Goal: Task Accomplishment & Management: Manage account settings

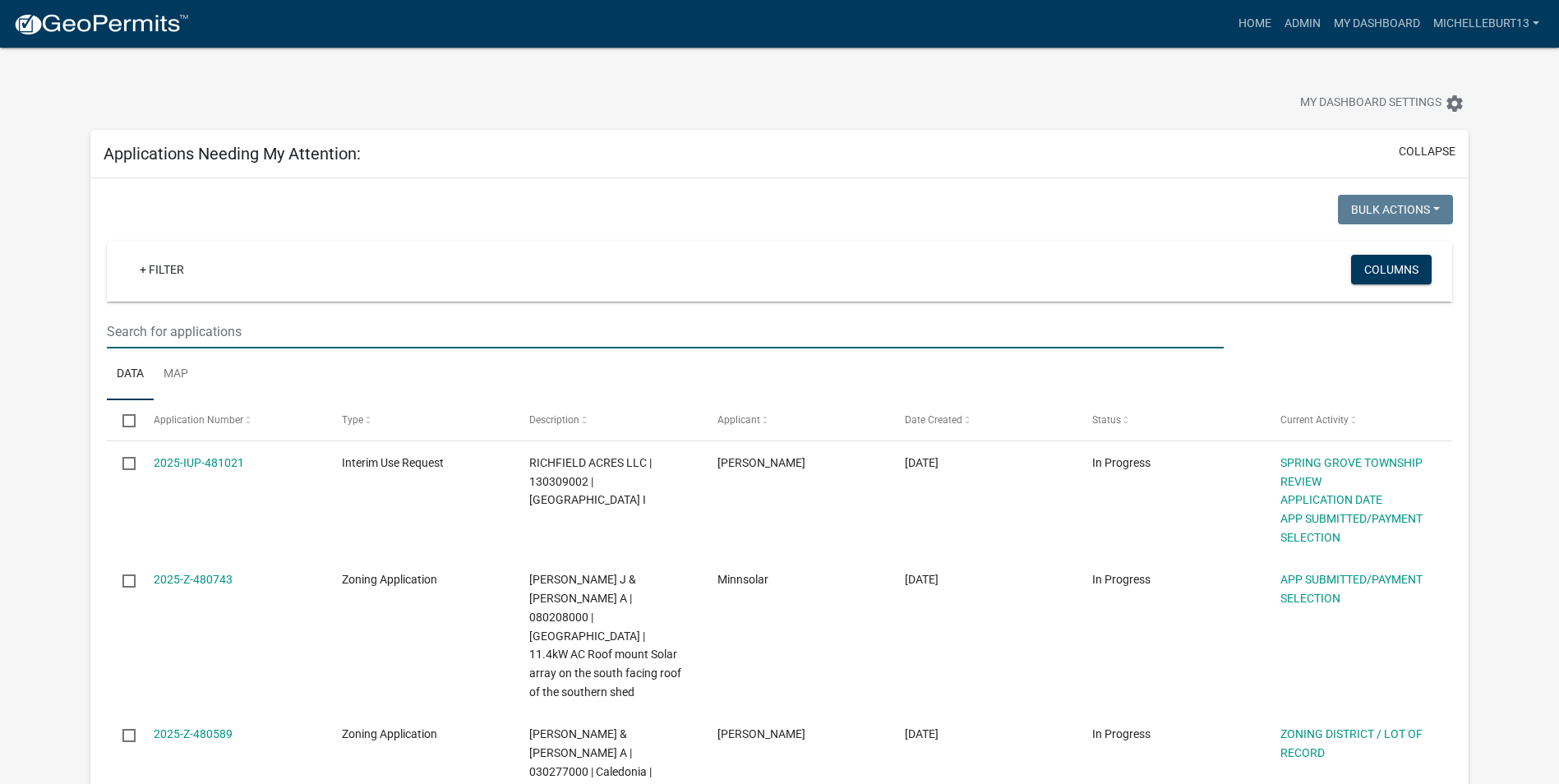
select select "3: 100"
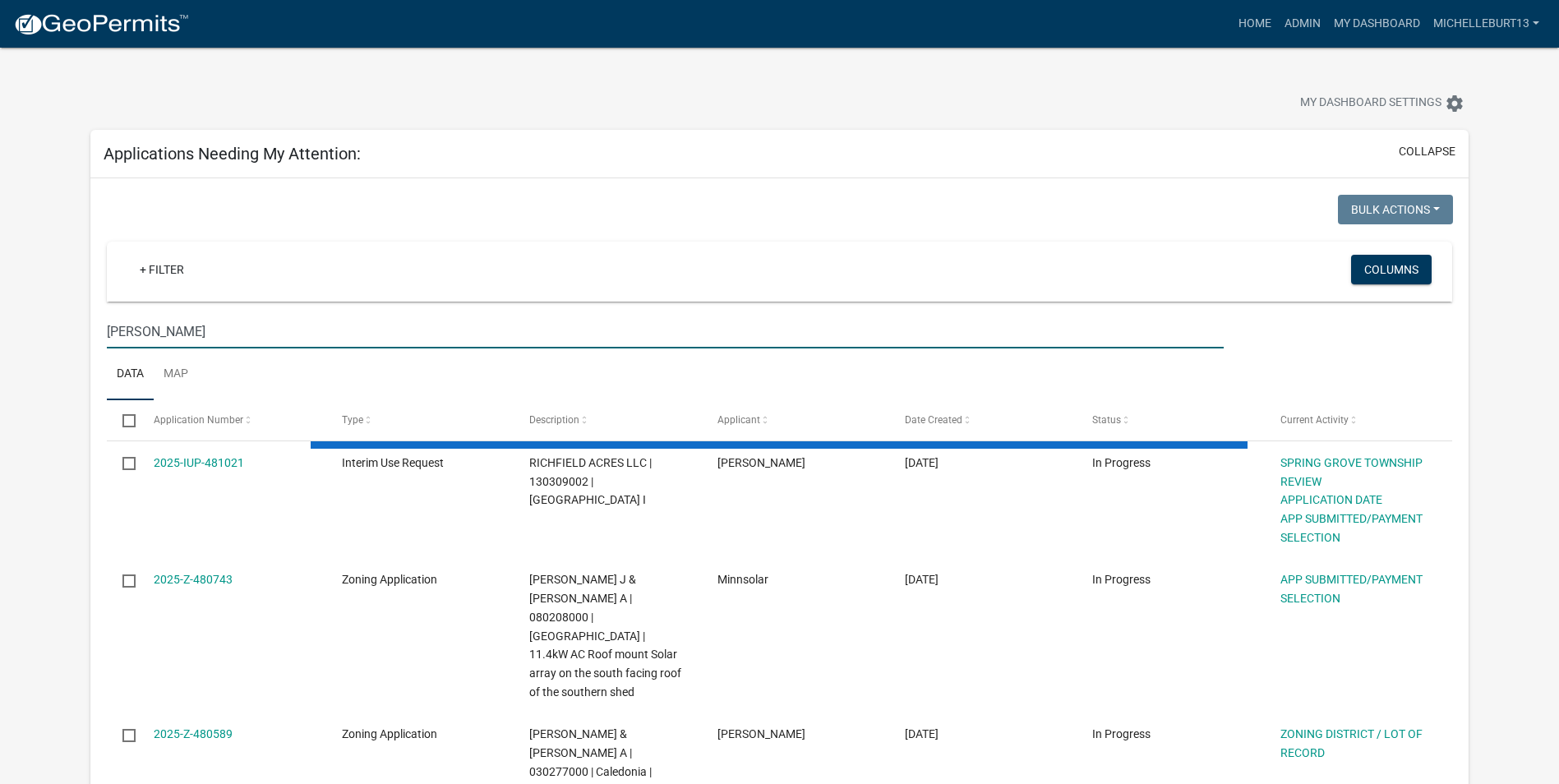
type input "[PERSON_NAME]"
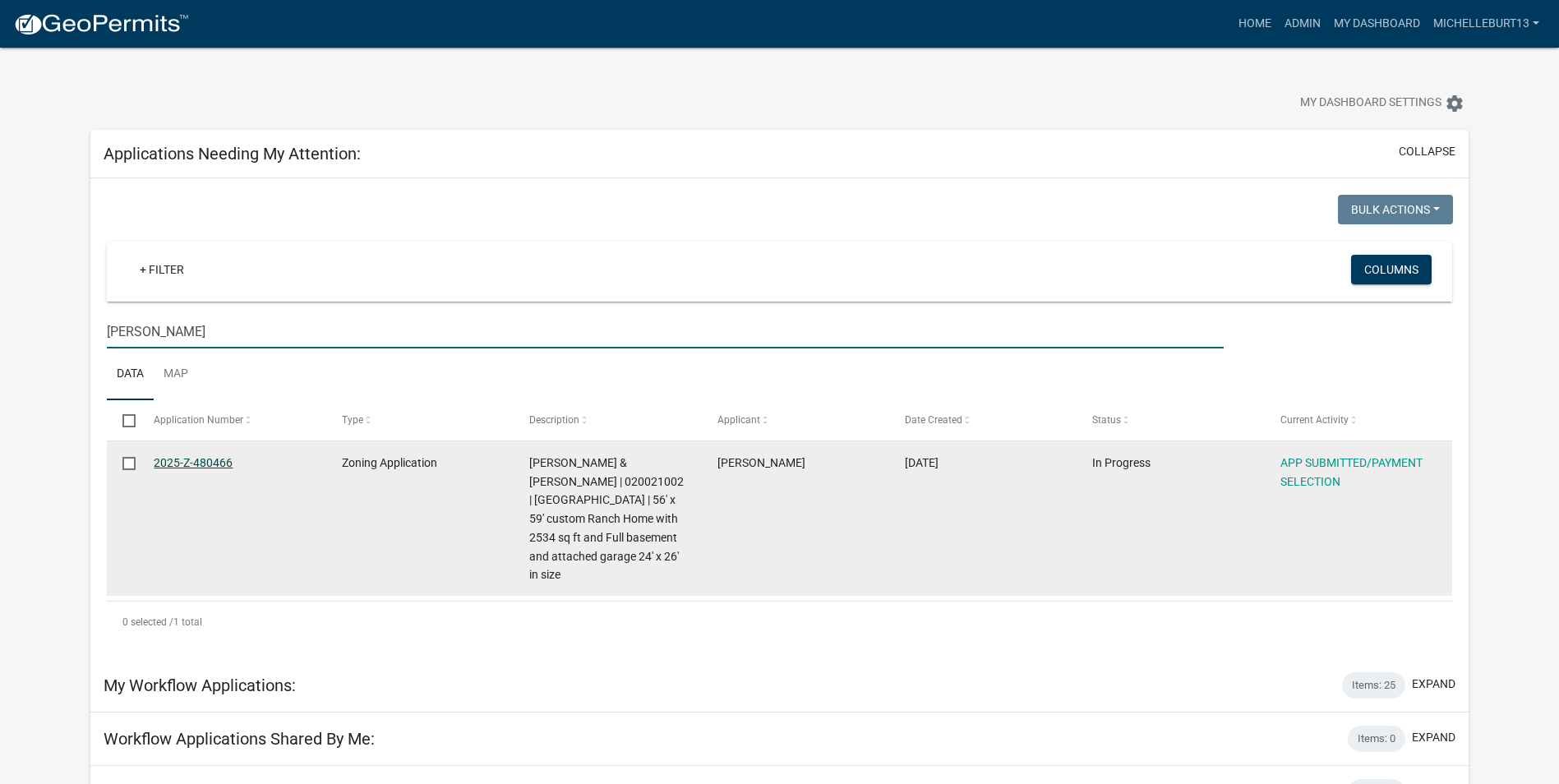
click at [195, 466] on link "2025-Z-480466" at bounding box center [193, 462] width 79 height 13
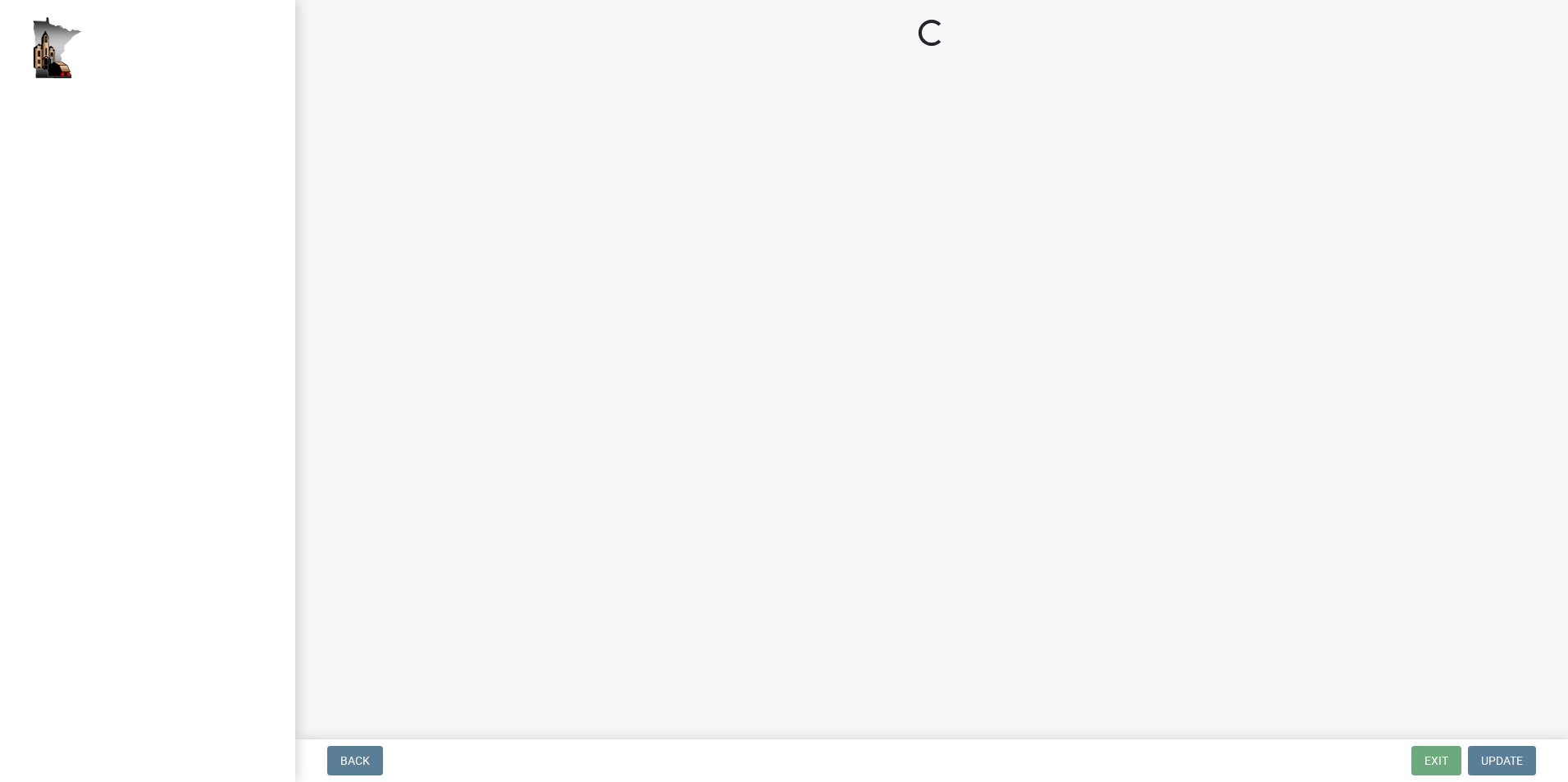
select select "2: 1"
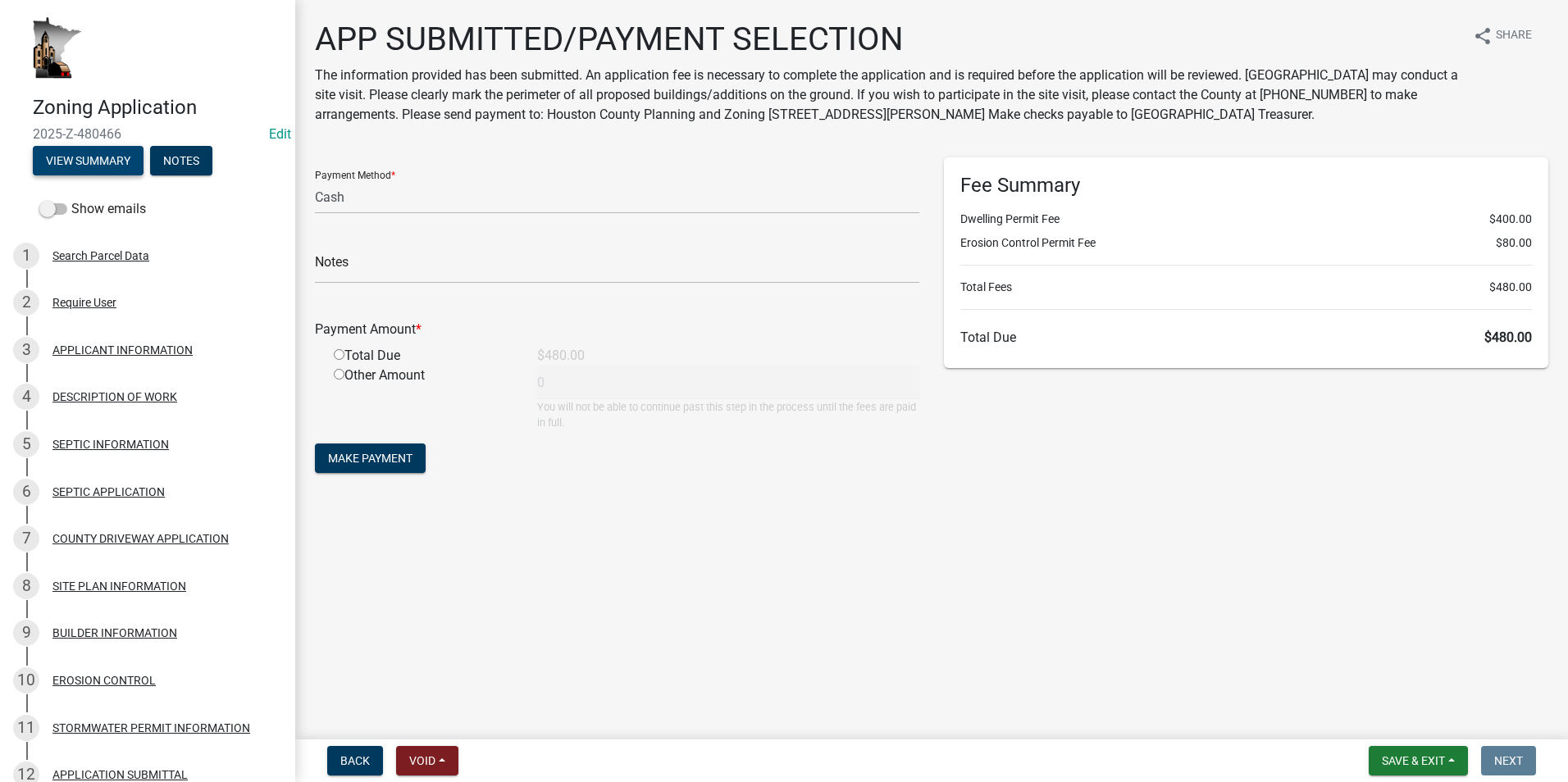
click at [89, 165] on button "View Summary" at bounding box center [88, 160] width 111 height 30
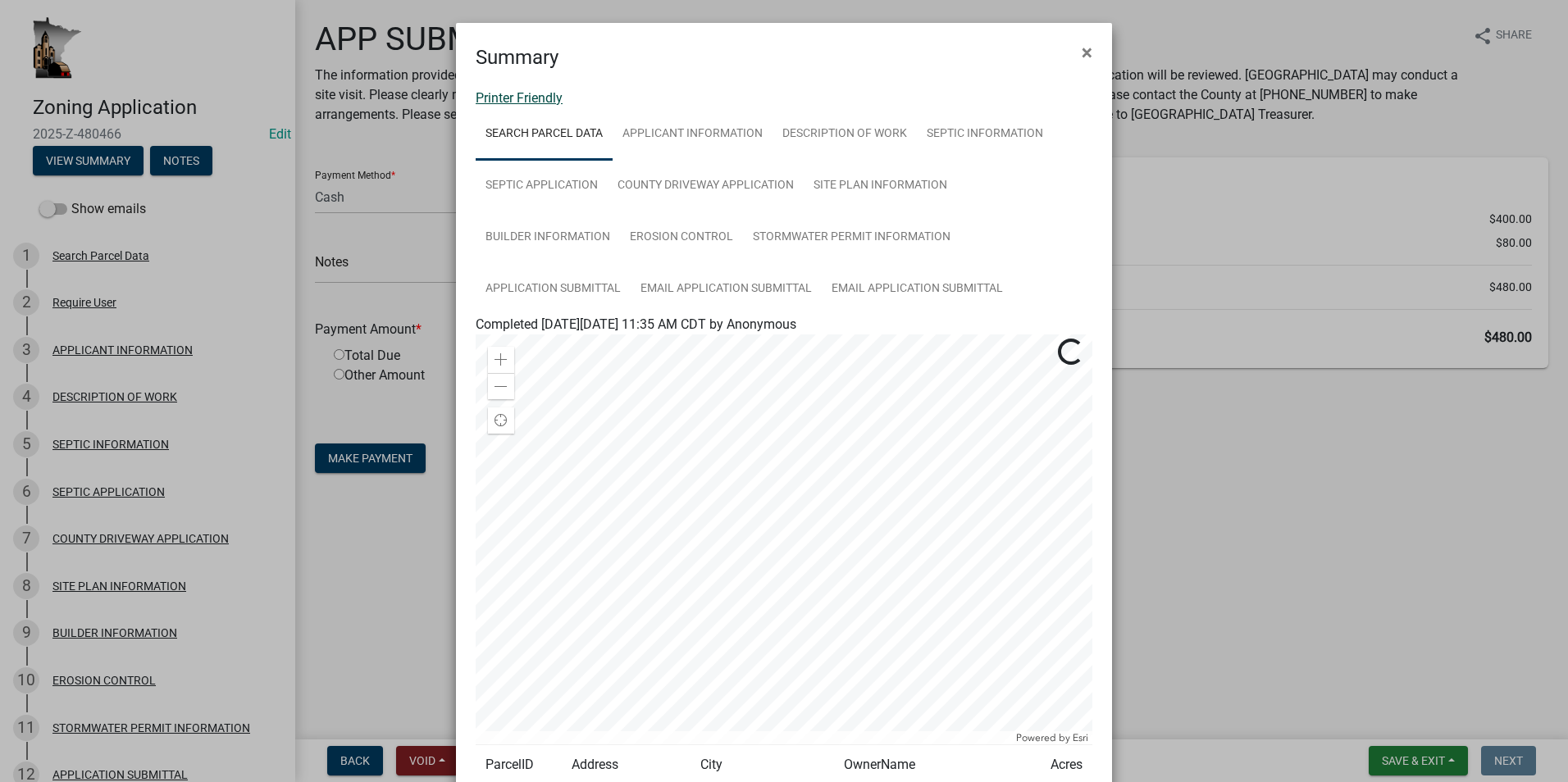
click at [524, 102] on link "Printer Friendly" at bounding box center [519, 98] width 87 height 15
click at [1081, 49] on span "×" at bounding box center [1086, 52] width 10 height 23
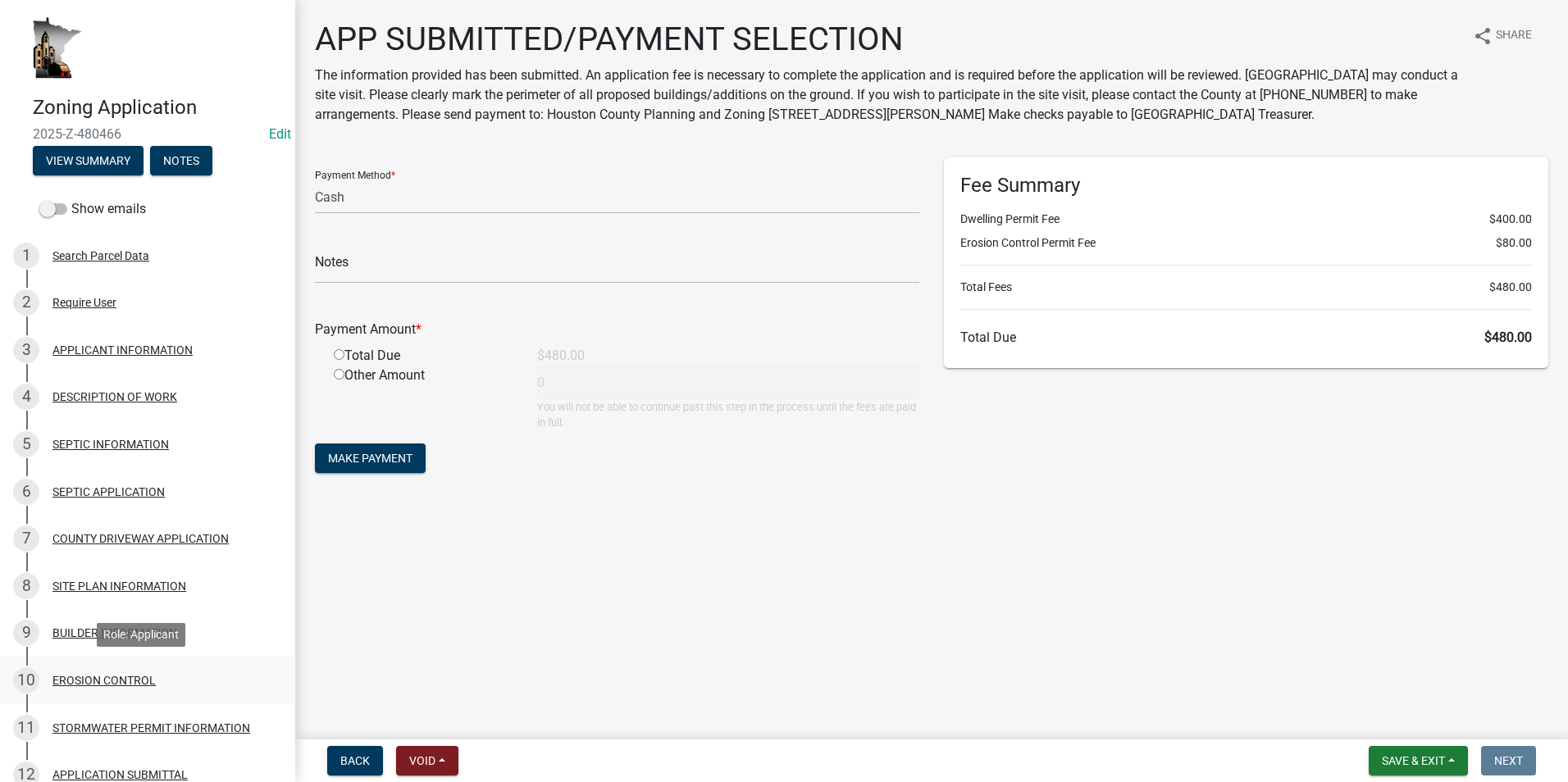
click at [157, 686] on div "10 EROSION CONTROL" at bounding box center [141, 680] width 256 height 26
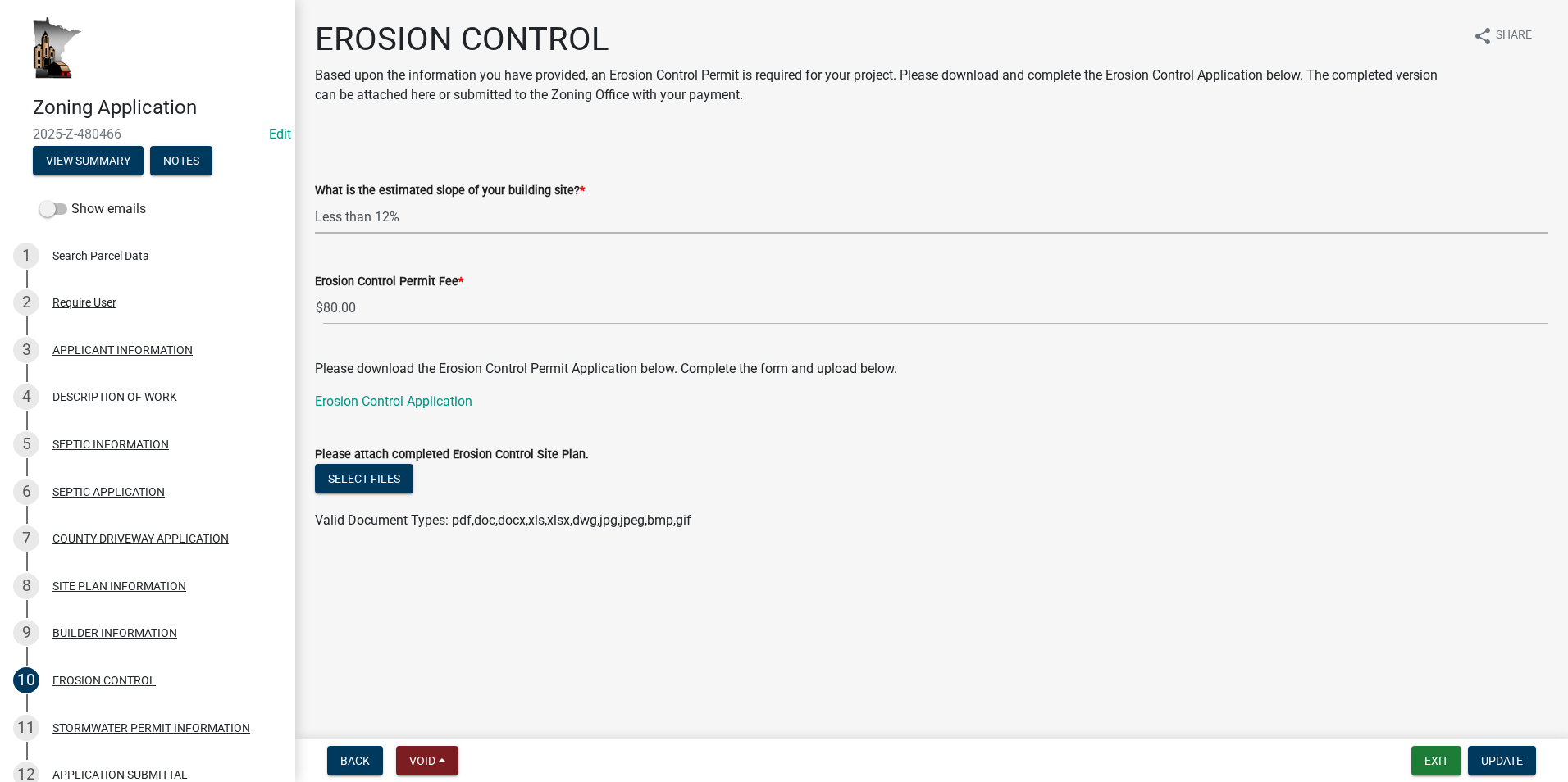
click at [432, 220] on select "Select Item... Less than 12% 13% to 19% 20% to 24% 25% or greater" at bounding box center [932, 216] width 1233 height 33
click at [315, 200] on select "Select Item... Less than 12% 13% to 19% 20% to 24% 25% or greater" at bounding box center [932, 216] width 1233 height 33
select select "c6c46994-16f7-46c7-87cc-6b7fa34b71b1"
click at [1513, 759] on span "Update" at bounding box center [1501, 760] width 42 height 13
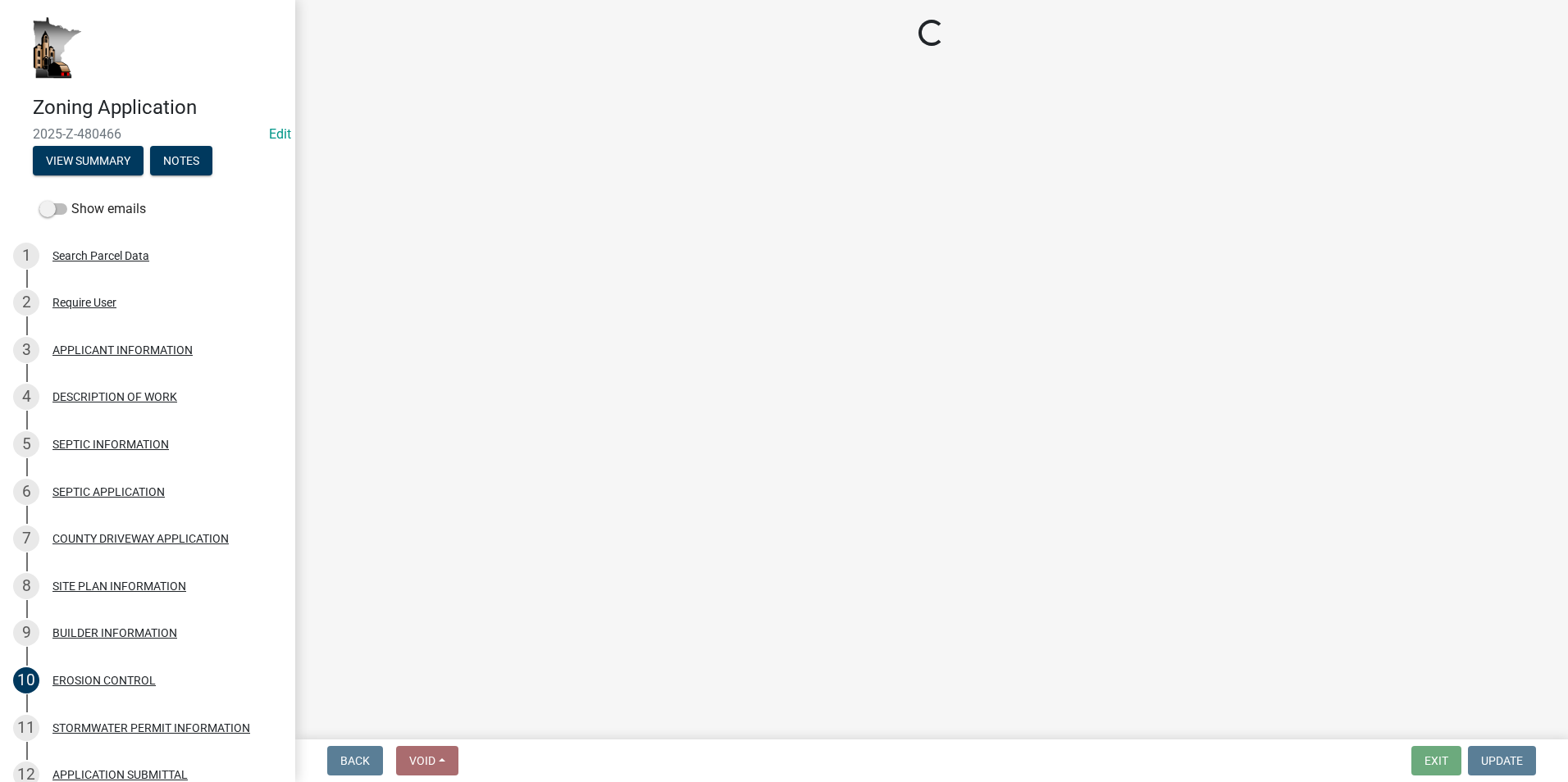
select select "2: 1"
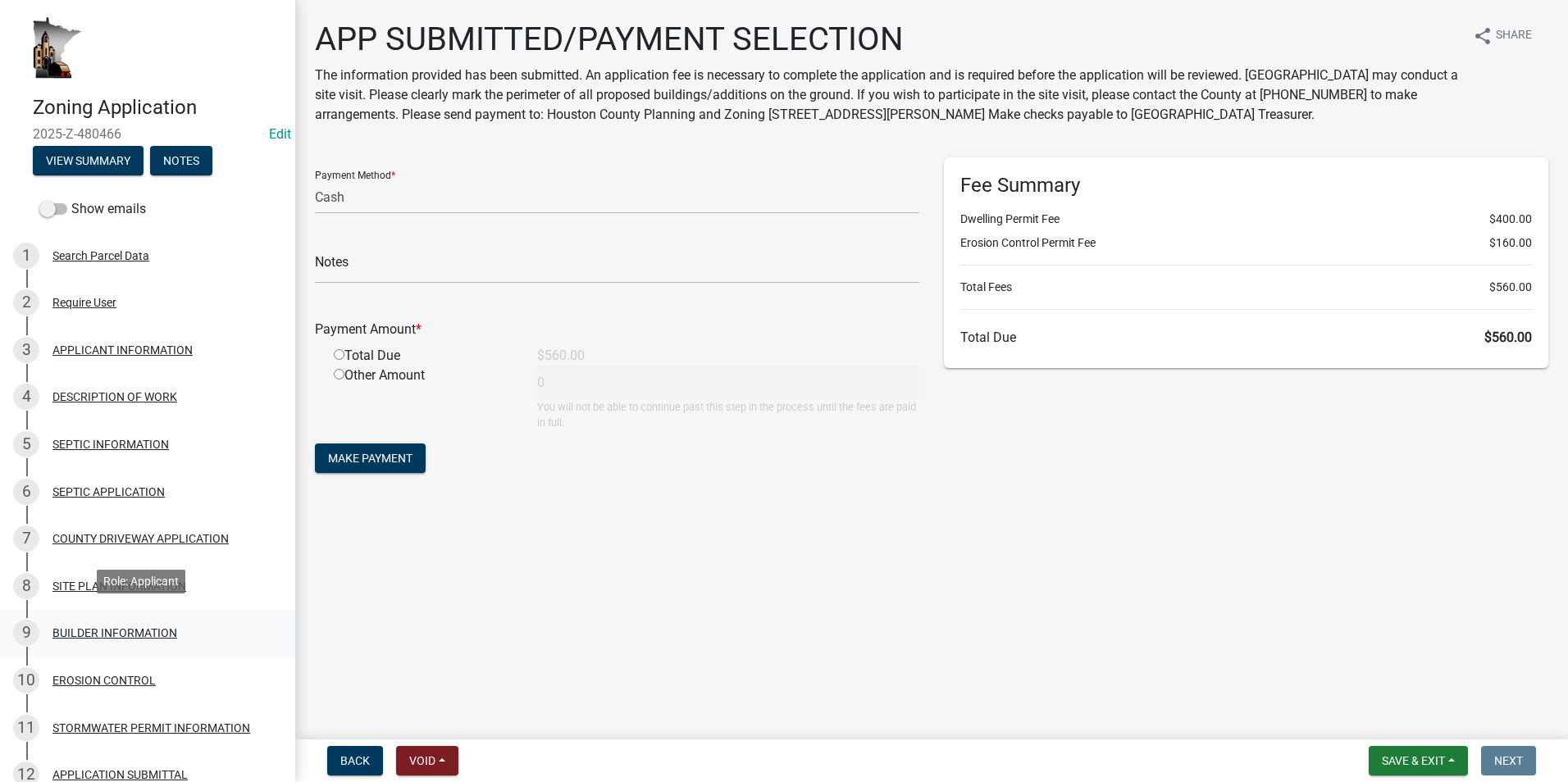
scroll to position [82, 0]
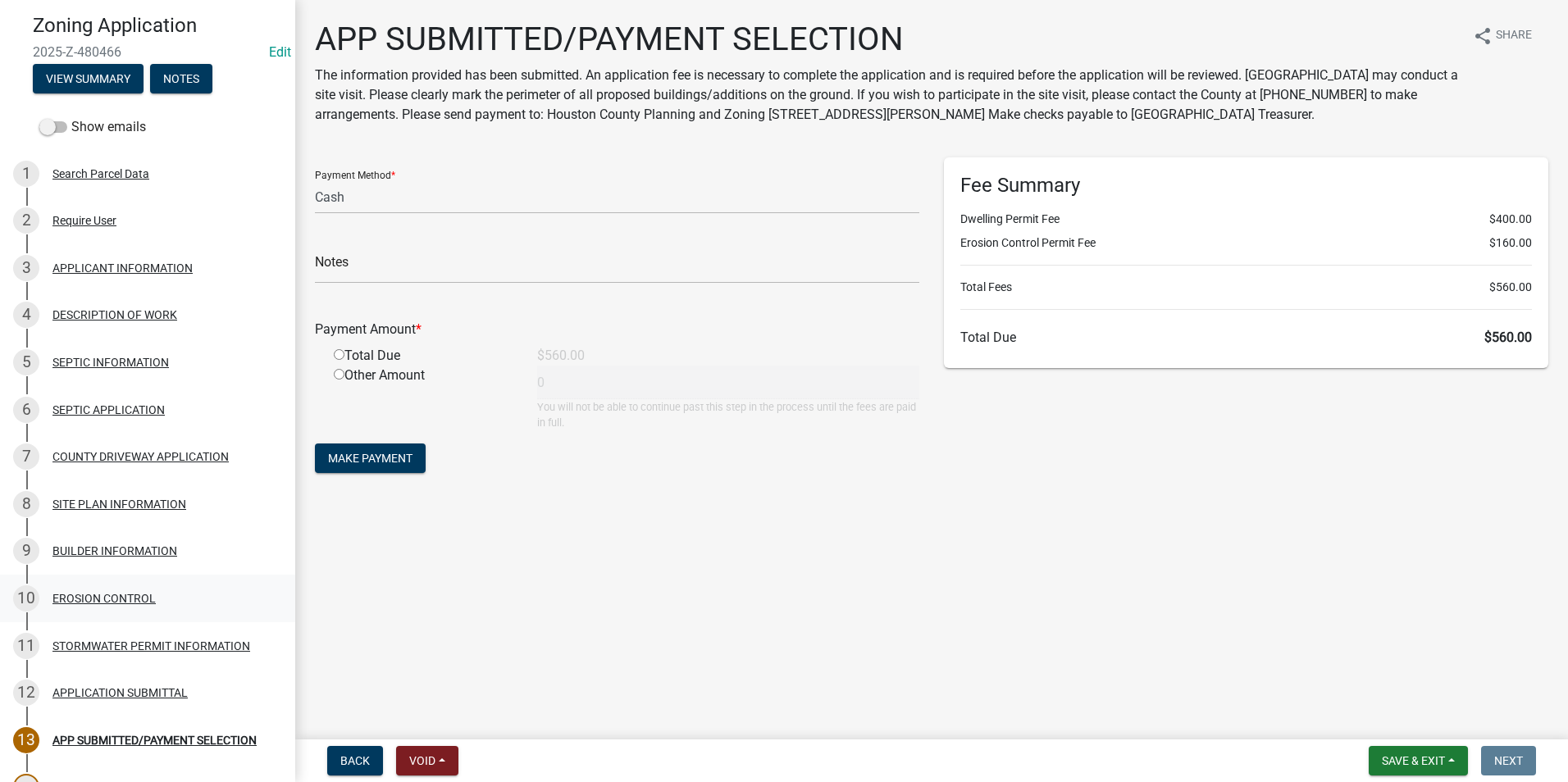
click at [97, 601] on div "EROSION CONTROL" at bounding box center [103, 598] width 103 height 11
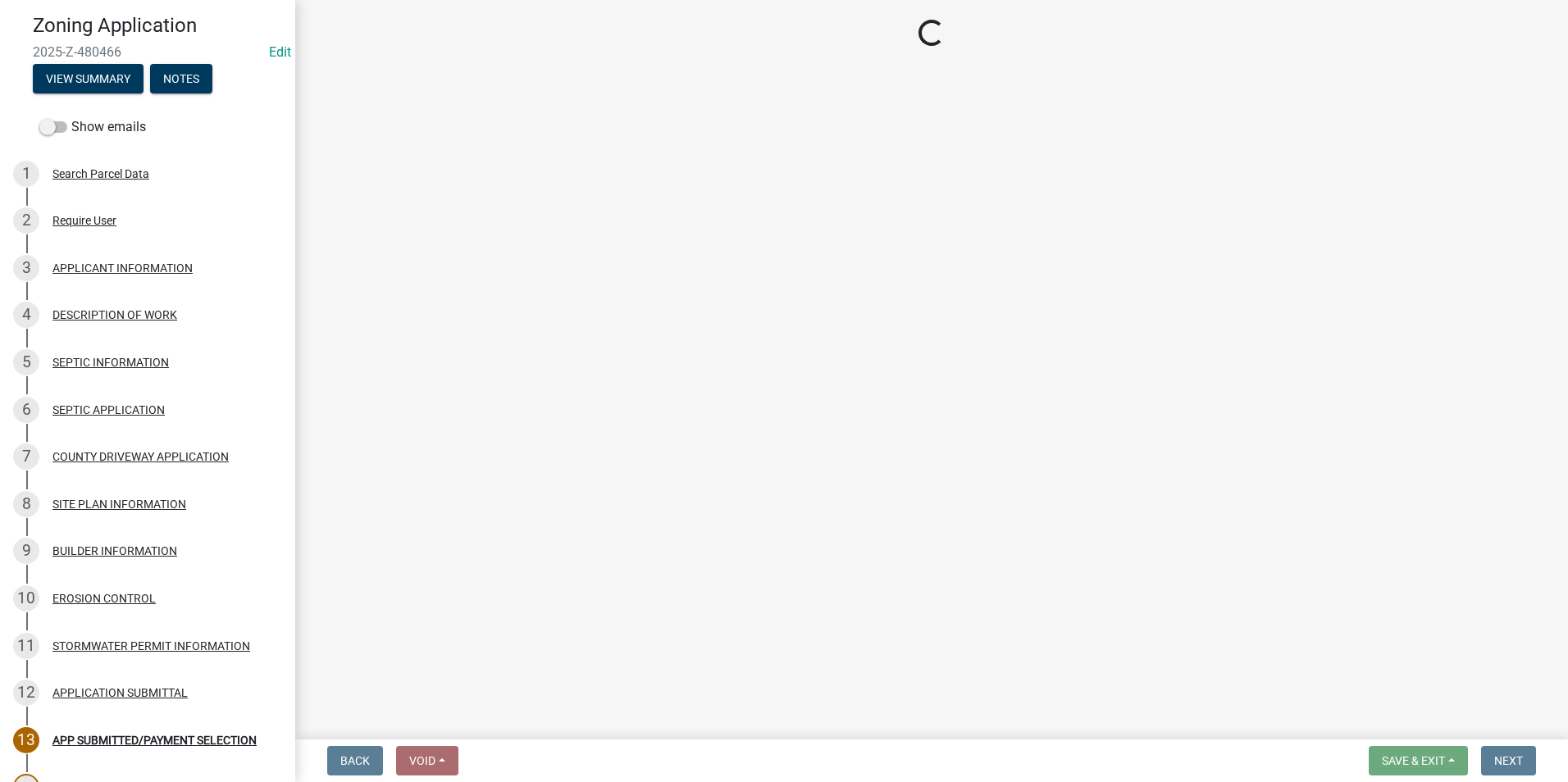
select select "c6c46994-16f7-46c7-87cc-6b7fa34b71b1"
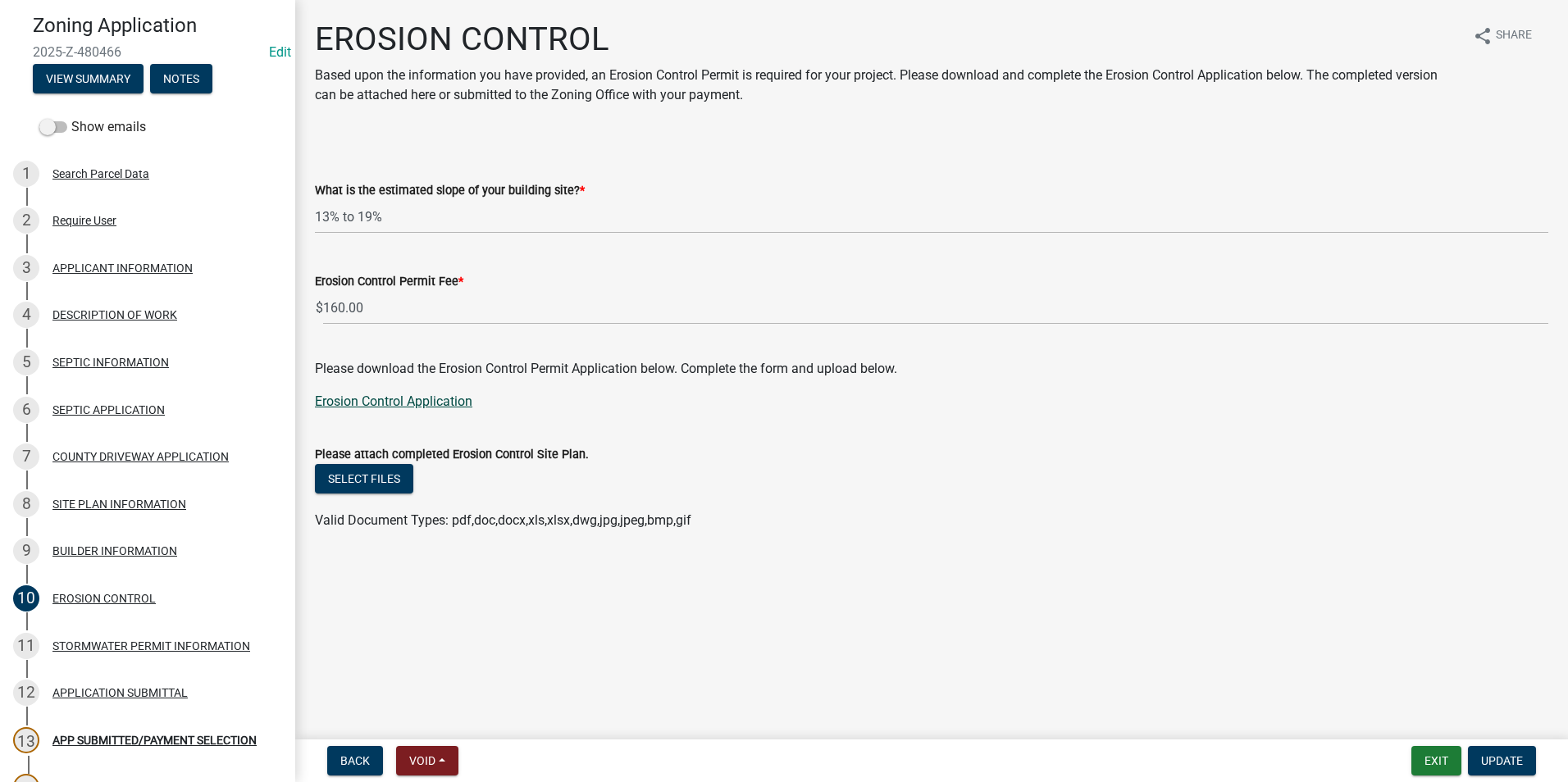
click at [376, 405] on link "Erosion Control Application" at bounding box center [394, 401] width 157 height 15
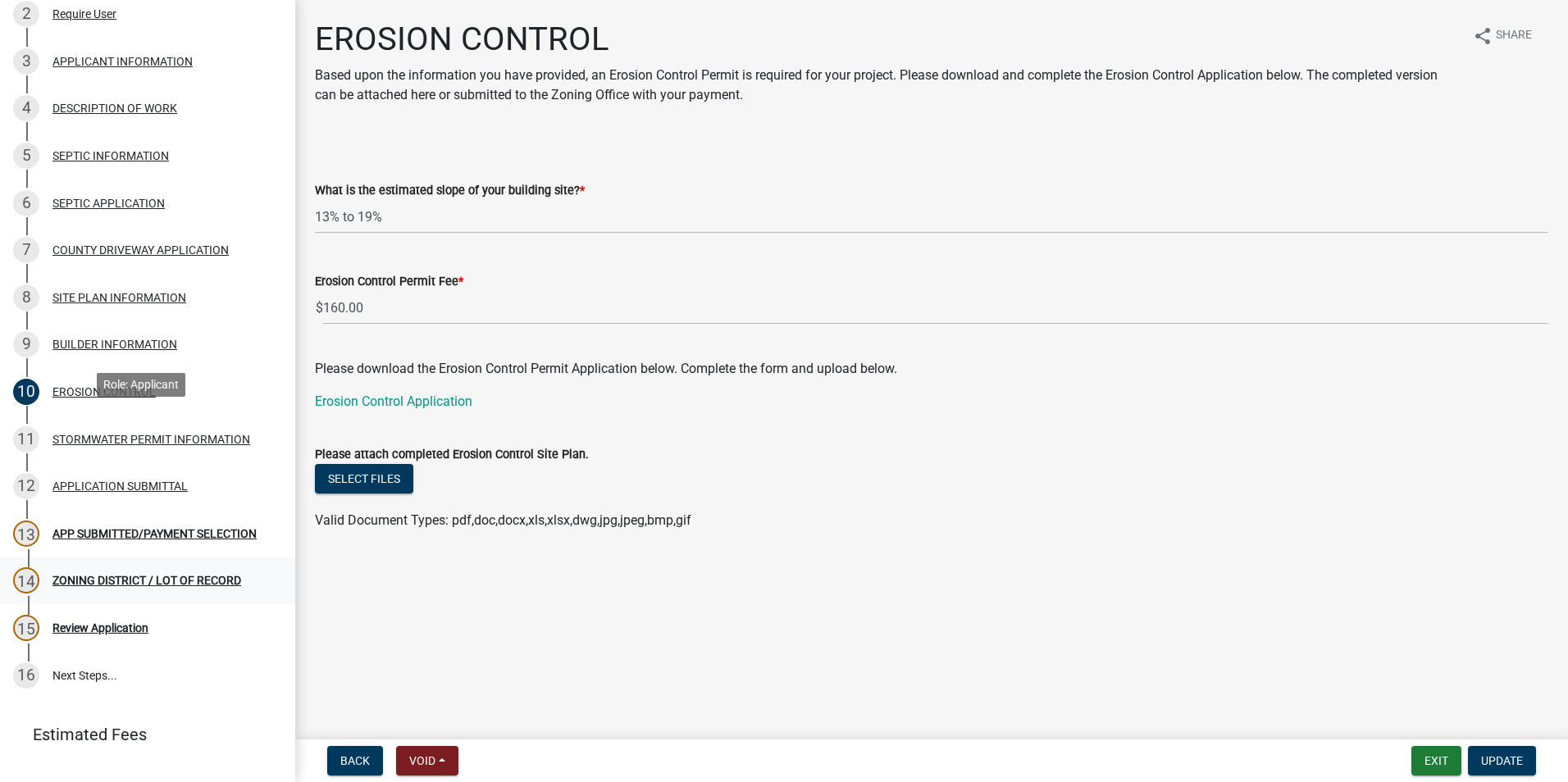
scroll to position [328, 0]
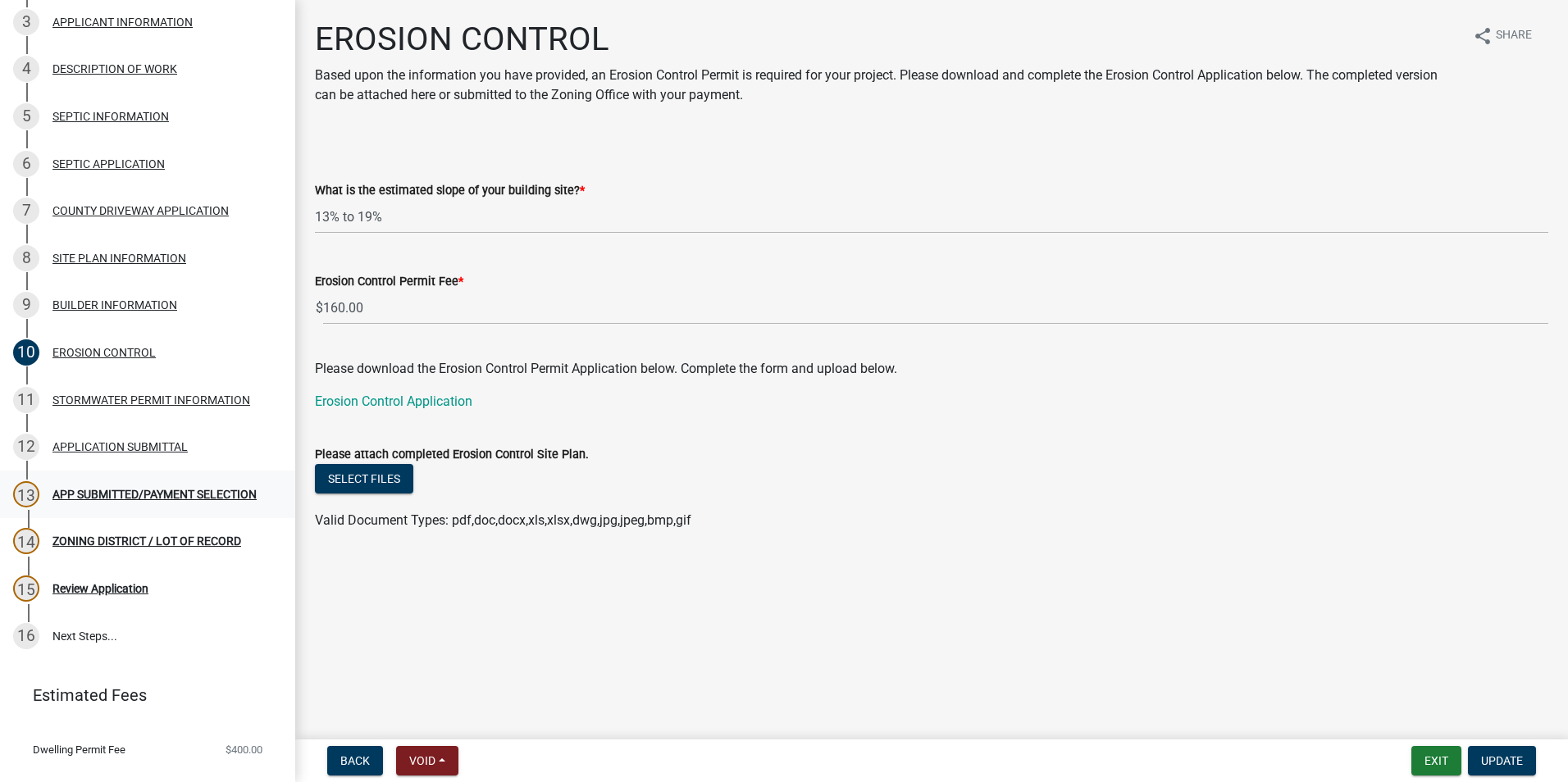
click at [105, 490] on div "APP SUBMITTED/PAYMENT SELECTION" at bounding box center [154, 493] width 204 height 11
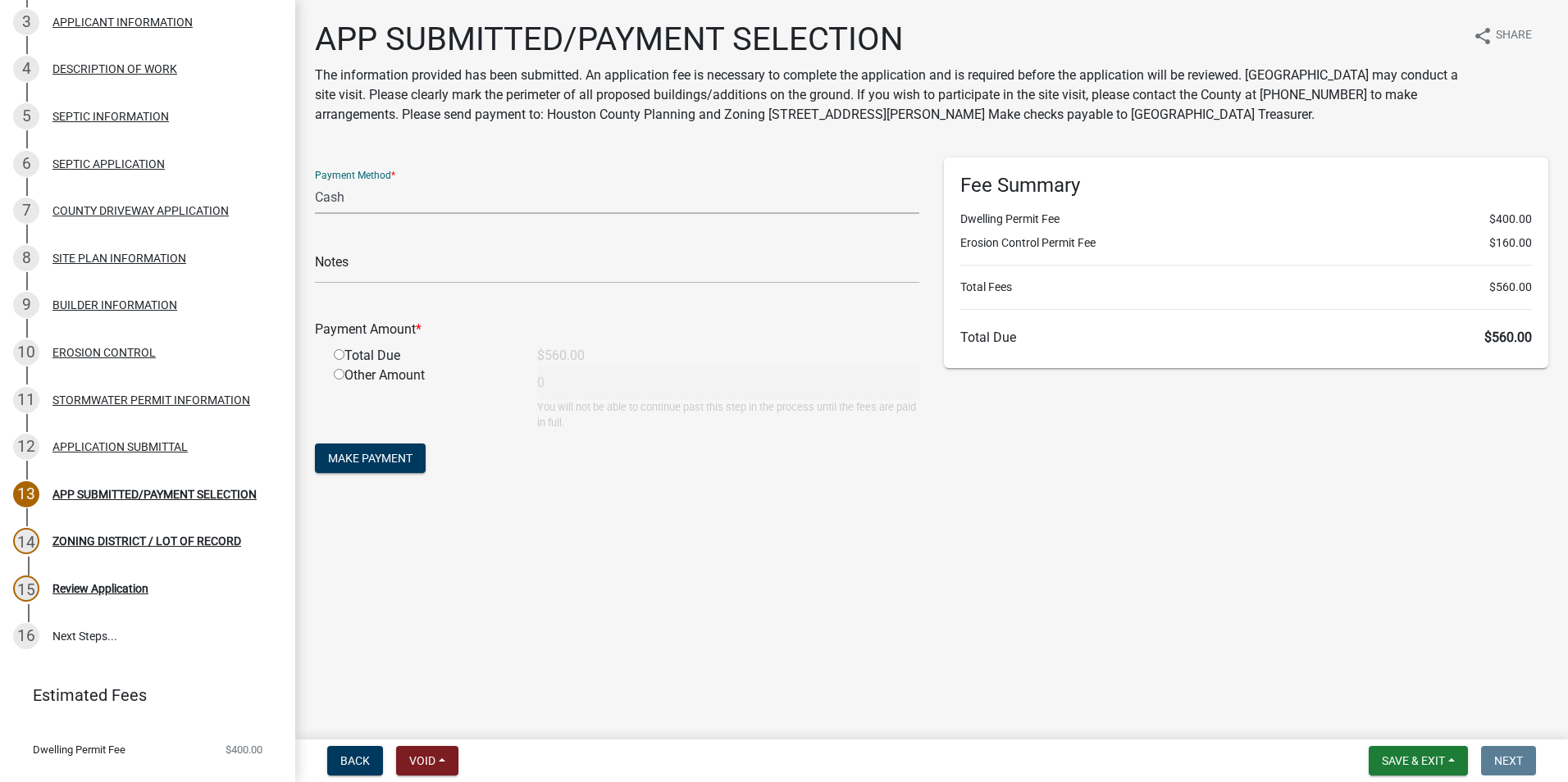
click at [354, 194] on select "Credit Card POS Check Cash" at bounding box center [617, 196] width 605 height 33
select select "1: 0"
click at [315, 180] on select "Credit Card POS Check Cash" at bounding box center [617, 196] width 605 height 33
click at [374, 268] on input "text" at bounding box center [617, 266] width 605 height 33
type input "040518 & 040520"
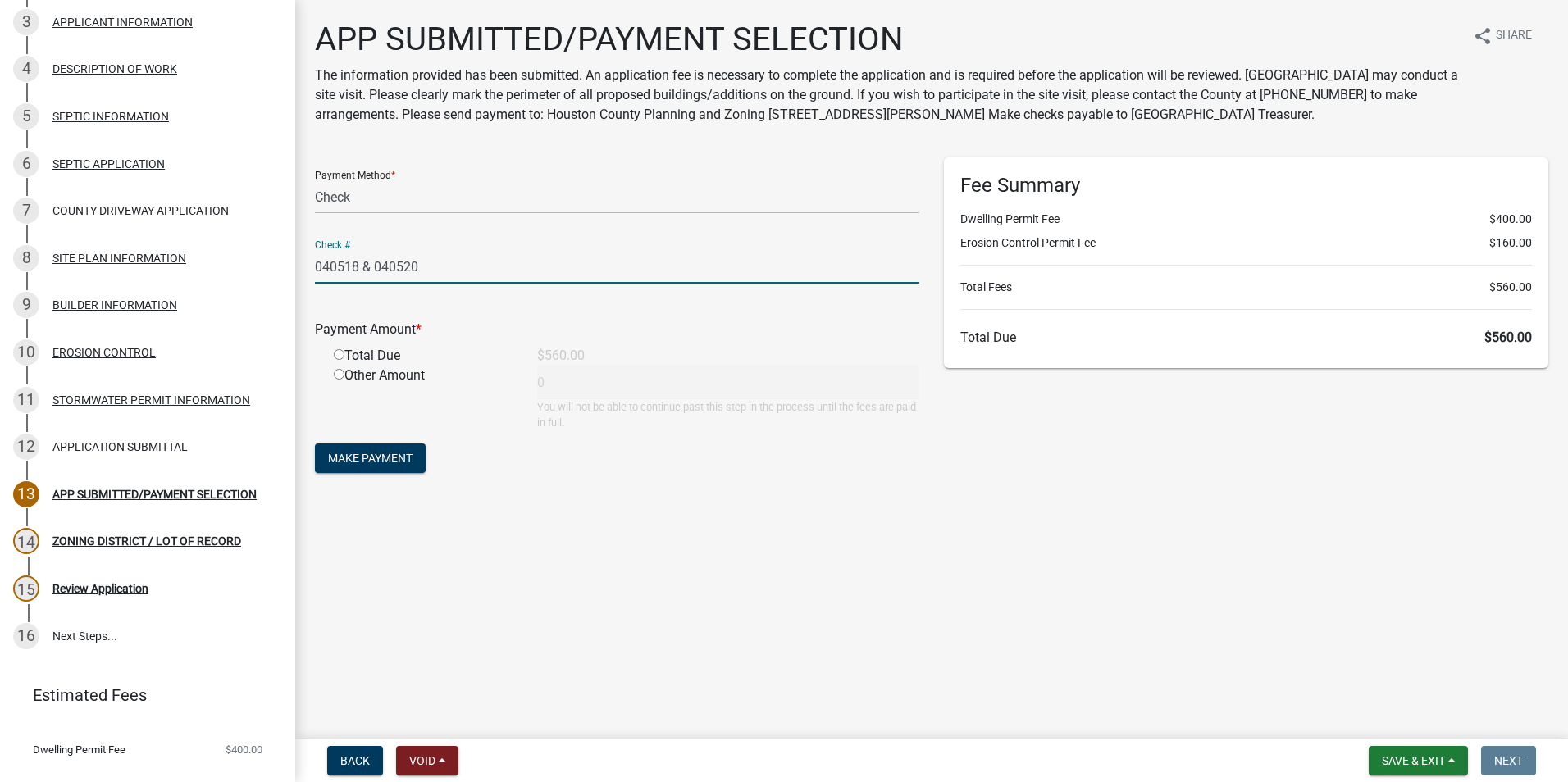
click at [338, 357] on input "radio" at bounding box center [339, 354] width 10 height 10
radio input "true"
type input "560"
click at [396, 459] on span "Make Payment" at bounding box center [370, 458] width 85 height 13
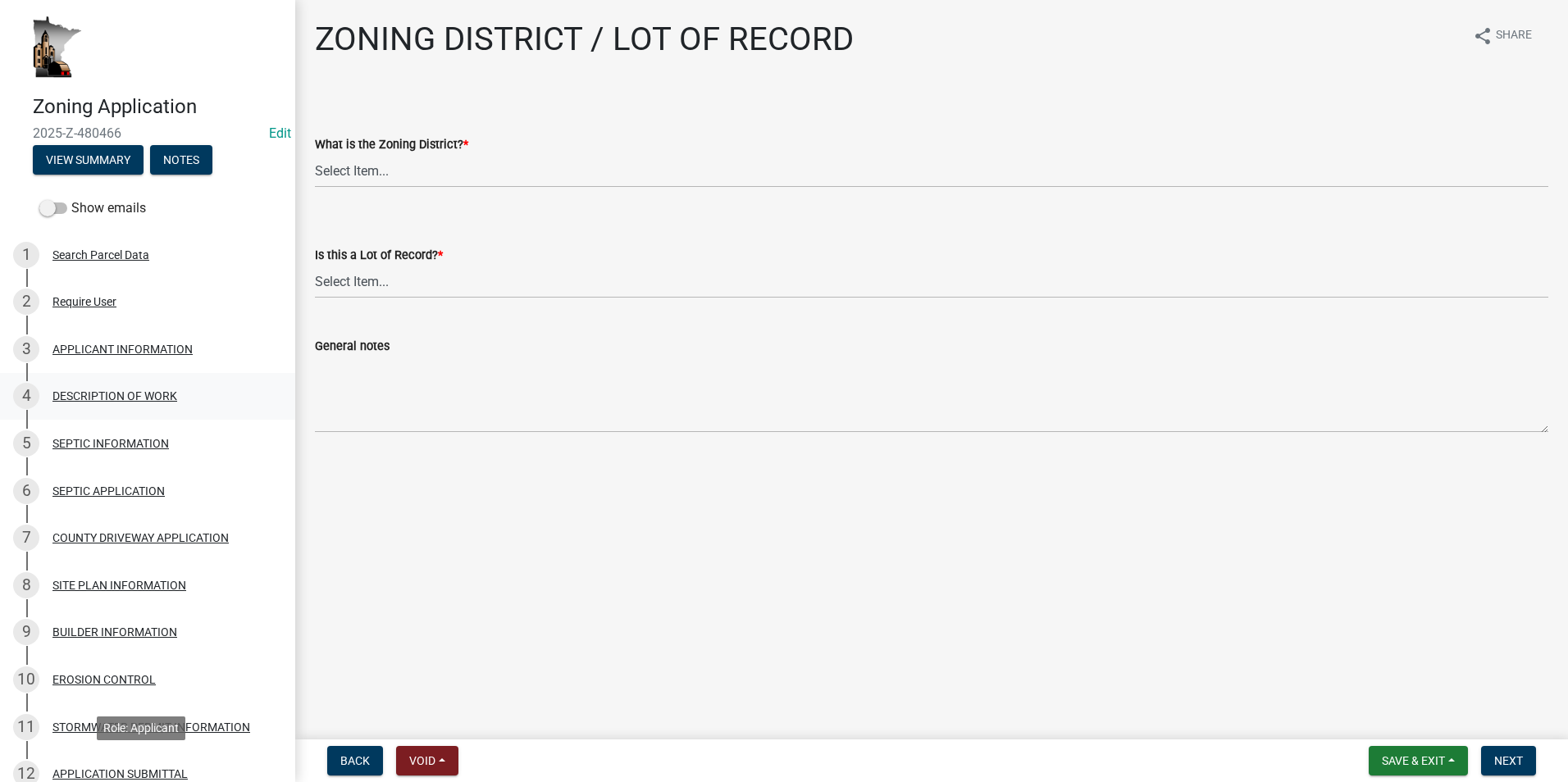
scroll to position [0, 0]
click at [126, 362] on div "3 APPLICANT INFORMATION" at bounding box center [141, 350] width 256 height 26
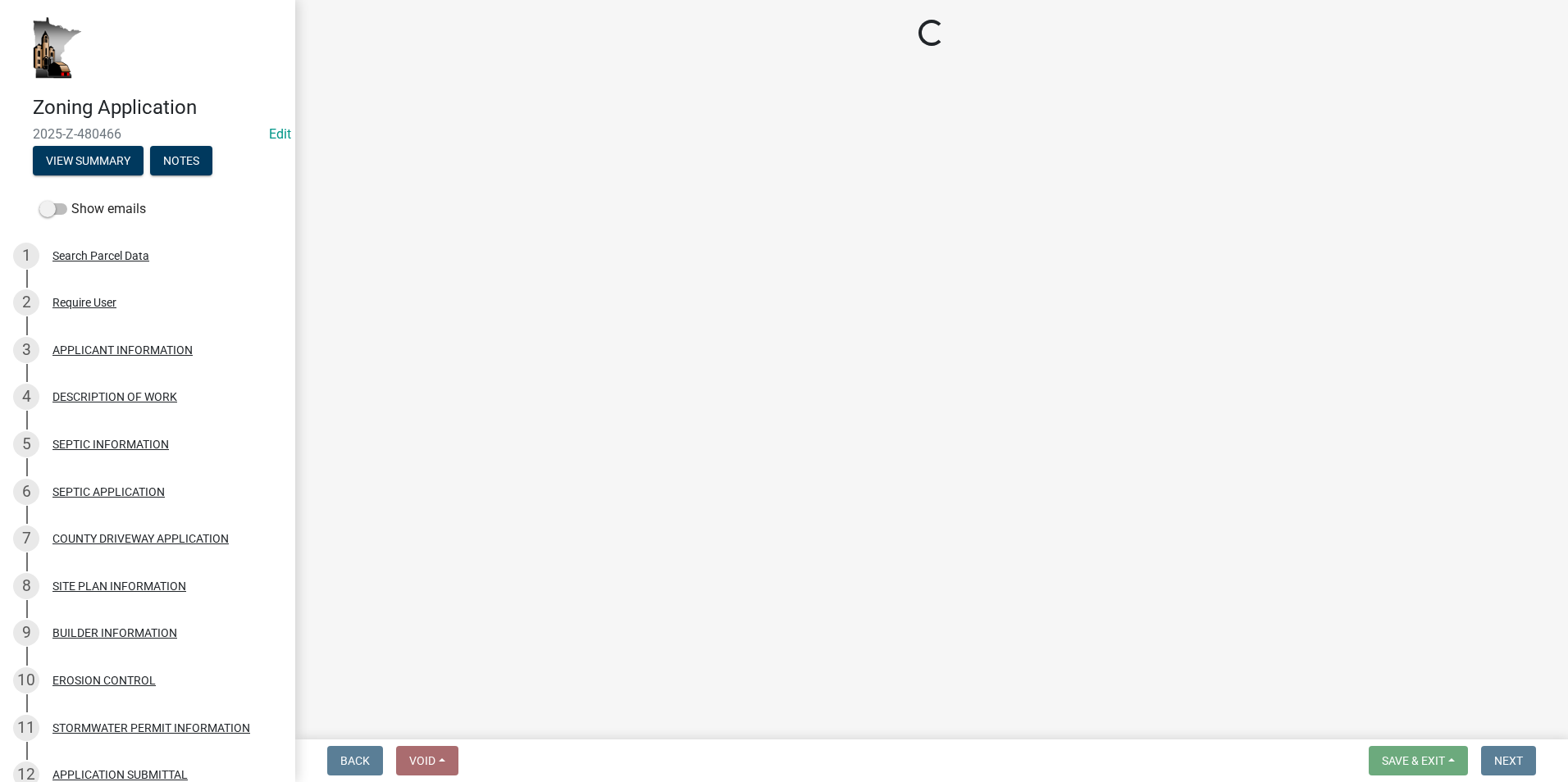
select select "f73bc555-2faa-4207-ba45-c8fa17744791"
select select "b53544f2-39fe-43ac-9216-c27816fda183"
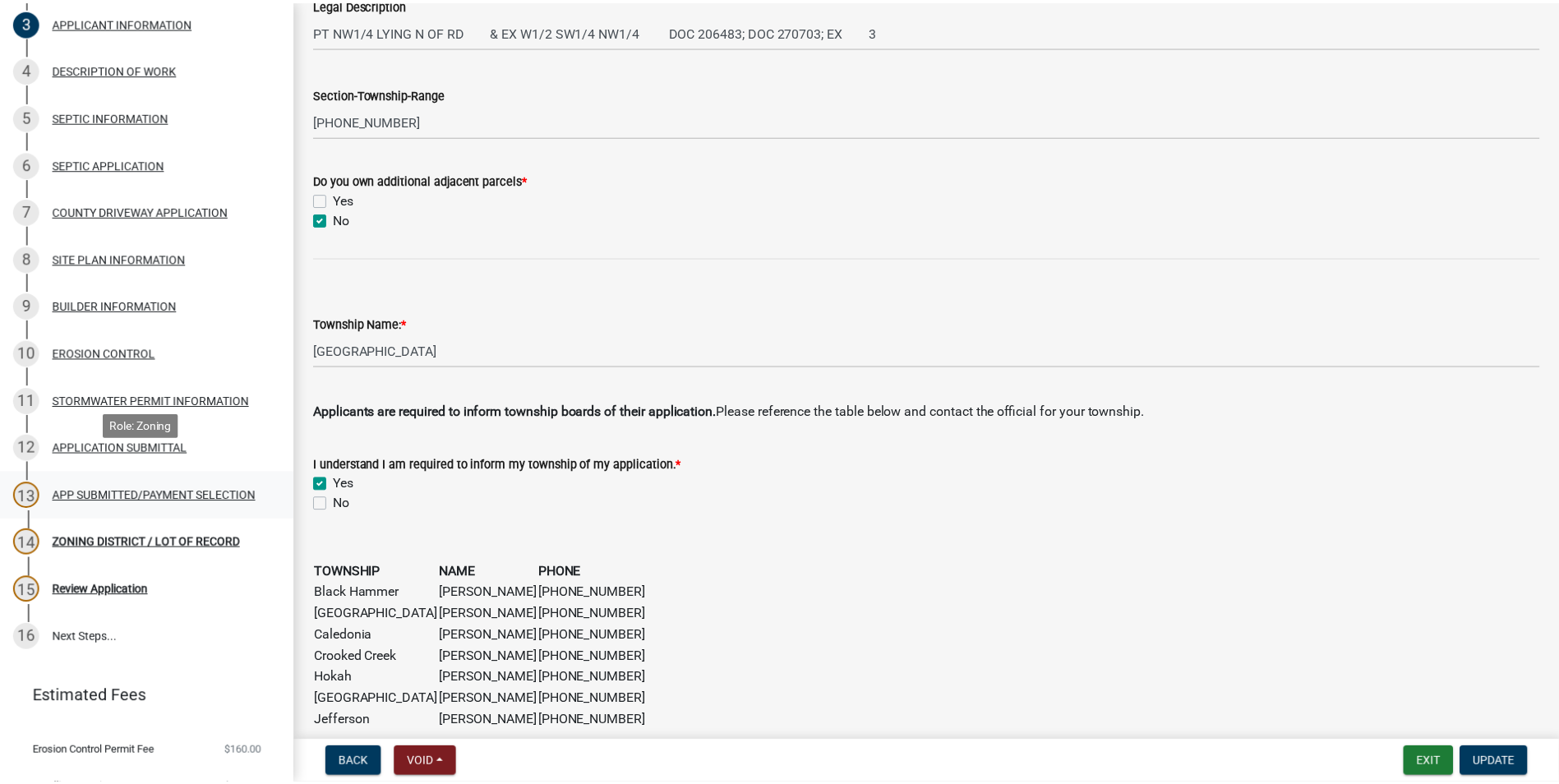
scroll to position [395, 0]
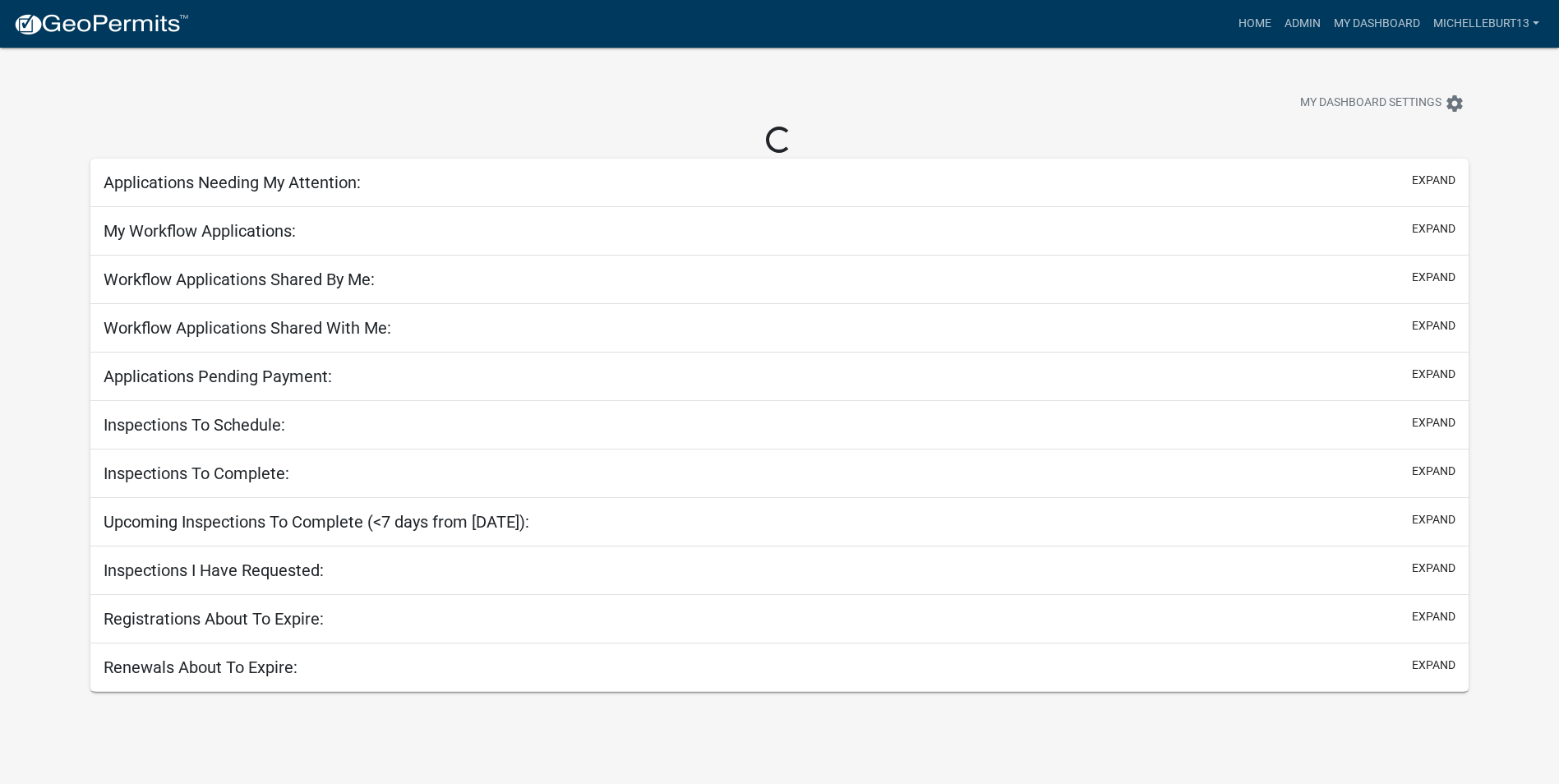
select select "3: 100"
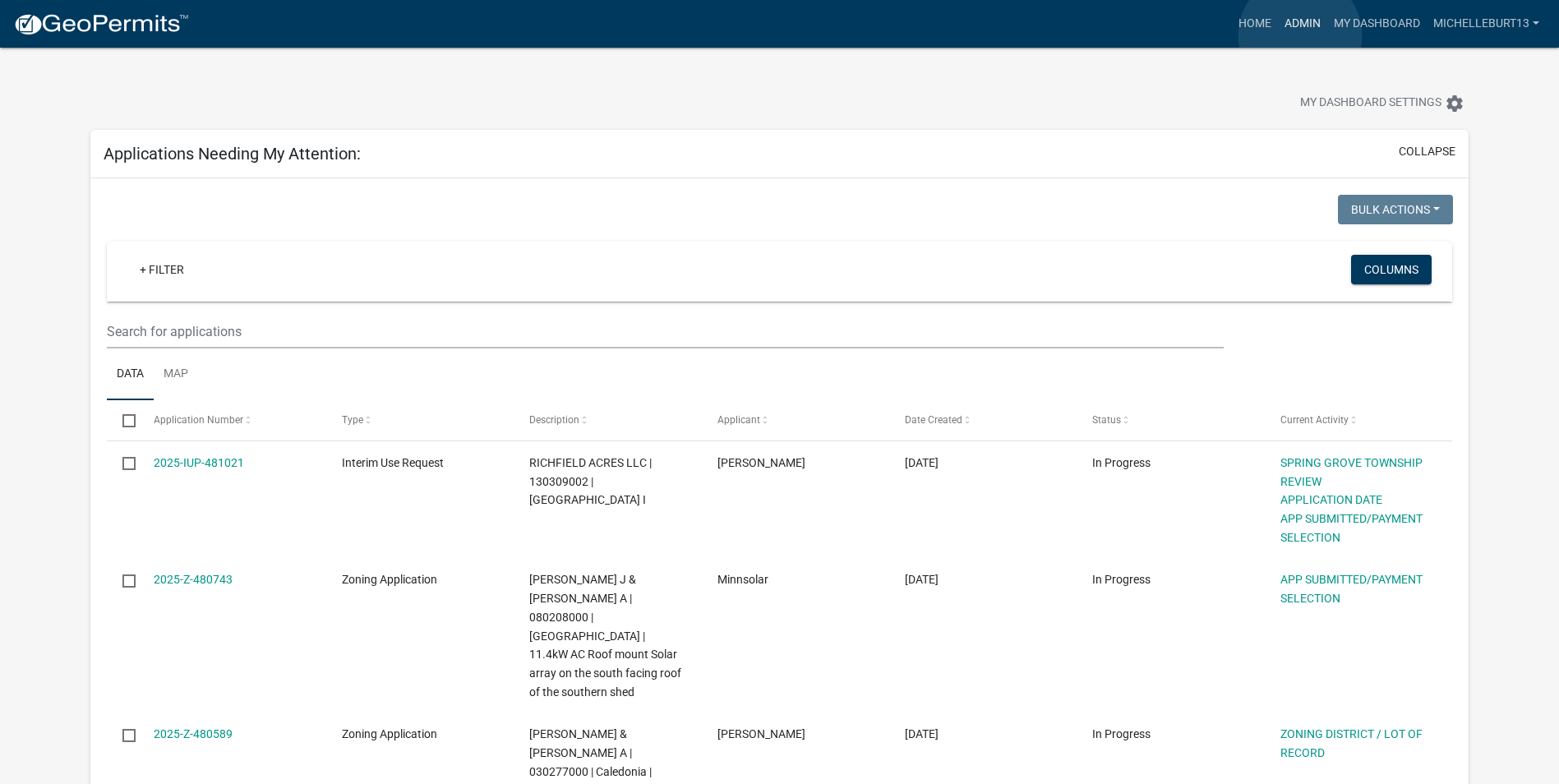
click at [1300, 35] on link "Admin" at bounding box center [1303, 24] width 50 height 31
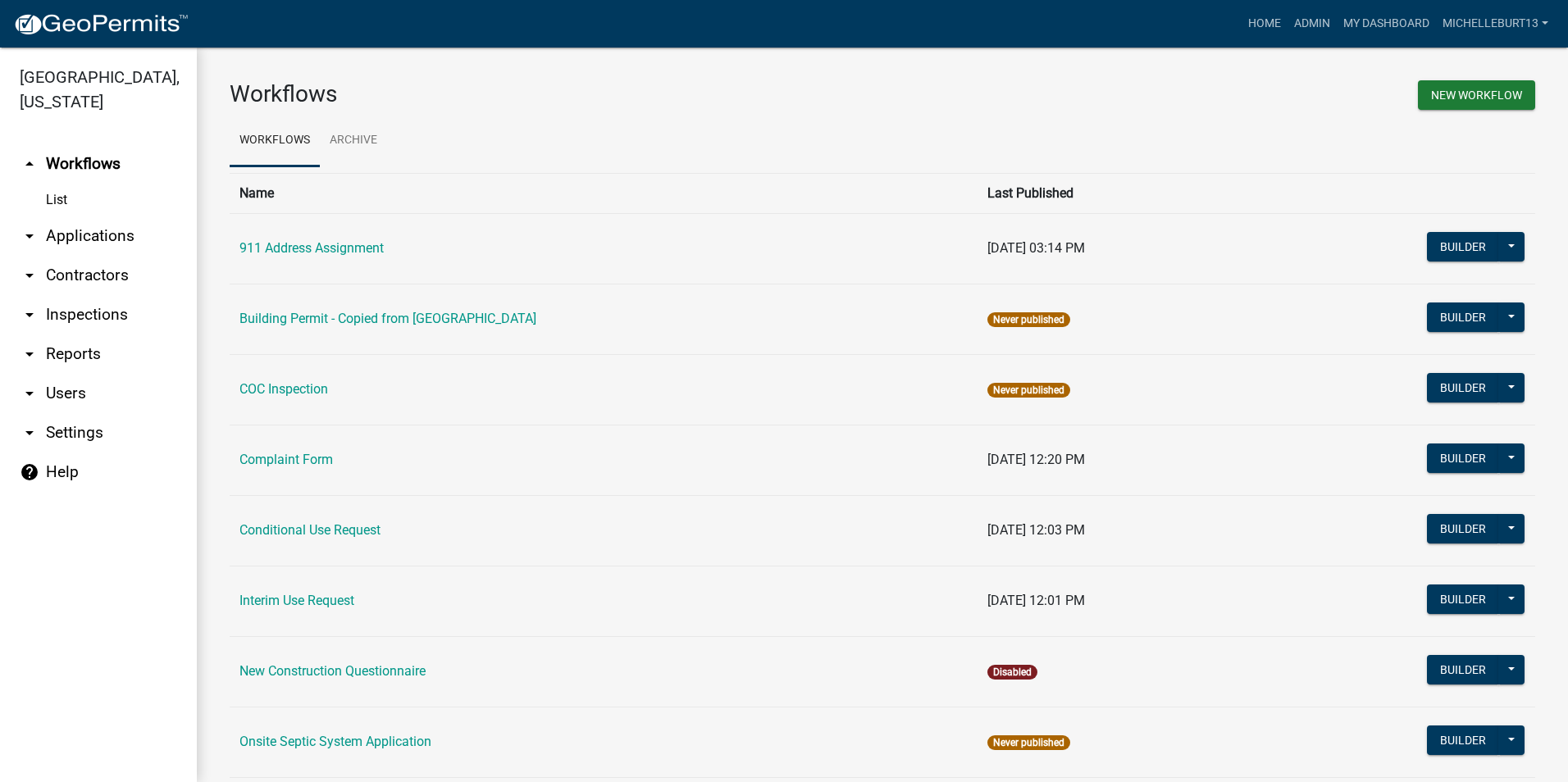
click at [102, 234] on link "arrow_drop_down Applications" at bounding box center [98, 236] width 196 height 39
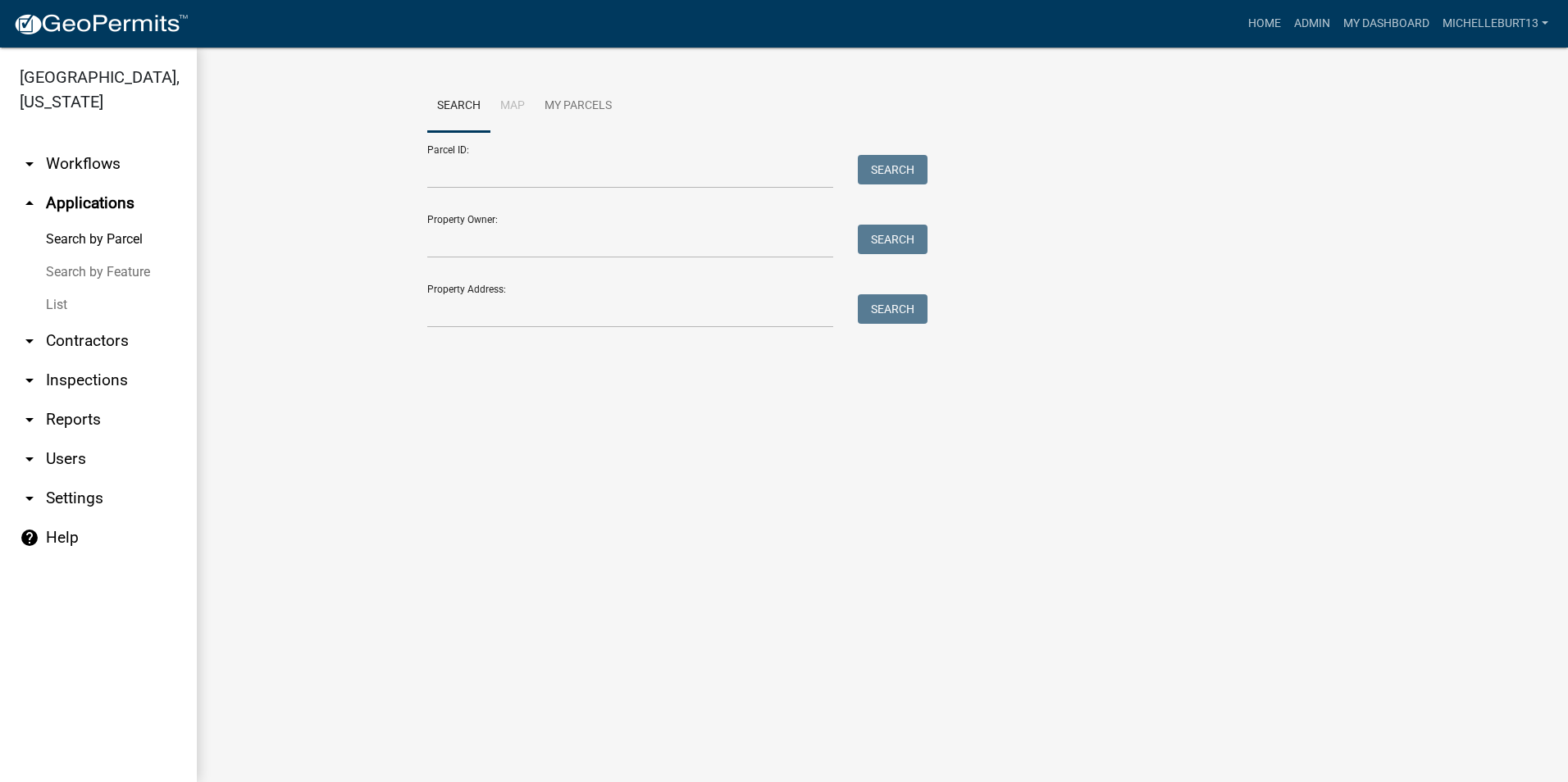
click at [56, 299] on link "List" at bounding box center [98, 305] width 196 height 32
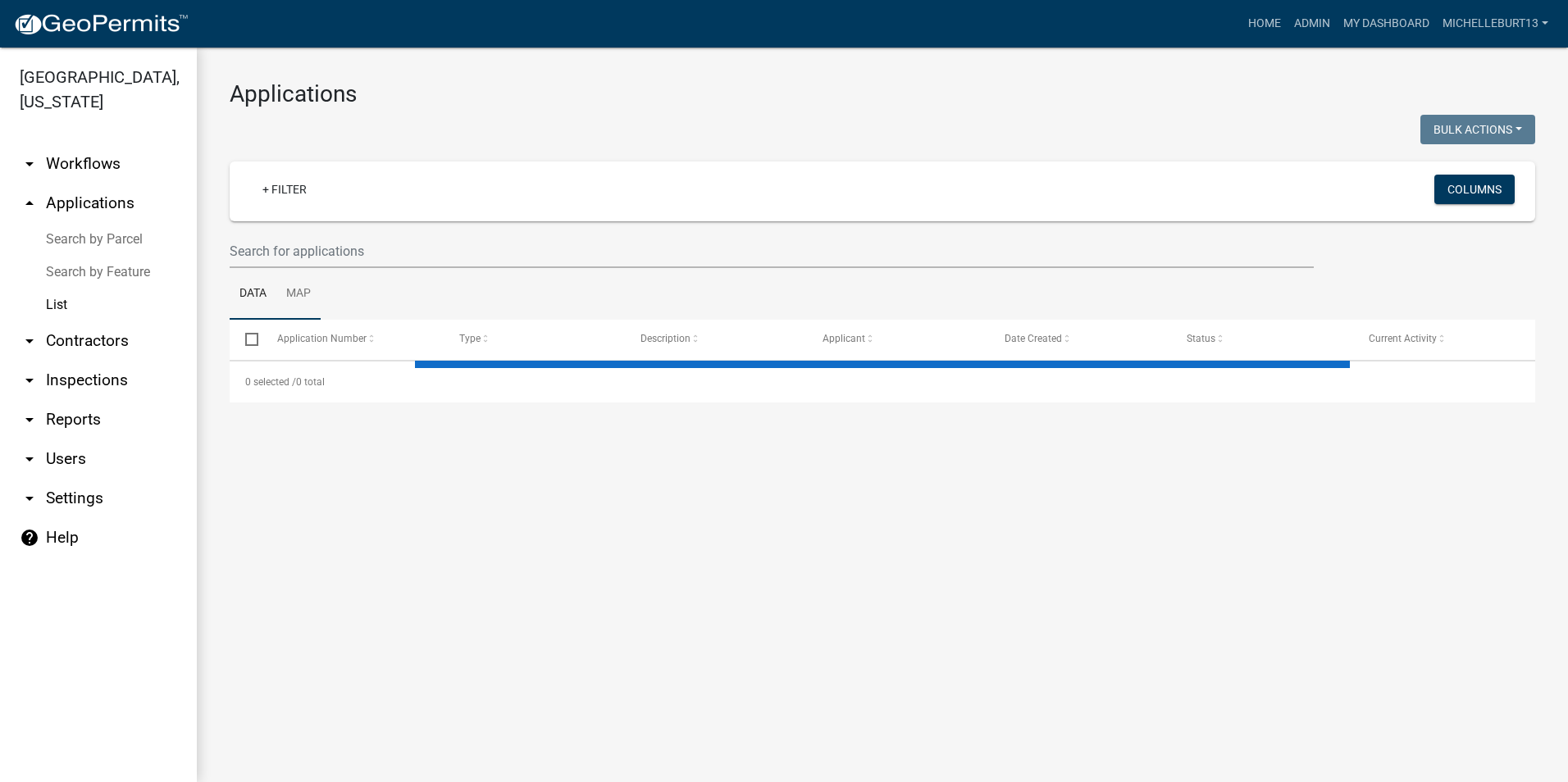
select select "3: 100"
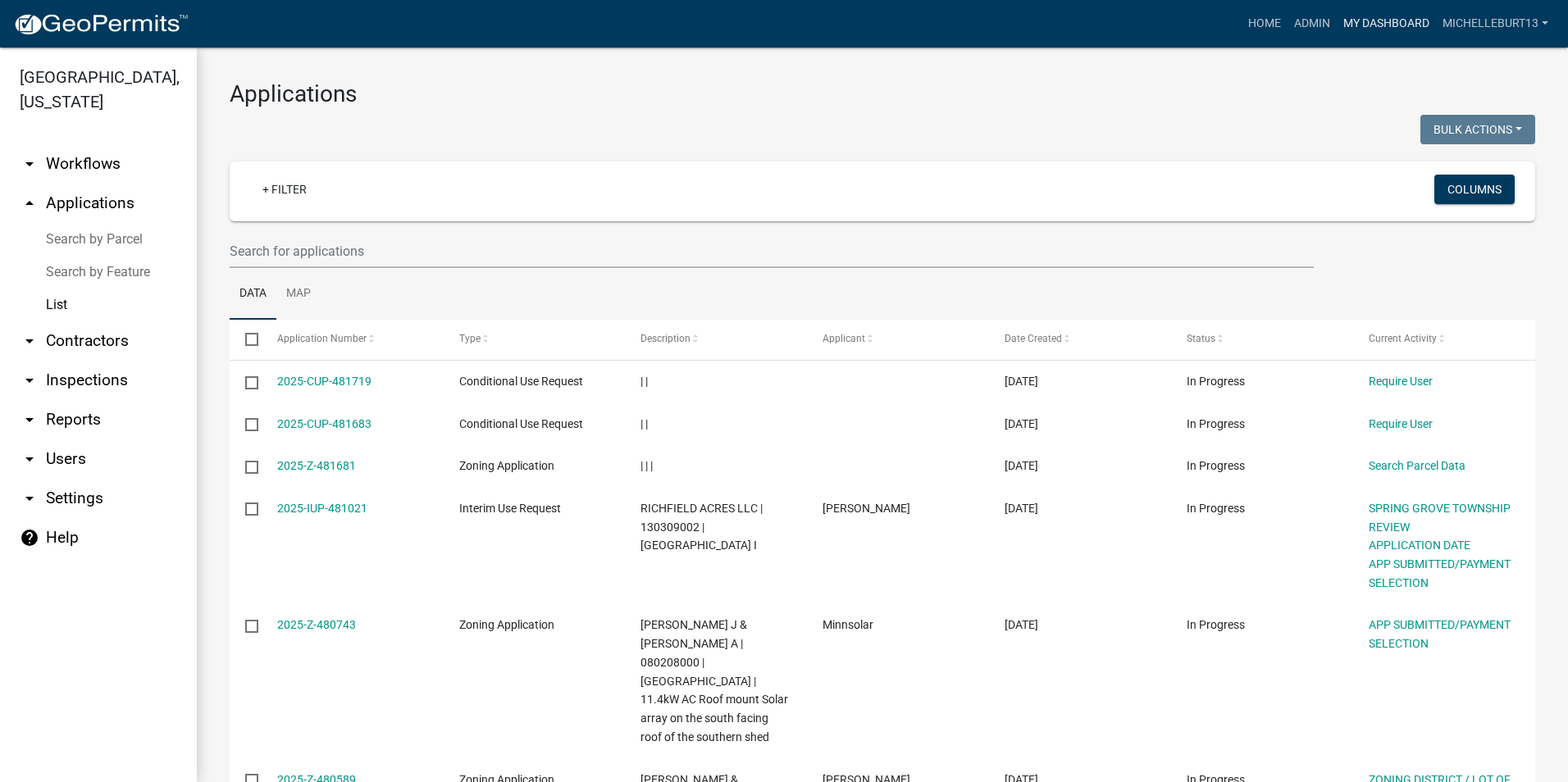
click at [1373, 27] on link "My Dashboard" at bounding box center [1386, 24] width 99 height 31
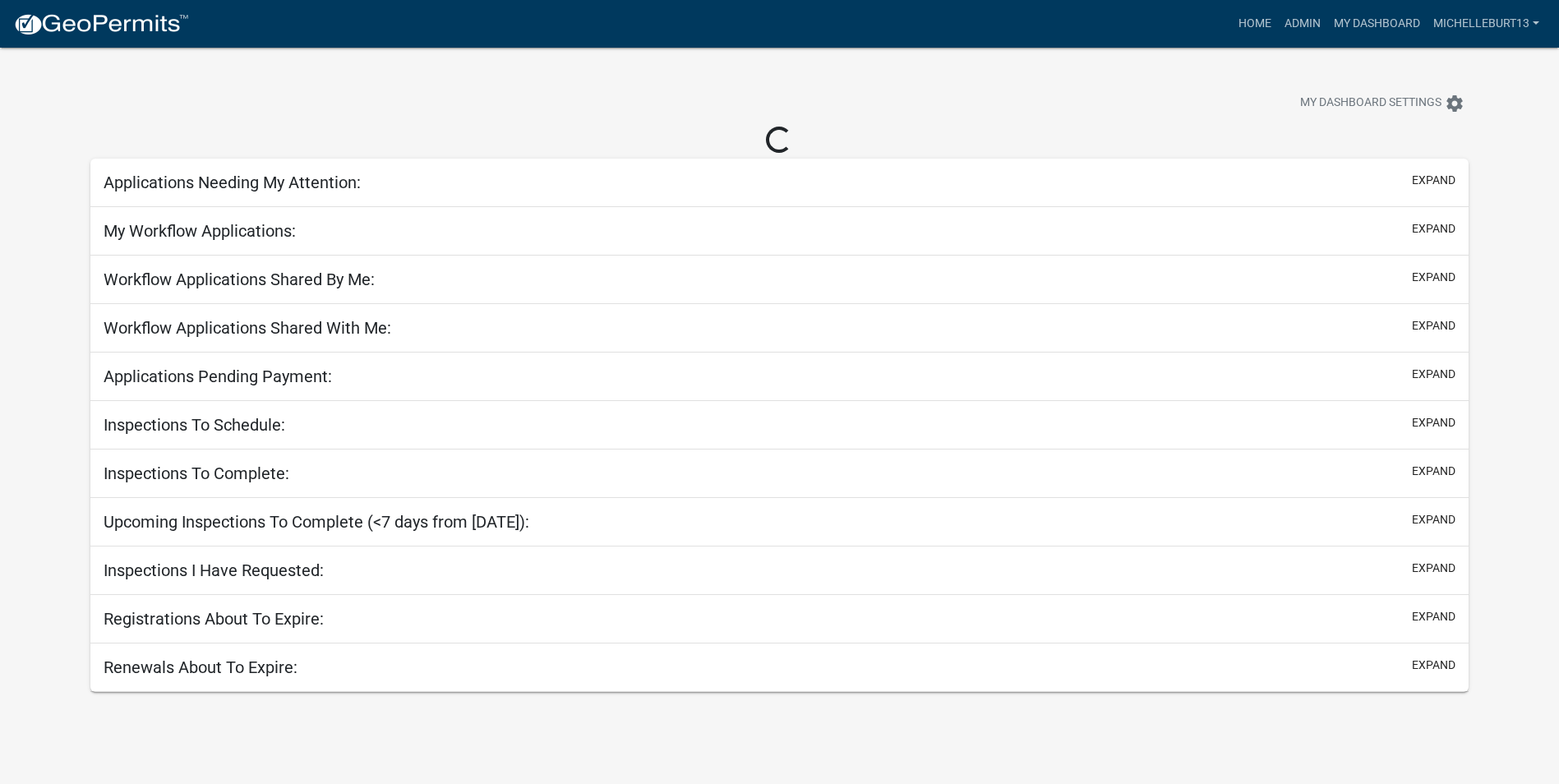
select select "3: 100"
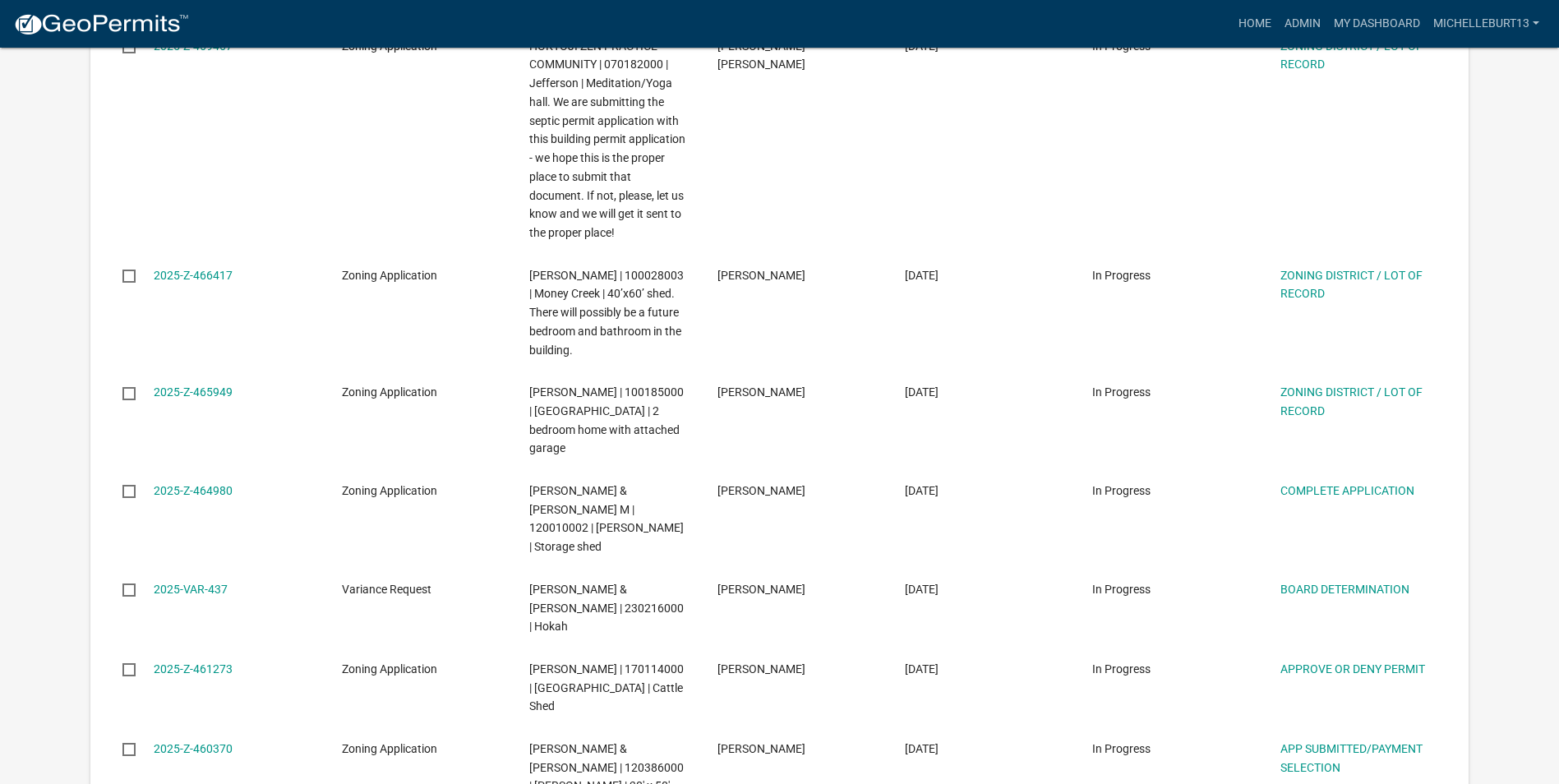
scroll to position [3040, 0]
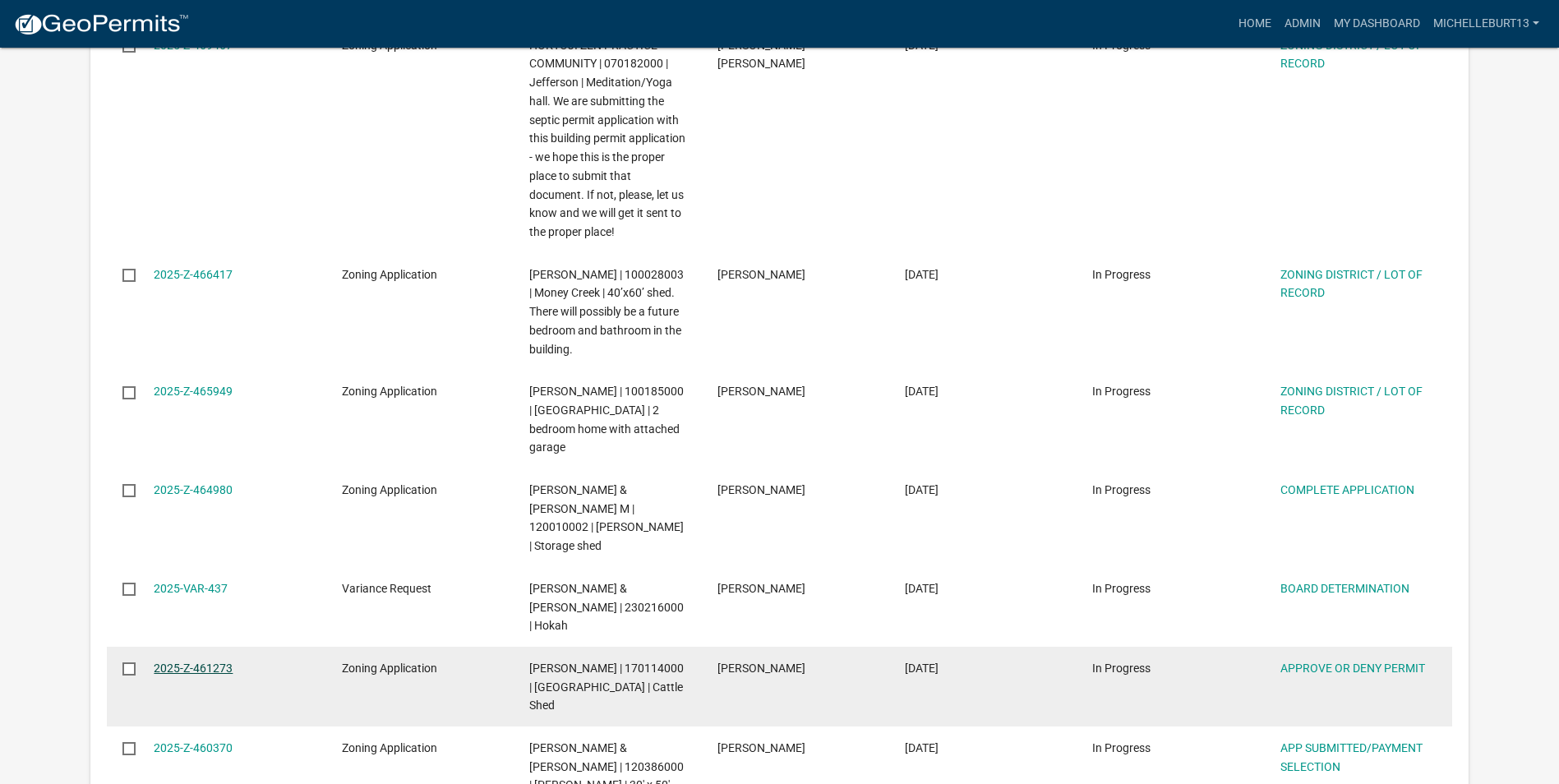
click at [175, 662] on link "2025-Z-461273" at bounding box center [193, 668] width 79 height 13
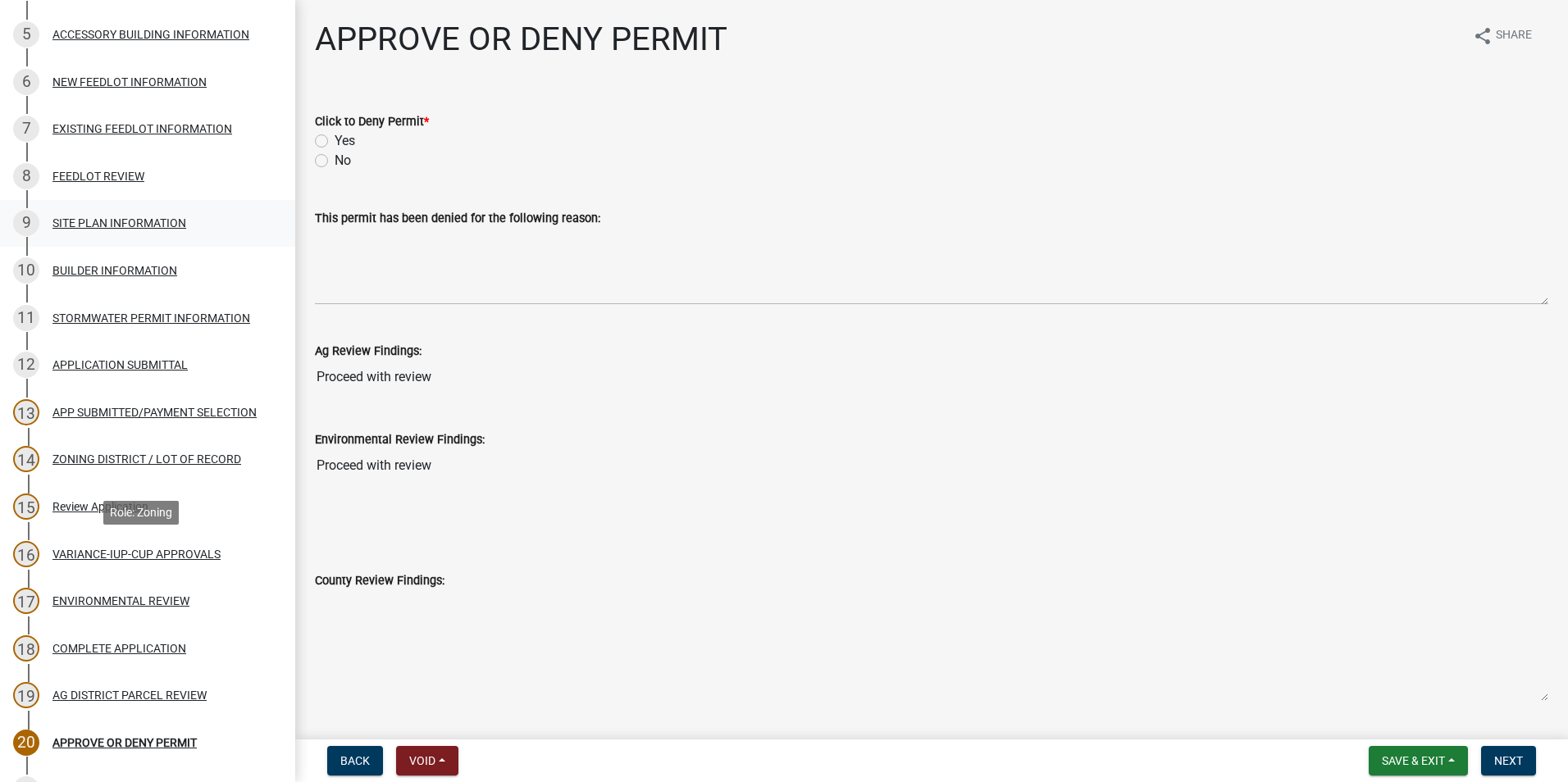
scroll to position [593, 0]
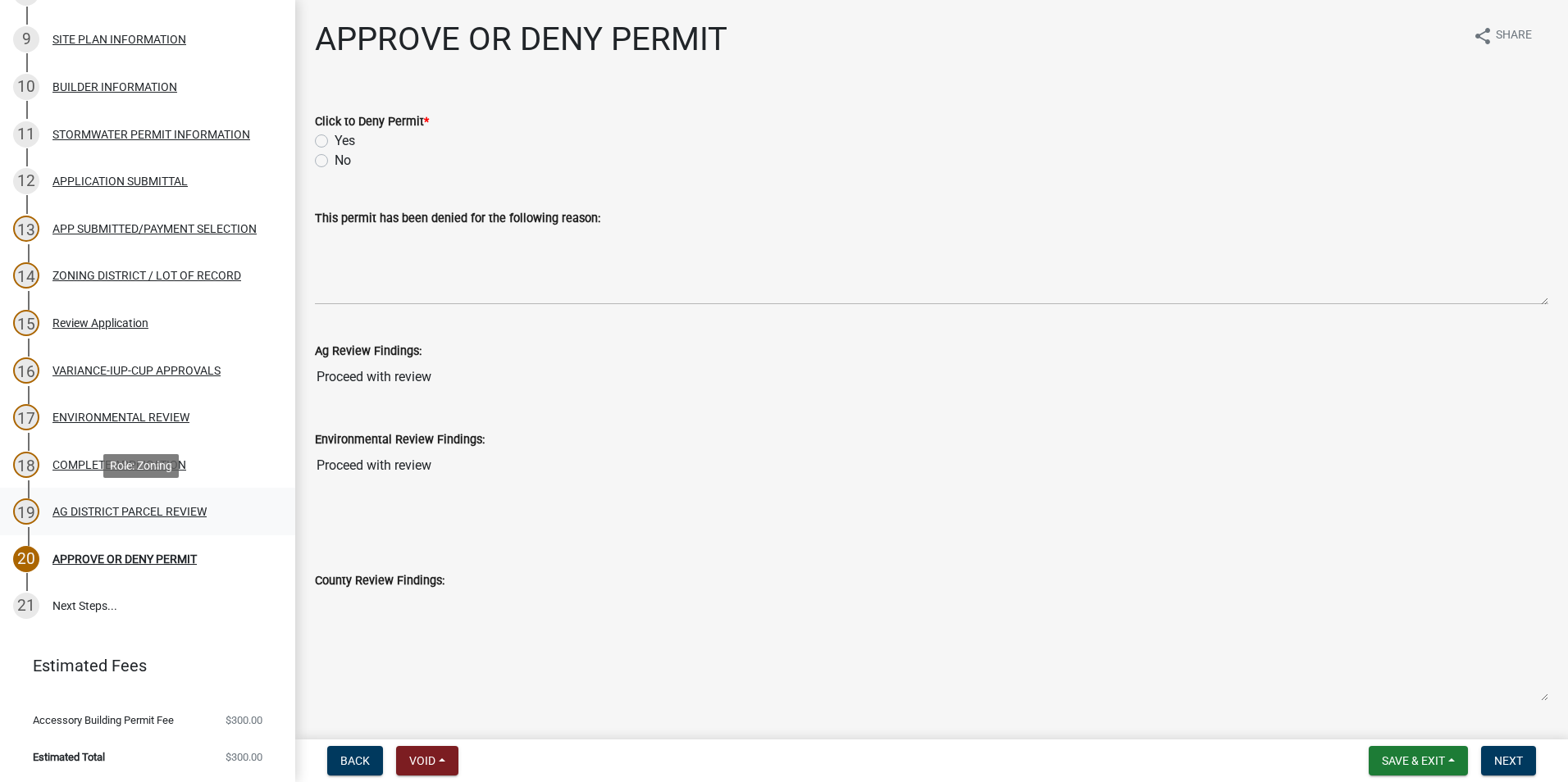
click at [75, 503] on div "19 AG DISTRICT PARCEL REVIEW" at bounding box center [141, 511] width 256 height 26
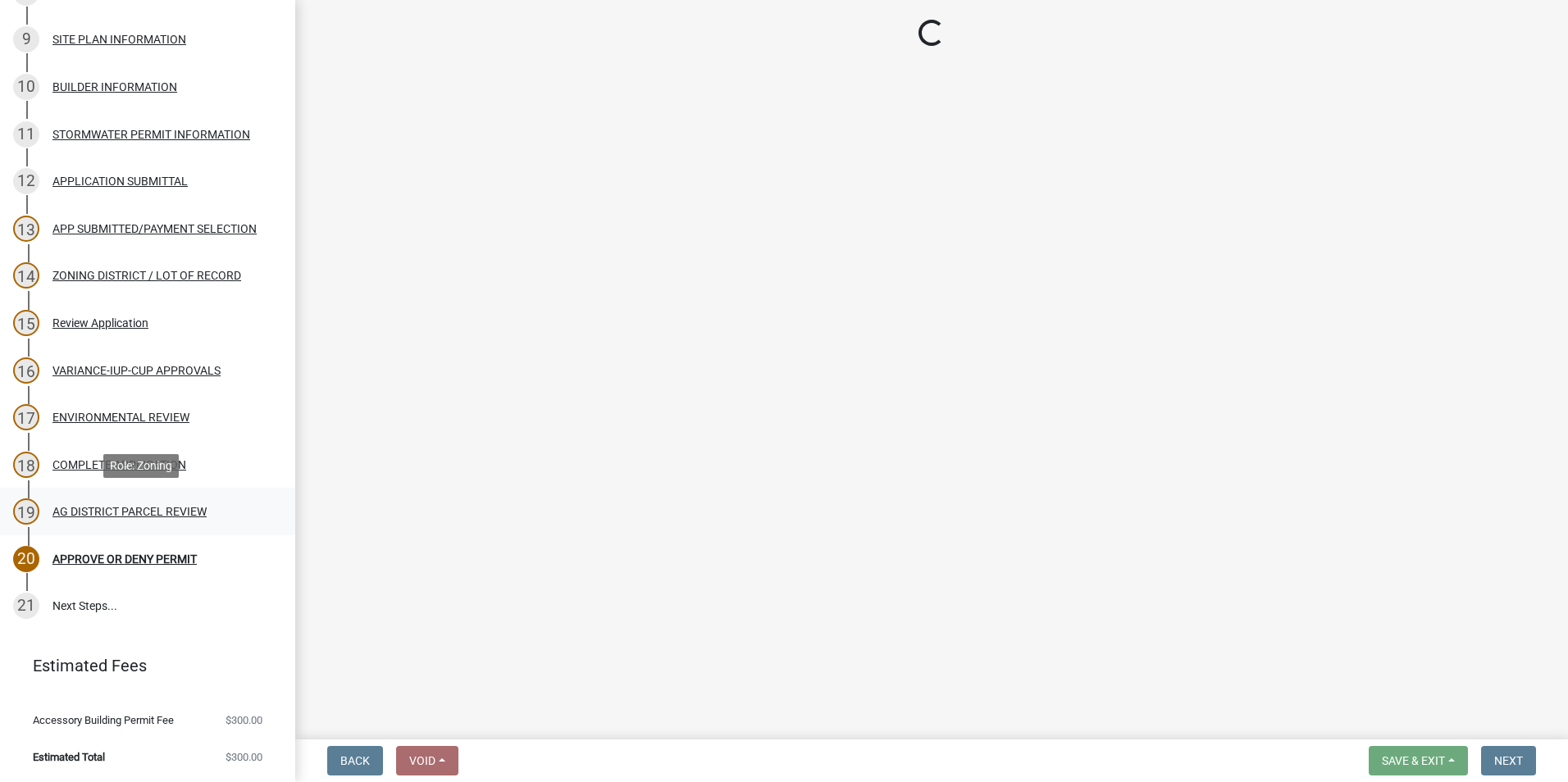
select select "fe23c68f-3976-40fb-92de-7ec6f88d0010"
select select "b48fe14e-3327-4657-9cad-e69f0ec06152"
select select "e720d887-05b7-48e7-b675-04570e4c9f75"
select select "3e342f75-9fb1-4b8c-bbeb-47cfa96347ca"
select select "c756e23e-ff22-4e58-8178-2621bc441b49"
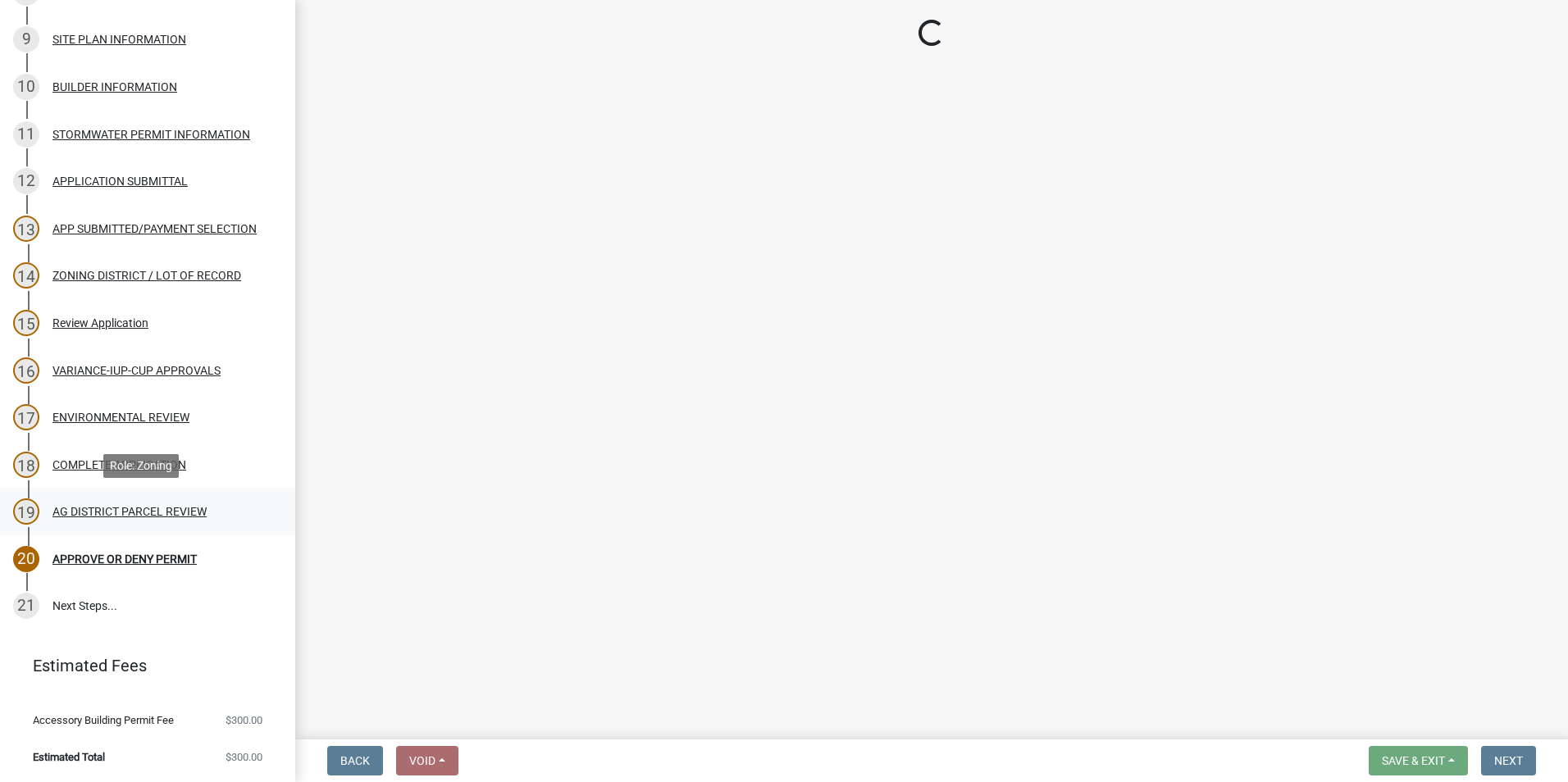
select select "93514e09-9993-4aea-b530-60a9708c3e74"
select select "a045efff-9645-47c6-b046-89cf1e905dd6"
select select "aa1ca06f-8d34-4542-998d-1b6ccdc96445"
select select "f47993c2-143f-42b0-843f-88b20baa7a0f"
select select "010a36e8-78ab-47dd-88f8-ccc0edf139b8"
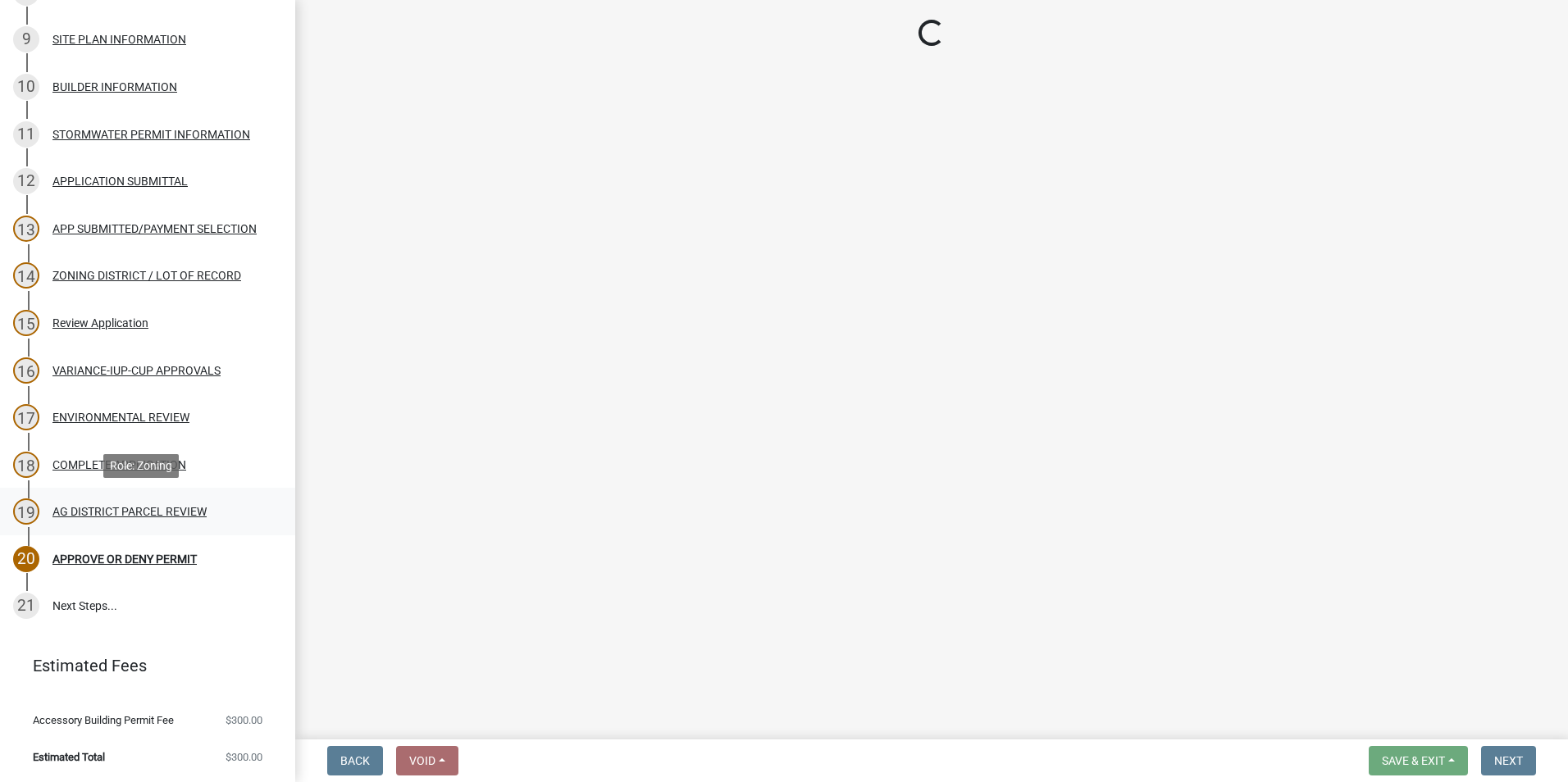
select select "617636dc-6122-45c9-991a-bd8b90cb2b24"
select select "2afcbc7a-ba70-4308-bdab-ed49491d43d0"
select select "2040f1b6-20ab-401b-9b6f-6f3fd46d4e8e"
select select "6e389f70-961b-4b78-9c47-c422b69289d9"
select select "1e0d970e-6746-4216-b065-d6933a69b3fa"
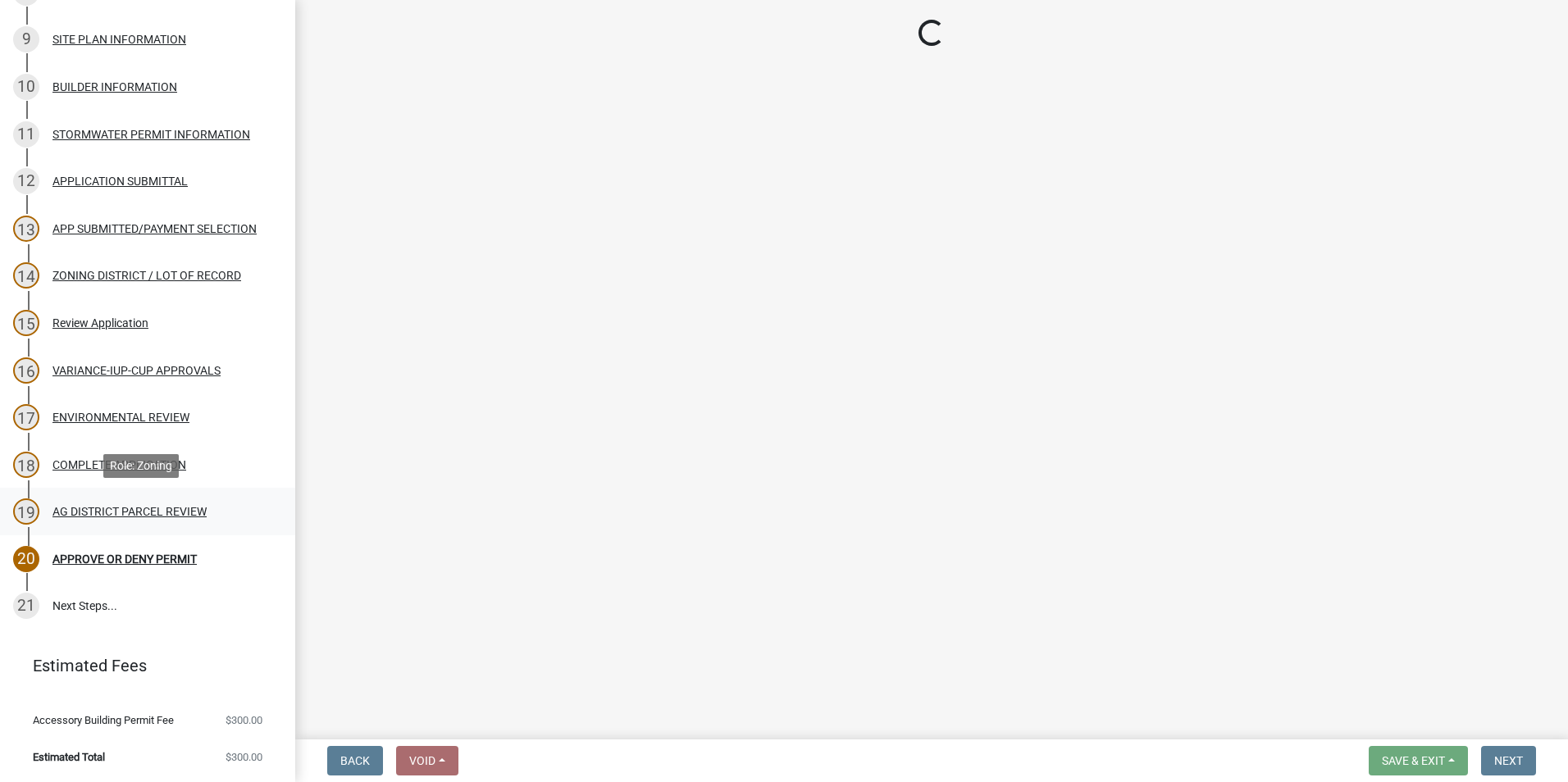
select select "44b75d30-e230-4ce0-8c0f-1ddadfe5cfb2"
select select "6d223645-95f1-4b70-a074-2c09099ea196"
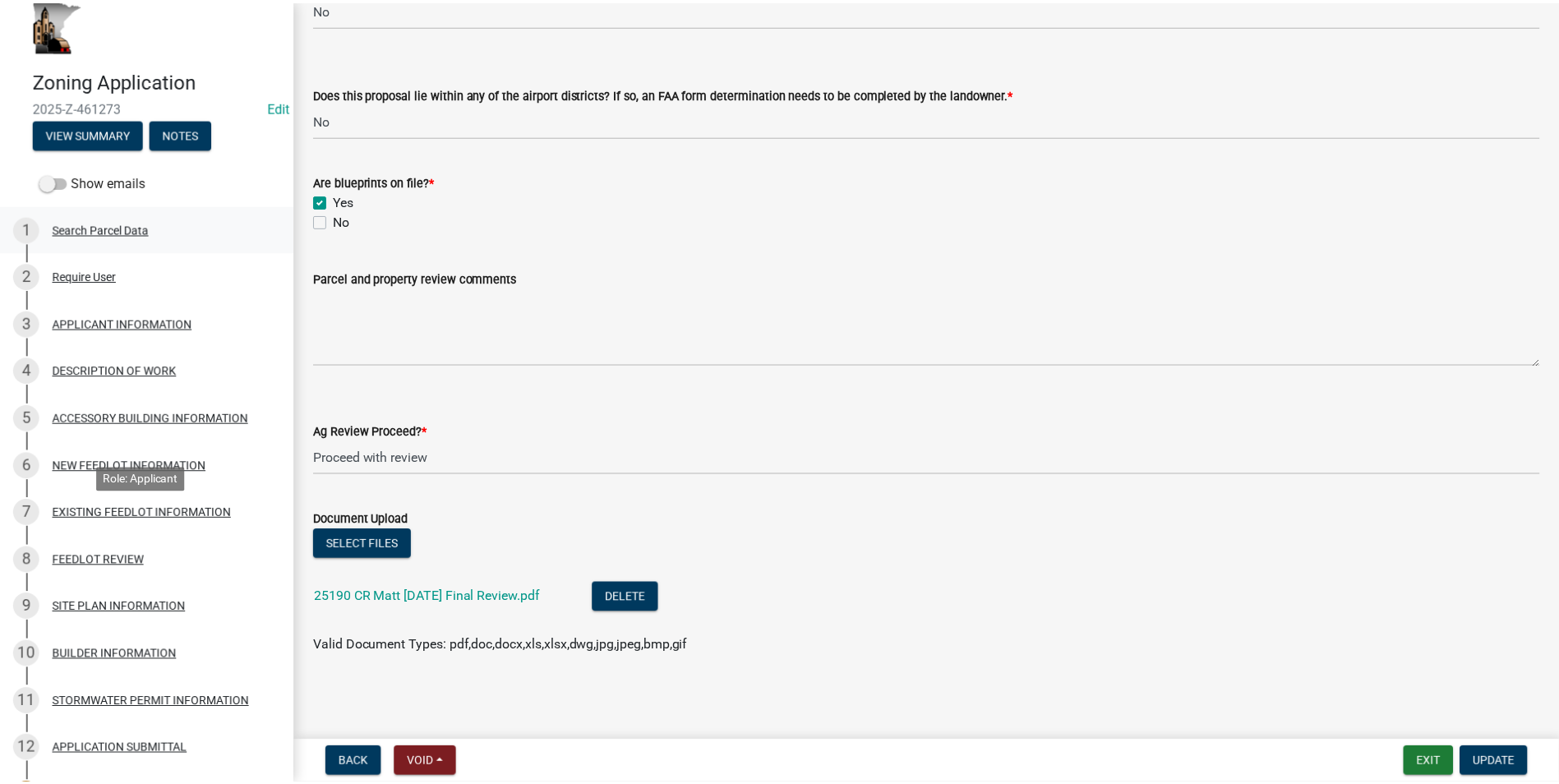
scroll to position [0, 0]
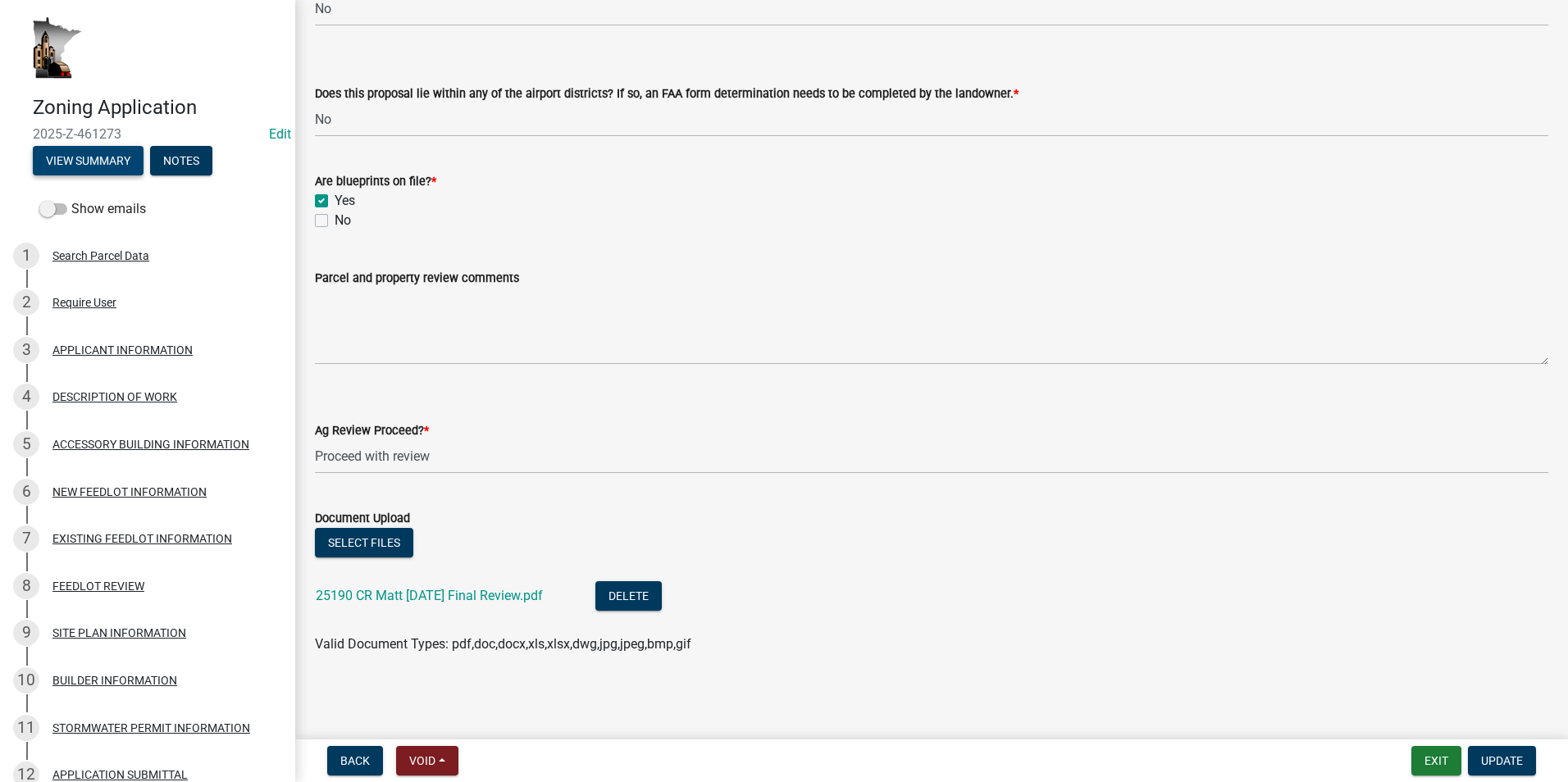
click at [91, 157] on button "View Summary" at bounding box center [88, 160] width 111 height 30
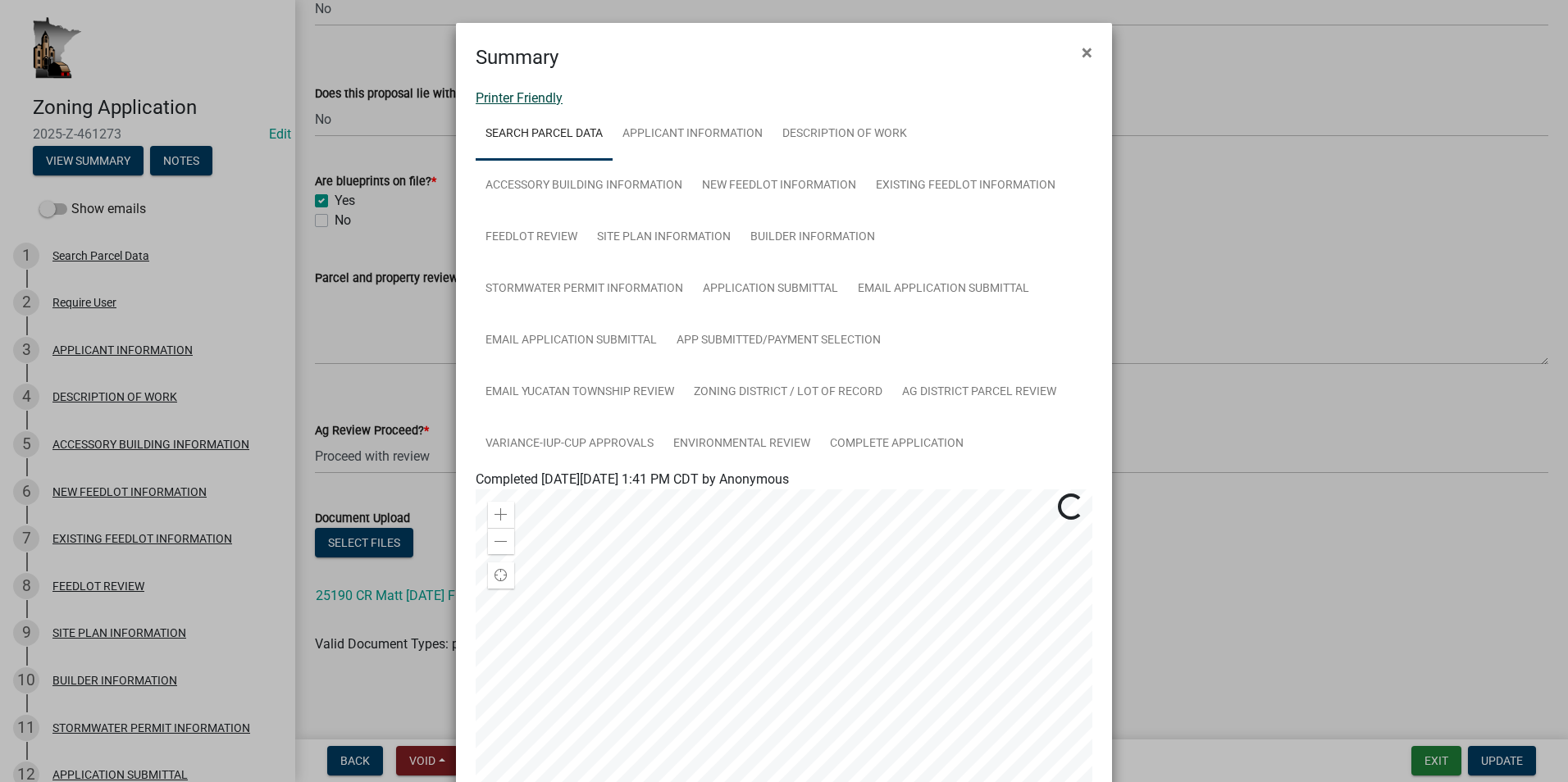
click at [544, 102] on link "Printer Friendly" at bounding box center [519, 98] width 87 height 15
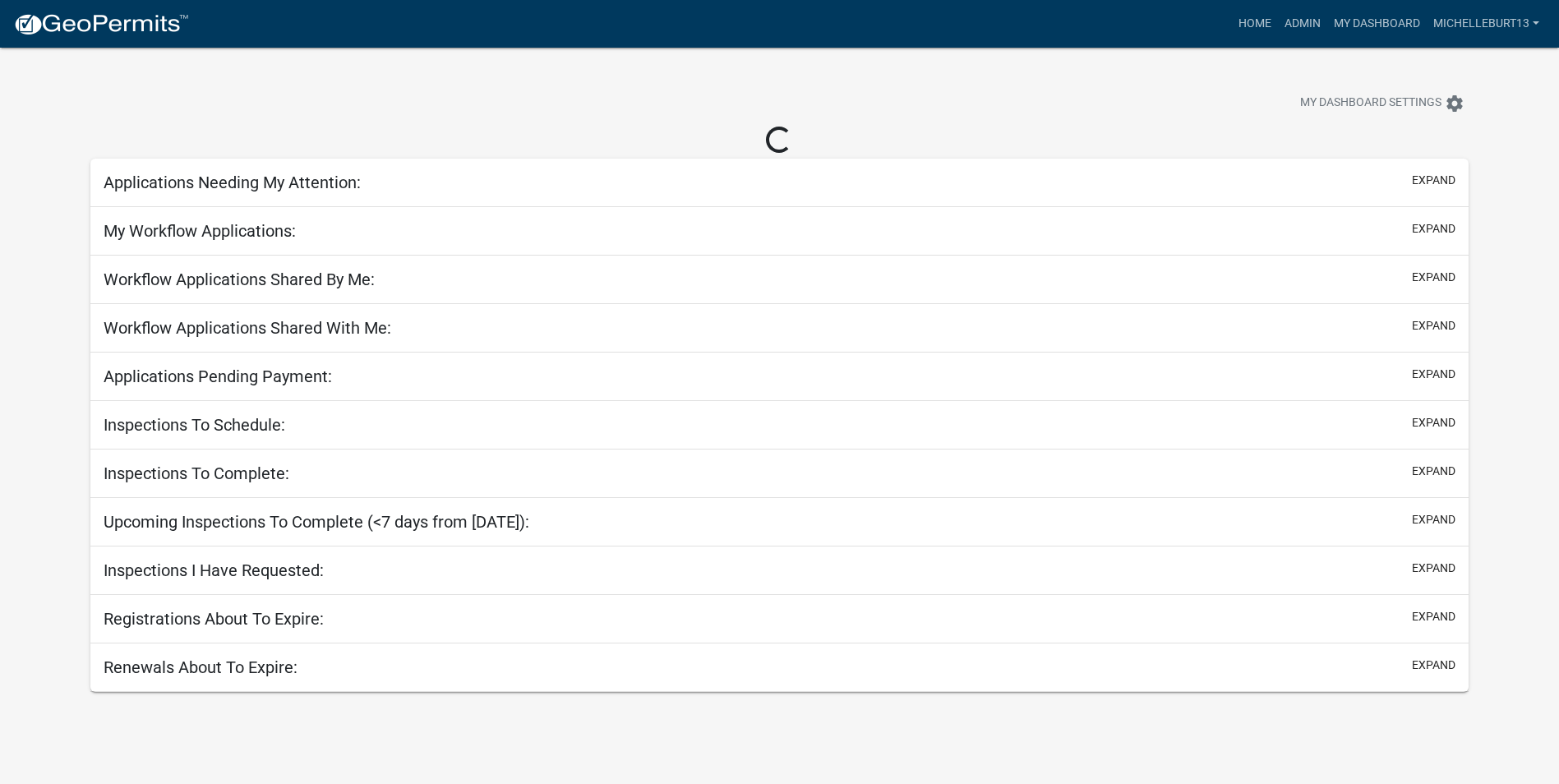
select select "3: 100"
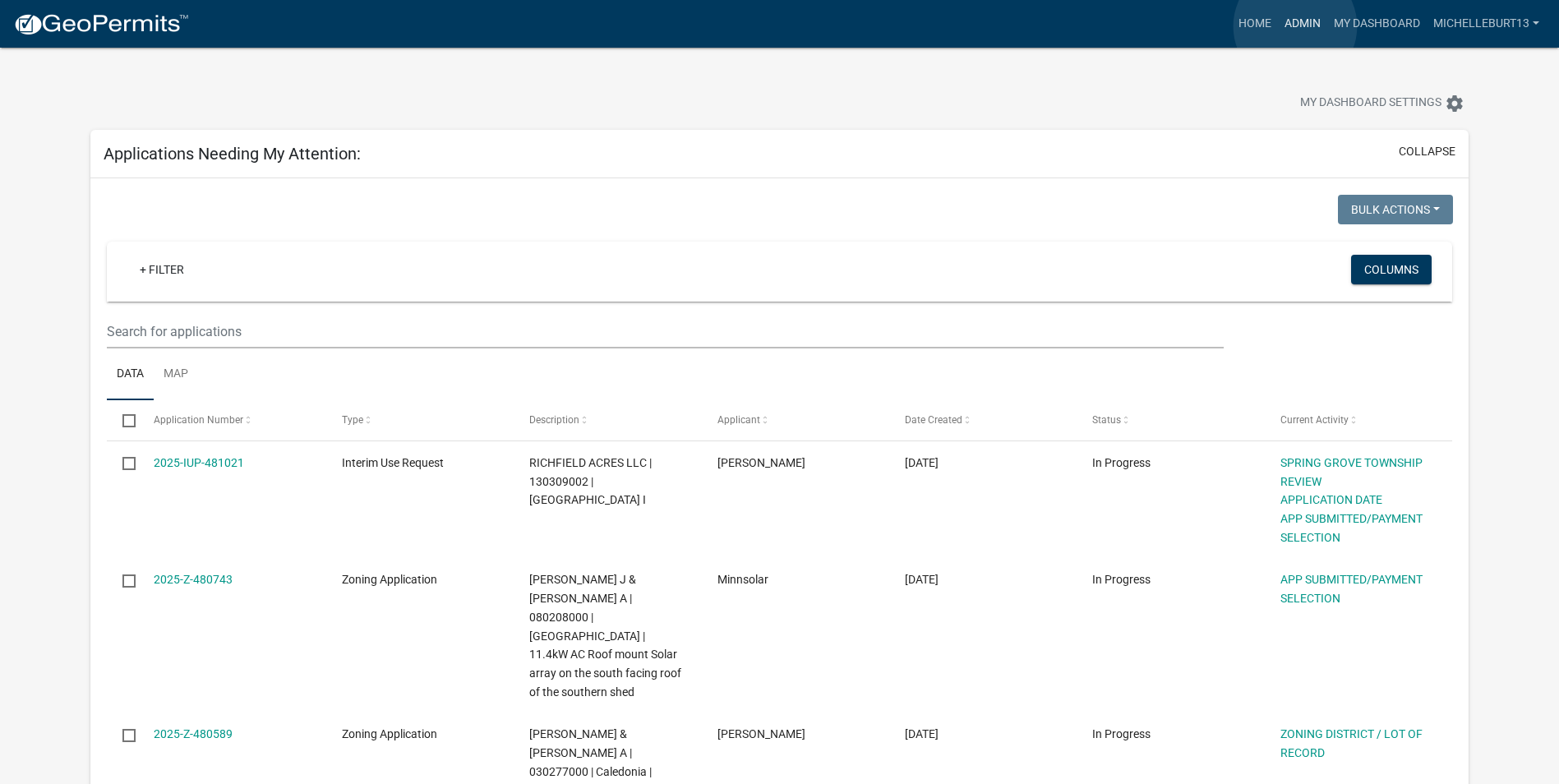
click at [1295, 27] on link "Admin" at bounding box center [1303, 24] width 50 height 31
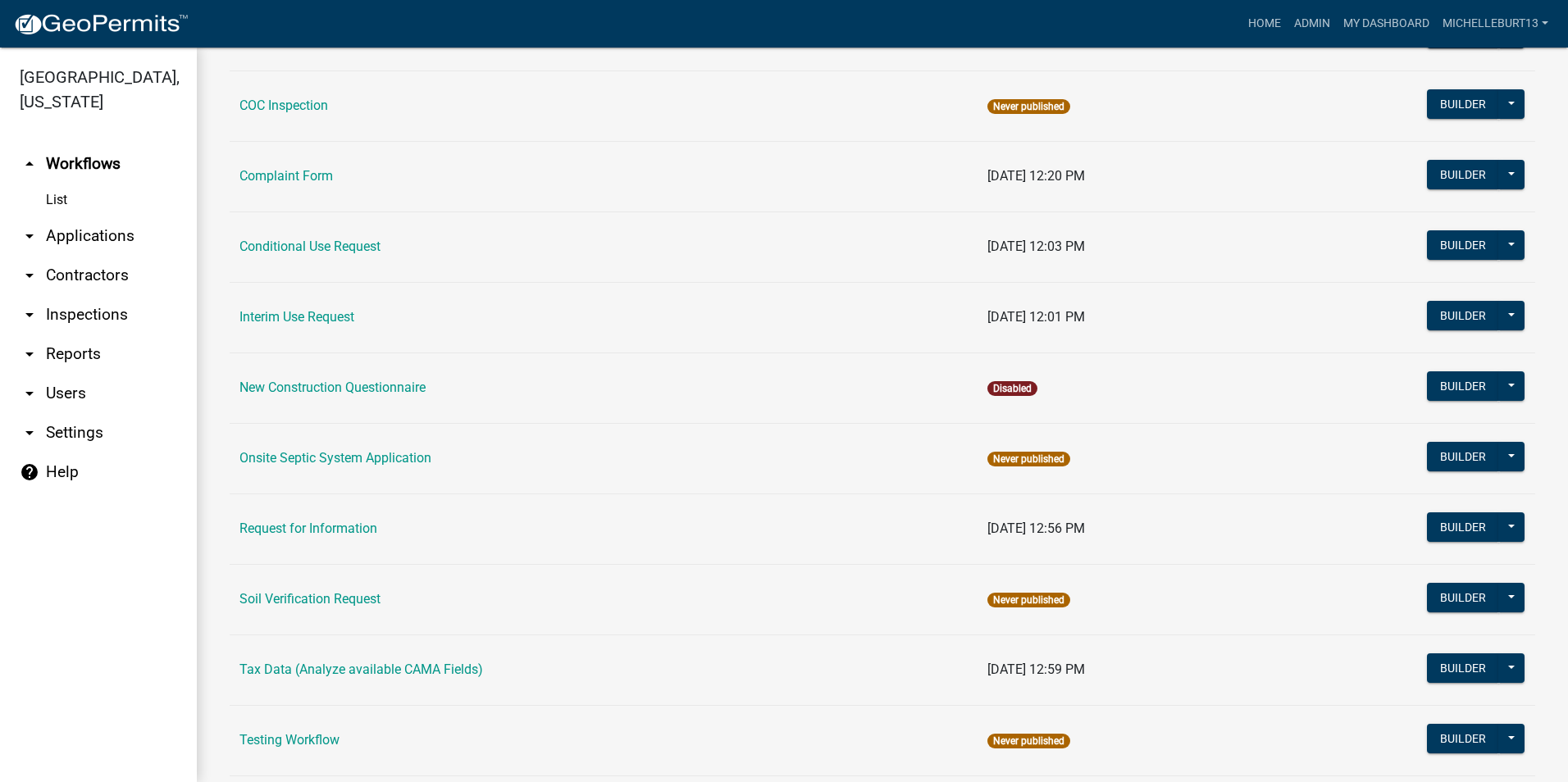
scroll to position [464, 0]
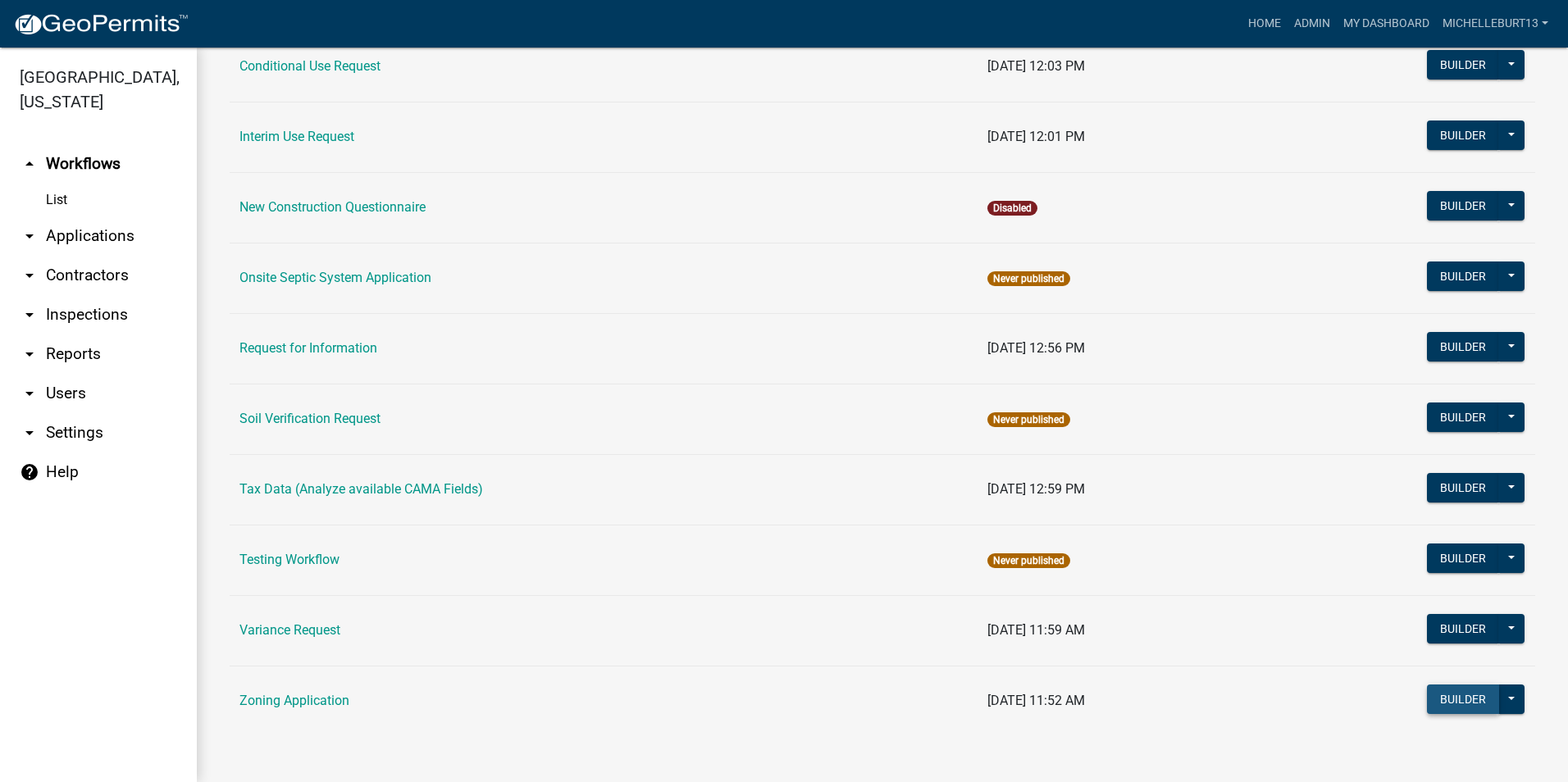
click at [1447, 705] on button "Builder" at bounding box center [1462, 699] width 72 height 30
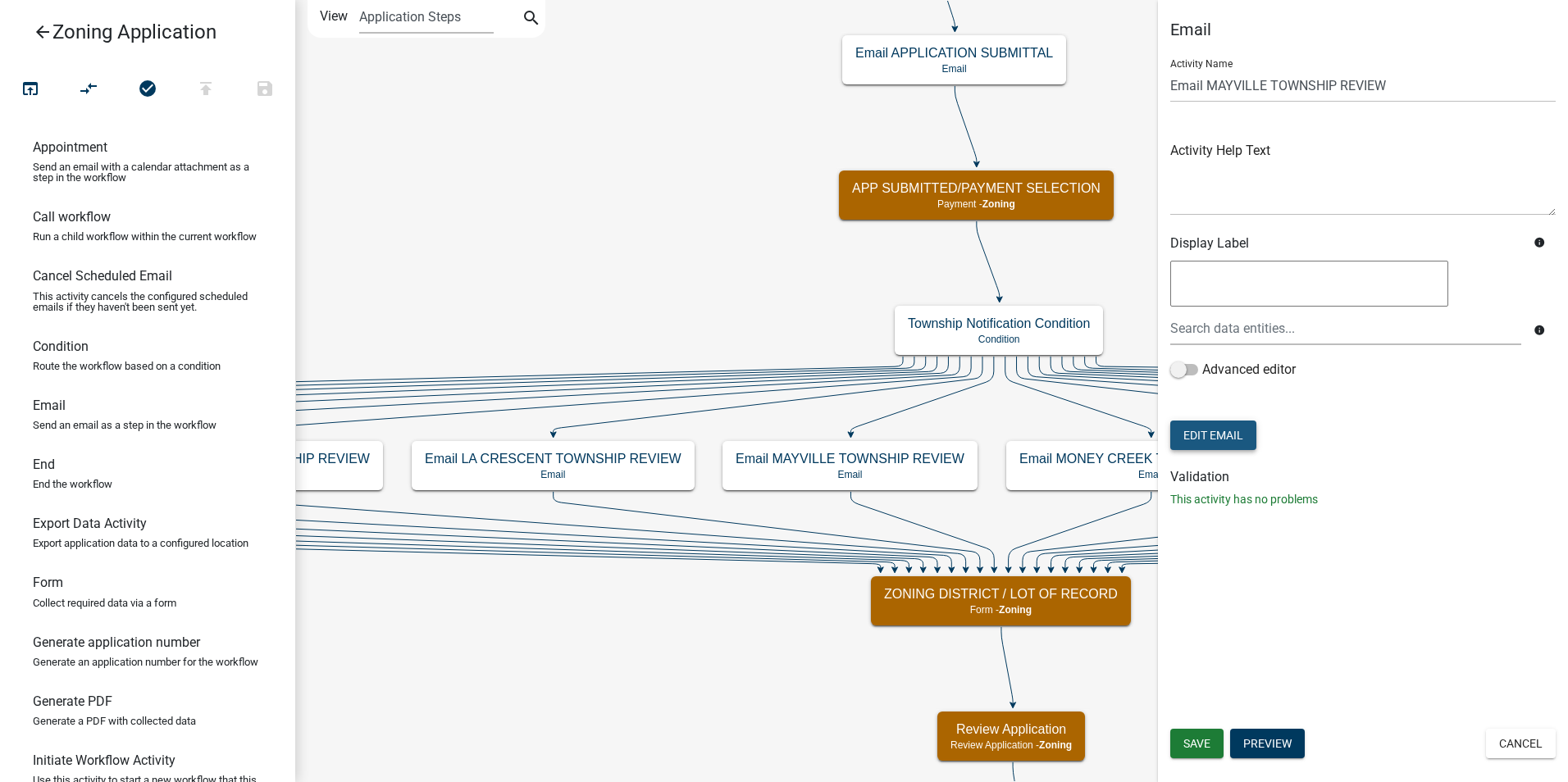
click at [1235, 443] on button "Edit Email" at bounding box center [1213, 435] width 86 height 30
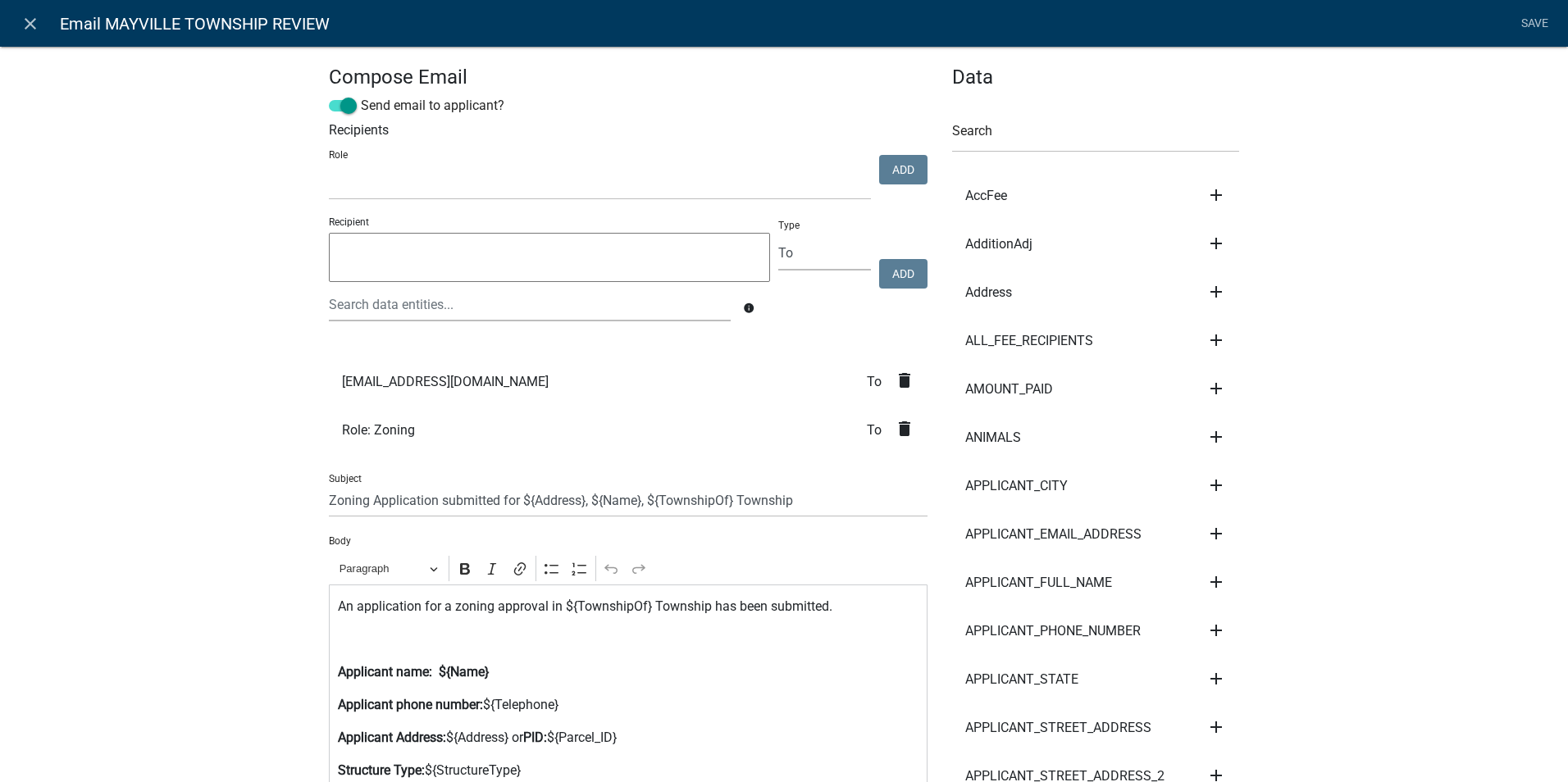
click at [364, 249] on textarea at bounding box center [549, 258] width 441 height 50
type textarea "[EMAIL_ADDRESS][DOMAIN_NAME]"
click at [881, 276] on button "Add" at bounding box center [903, 273] width 49 height 30
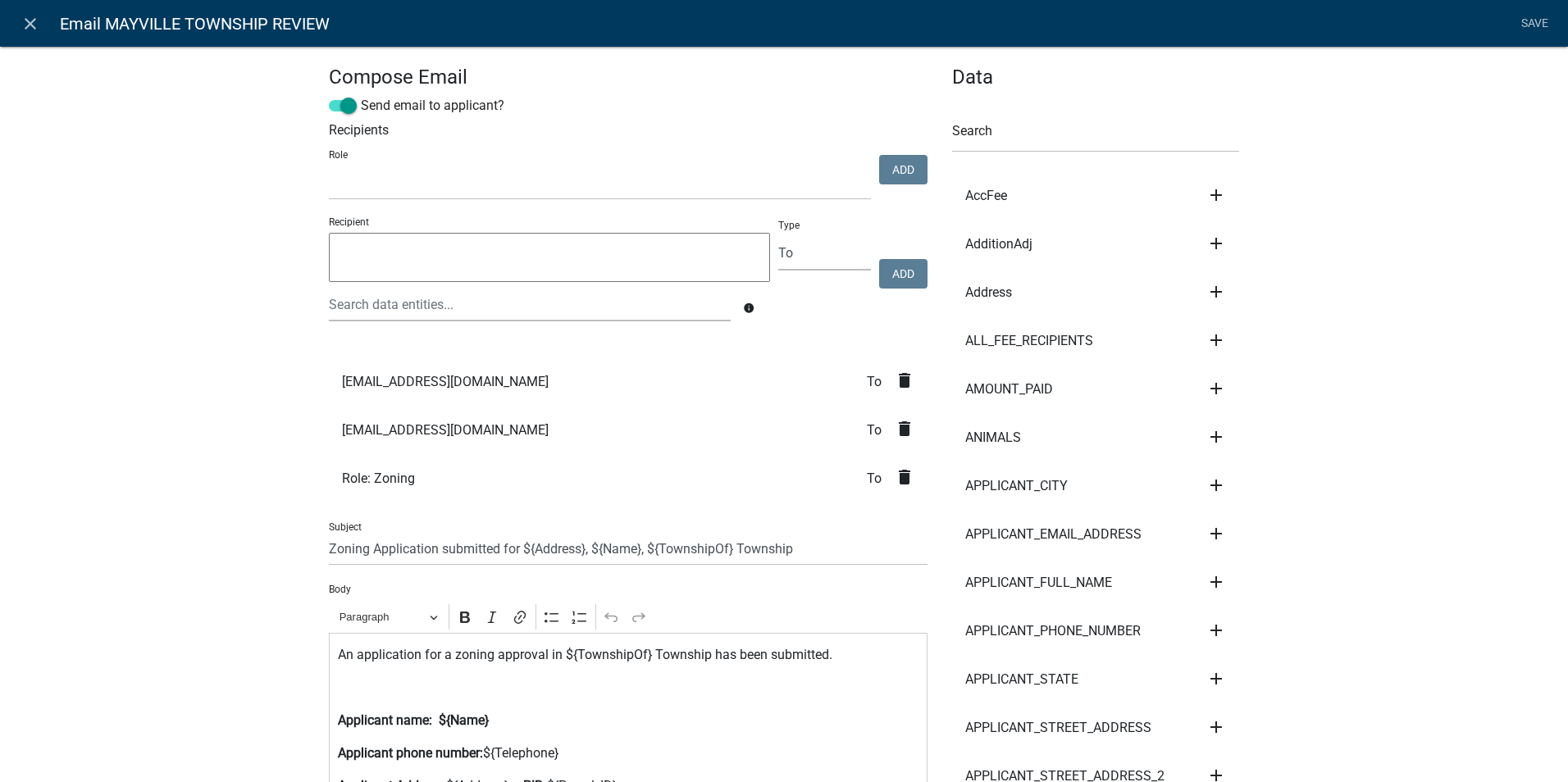
click at [429, 262] on textarea at bounding box center [549, 258] width 441 height 50
type textarea "[EMAIL_ADDRESS][DOMAIN_NAME]"
click at [904, 271] on button "Add" at bounding box center [903, 273] width 49 height 30
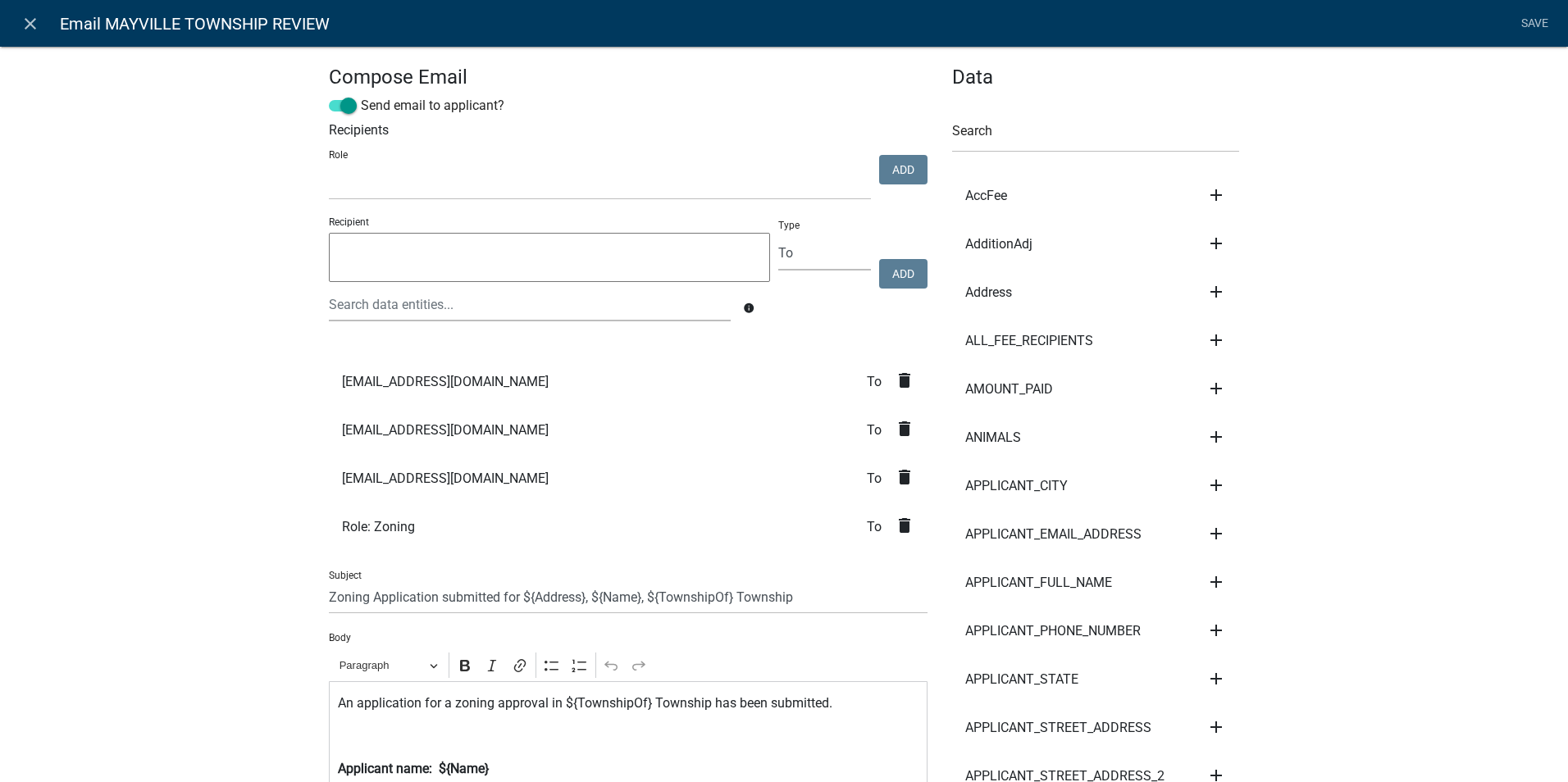
click at [383, 266] on textarea at bounding box center [549, 258] width 441 height 50
type textarea "[EMAIL_ADDRESS][DOMAIN_NAME]"
click at [892, 271] on button "Add" at bounding box center [903, 273] width 49 height 30
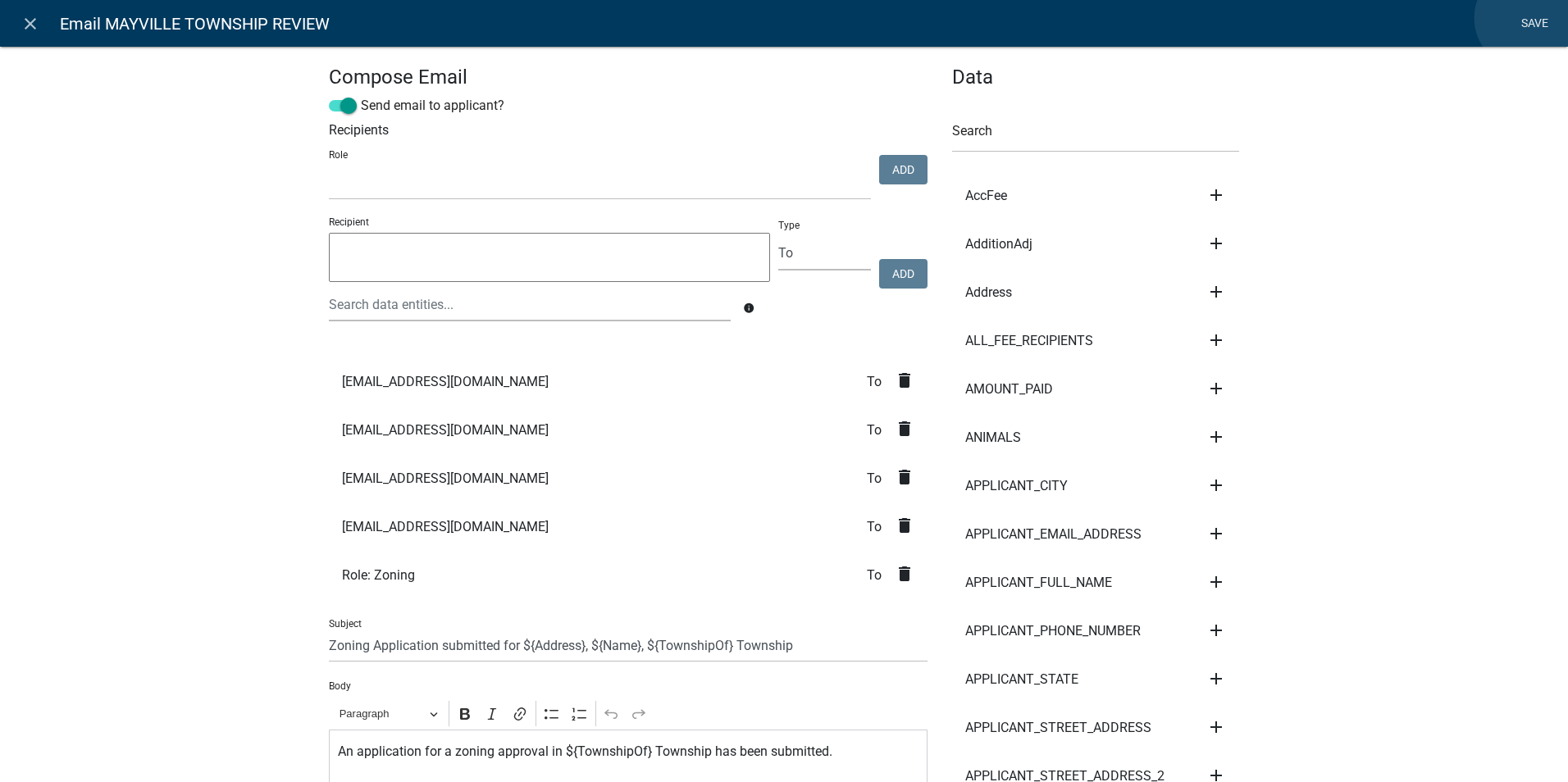
click at [1526, 18] on link "Save" at bounding box center [1534, 24] width 41 height 31
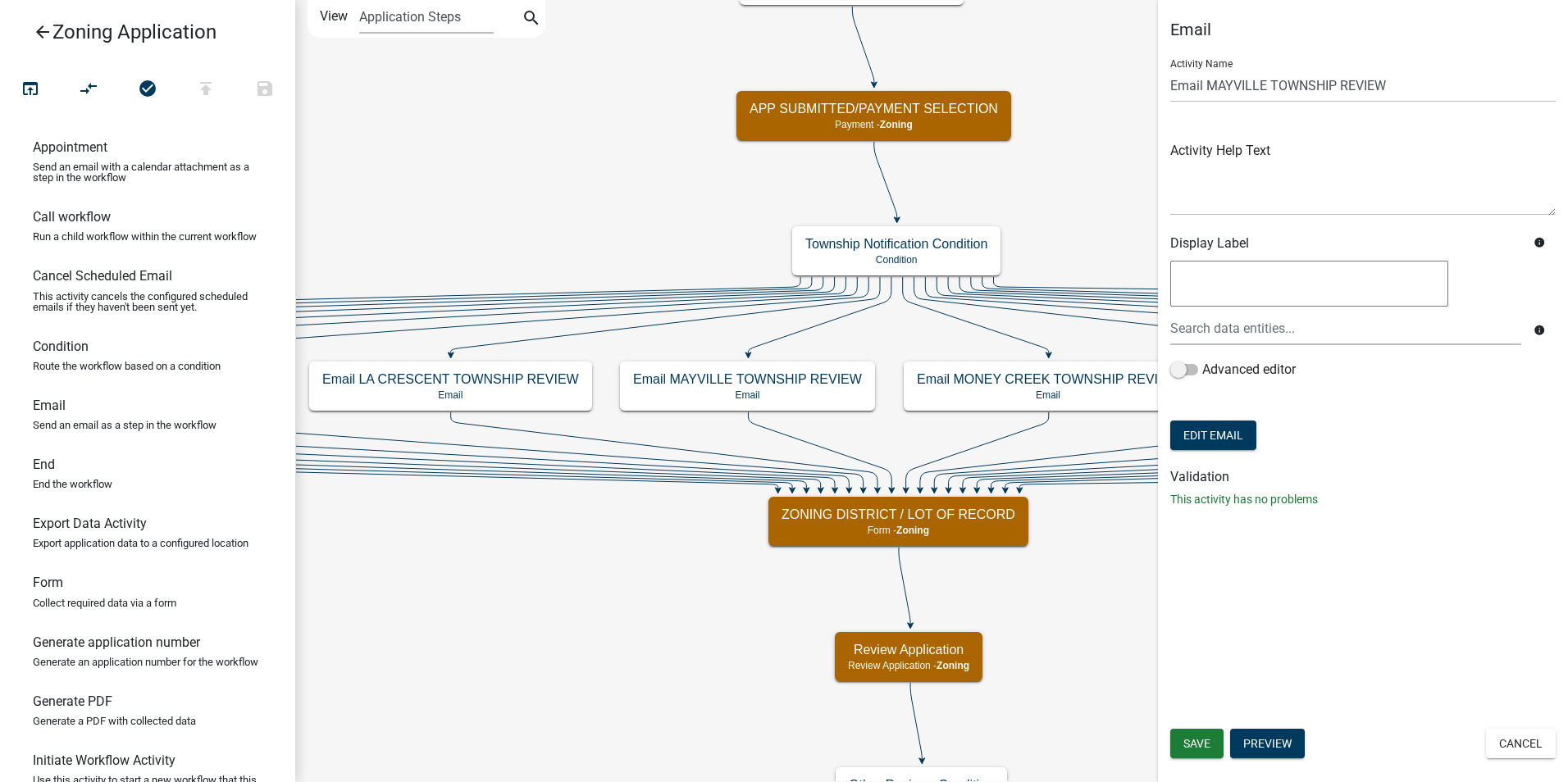
click at [41, 32] on icon "arrow_back" at bounding box center [42, 33] width 20 height 23
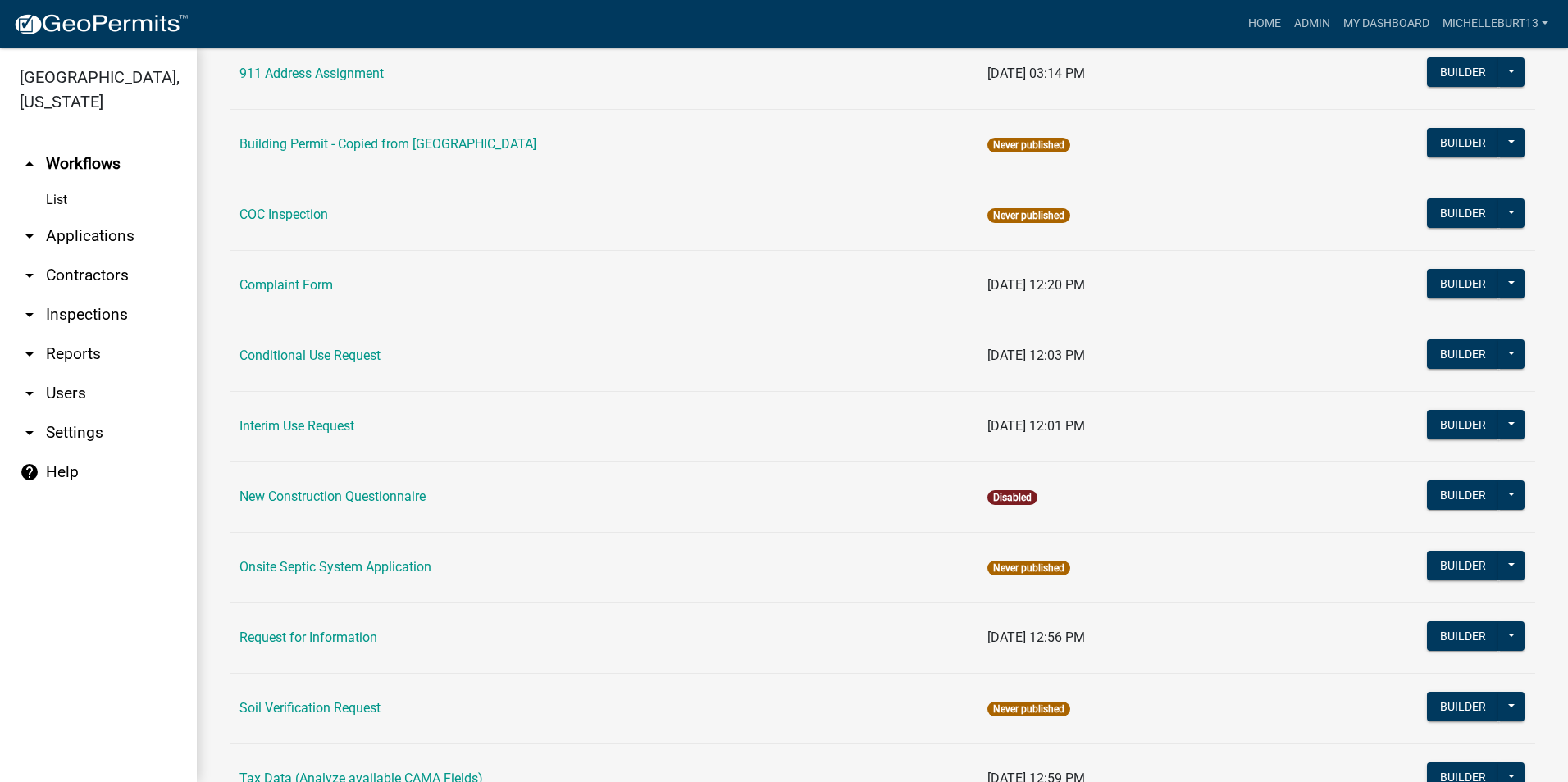
scroll to position [464, 0]
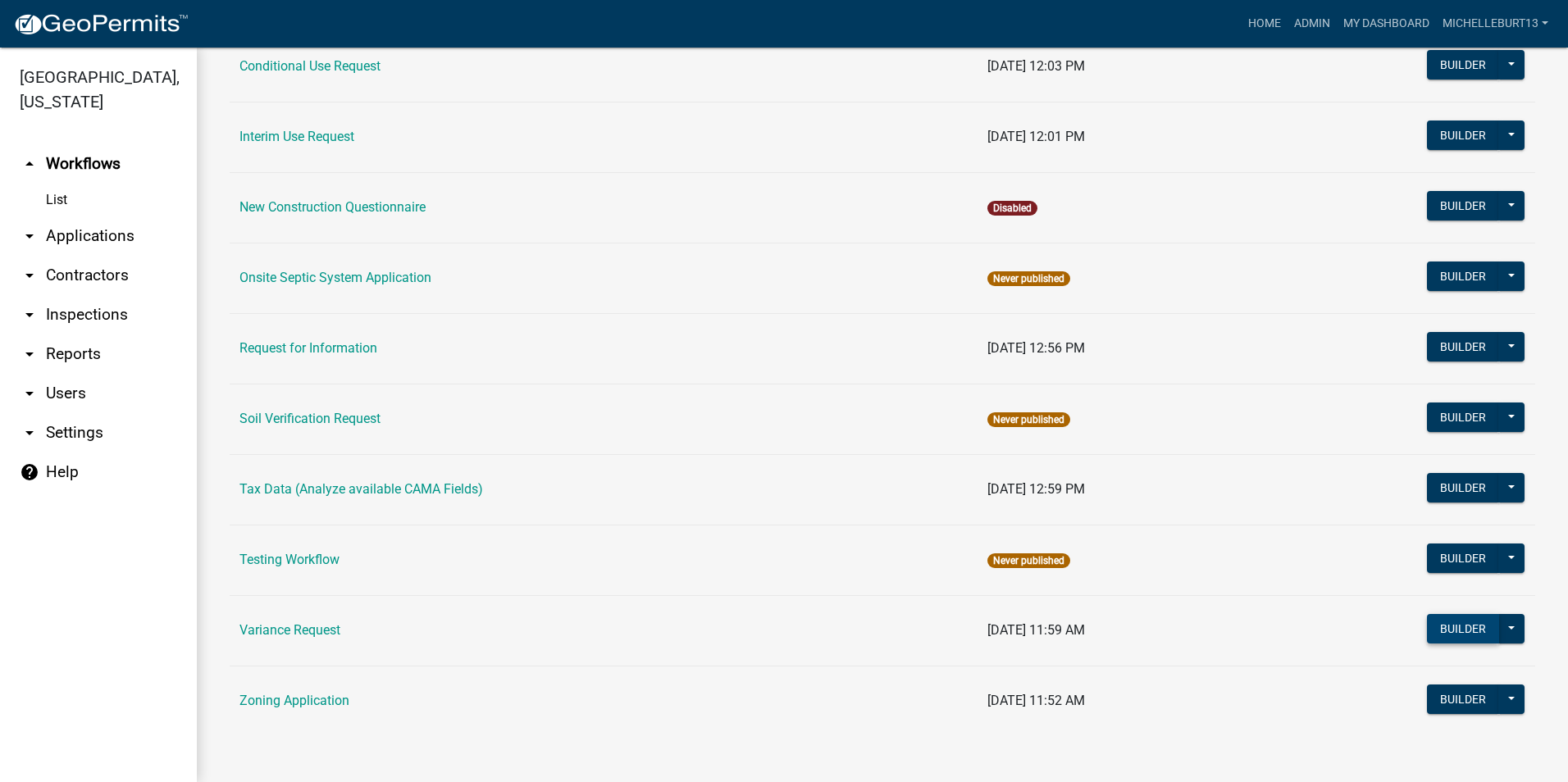
click at [1436, 628] on button "Builder" at bounding box center [1462, 628] width 72 height 30
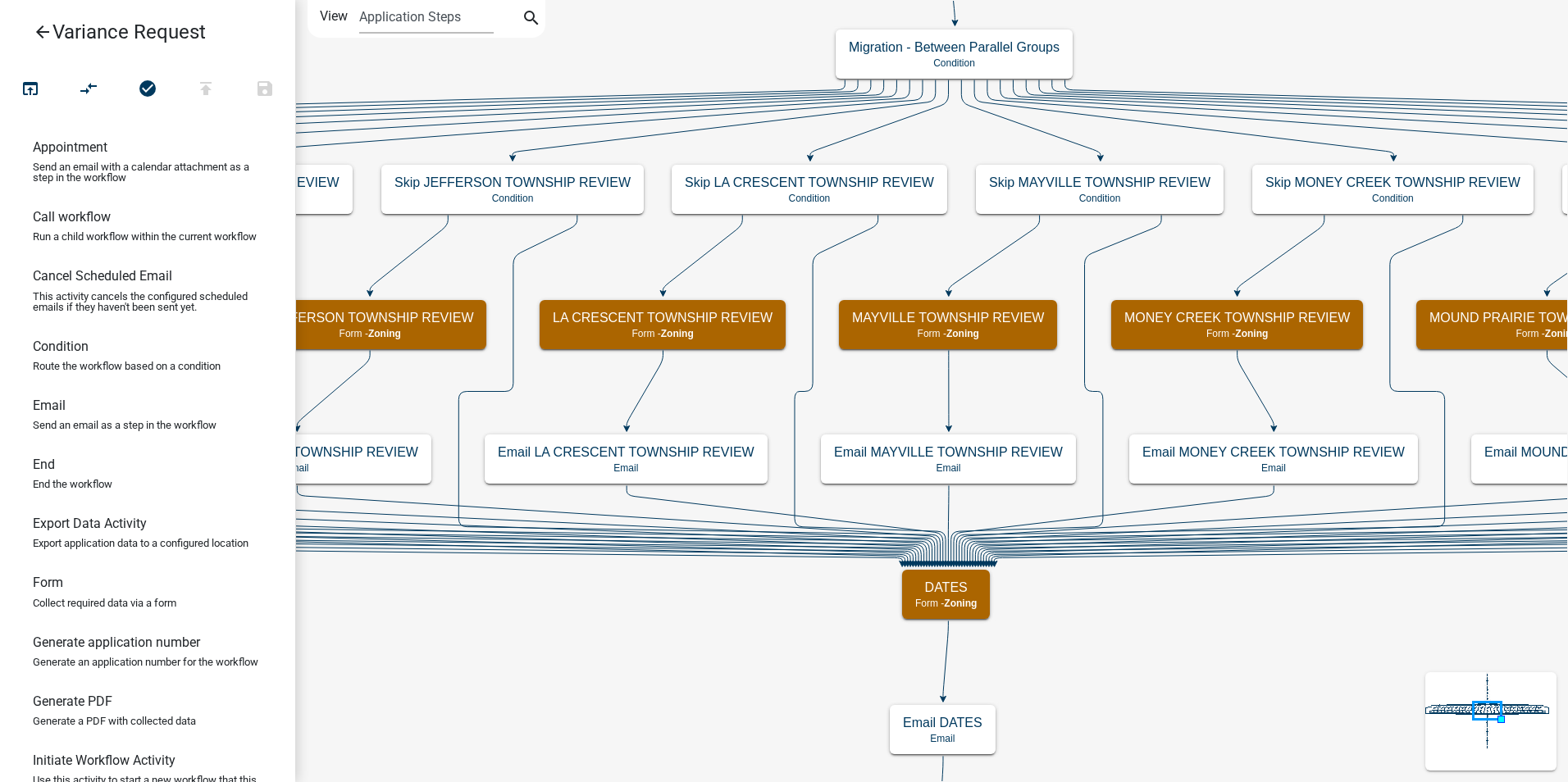
click at [37, 34] on icon "arrow_back" at bounding box center [42, 33] width 20 height 23
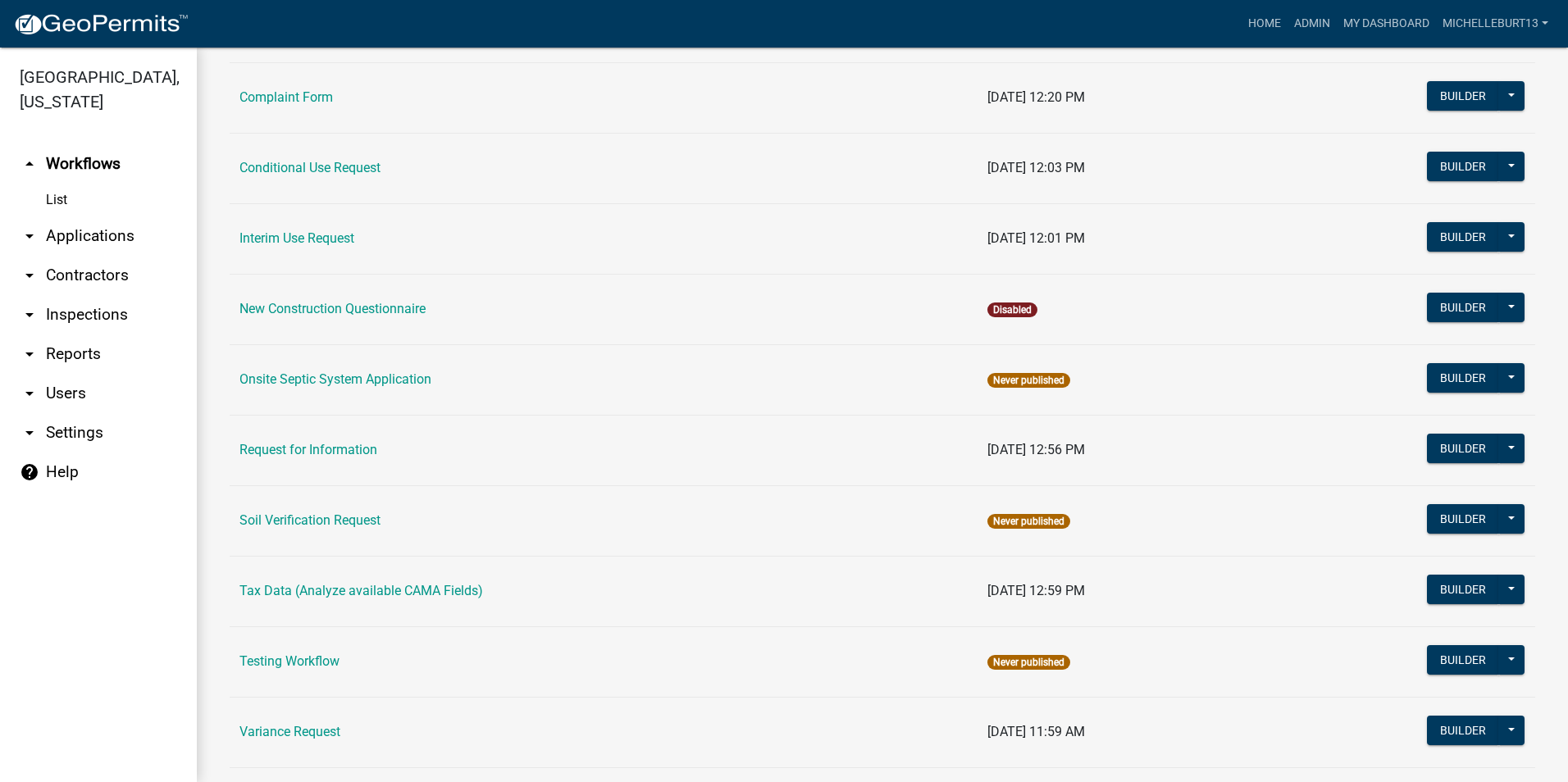
scroll to position [464, 0]
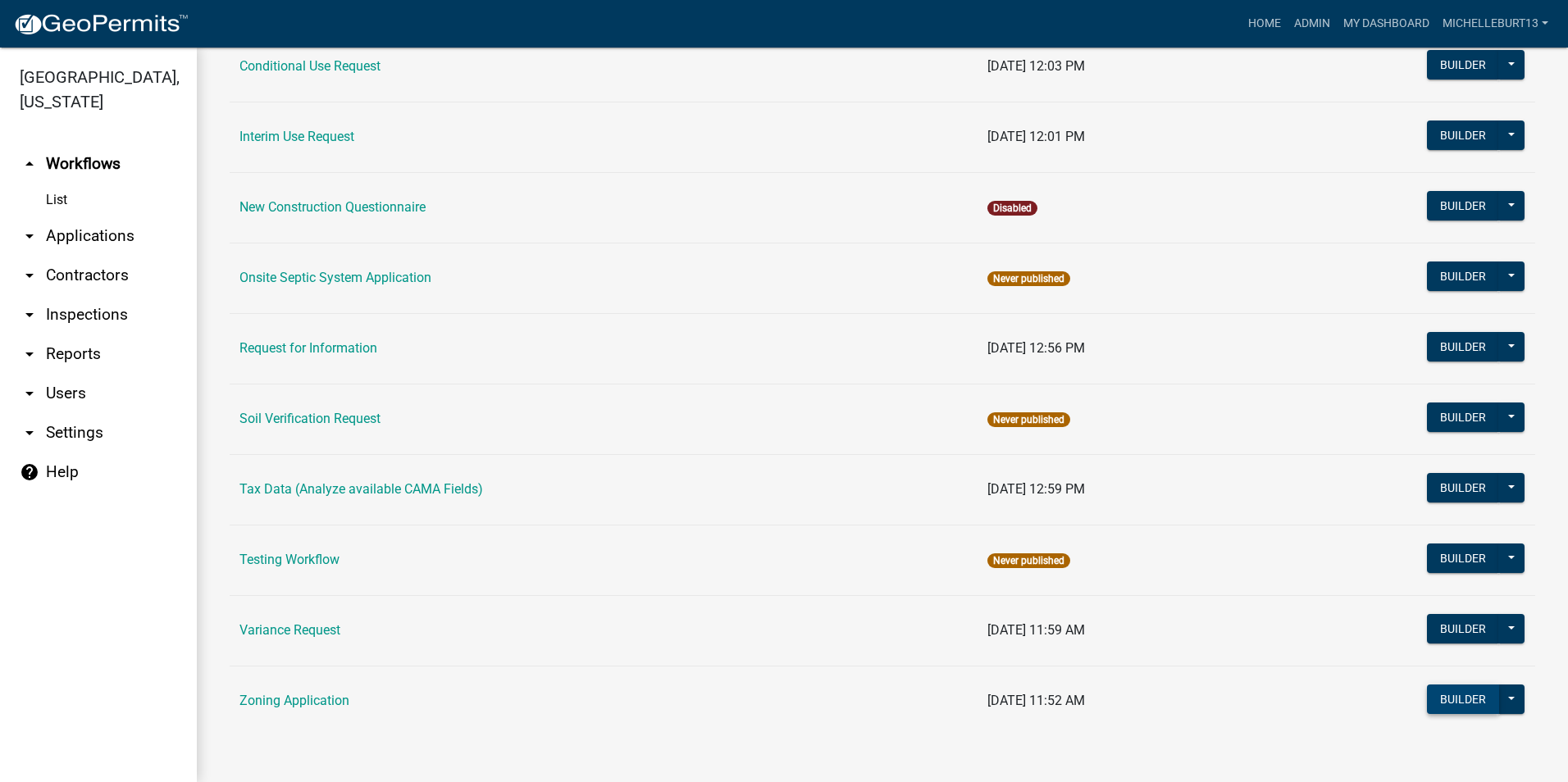
click at [1444, 699] on button "Builder" at bounding box center [1462, 699] width 72 height 30
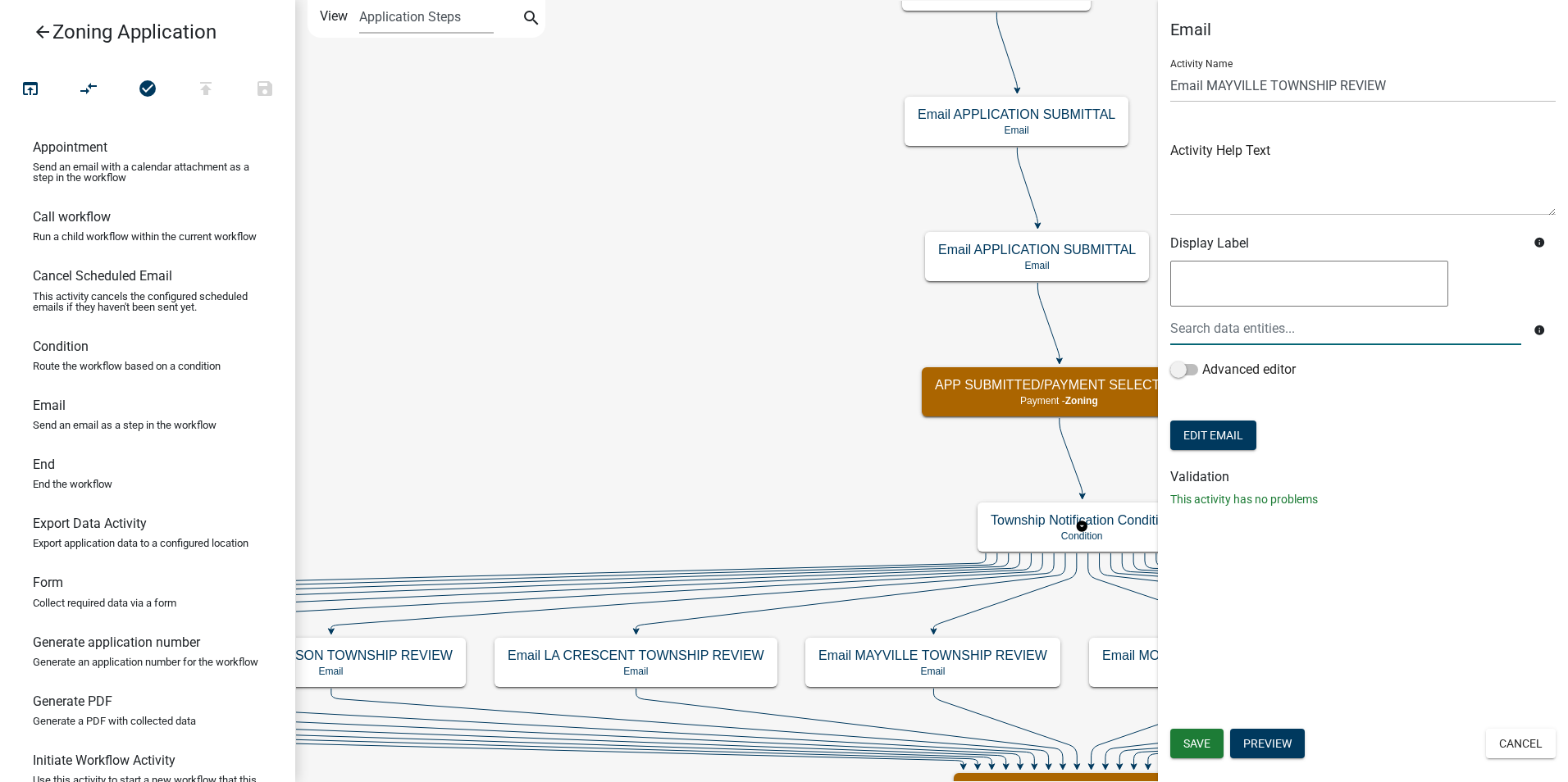
click at [1203, 332] on div at bounding box center [1346, 328] width 376 height 33
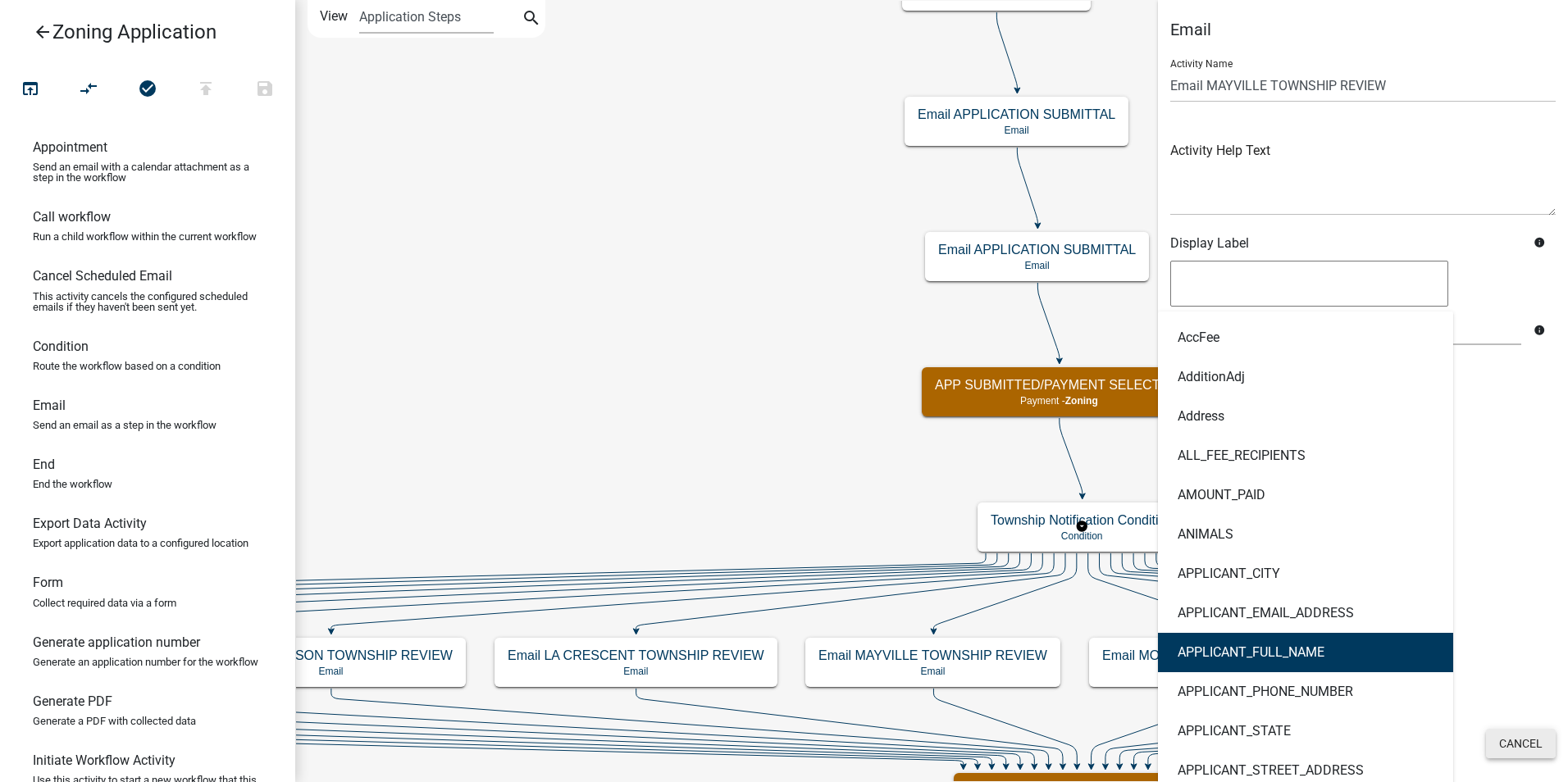
click at [1509, 746] on button "Cancel" at bounding box center [1521, 743] width 70 height 30
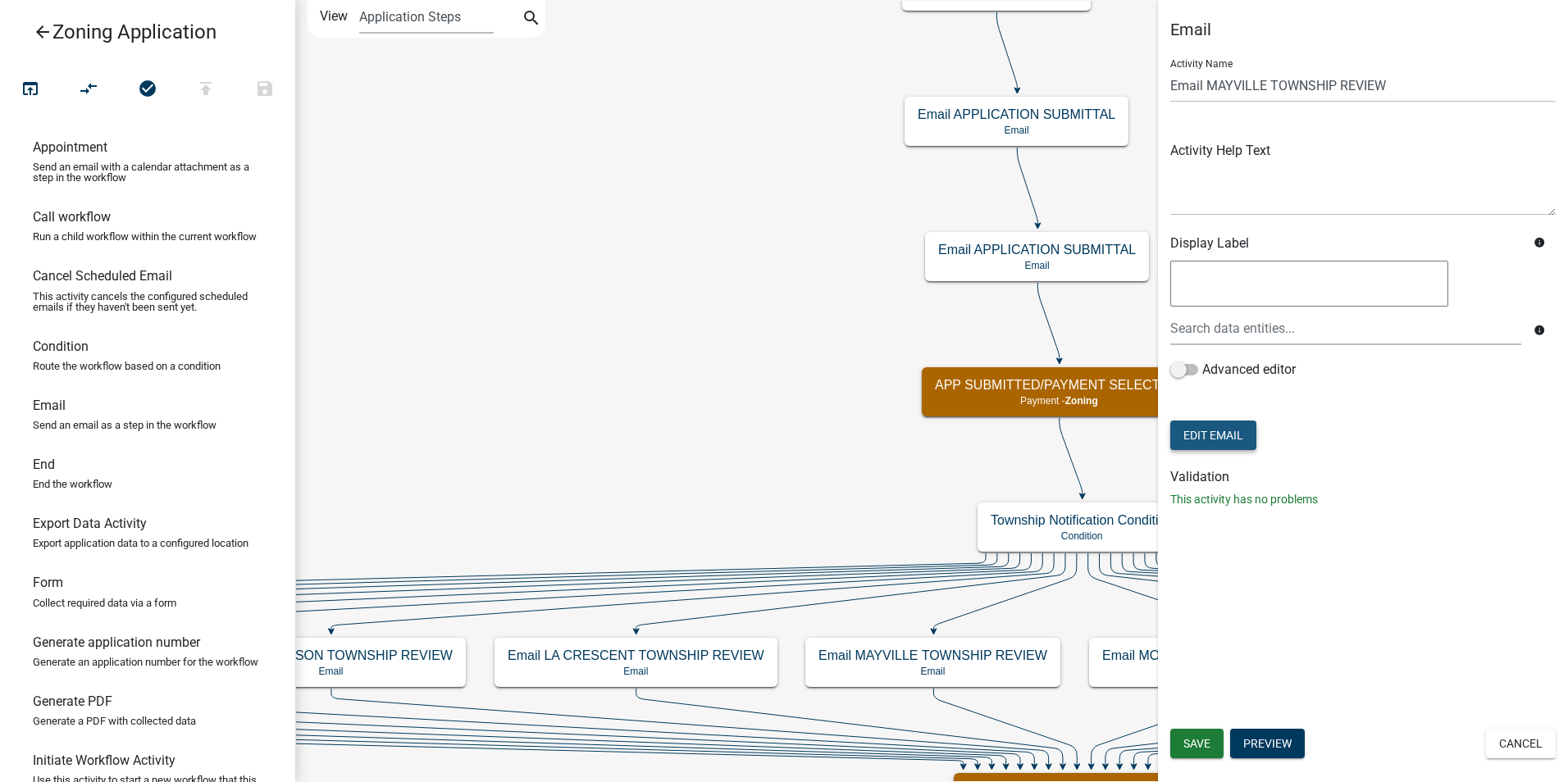
click at [1228, 437] on button "Edit Email" at bounding box center [1213, 435] width 86 height 30
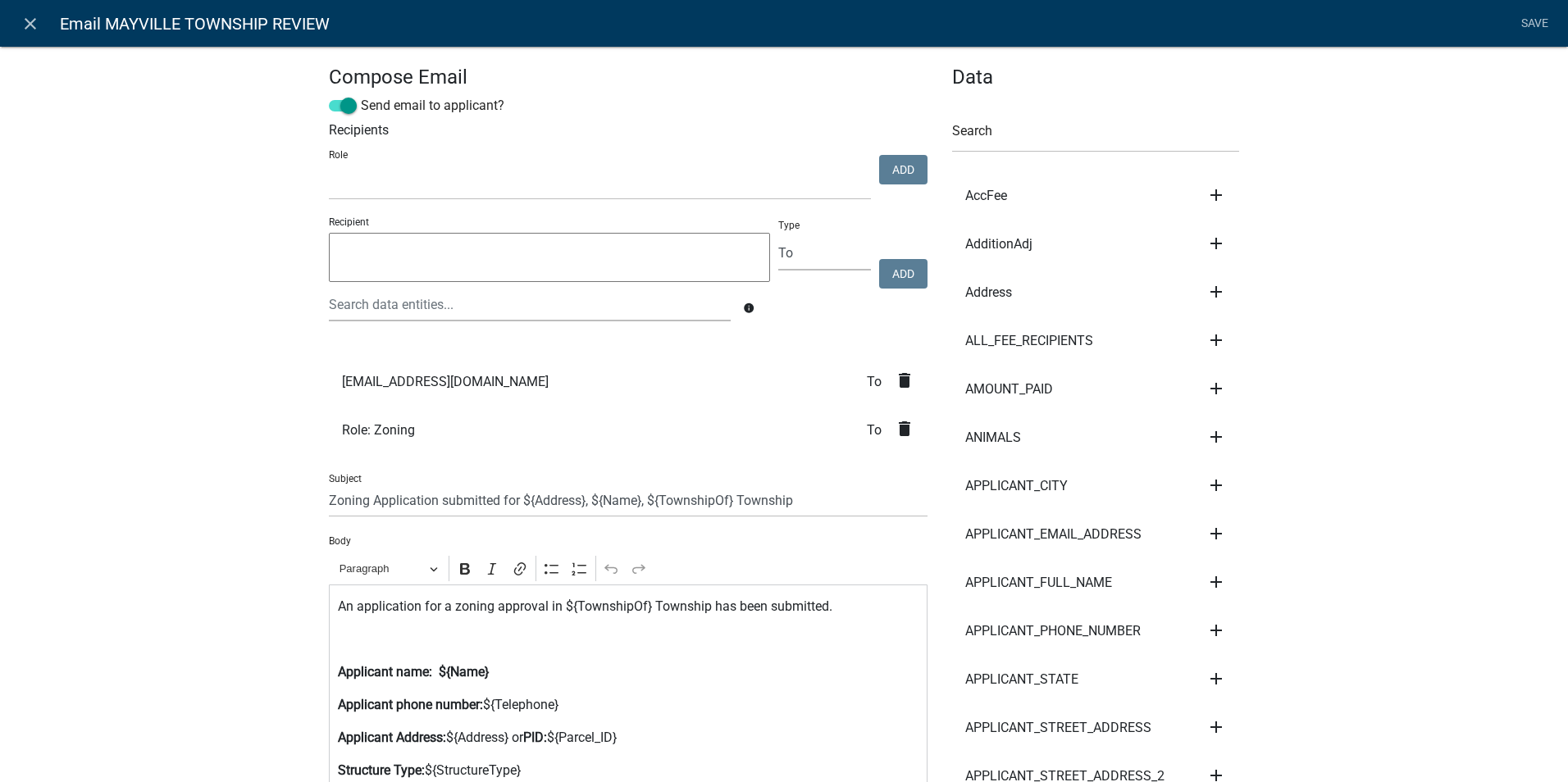
select select
click at [359, 258] on textarea at bounding box center [549, 258] width 441 height 50
type textarea "[EMAIL_ADDRESS][DOMAIN_NAME]"
click at [898, 276] on button "Add" at bounding box center [903, 273] width 49 height 30
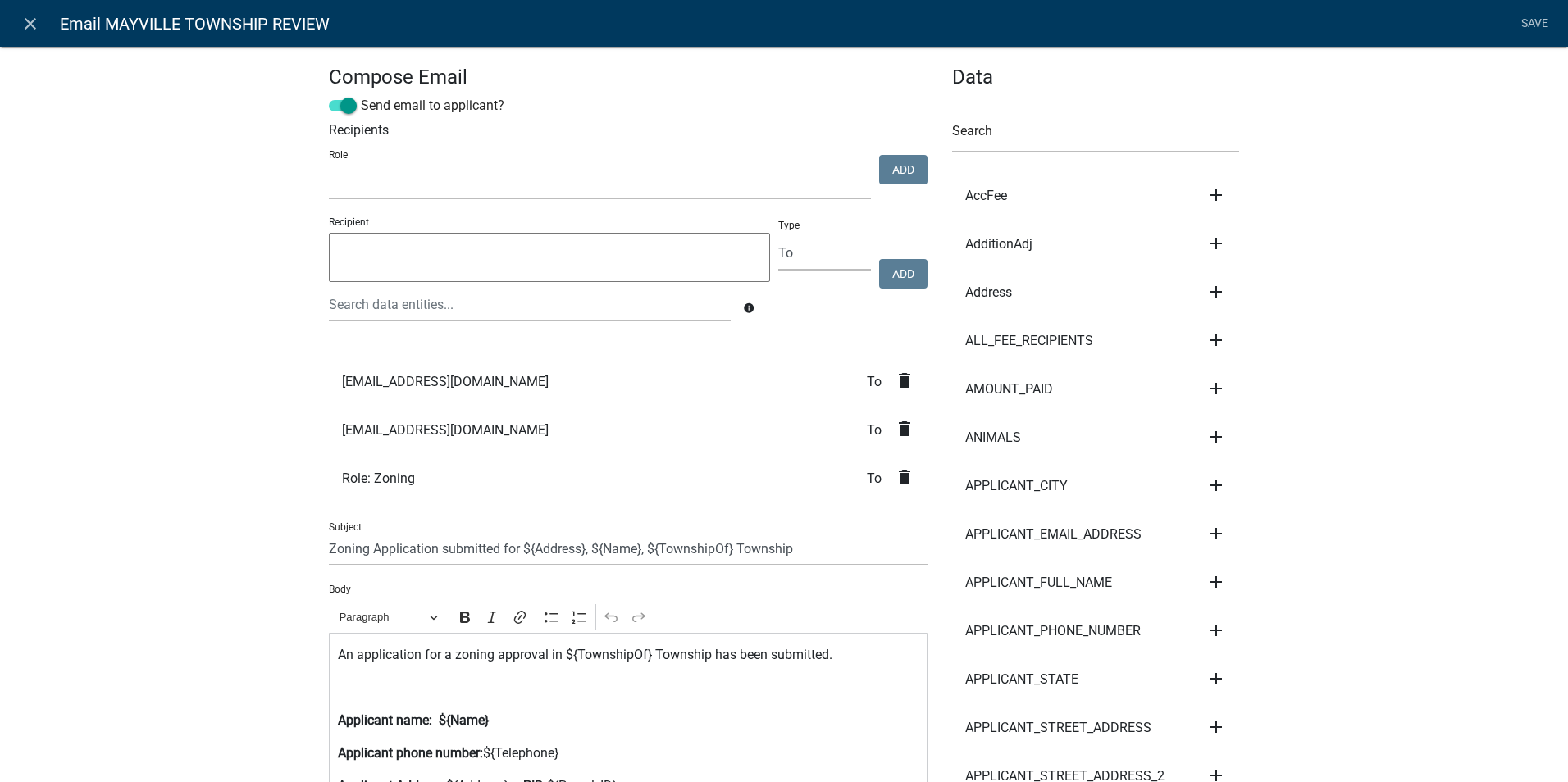
click at [455, 262] on textarea at bounding box center [549, 258] width 441 height 50
type textarea "[EMAIL_ADDRESS][DOMAIN_NAME]"
click at [901, 275] on button "Add" at bounding box center [903, 273] width 49 height 30
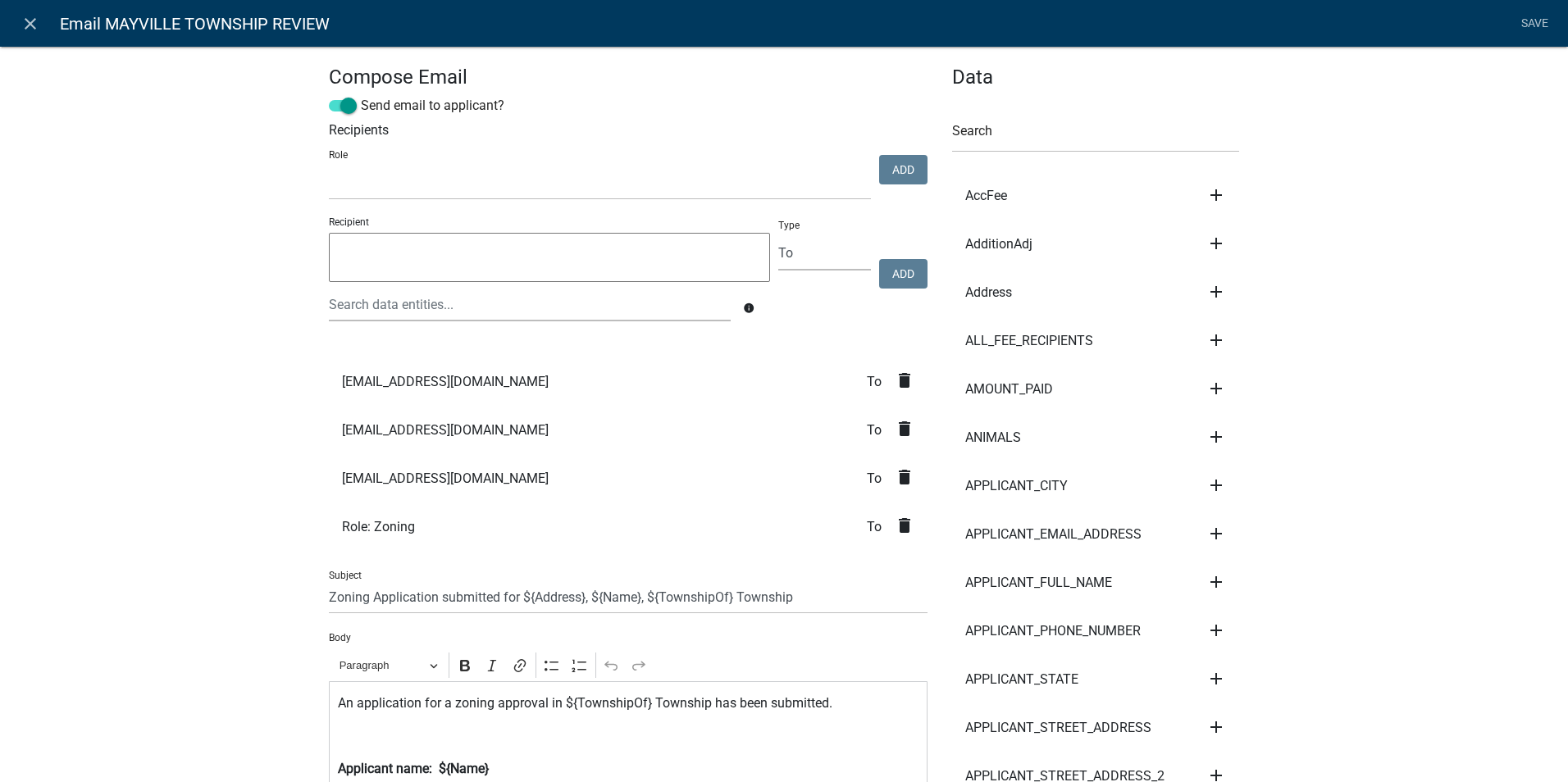
click at [395, 260] on textarea at bounding box center [549, 258] width 441 height 50
type textarea "[EMAIL_ADDRESS][DOMAIN_NAME]"
click at [898, 276] on button "Add" at bounding box center [903, 273] width 49 height 30
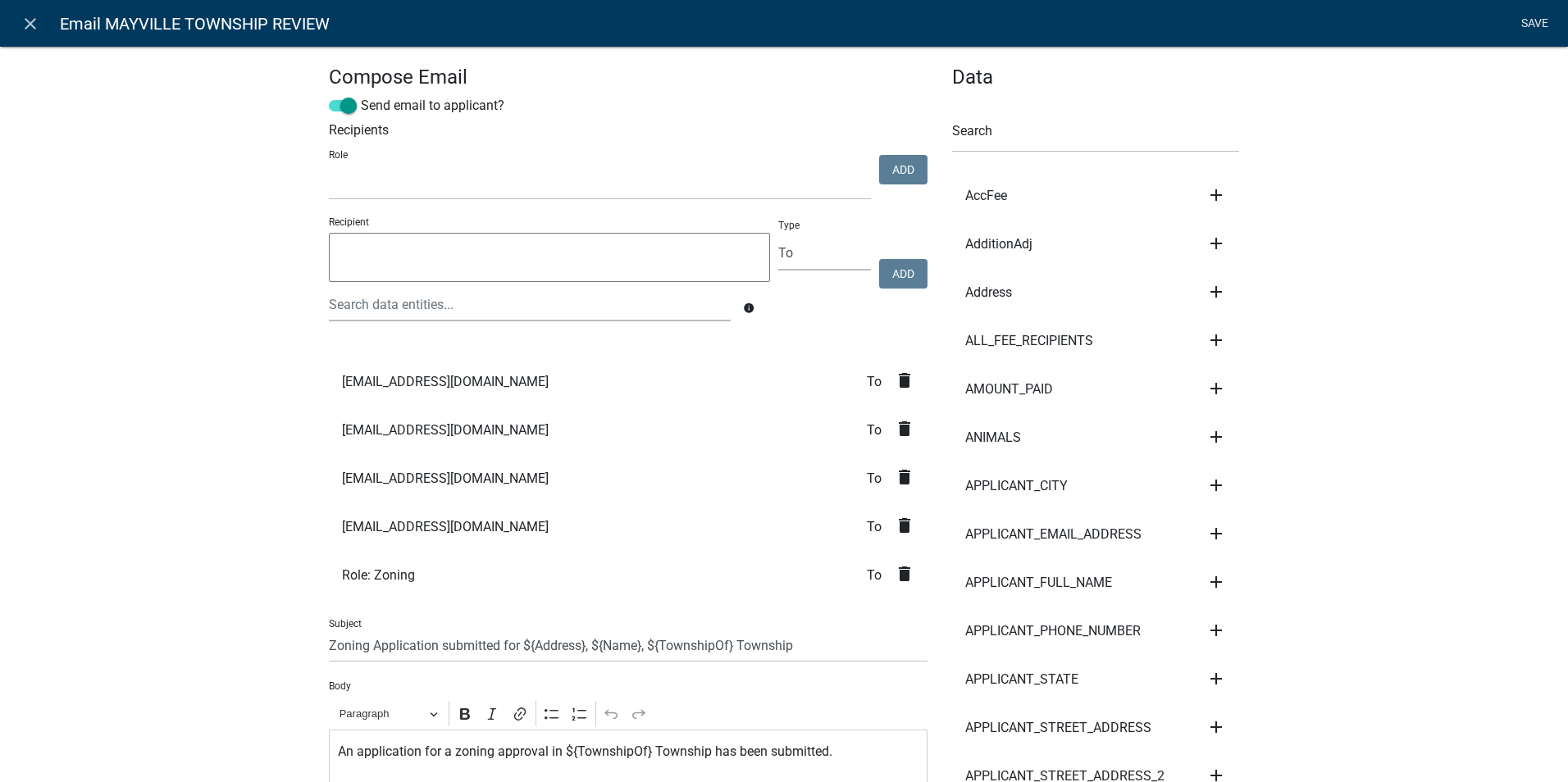
click at [1538, 23] on link "Save" at bounding box center [1534, 24] width 41 height 31
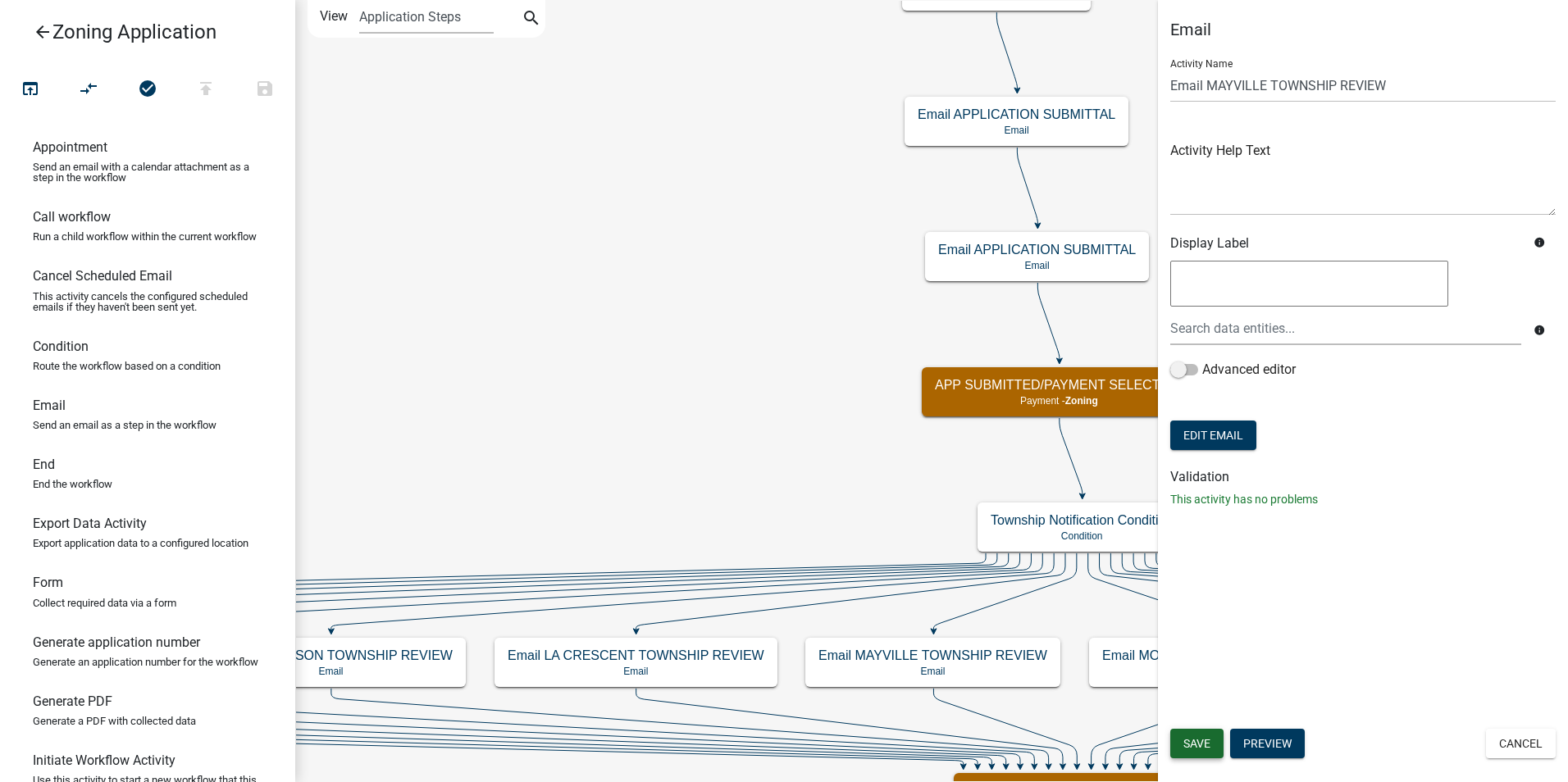
click at [1200, 744] on span "Save" at bounding box center [1196, 743] width 27 height 13
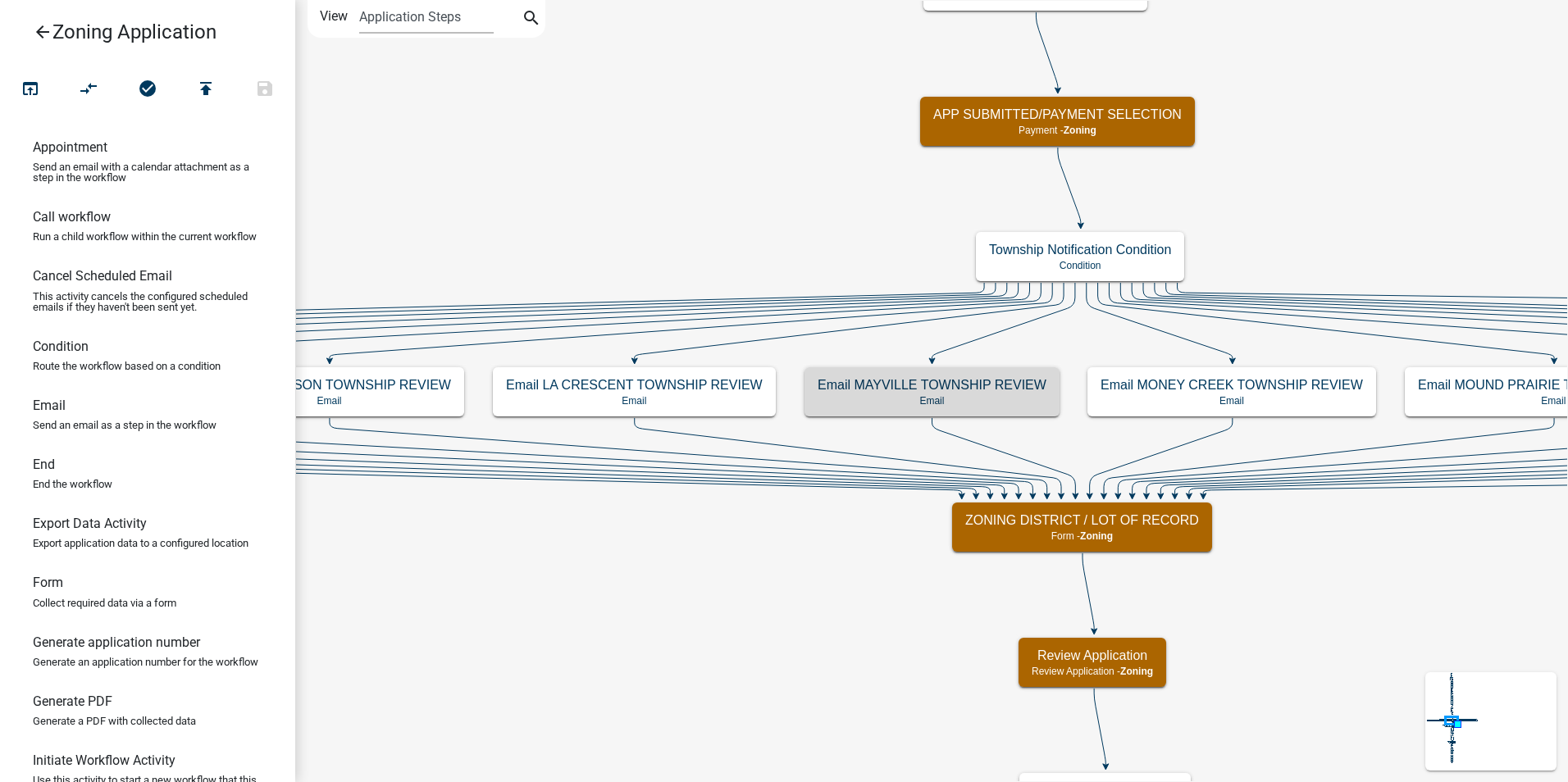
click at [40, 31] on icon "arrow_back" at bounding box center [42, 33] width 20 height 23
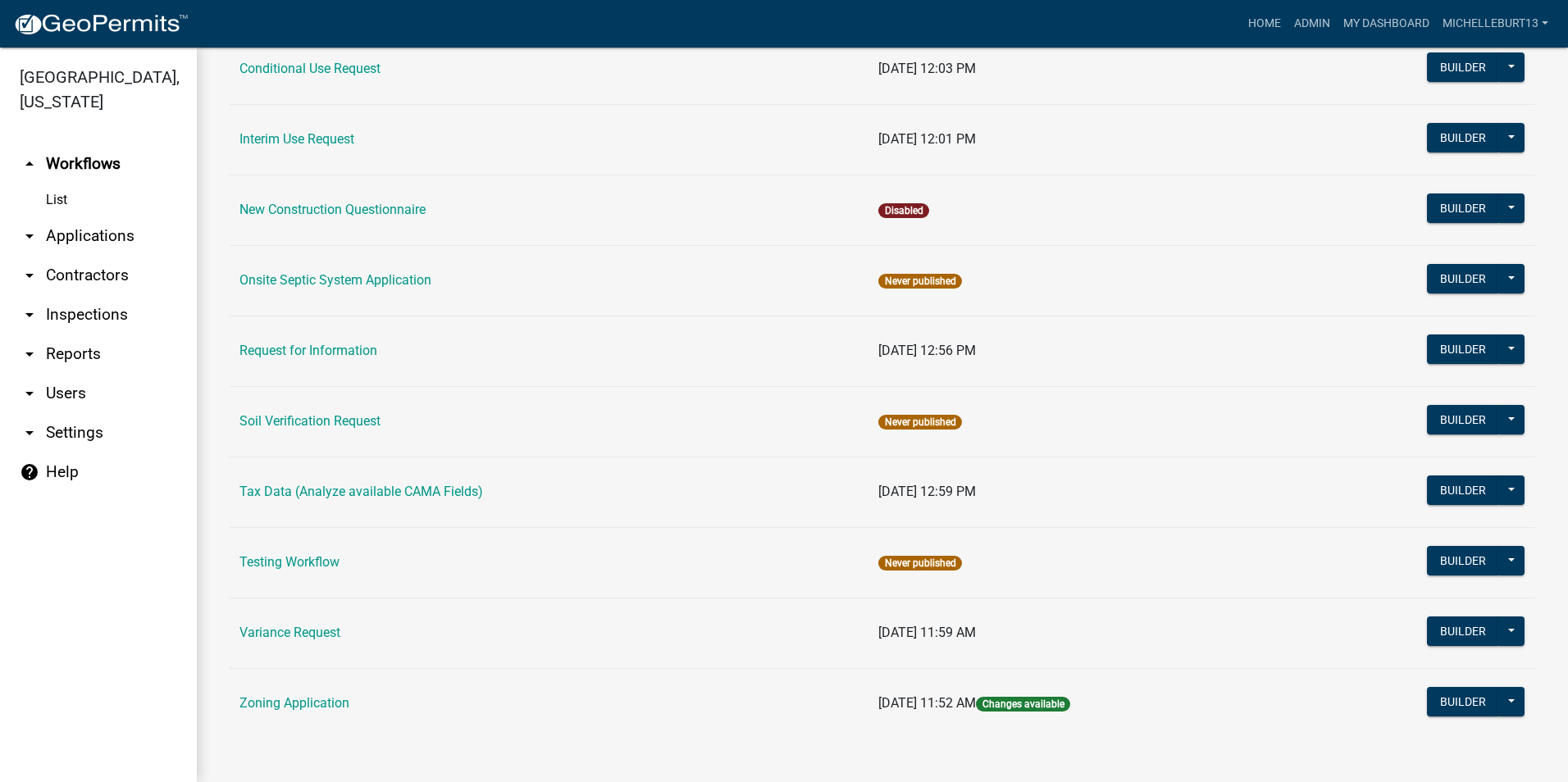
scroll to position [464, 0]
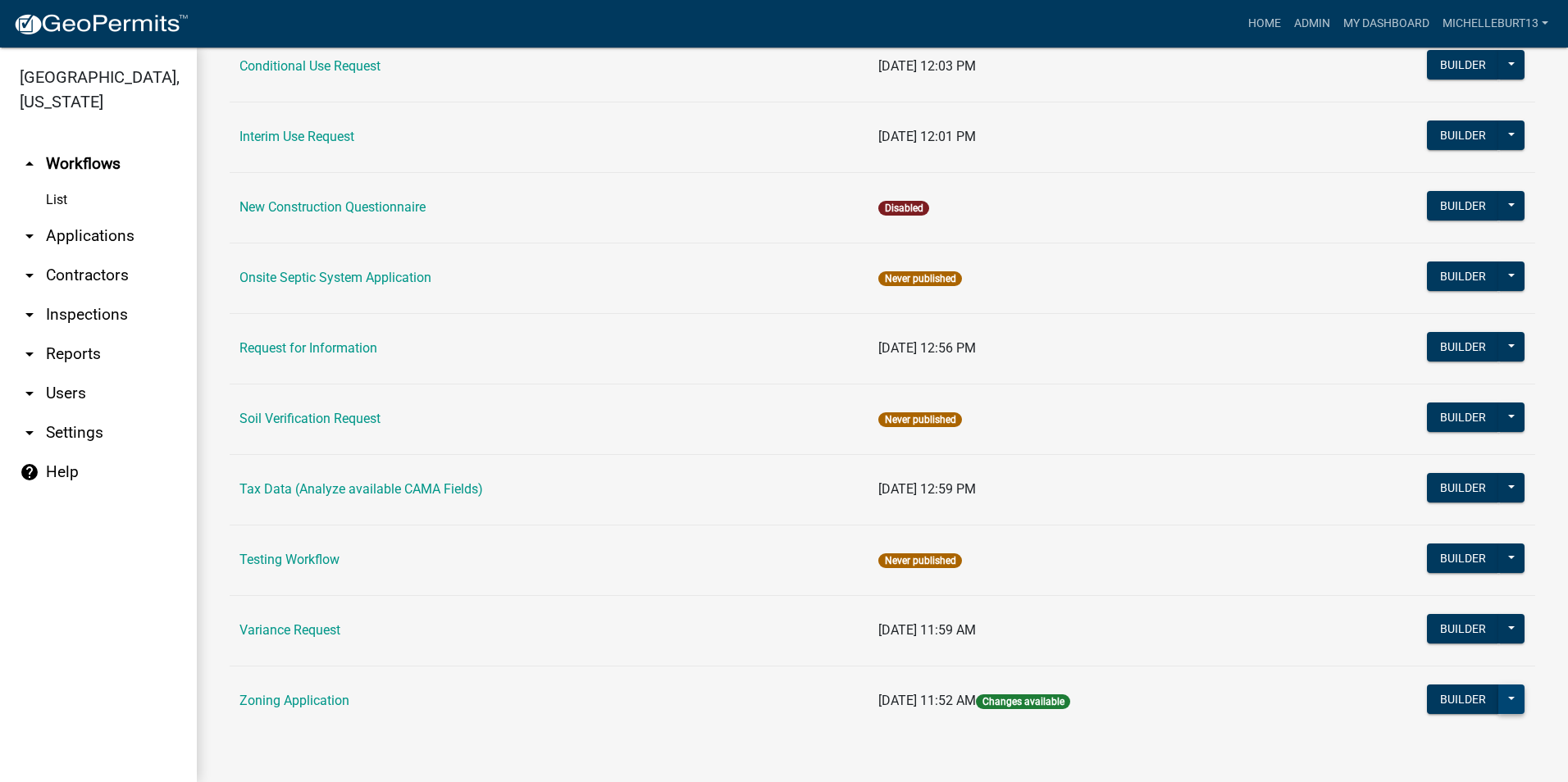
click at [1501, 698] on button at bounding box center [1511, 699] width 26 height 30
click at [1447, 745] on button "Publish" at bounding box center [1455, 742] width 136 height 39
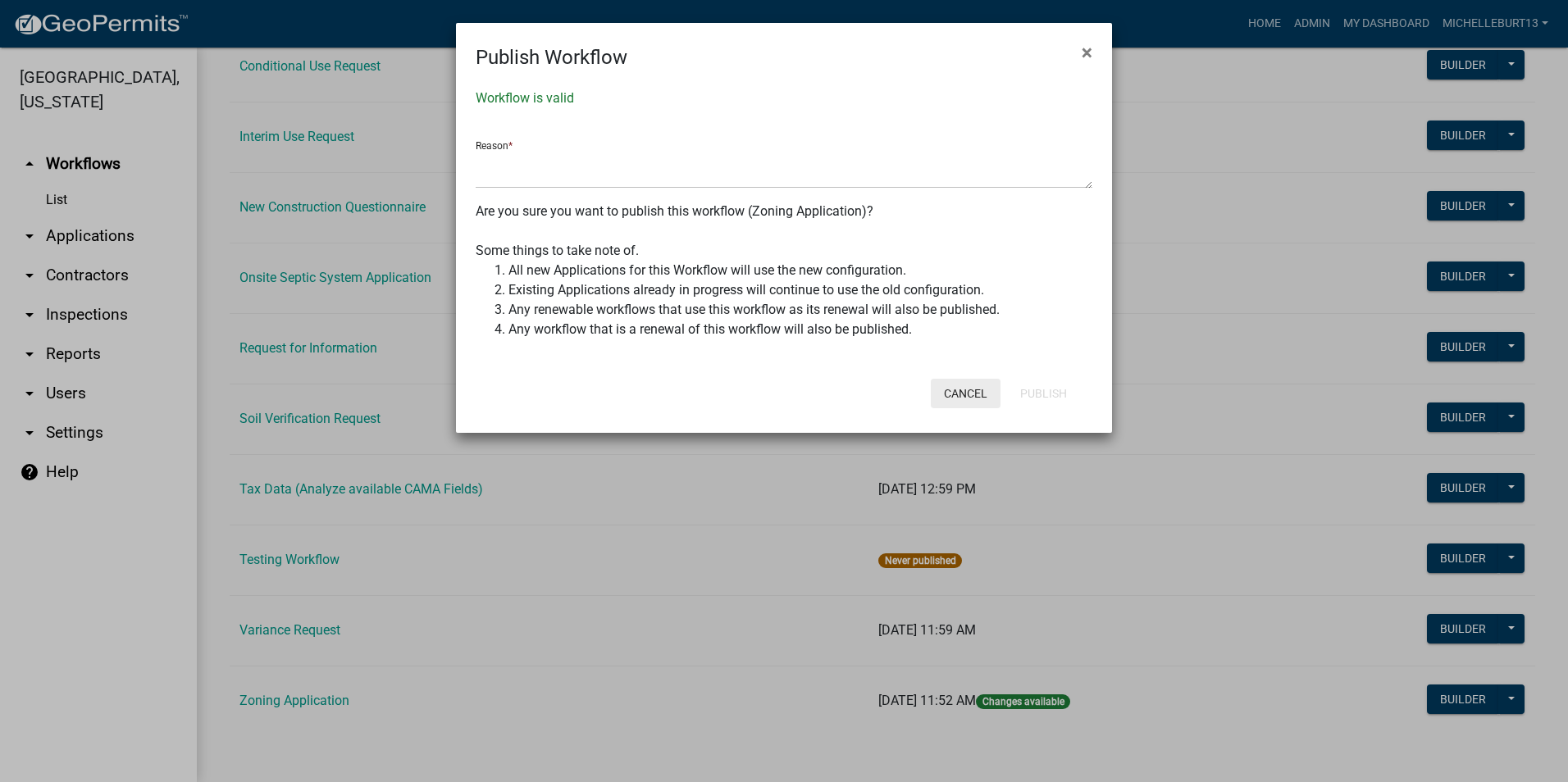
click at [968, 393] on button "Cancel" at bounding box center [966, 394] width 70 height 30
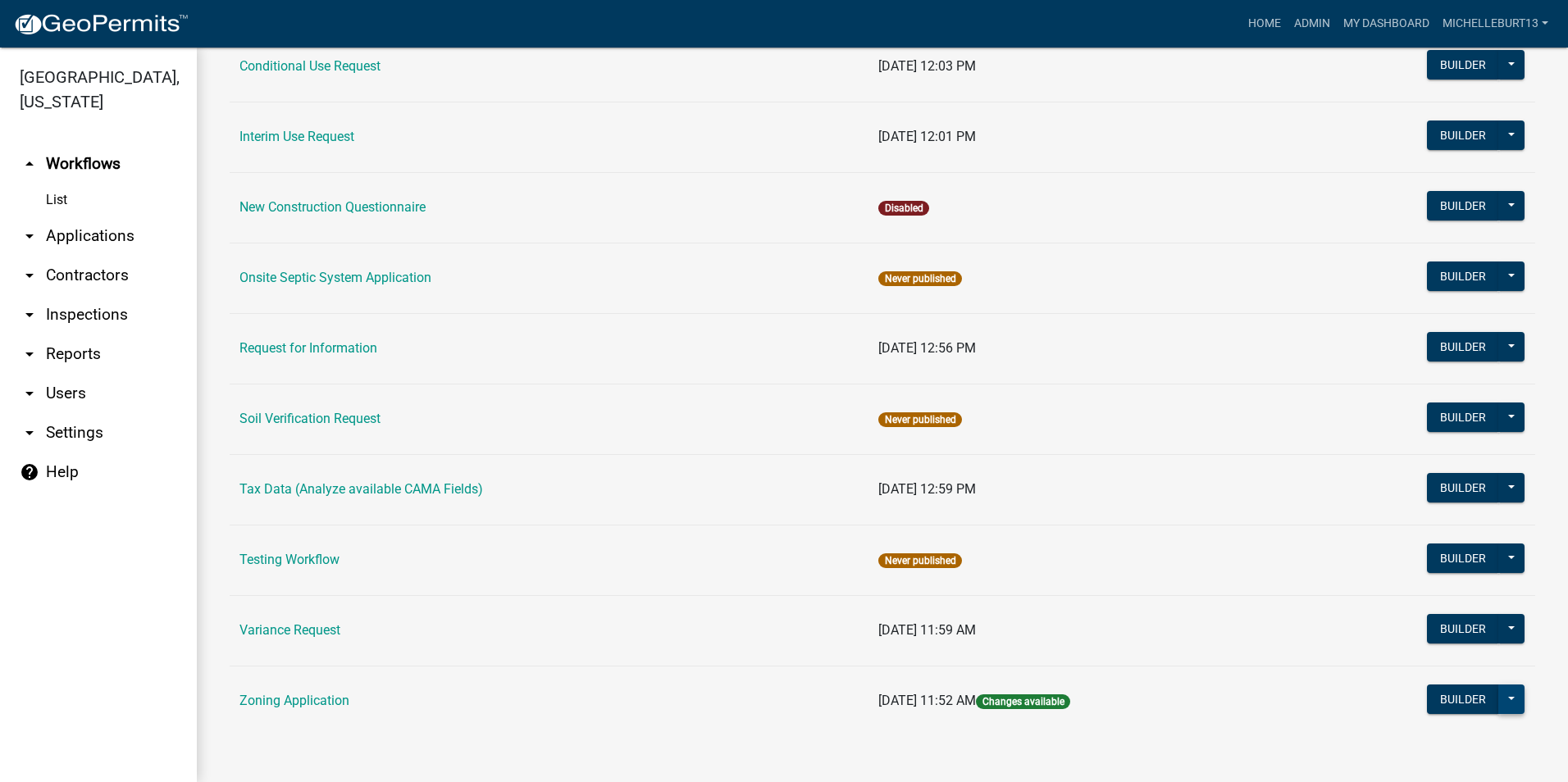
click at [1498, 701] on button at bounding box center [1511, 699] width 26 height 30
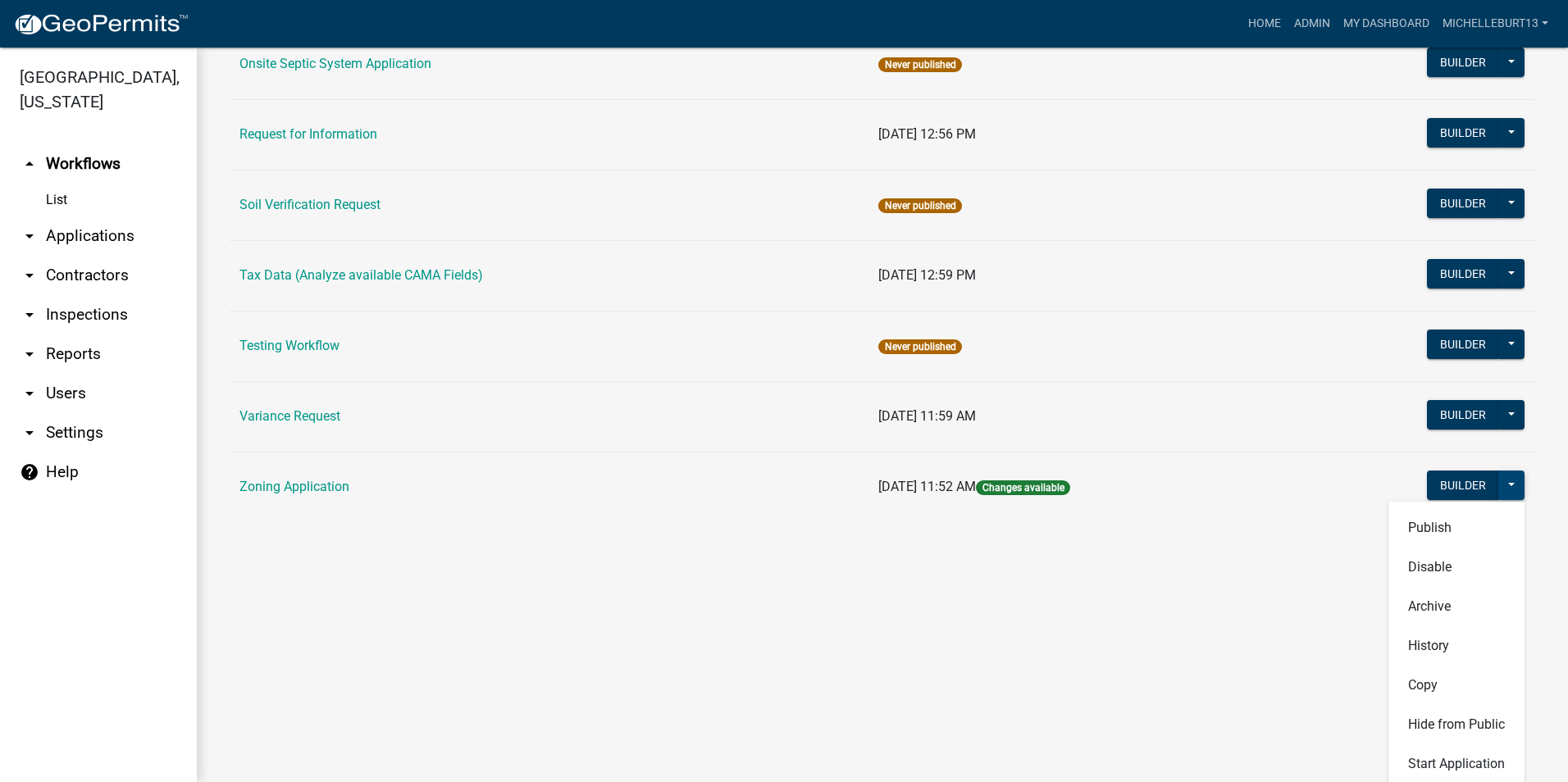
scroll to position [686, 0]
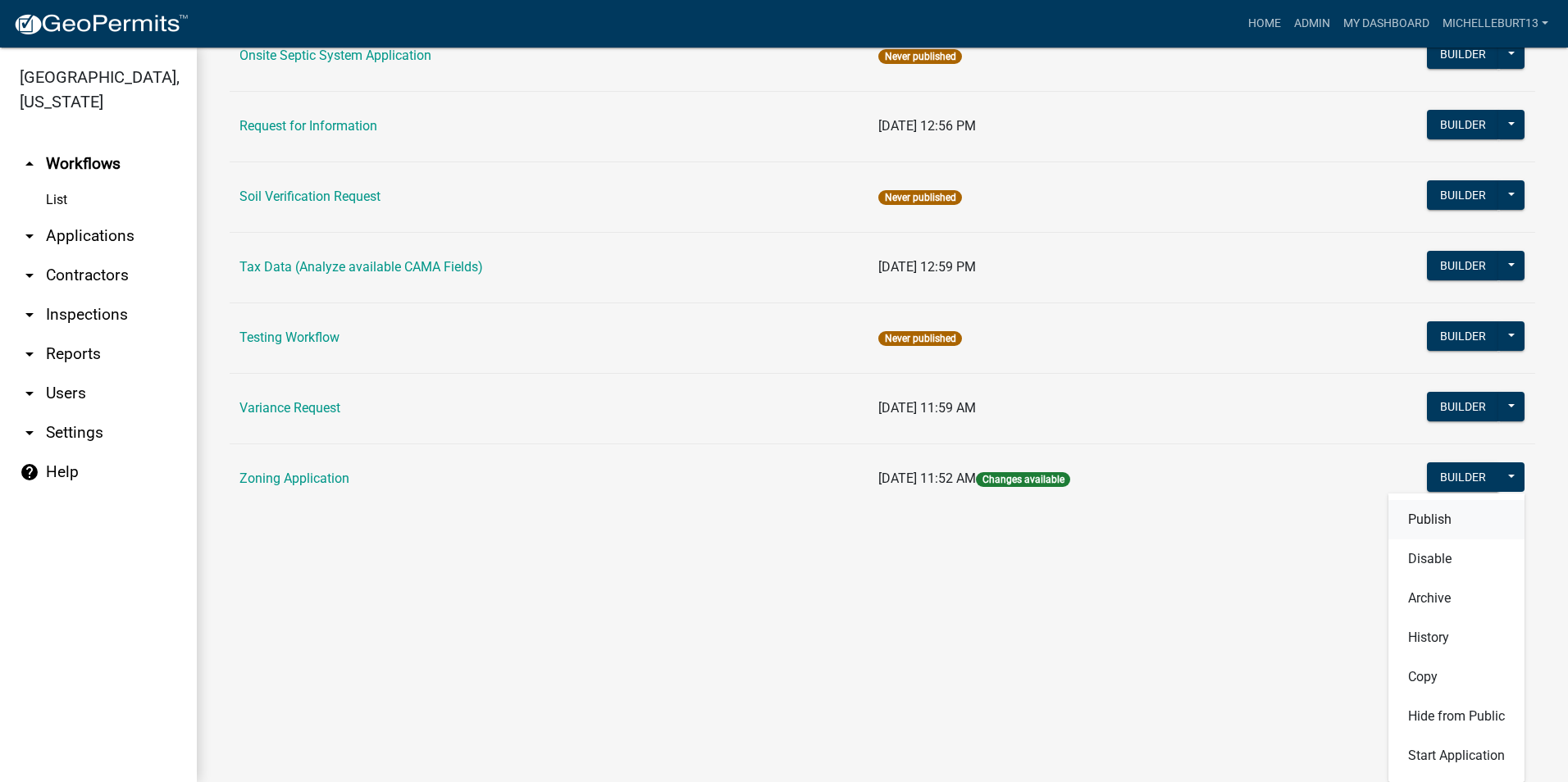
click at [1416, 519] on button "Publish" at bounding box center [1455, 520] width 136 height 39
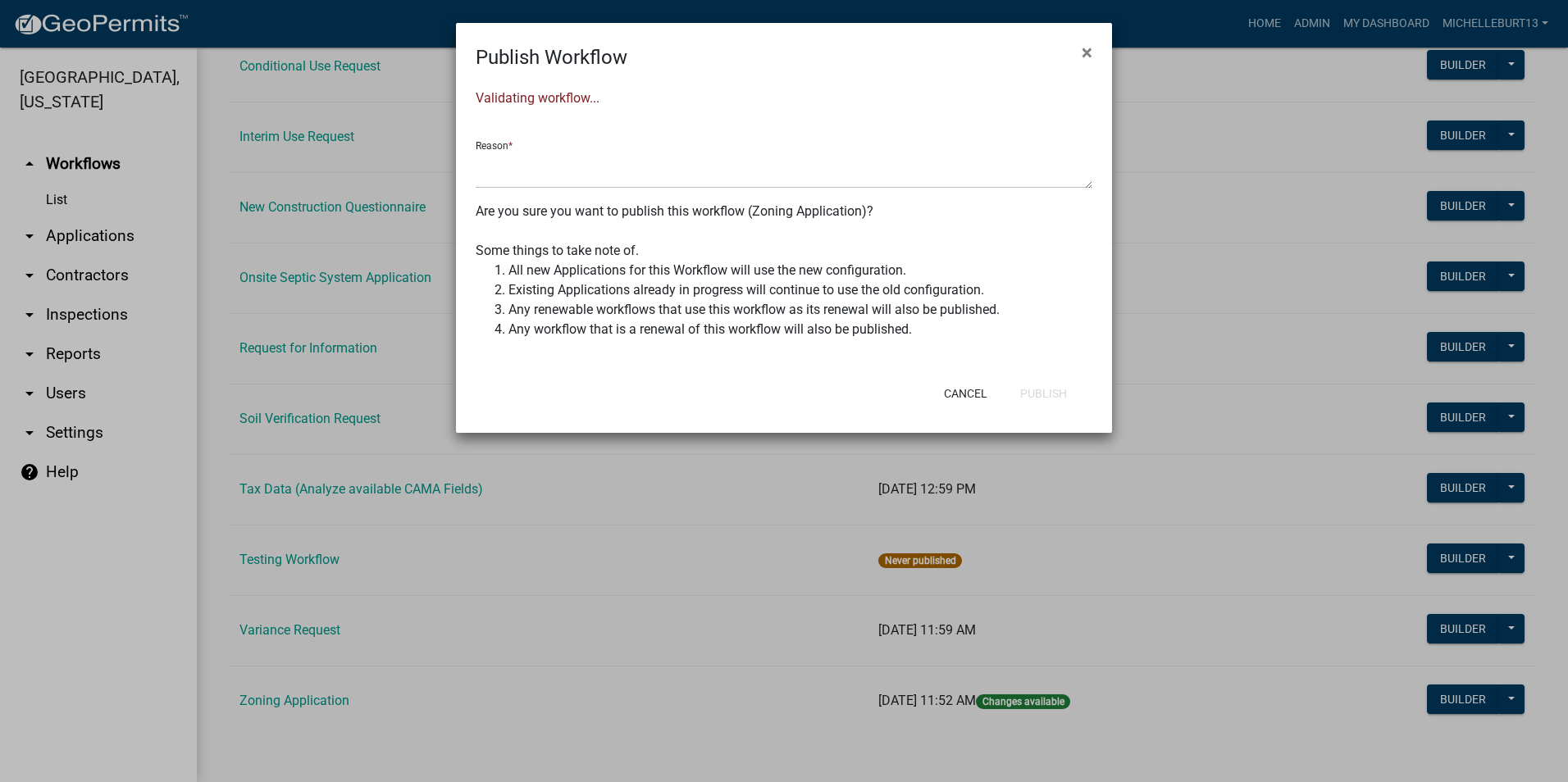
scroll to position [464, 0]
click at [760, 167] on textarea at bounding box center [784, 170] width 617 height 38
click at [1086, 184] on textarea at bounding box center [784, 170] width 617 height 38
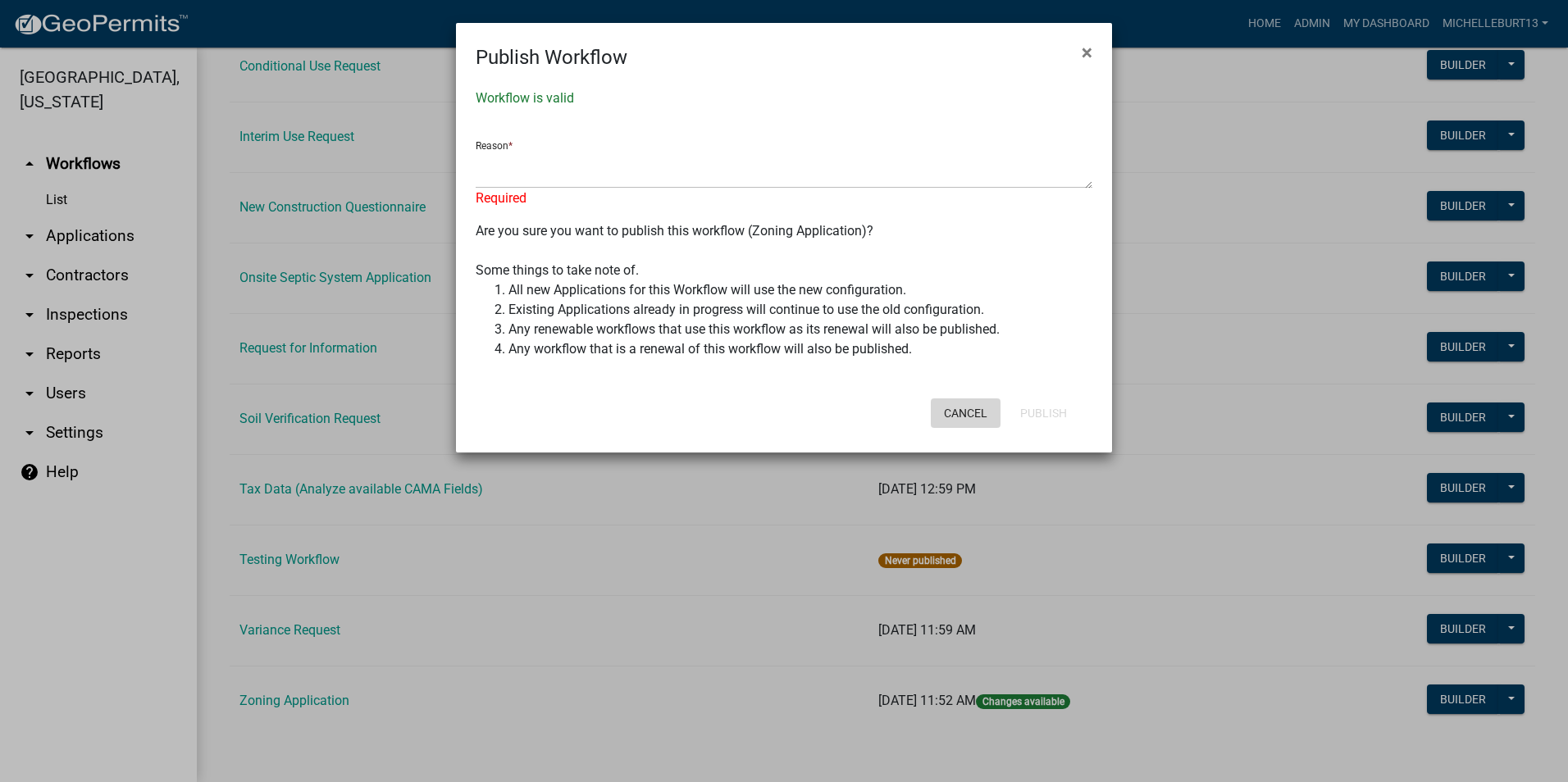
click at [954, 392] on div "Cancel Publish" at bounding box center [890, 413] width 404 height 43
click at [963, 419] on button "Cancel" at bounding box center [966, 413] width 70 height 30
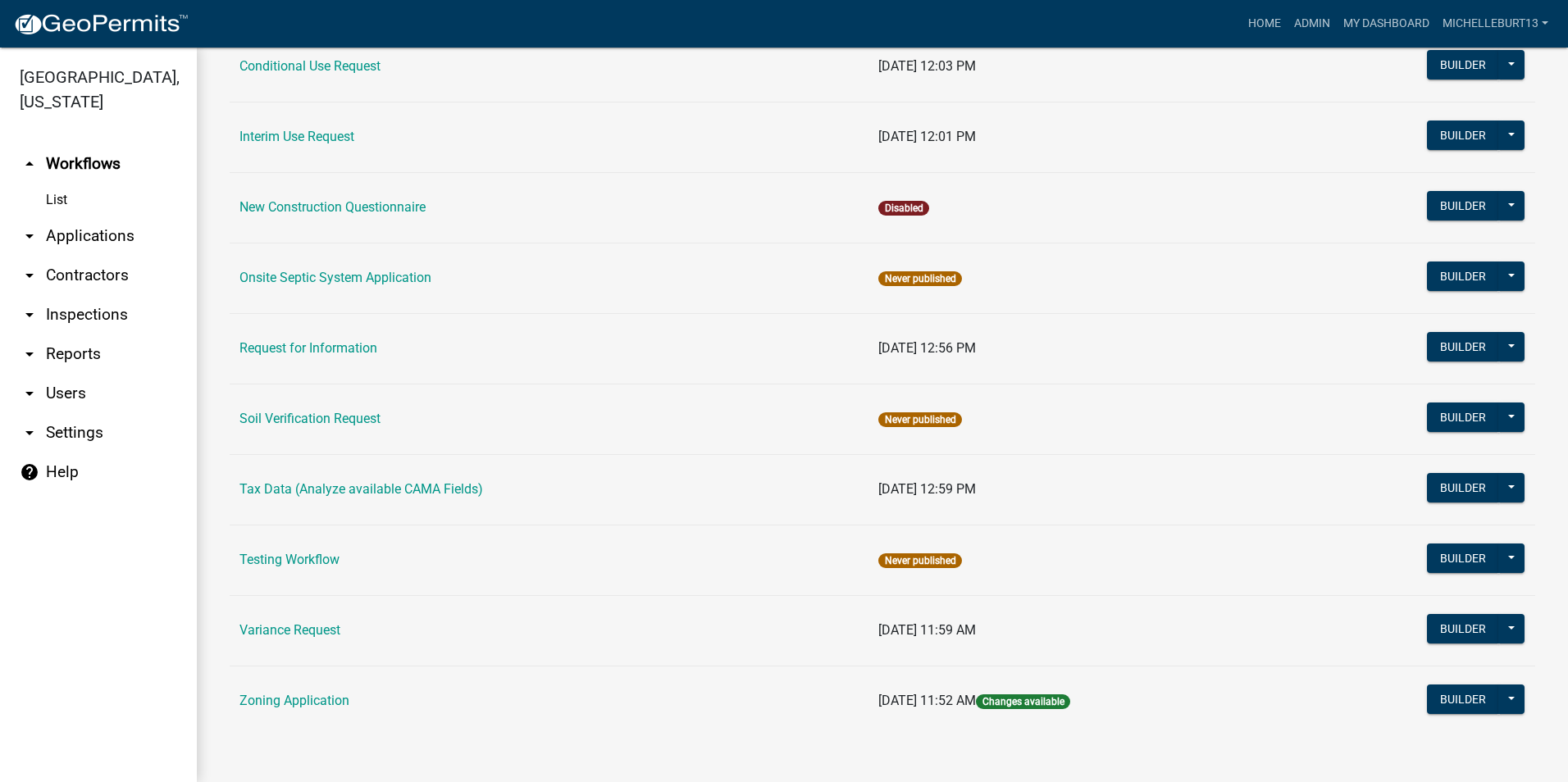
click at [307, 706] on link "Zoning Application" at bounding box center [294, 700] width 110 height 15
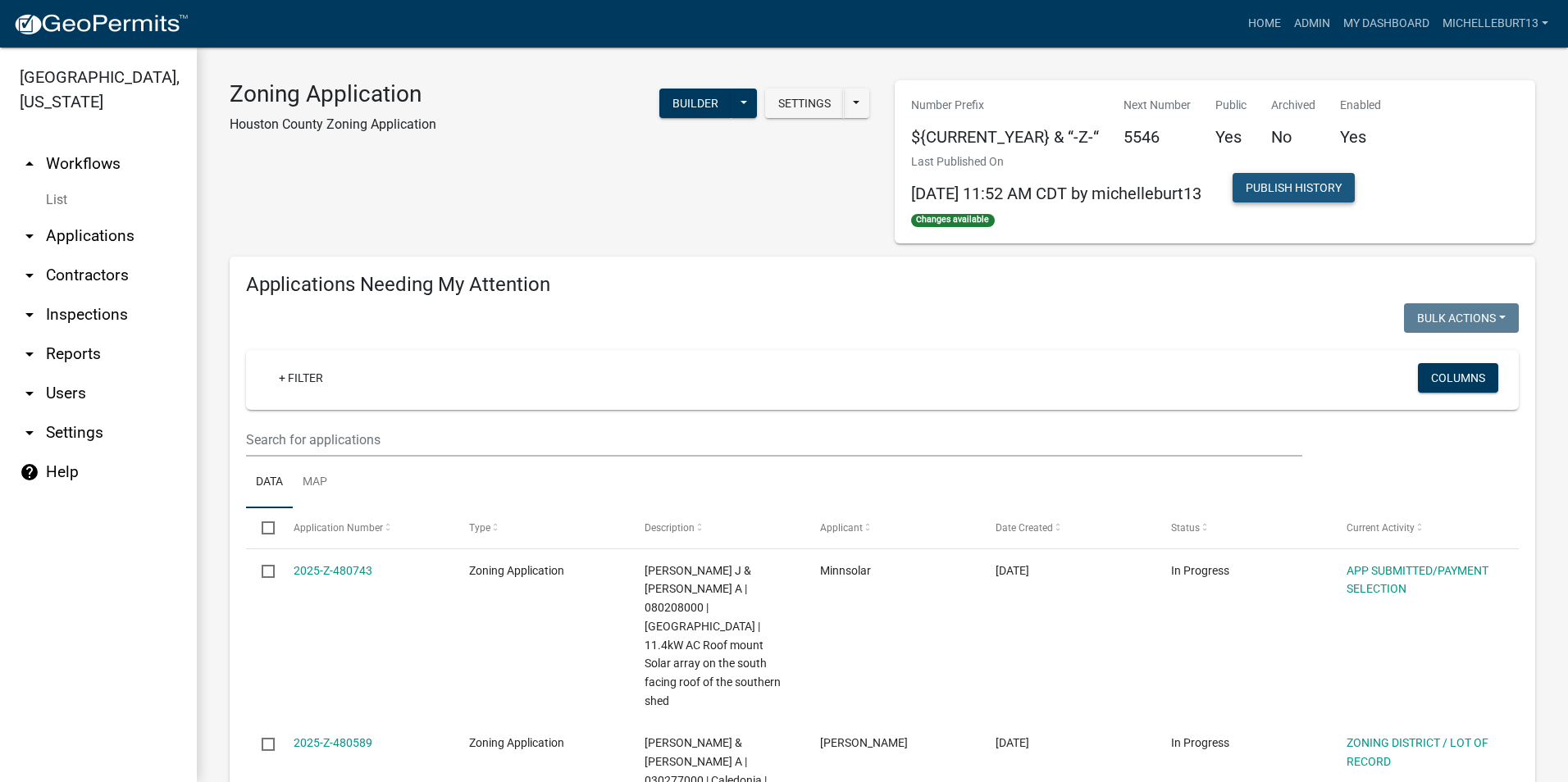
click at [1323, 184] on button "Publish History" at bounding box center [1293, 188] width 122 height 30
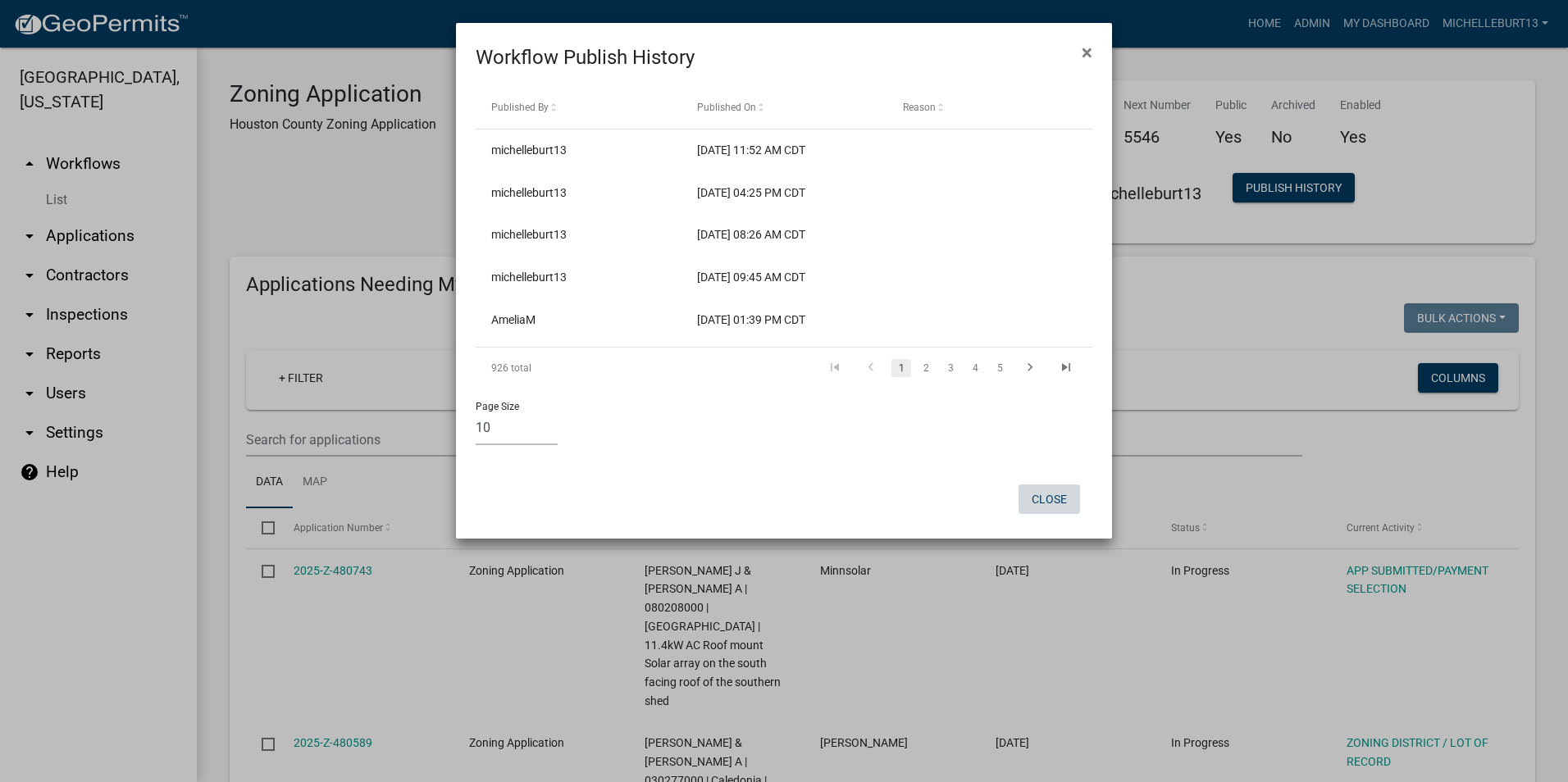
click at [1055, 495] on button "Close" at bounding box center [1049, 499] width 61 height 30
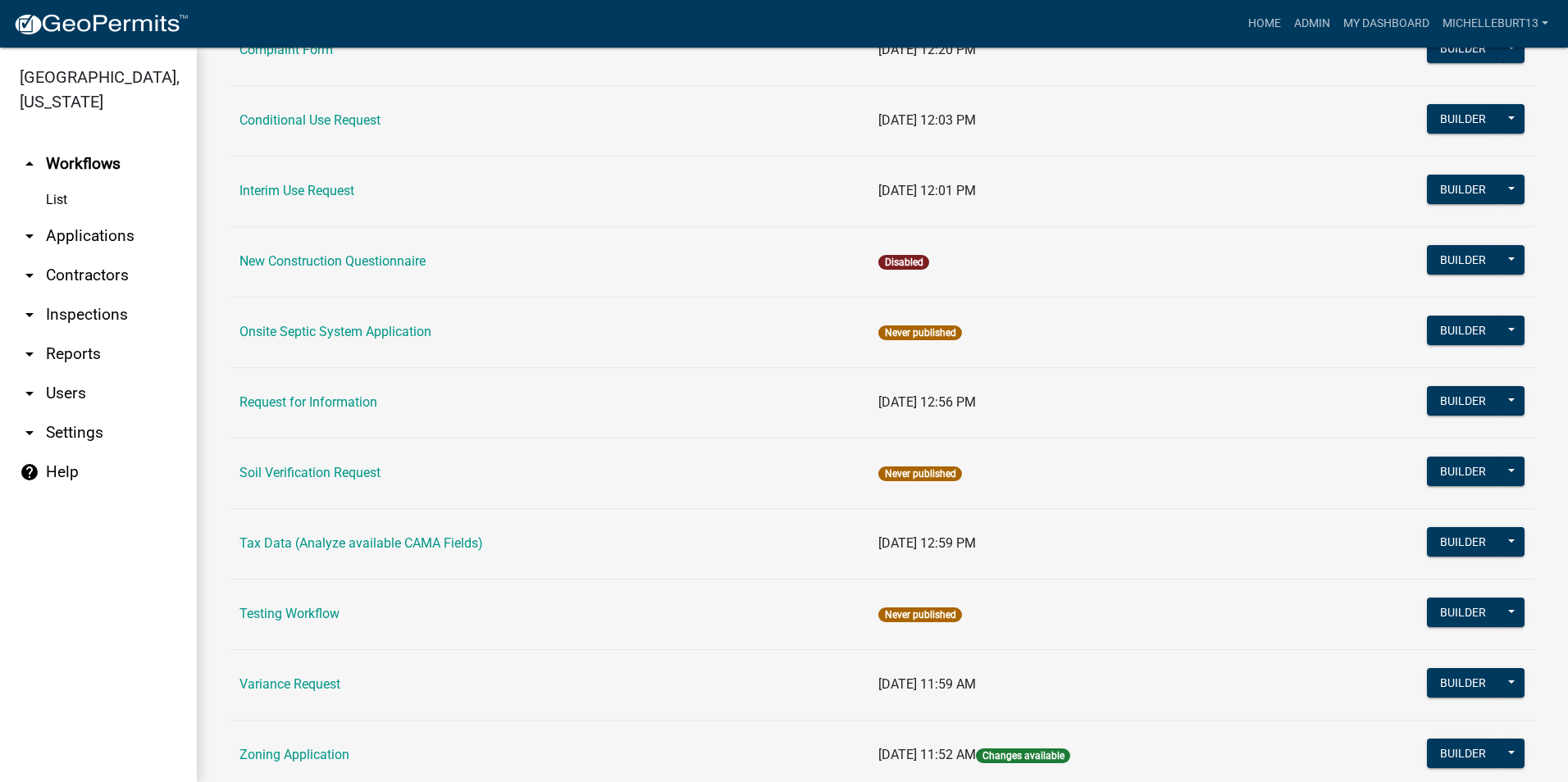
scroll to position [464, 0]
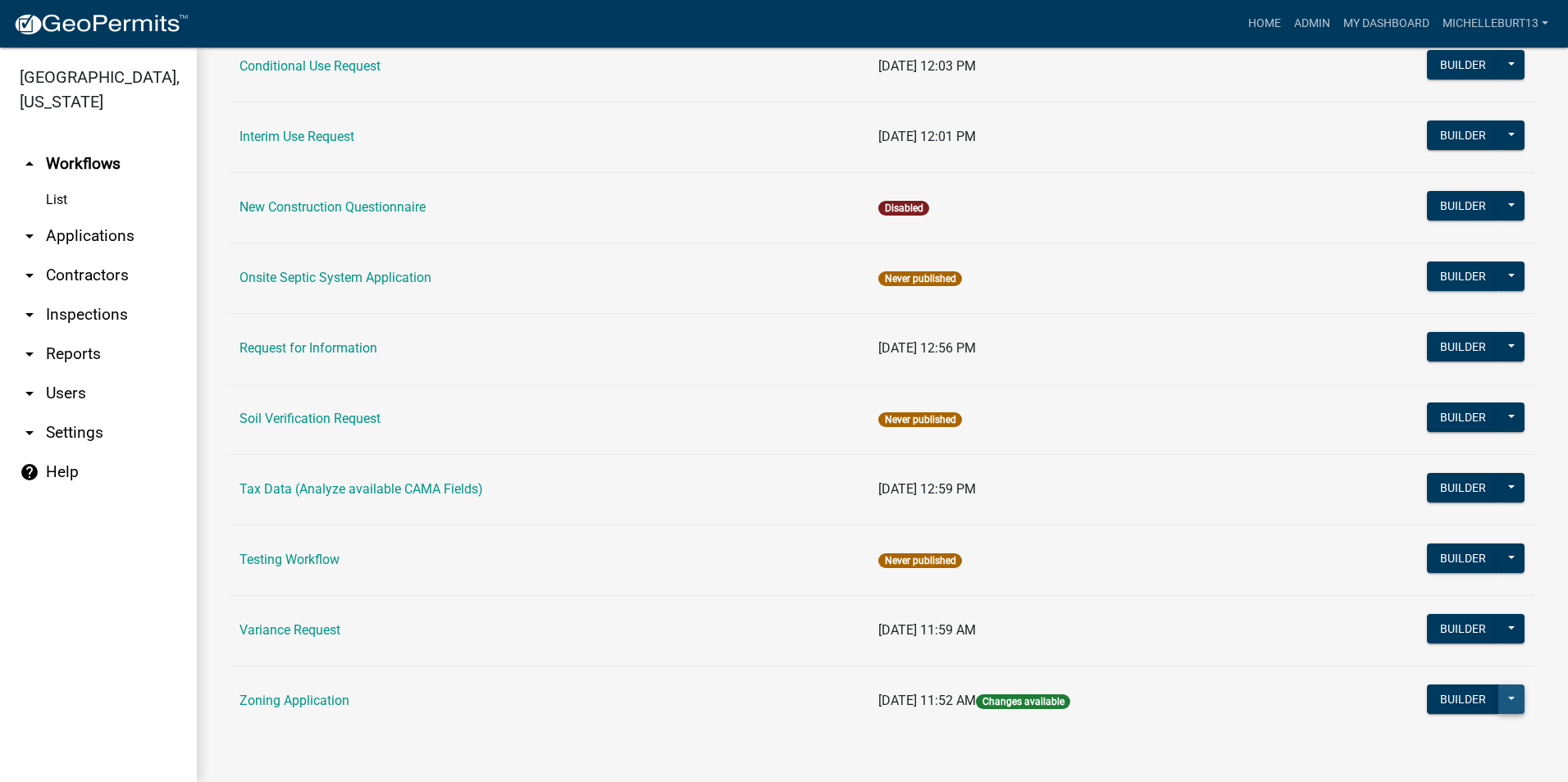
click at [1498, 702] on button at bounding box center [1511, 699] width 26 height 30
click at [1451, 740] on button "Publish" at bounding box center [1455, 742] width 136 height 39
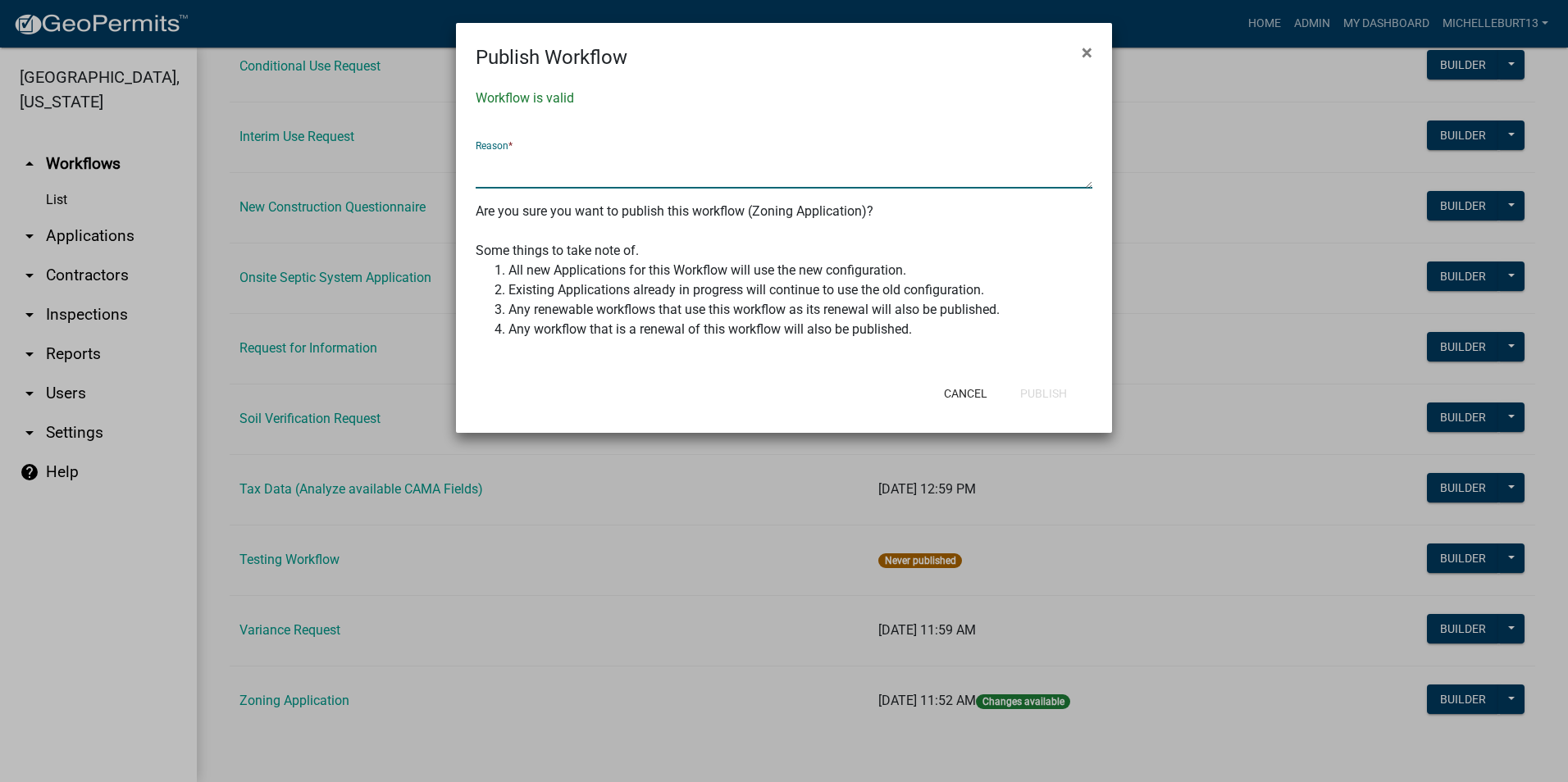
click at [518, 171] on textarea at bounding box center [784, 170] width 617 height 38
type textarea "Updated Mayville Twp emails"
click at [1036, 395] on button "Publish" at bounding box center [1043, 394] width 73 height 30
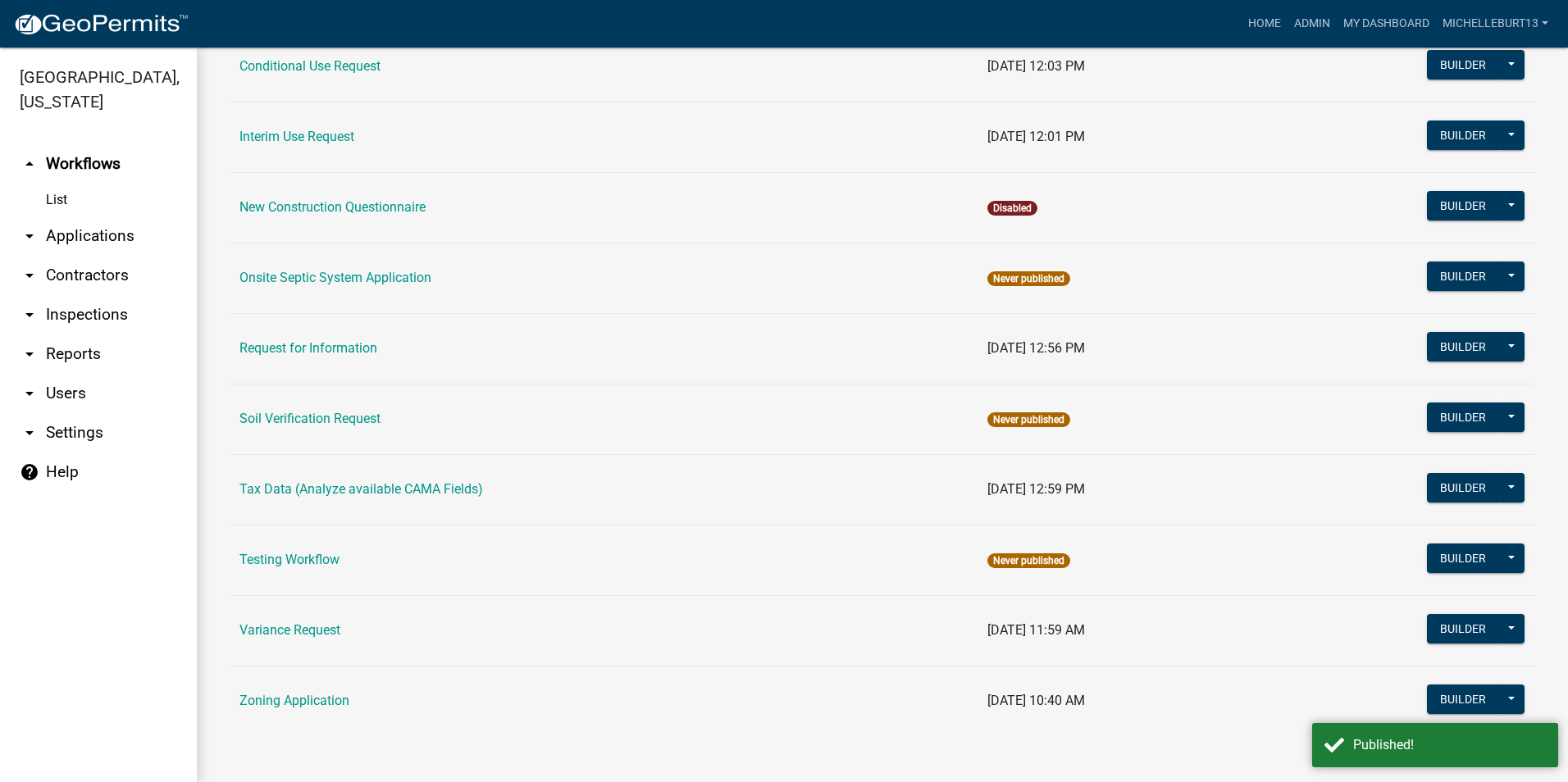
click at [321, 698] on link "Zoning Application" at bounding box center [294, 700] width 110 height 15
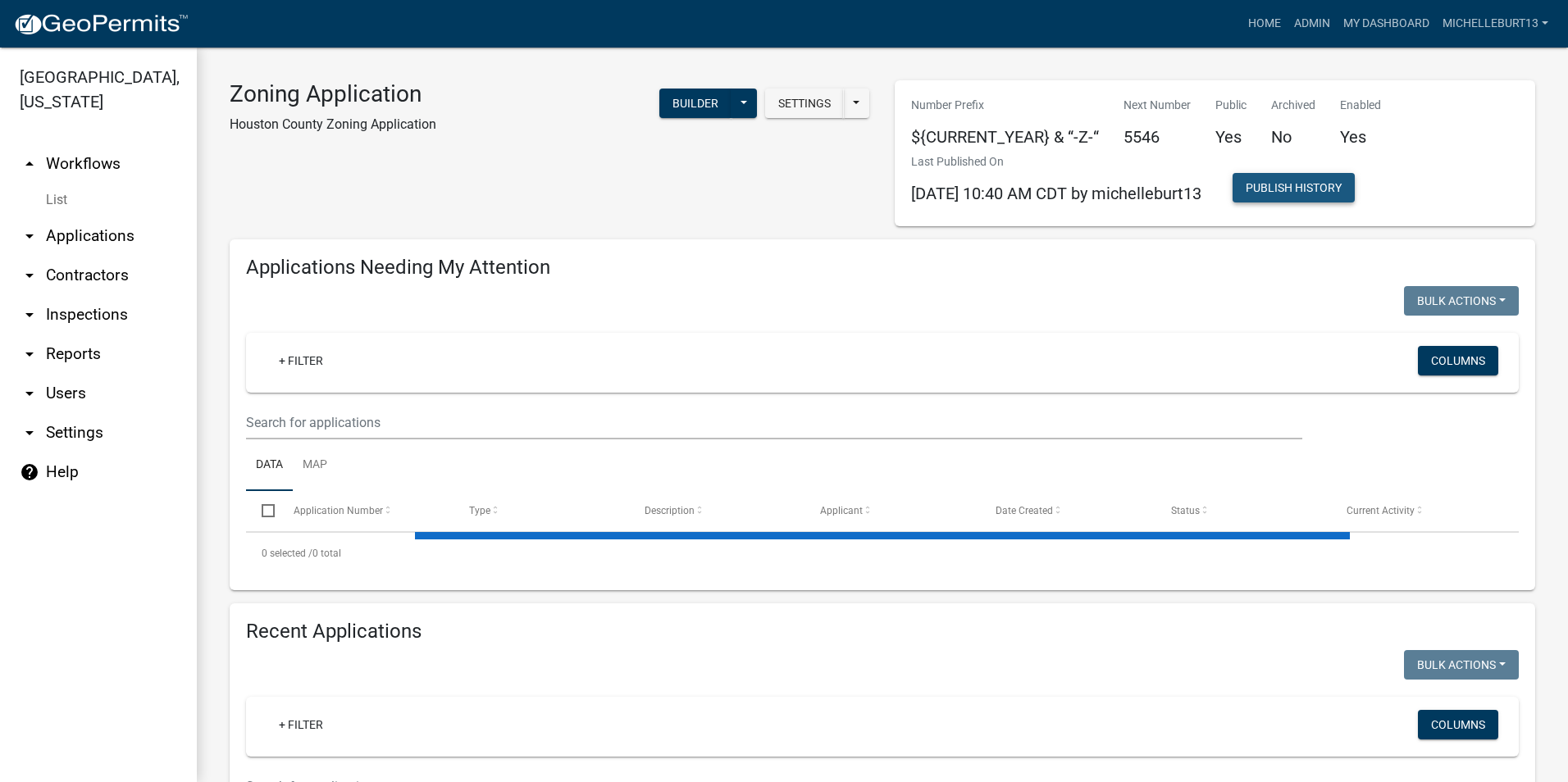
click at [1343, 192] on button "Publish History" at bounding box center [1293, 188] width 122 height 30
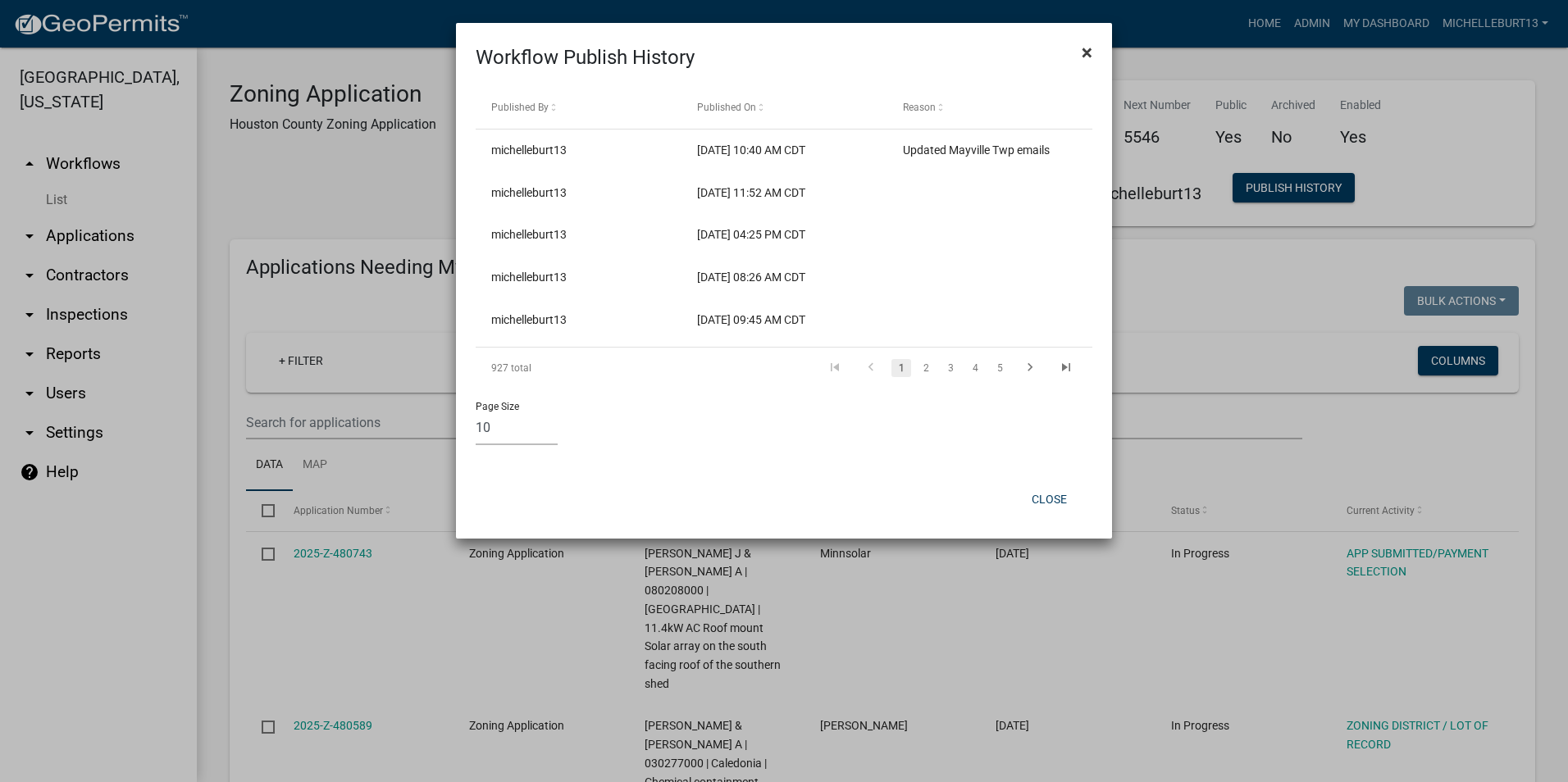
click at [1088, 52] on span "×" at bounding box center [1086, 52] width 10 height 23
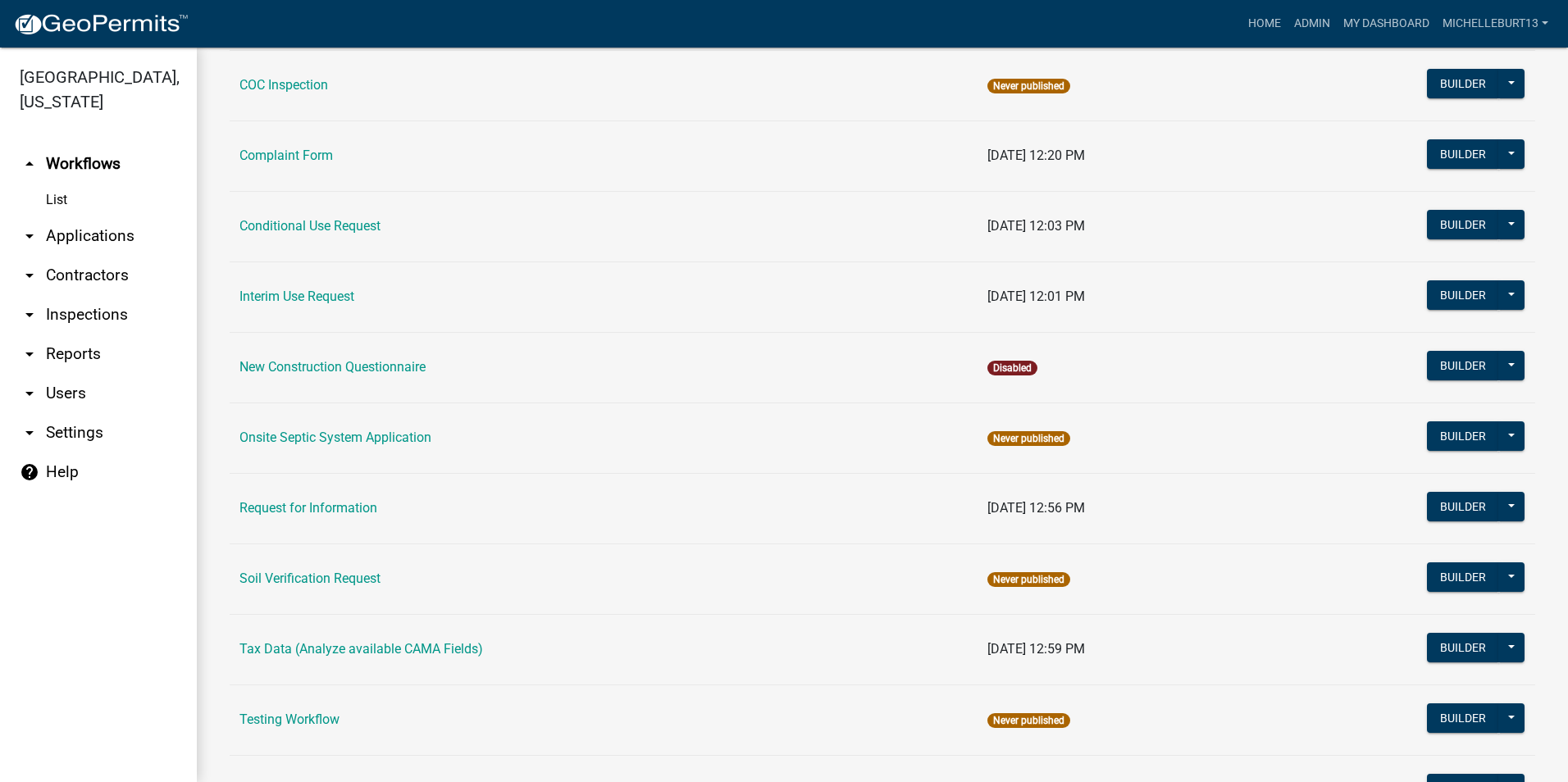
scroll to position [464, 0]
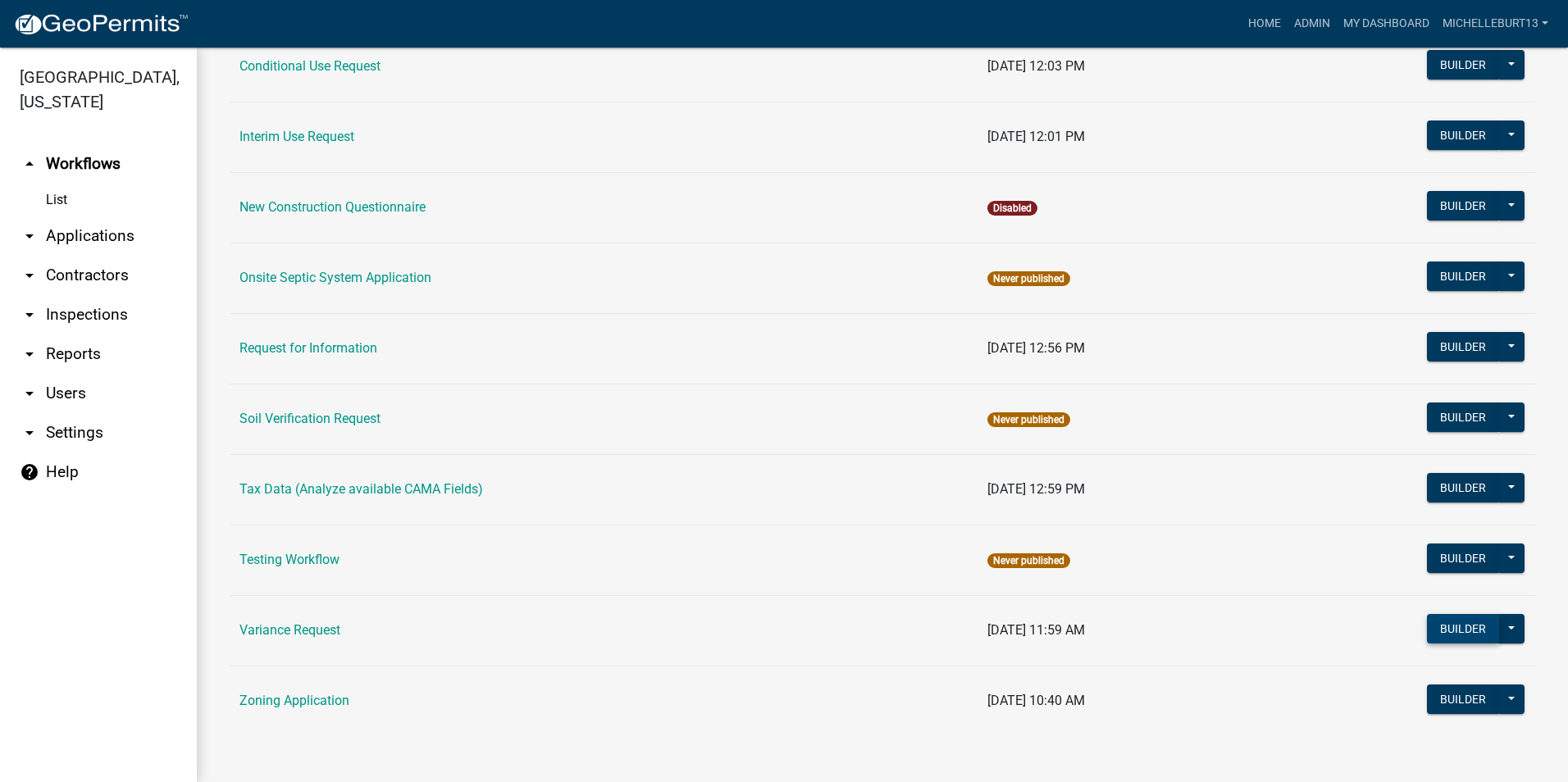
click at [1426, 639] on button "Builder" at bounding box center [1462, 628] width 72 height 30
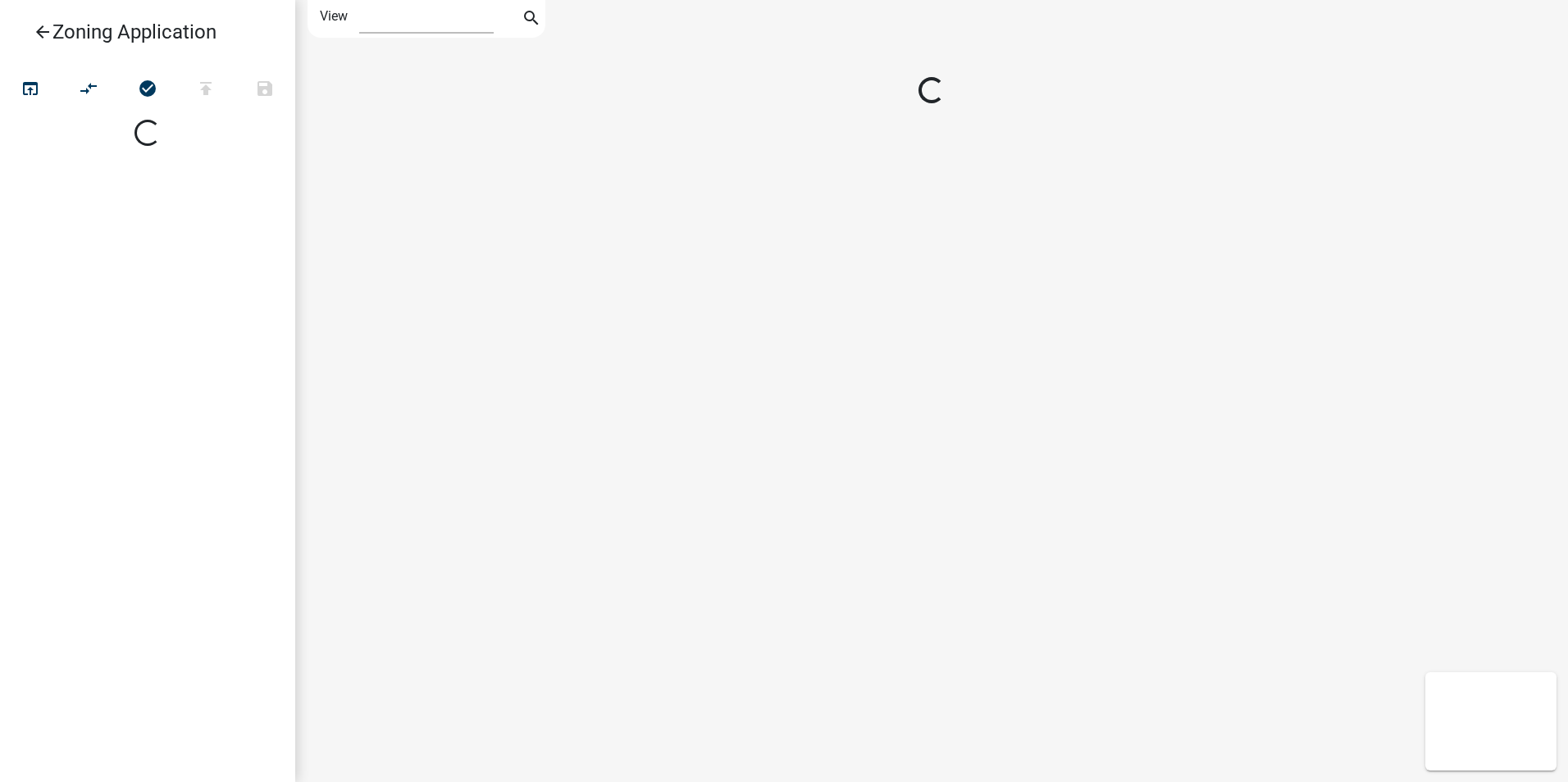
select select "1"
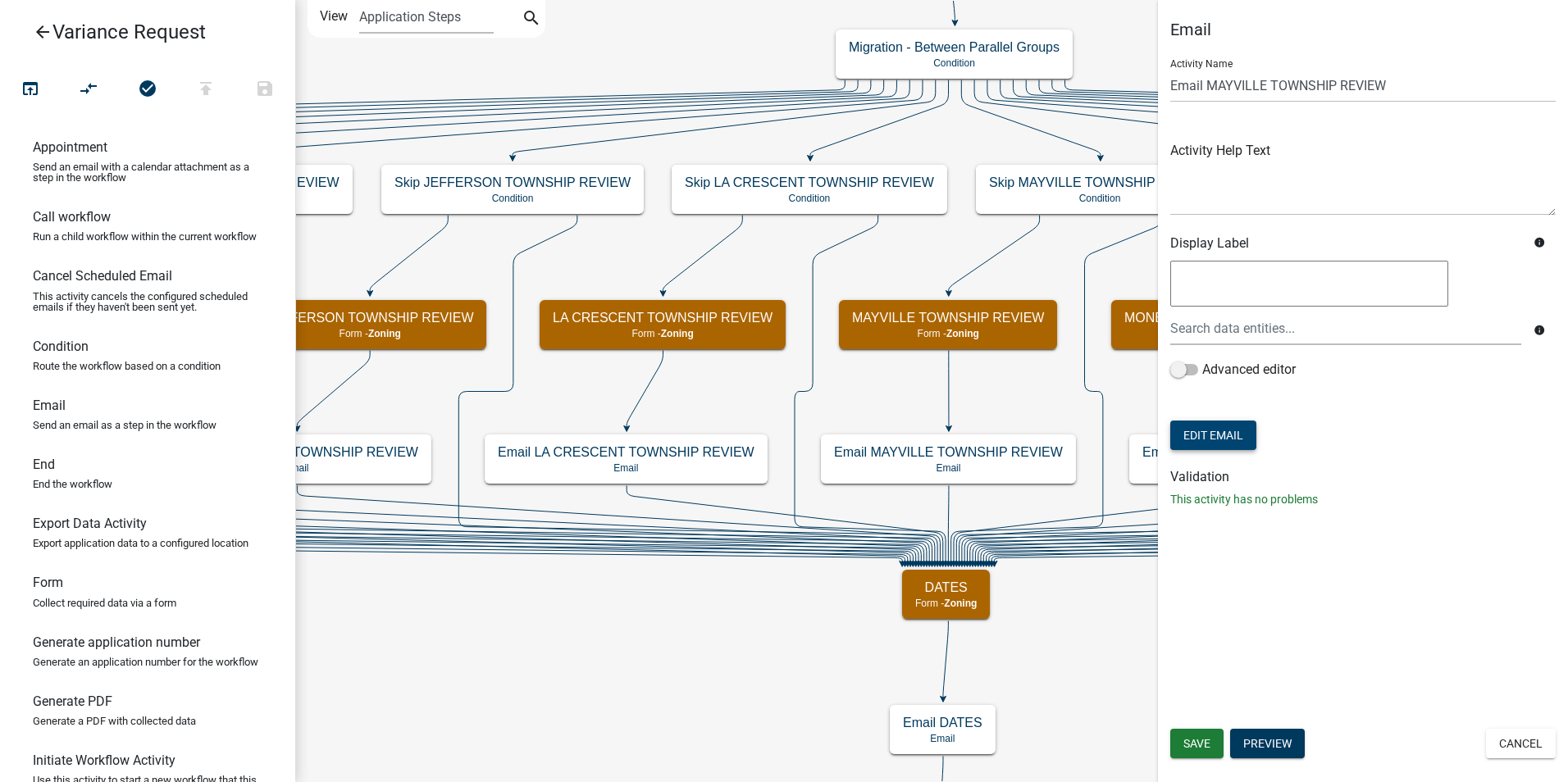
click at [1215, 432] on button "Edit Email" at bounding box center [1213, 435] width 86 height 30
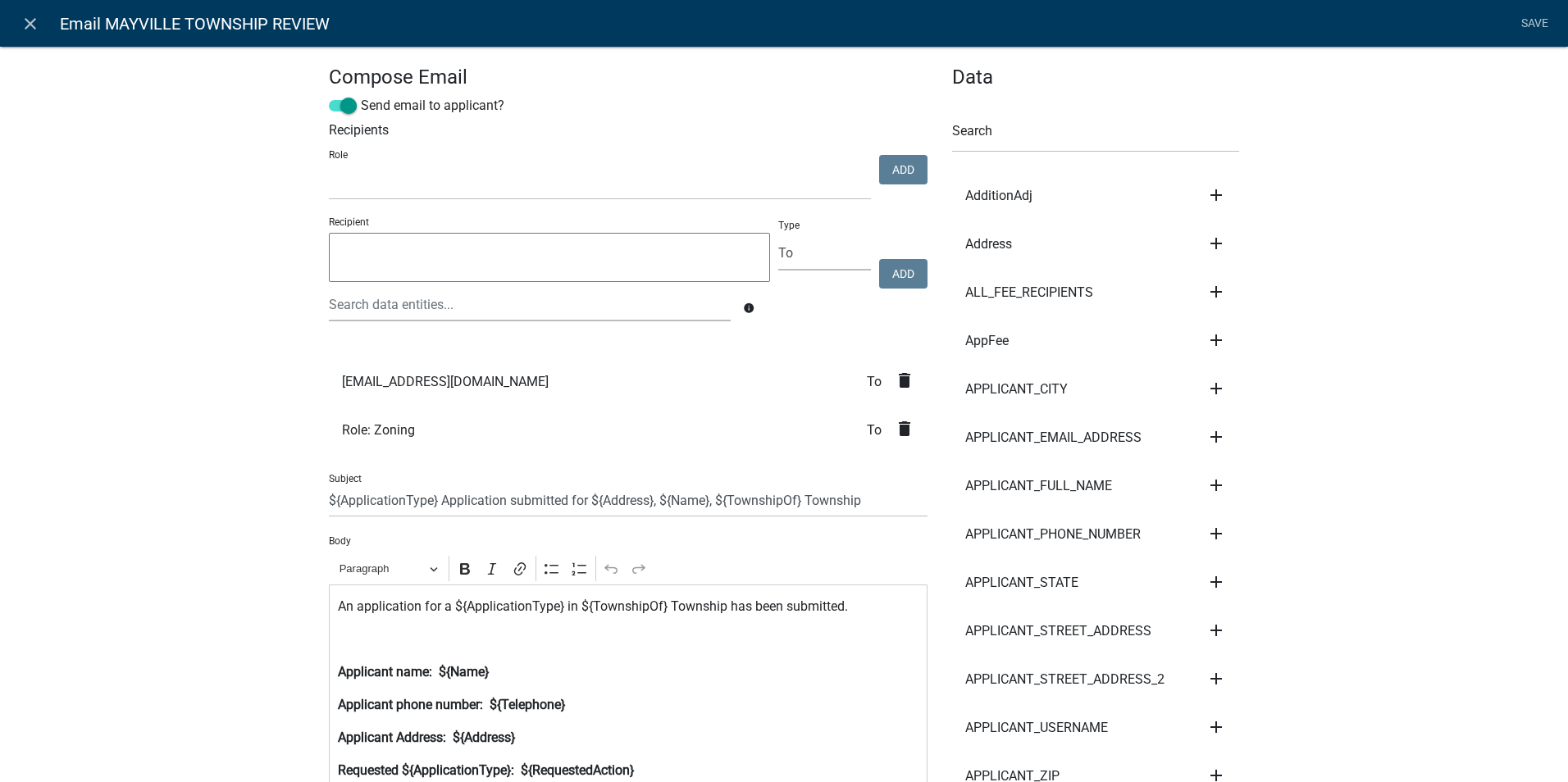
click at [401, 266] on textarea at bounding box center [549, 258] width 441 height 50
type textarea "[EMAIL_ADDRESS][DOMAIN_NAME]"
click at [900, 272] on button "Add" at bounding box center [903, 273] width 49 height 30
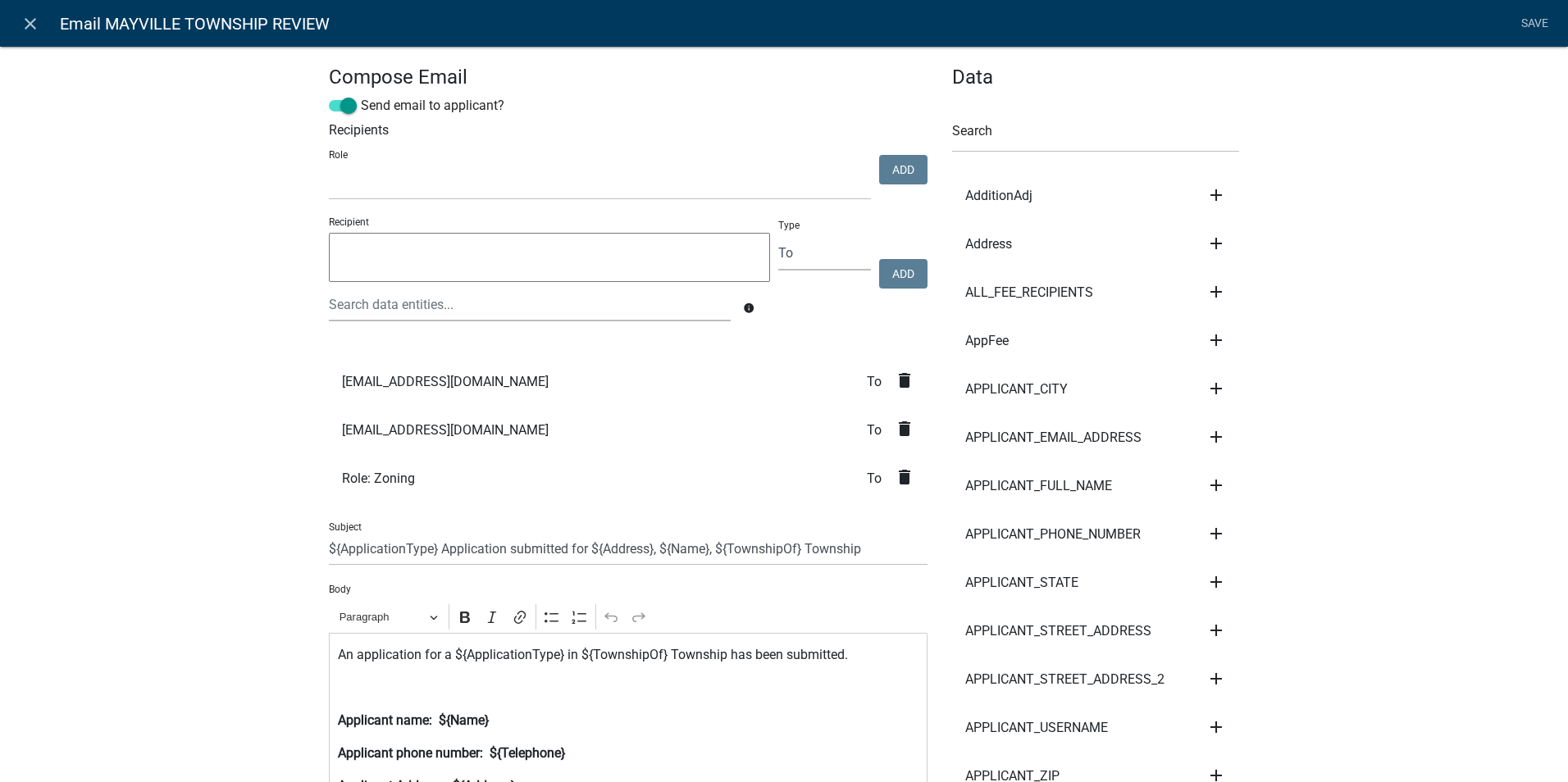
click at [500, 257] on textarea at bounding box center [549, 258] width 441 height 50
type textarea "[EMAIL_ADDRESS][DOMAIN_NAME]"
click at [900, 271] on button "Add" at bounding box center [903, 273] width 49 height 30
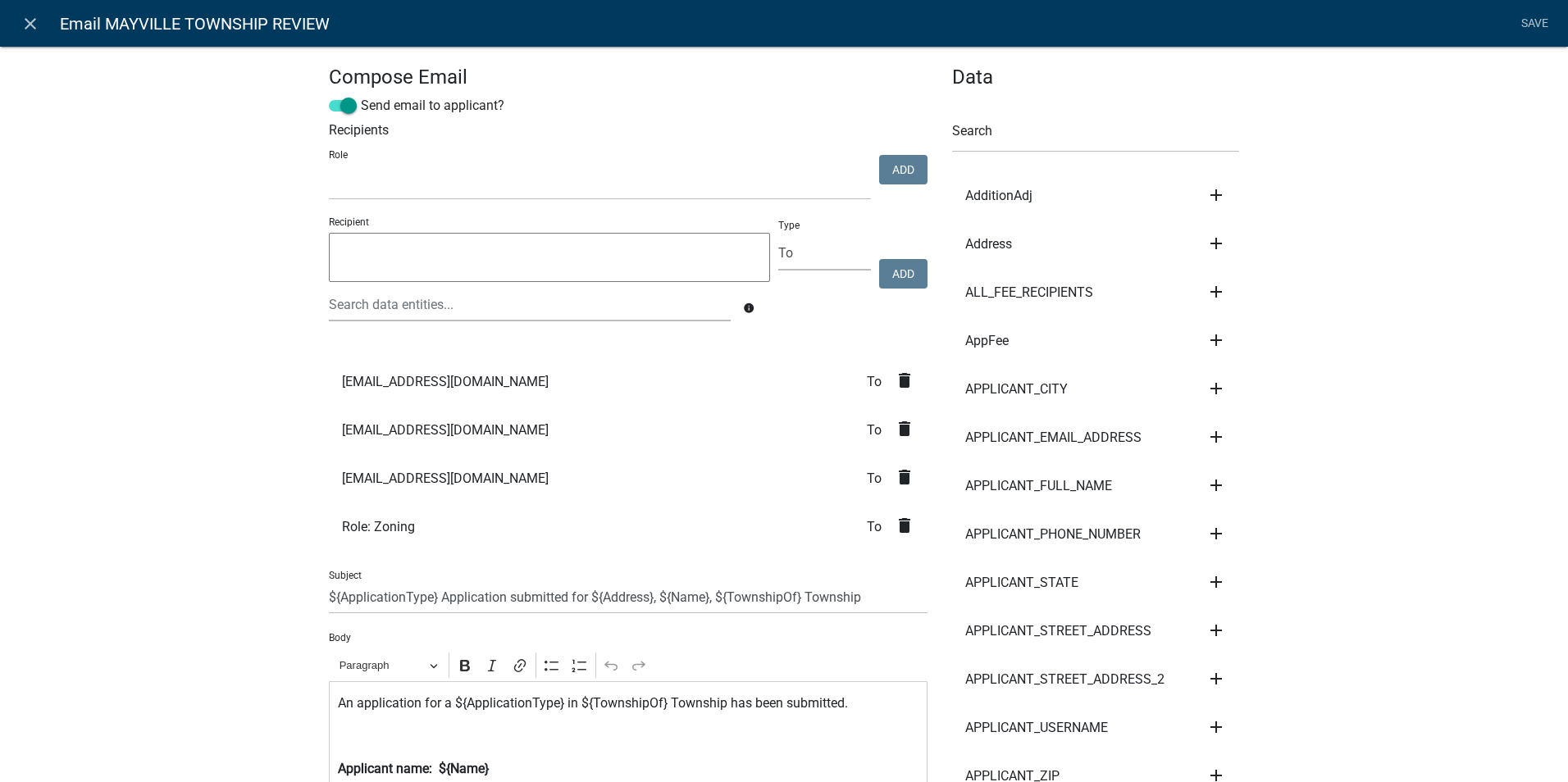
click at [524, 267] on textarea at bounding box center [549, 258] width 441 height 50
type textarea "[EMAIL_ADDRESS][DOMAIN_NAME]"
click at [898, 277] on button "Add" at bounding box center [903, 273] width 49 height 30
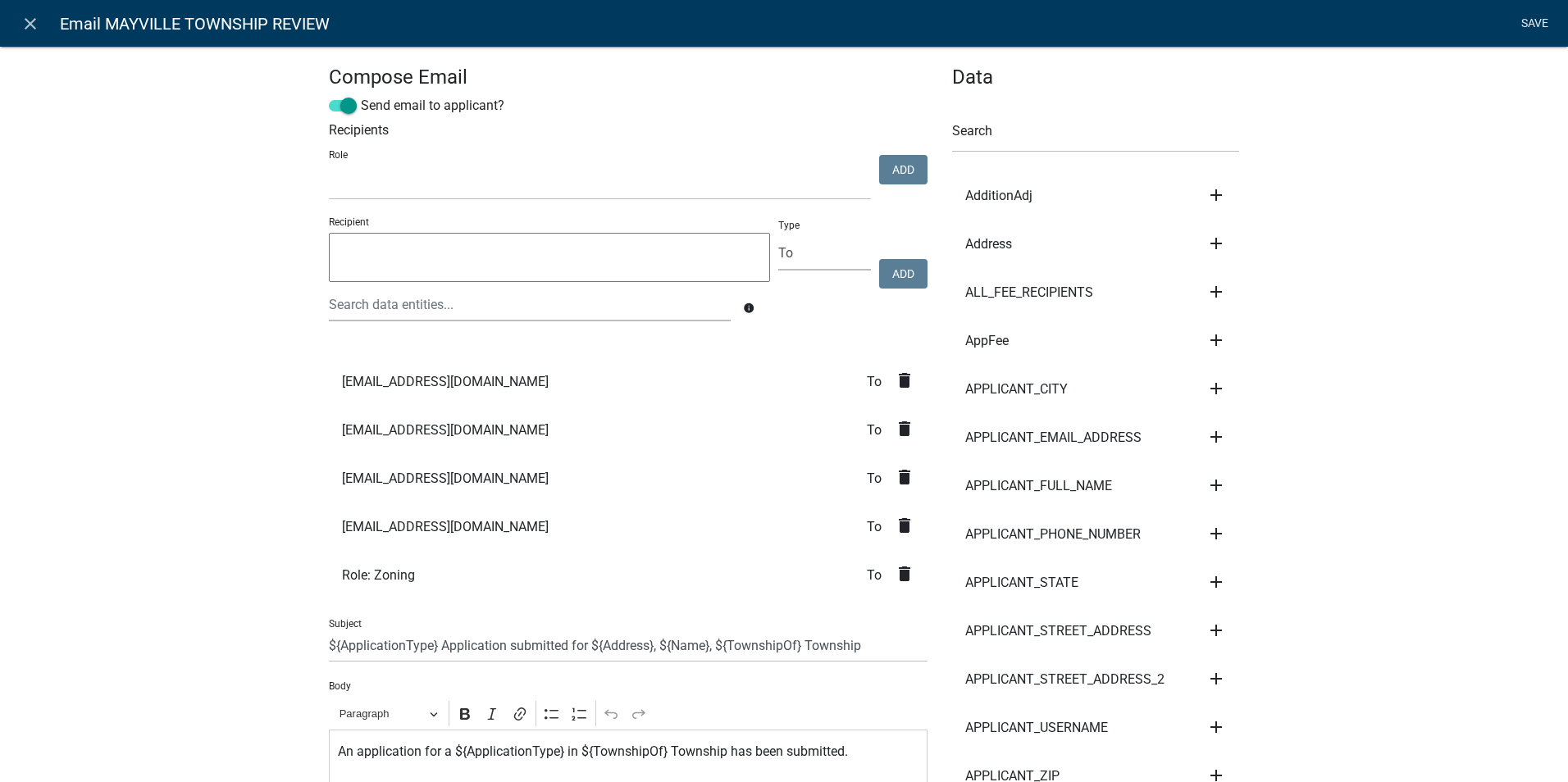
click at [1525, 20] on link "Save" at bounding box center [1534, 24] width 41 height 31
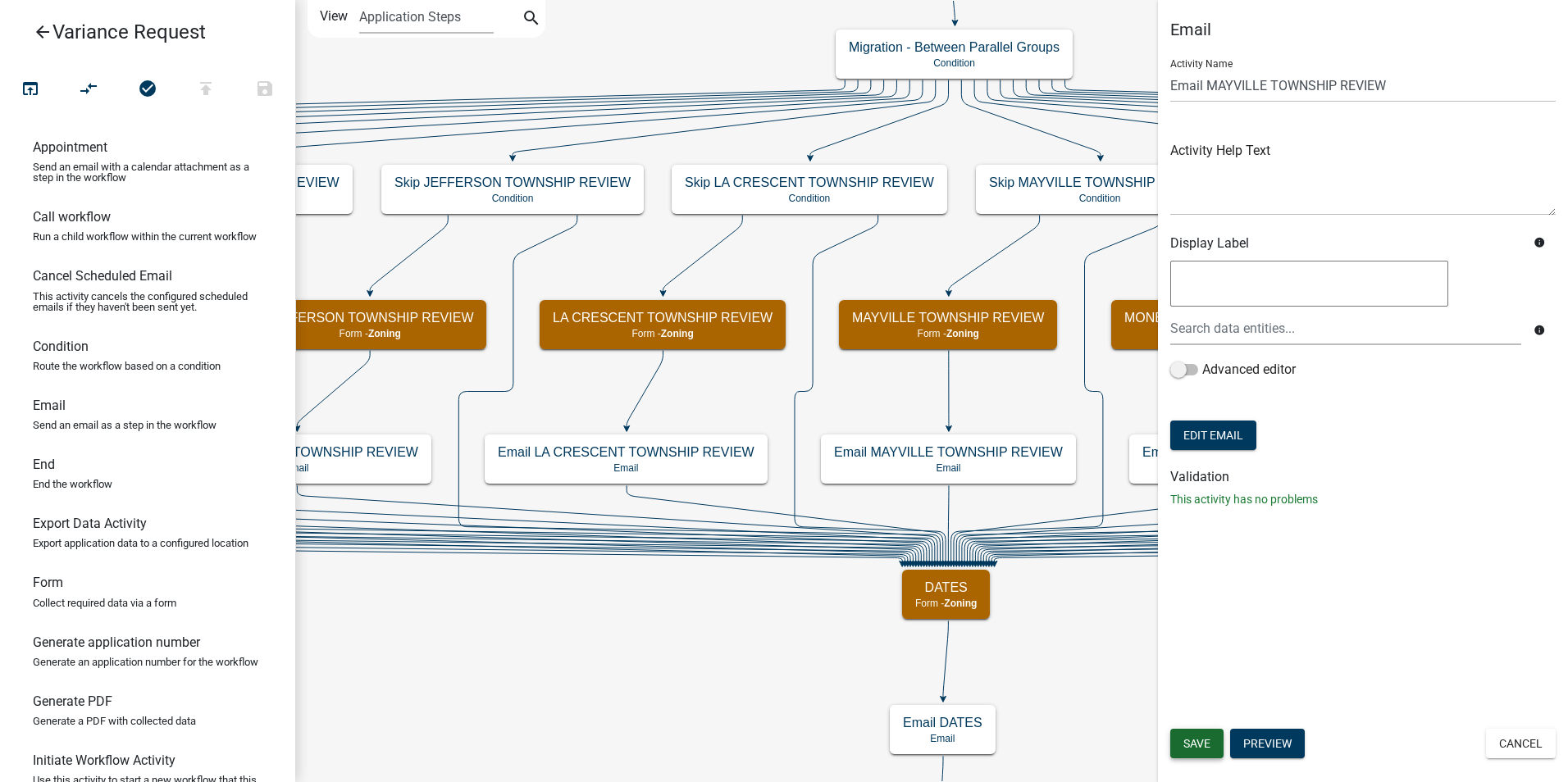
click at [1190, 744] on span "Save" at bounding box center [1196, 743] width 27 height 13
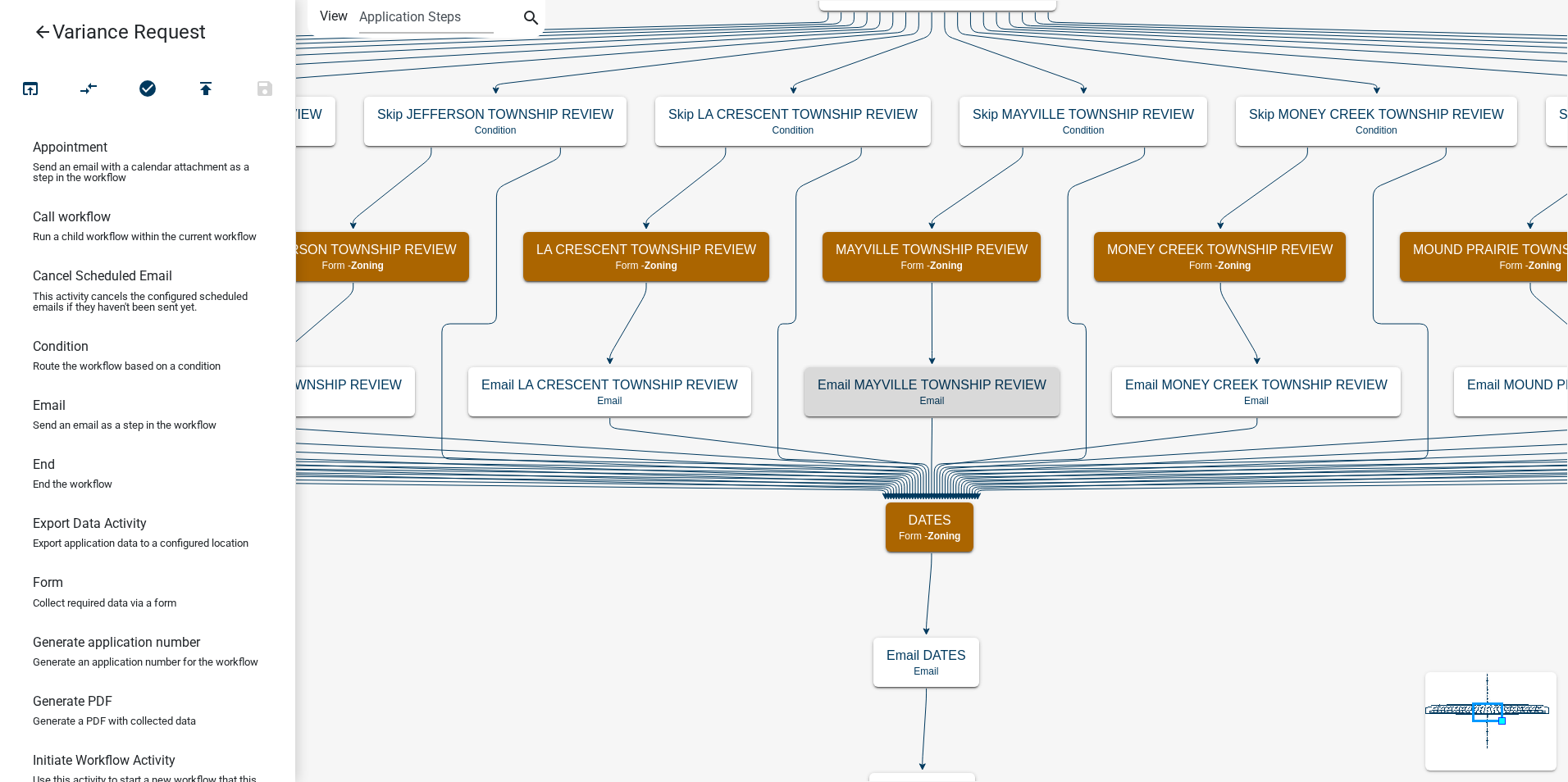
click at [44, 29] on icon "arrow_back" at bounding box center [42, 33] width 20 height 23
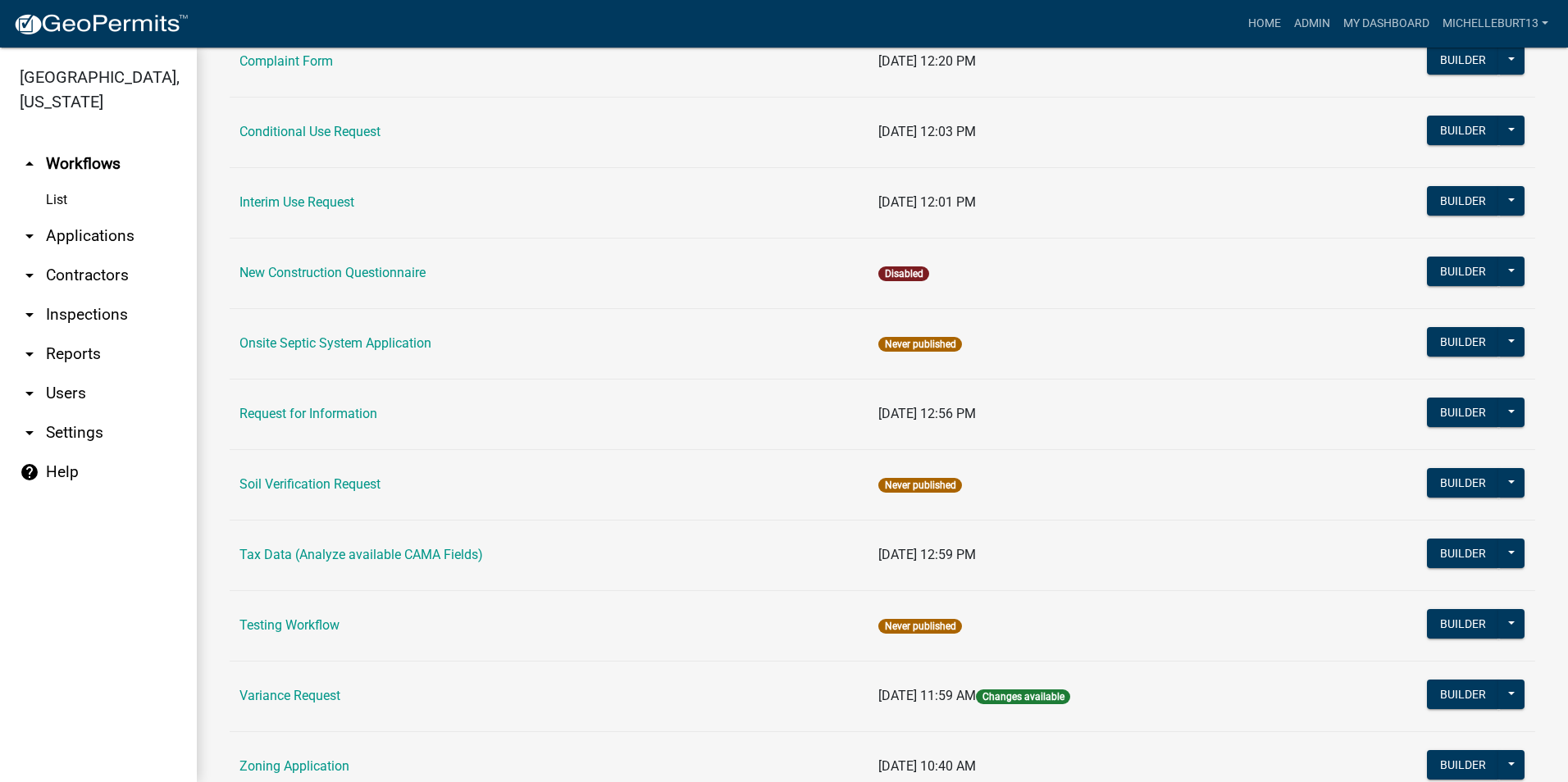
scroll to position [464, 0]
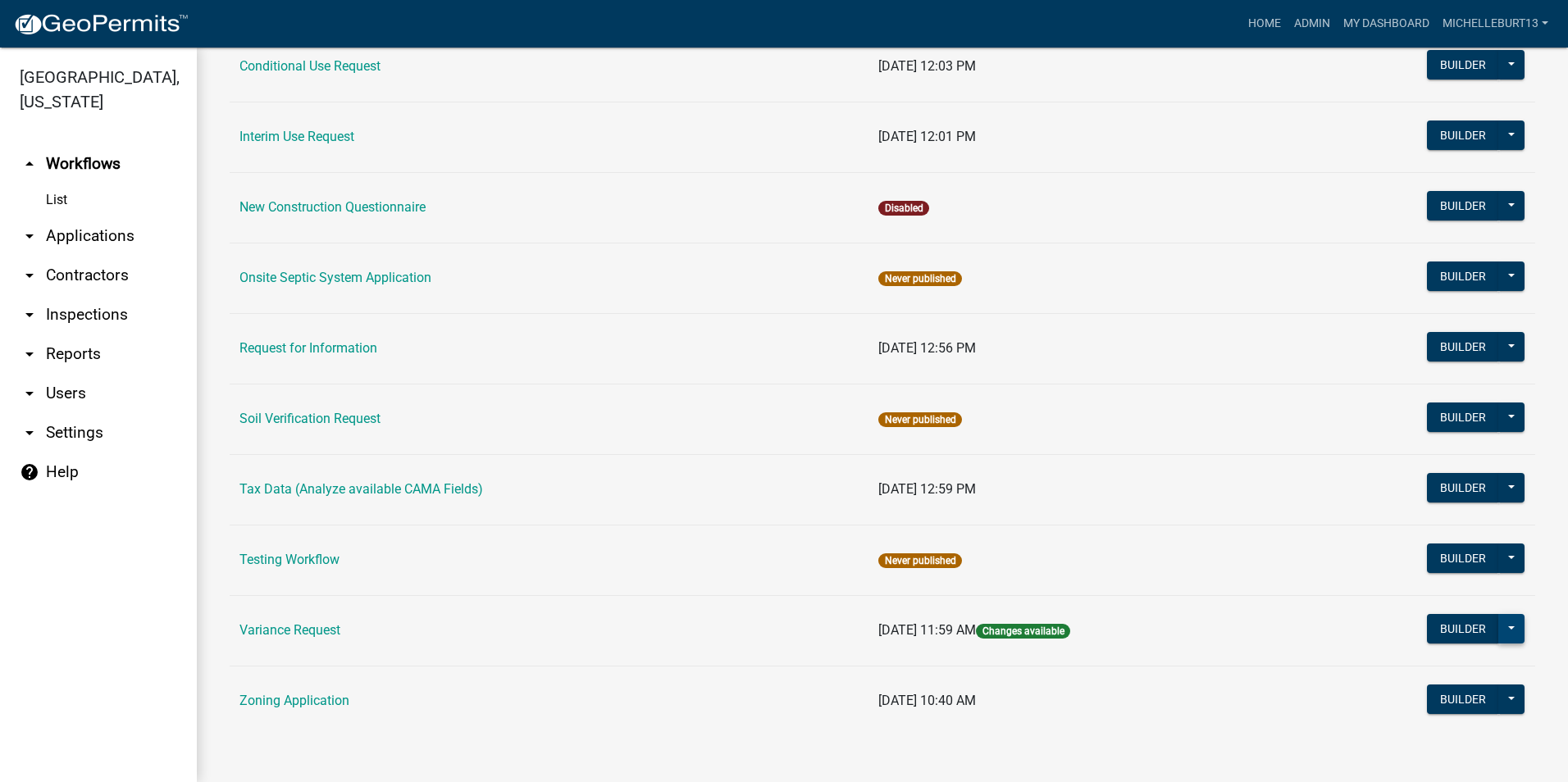
click at [1507, 629] on button at bounding box center [1511, 628] width 26 height 30
click at [1419, 668] on button "Publish" at bounding box center [1455, 671] width 136 height 39
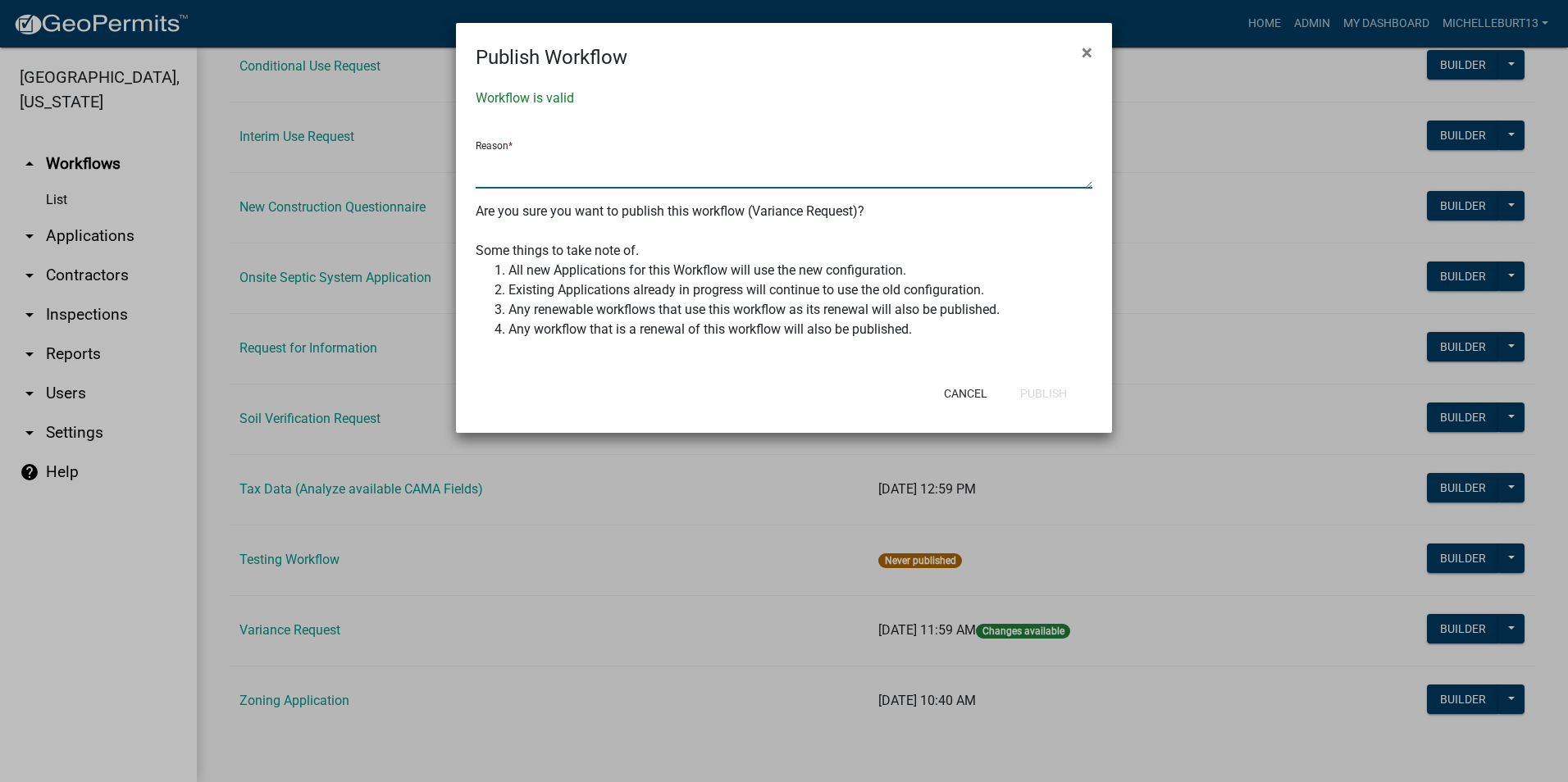
click at [544, 181] on textarea at bounding box center [784, 170] width 617 height 38
type textarea "Updated Mayville Twp emails"
click at [1043, 392] on button "Publish" at bounding box center [1043, 394] width 73 height 30
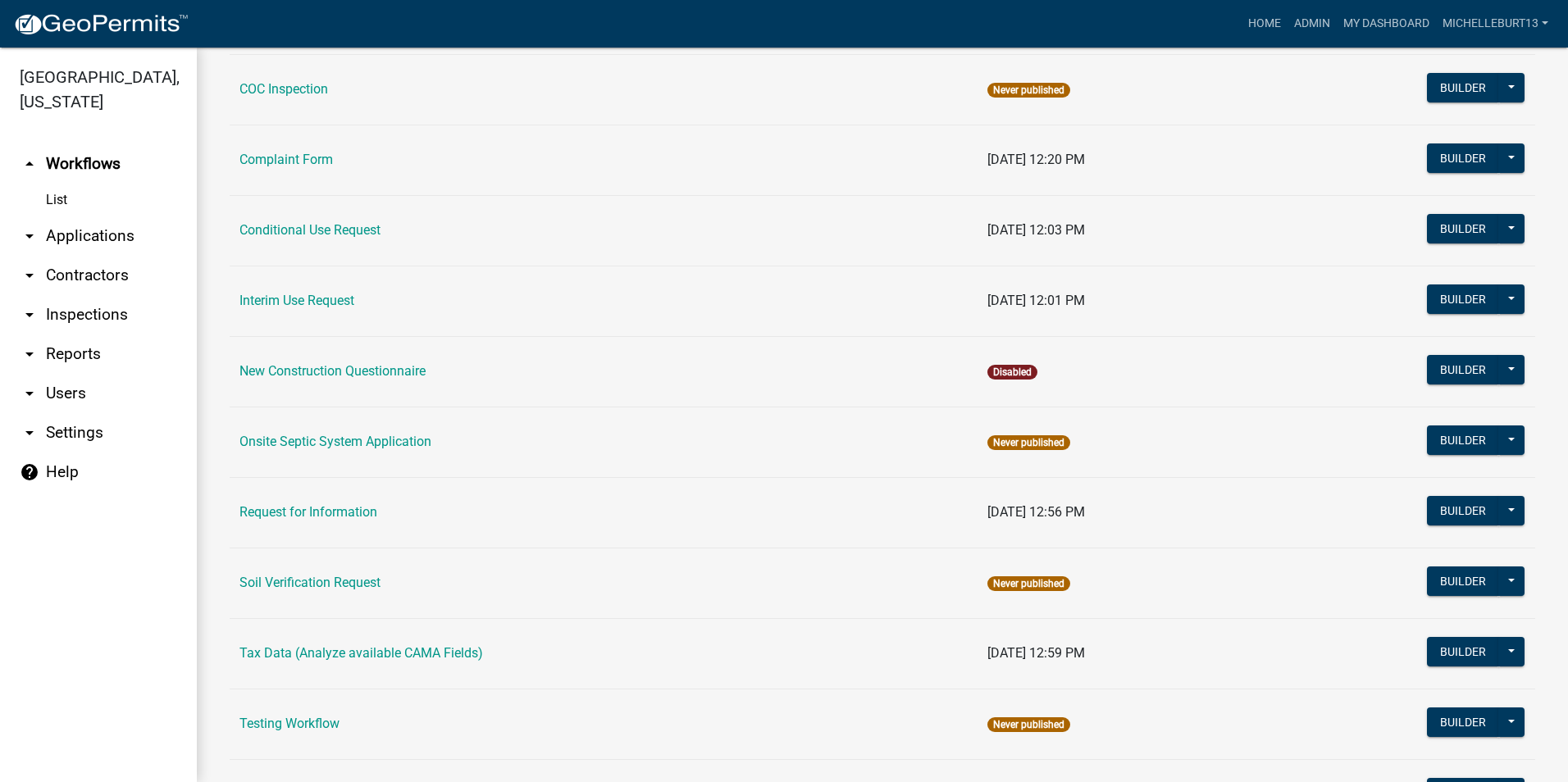
scroll to position [218, 0]
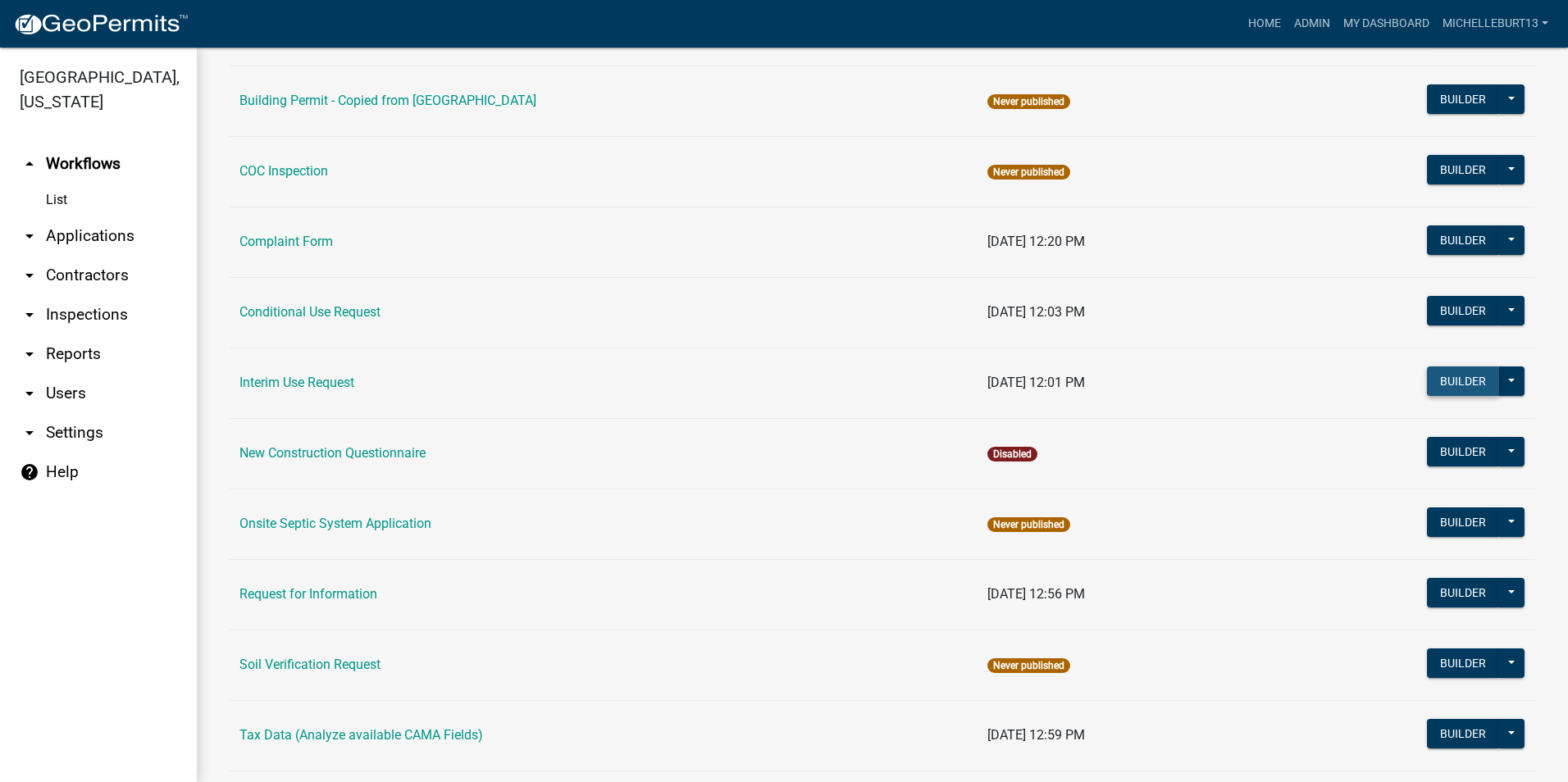
click at [1440, 382] on button "Builder" at bounding box center [1462, 381] width 72 height 30
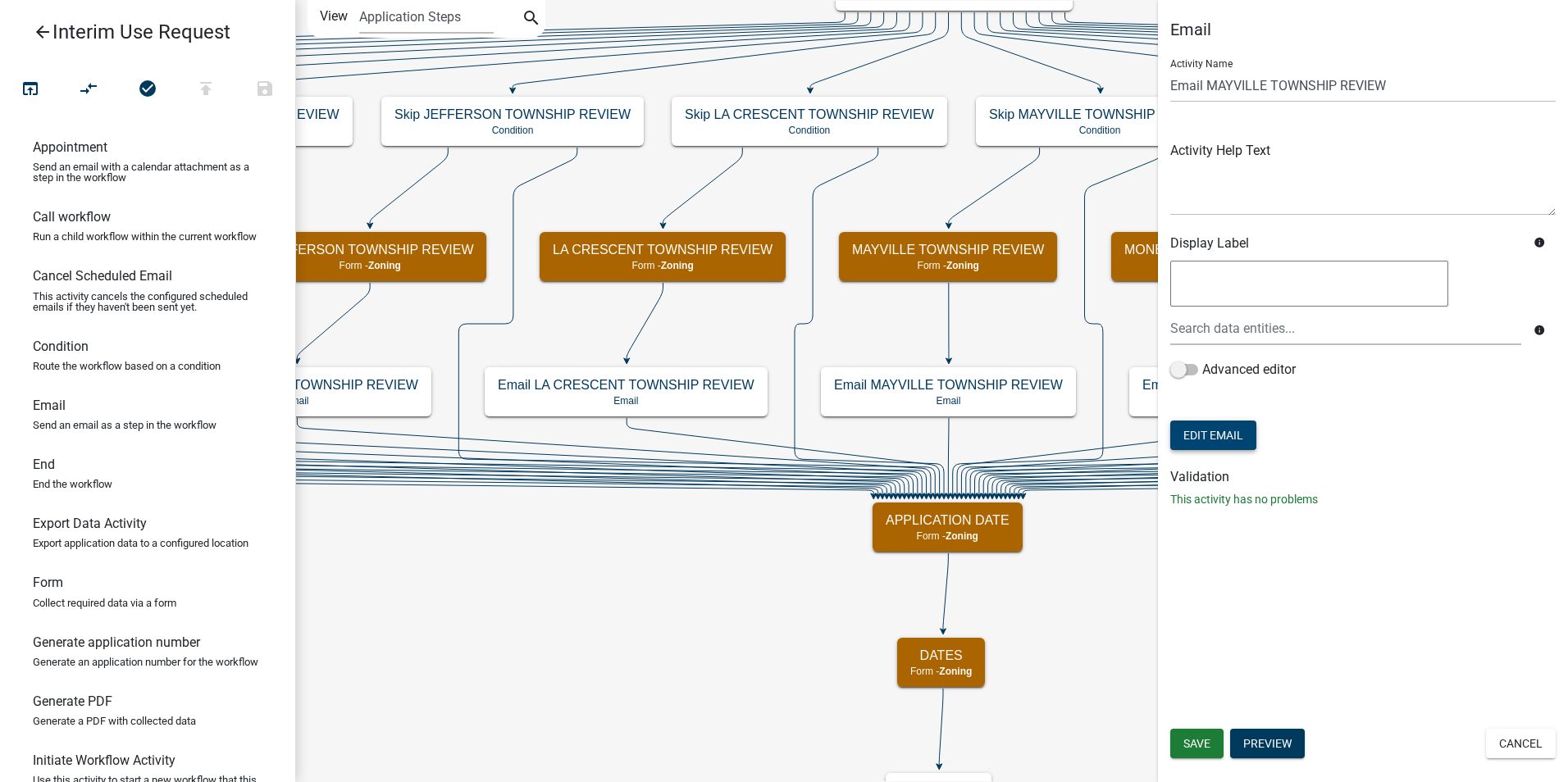
click at [1204, 432] on button "Edit Email" at bounding box center [1213, 435] width 86 height 30
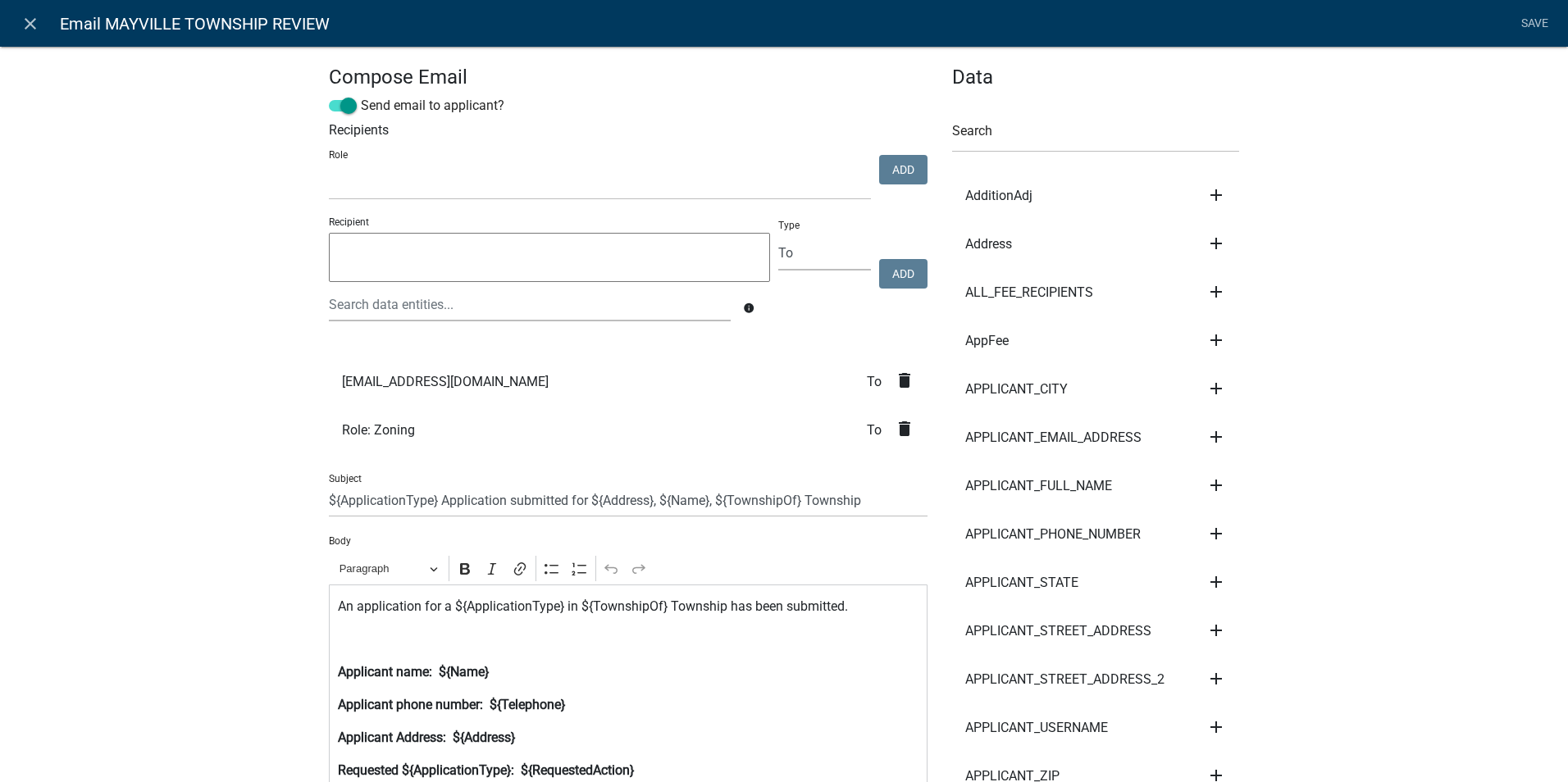
click at [454, 256] on textarea at bounding box center [549, 258] width 441 height 50
type textarea "[EMAIL_ADDRESS][DOMAIN_NAME]"
click at [903, 272] on button "Add" at bounding box center [903, 273] width 49 height 30
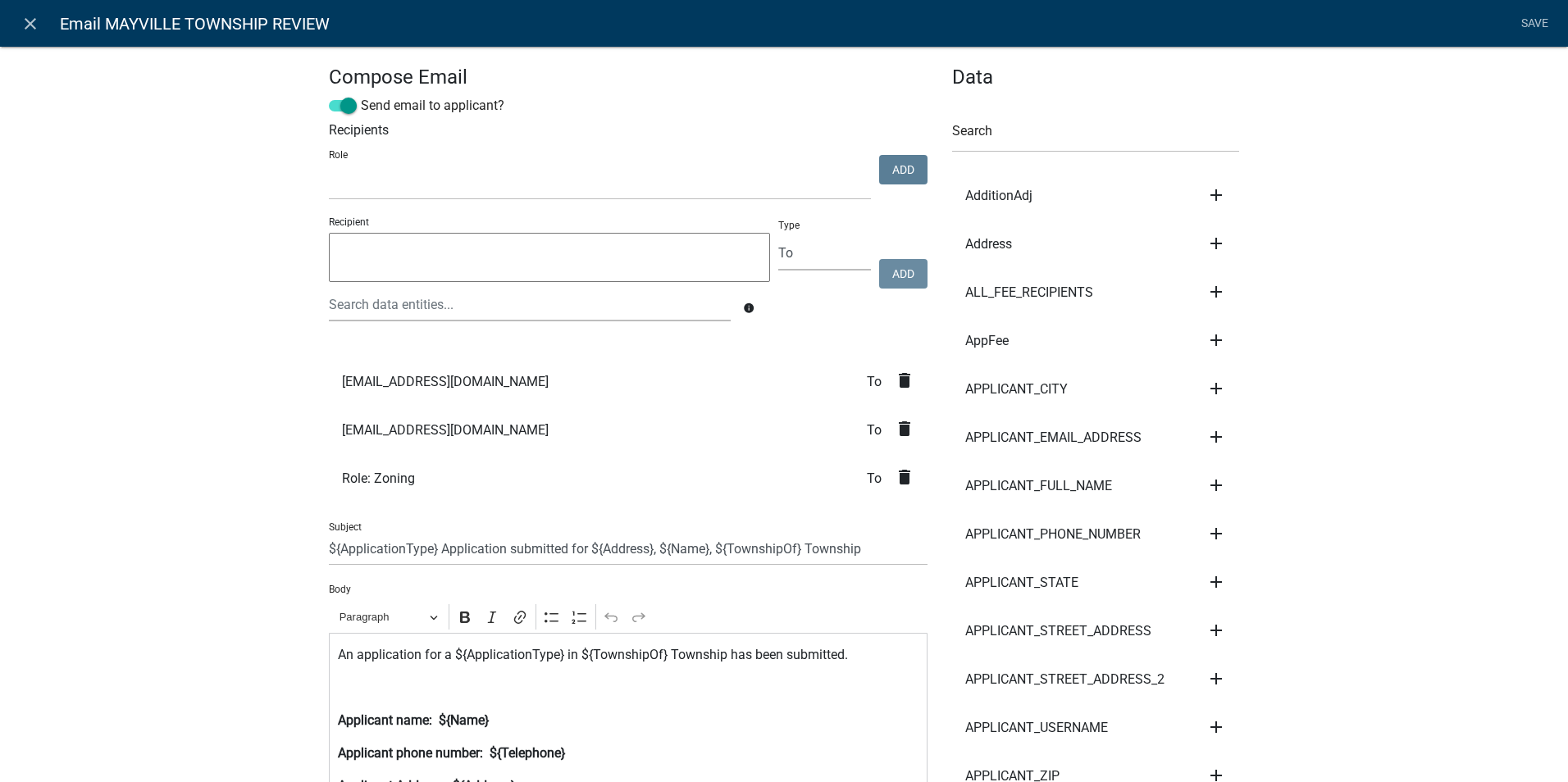
click at [551, 264] on textarea at bounding box center [549, 258] width 441 height 50
type textarea "[EMAIL_ADDRESS][DOMAIN_NAME]"
click at [898, 270] on button "Add" at bounding box center [903, 273] width 49 height 30
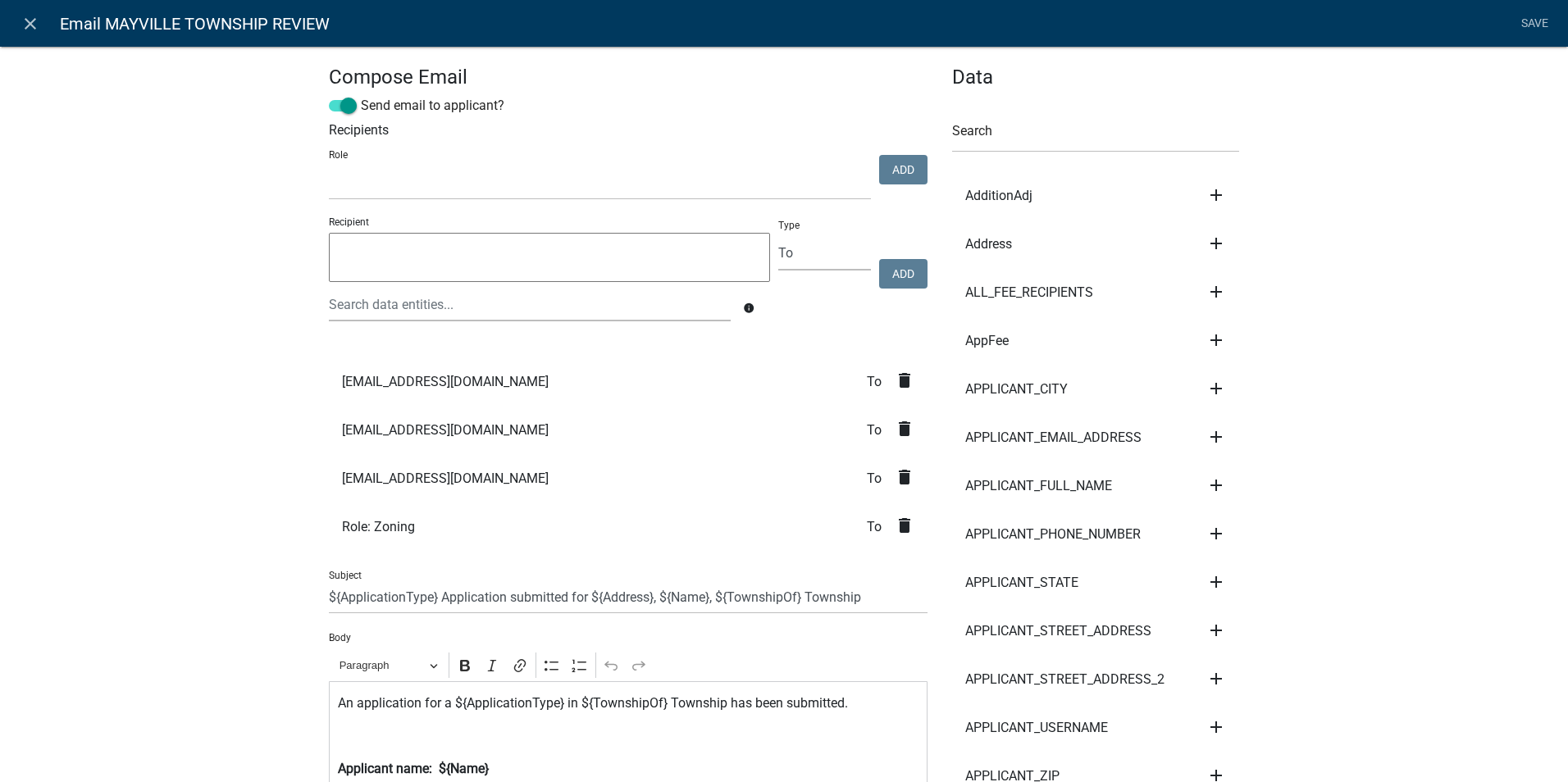
click at [479, 256] on textarea at bounding box center [549, 258] width 441 height 50
type textarea "[EMAIL_ADDRESS][DOMAIN_NAME]"
click at [898, 275] on button "Add" at bounding box center [903, 273] width 49 height 30
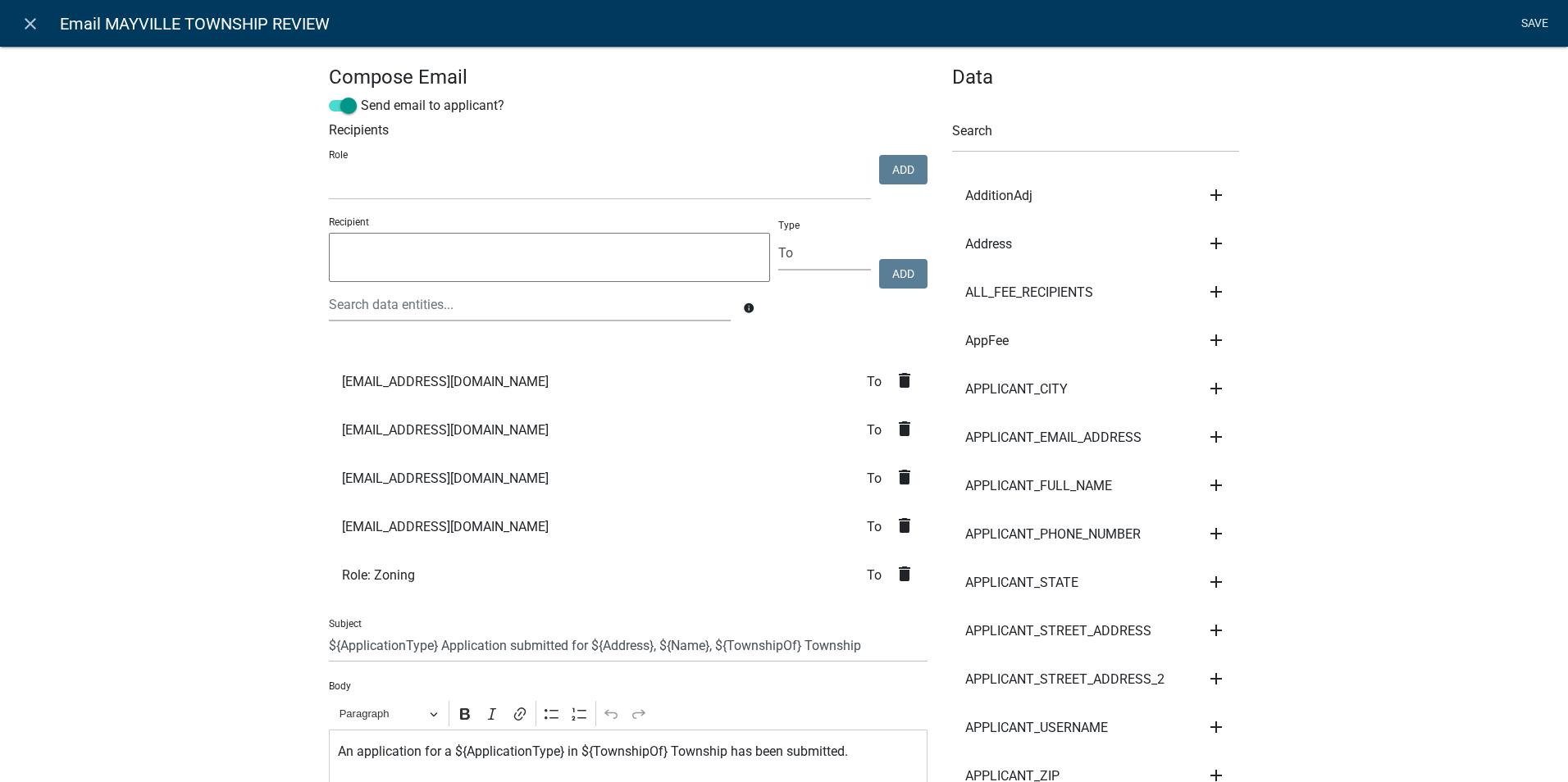
click at [1541, 22] on link "Save" at bounding box center [1534, 24] width 41 height 31
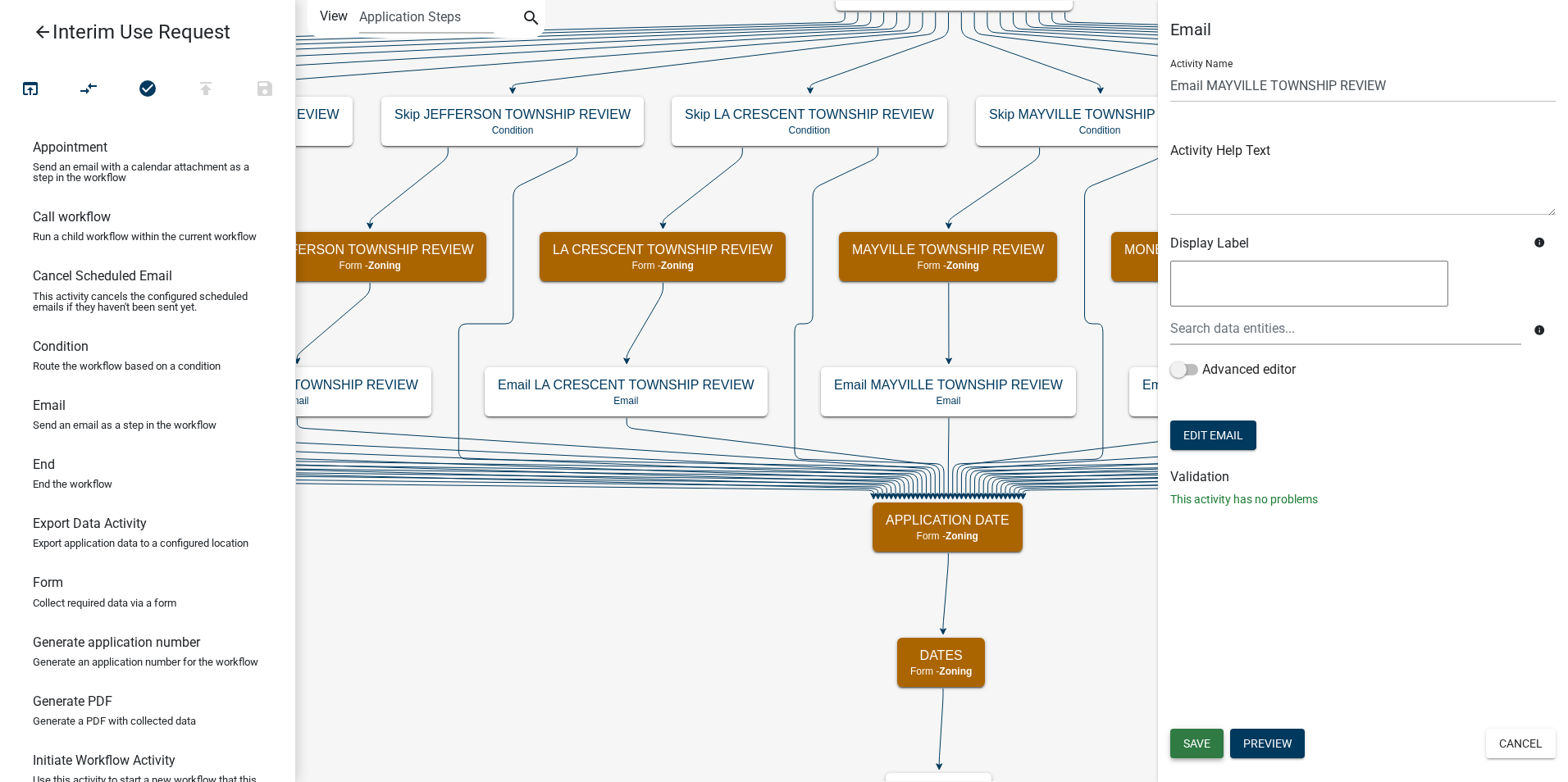
click at [1205, 746] on span "Save" at bounding box center [1196, 743] width 27 height 13
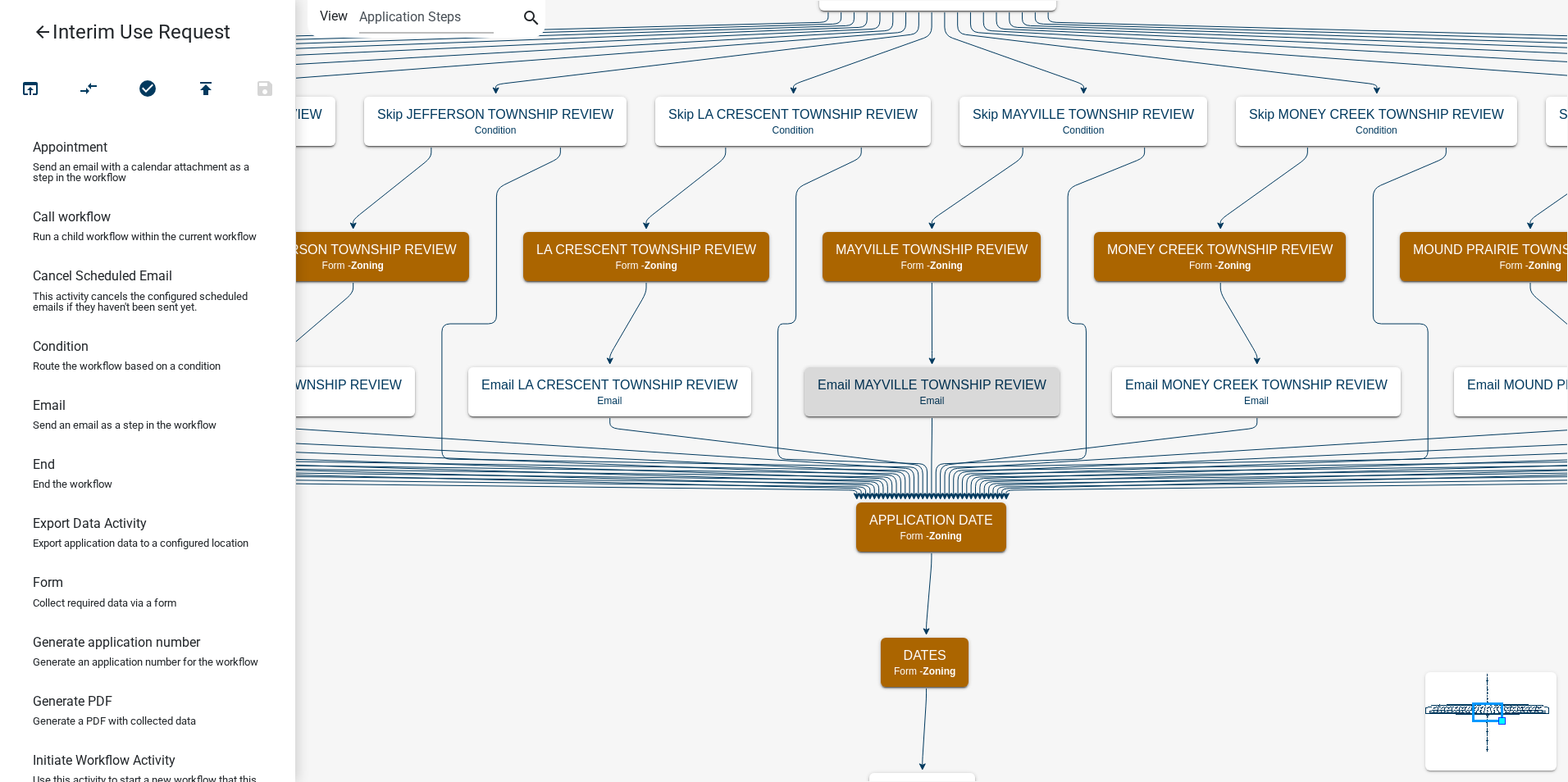
click at [42, 33] on icon "arrow_back" at bounding box center [42, 33] width 20 height 23
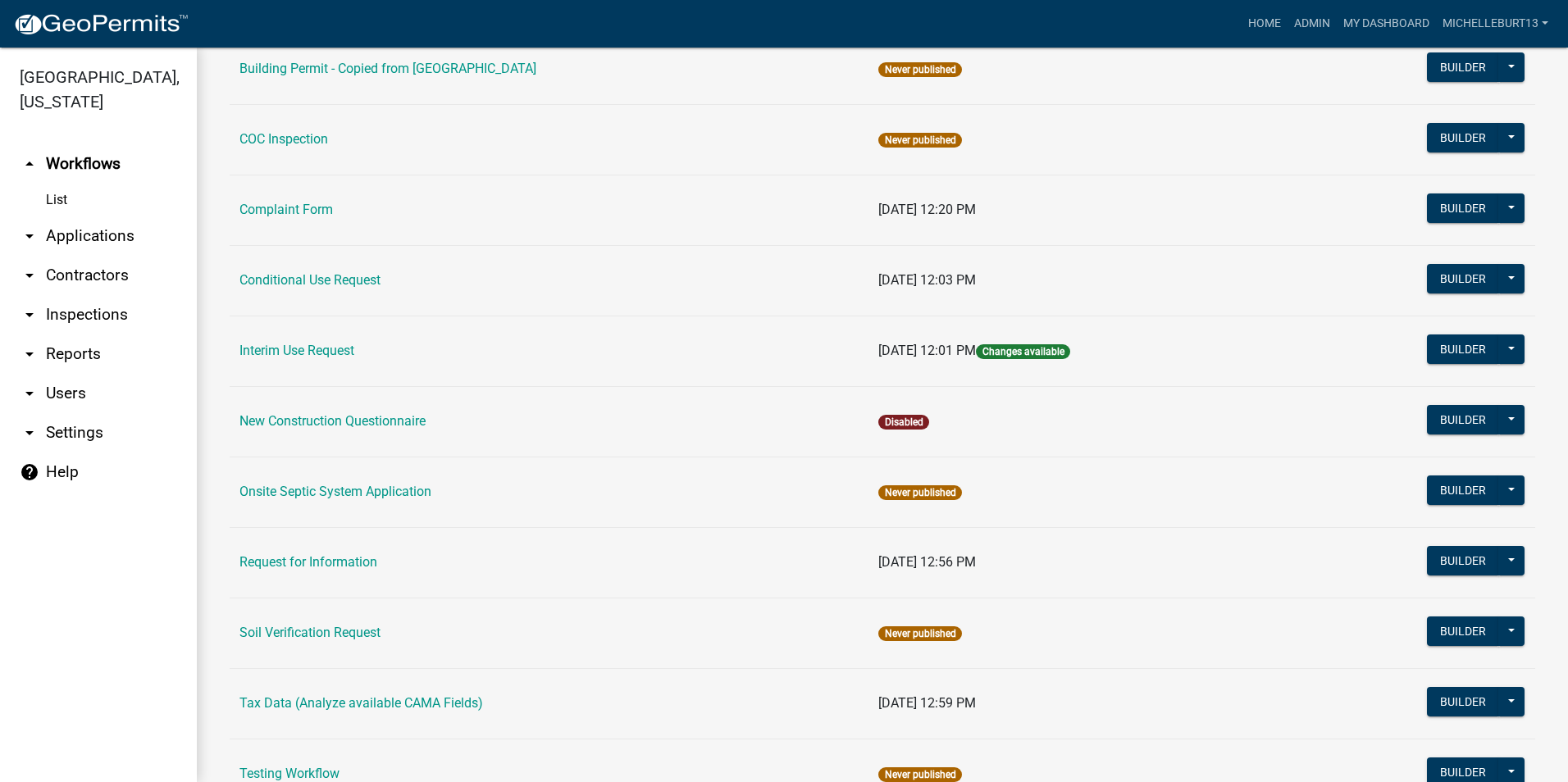
scroll to position [218, 0]
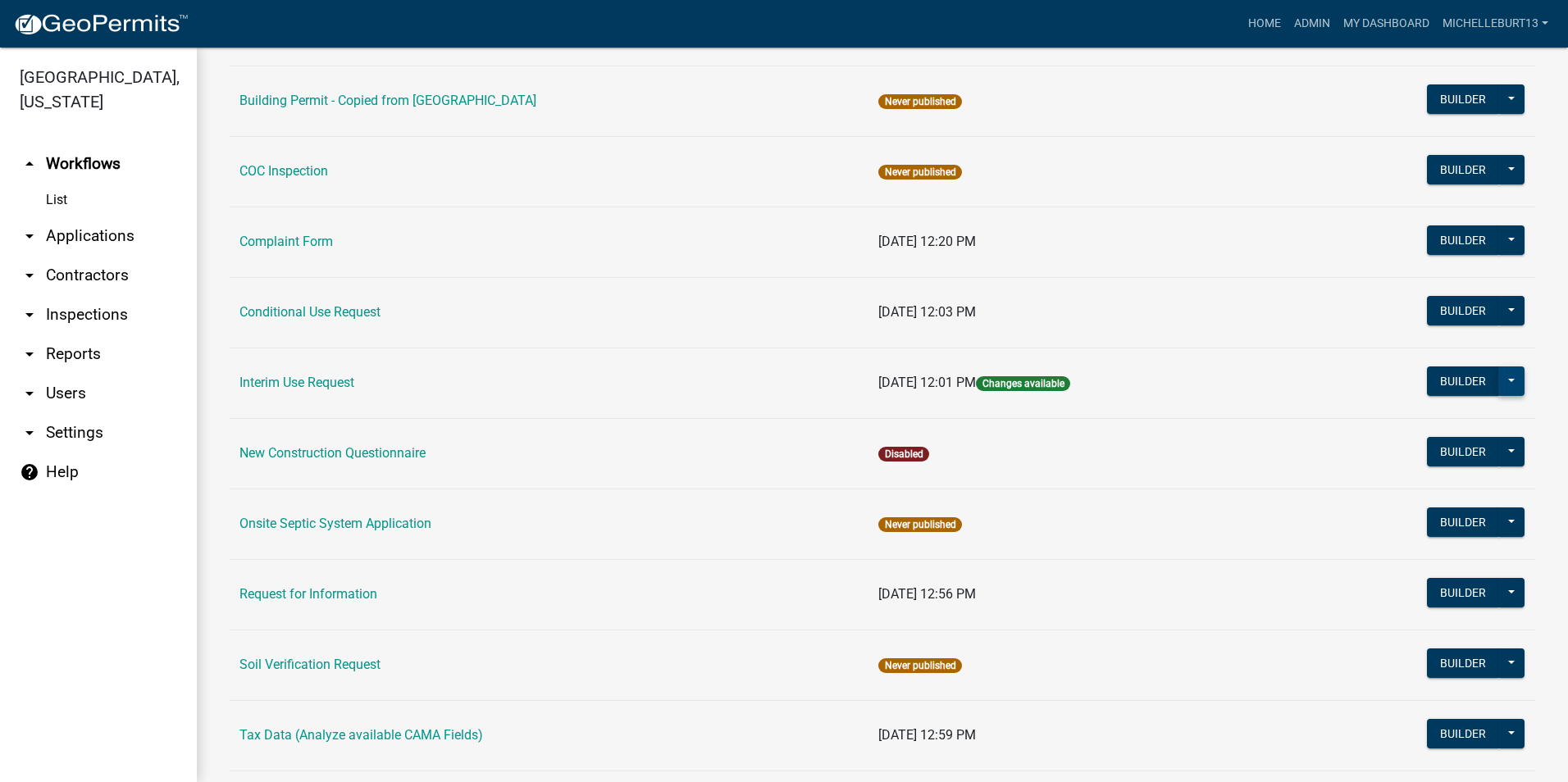
click at [1503, 383] on button at bounding box center [1511, 381] width 26 height 30
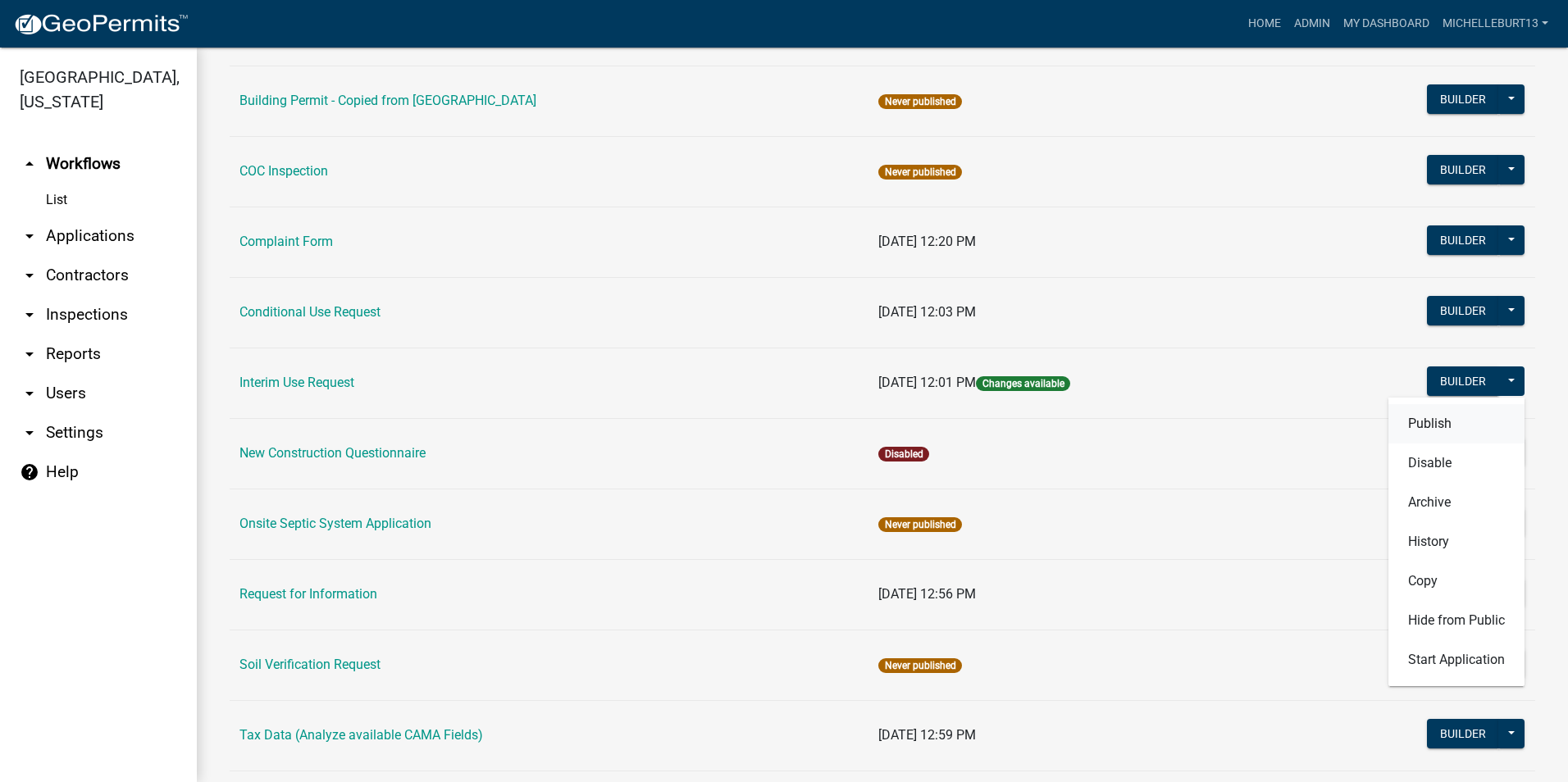
click at [1435, 422] on button "Publish" at bounding box center [1455, 423] width 136 height 39
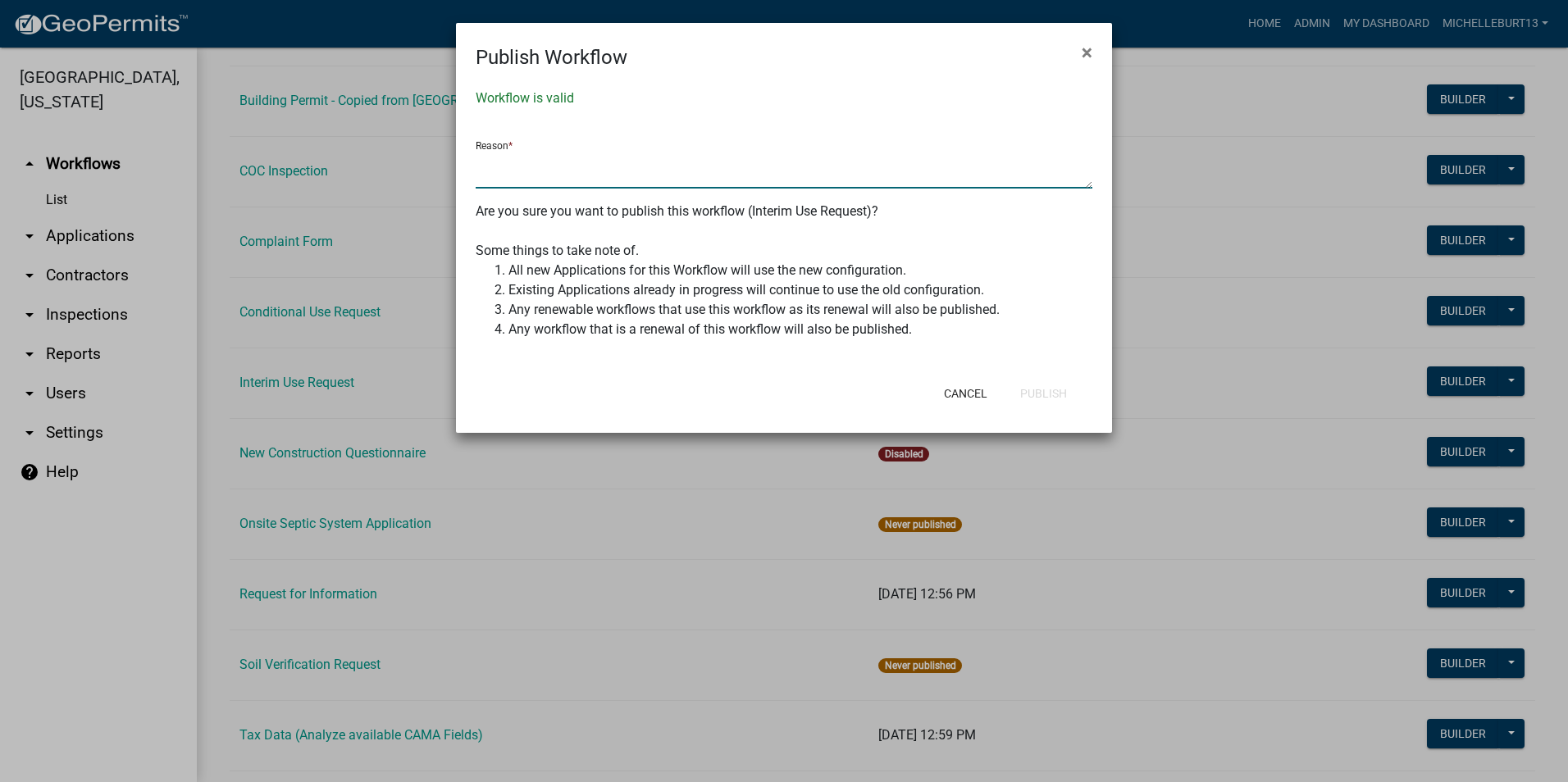
click at [547, 174] on textarea at bounding box center [784, 170] width 617 height 38
type textarea "Updated Mayville Twp emails"
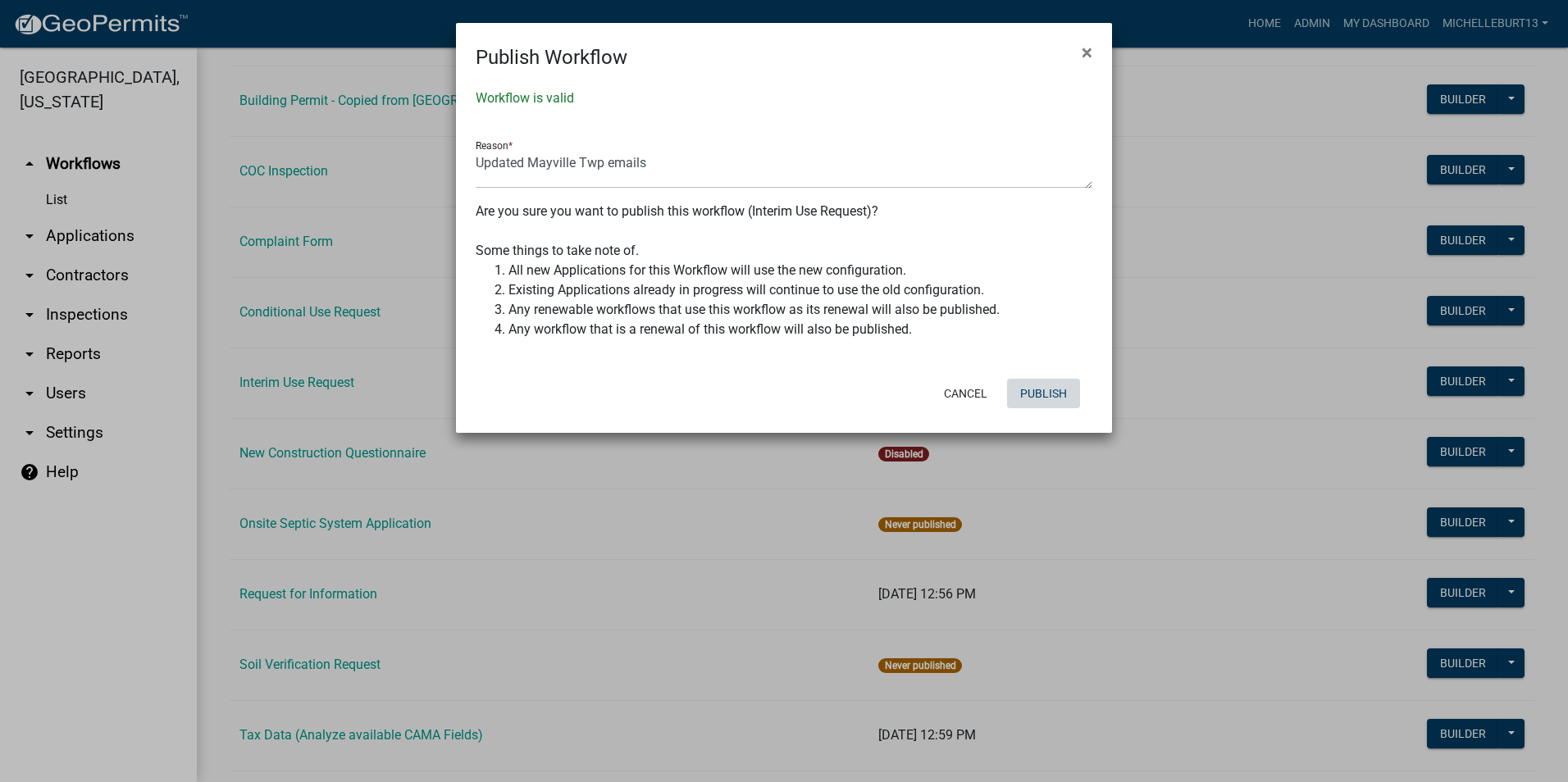
click at [1040, 397] on button "Publish" at bounding box center [1043, 394] width 73 height 30
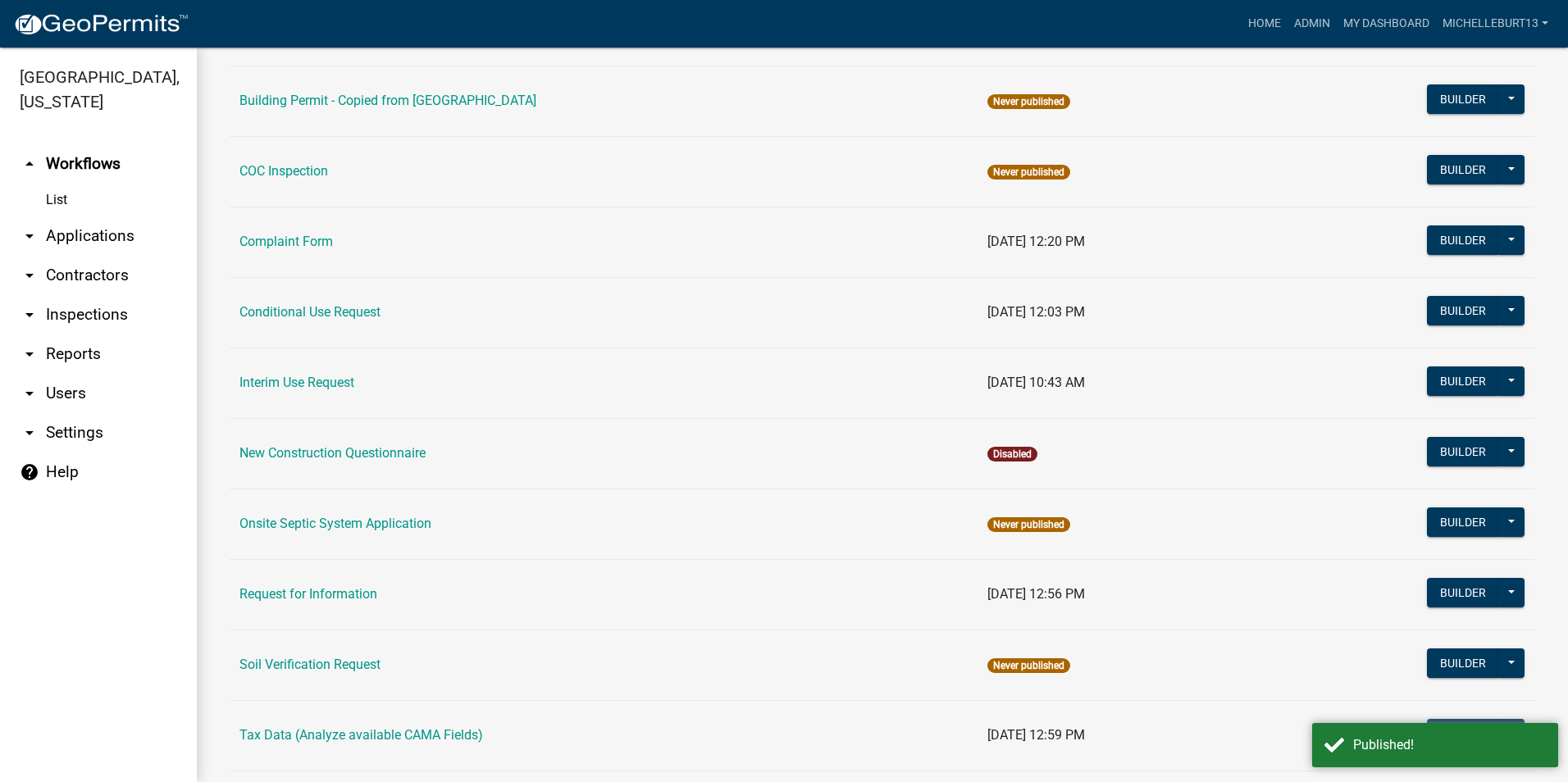
scroll to position [136, 0]
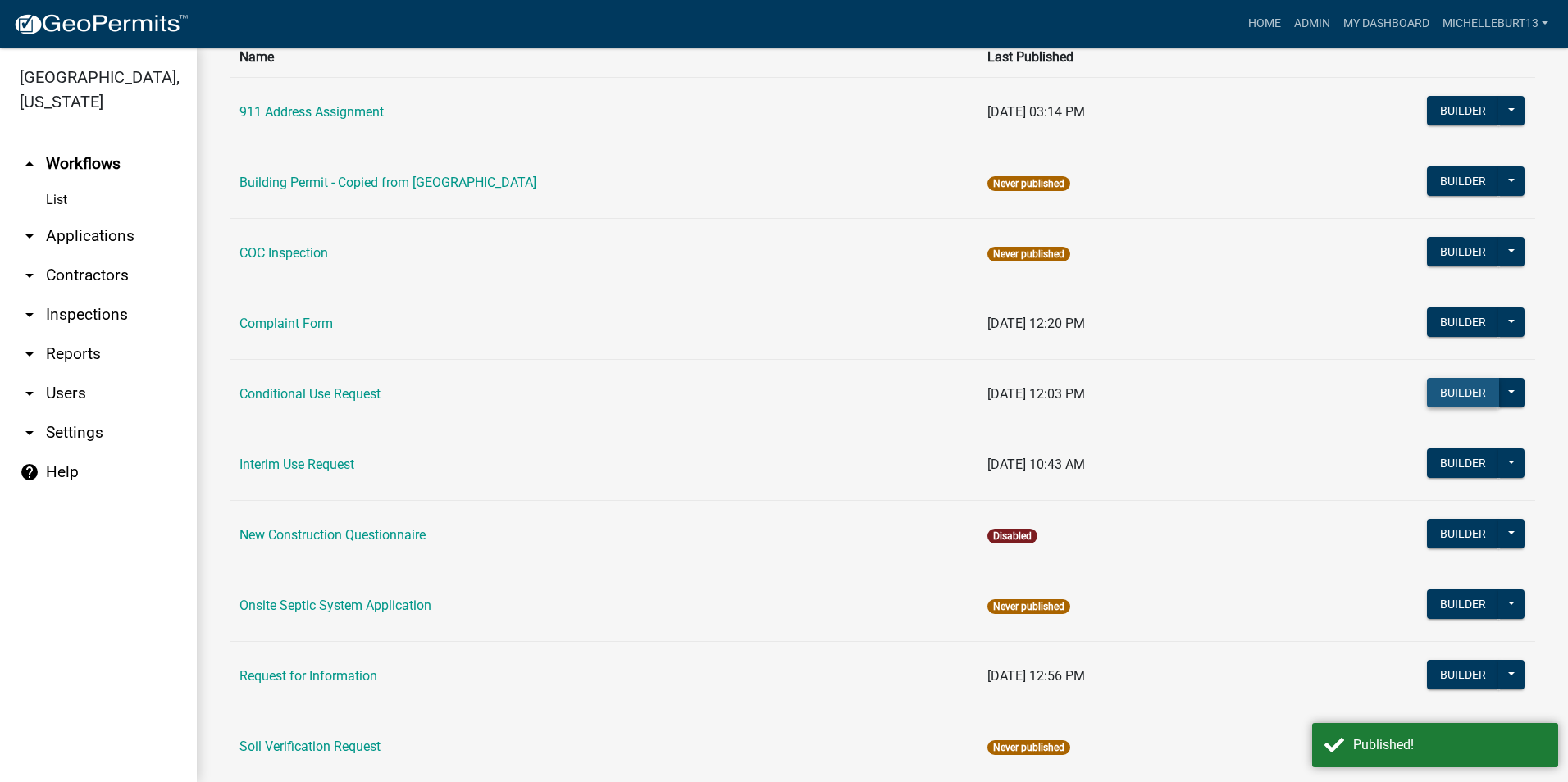
click at [1426, 386] on button "Builder" at bounding box center [1462, 393] width 72 height 30
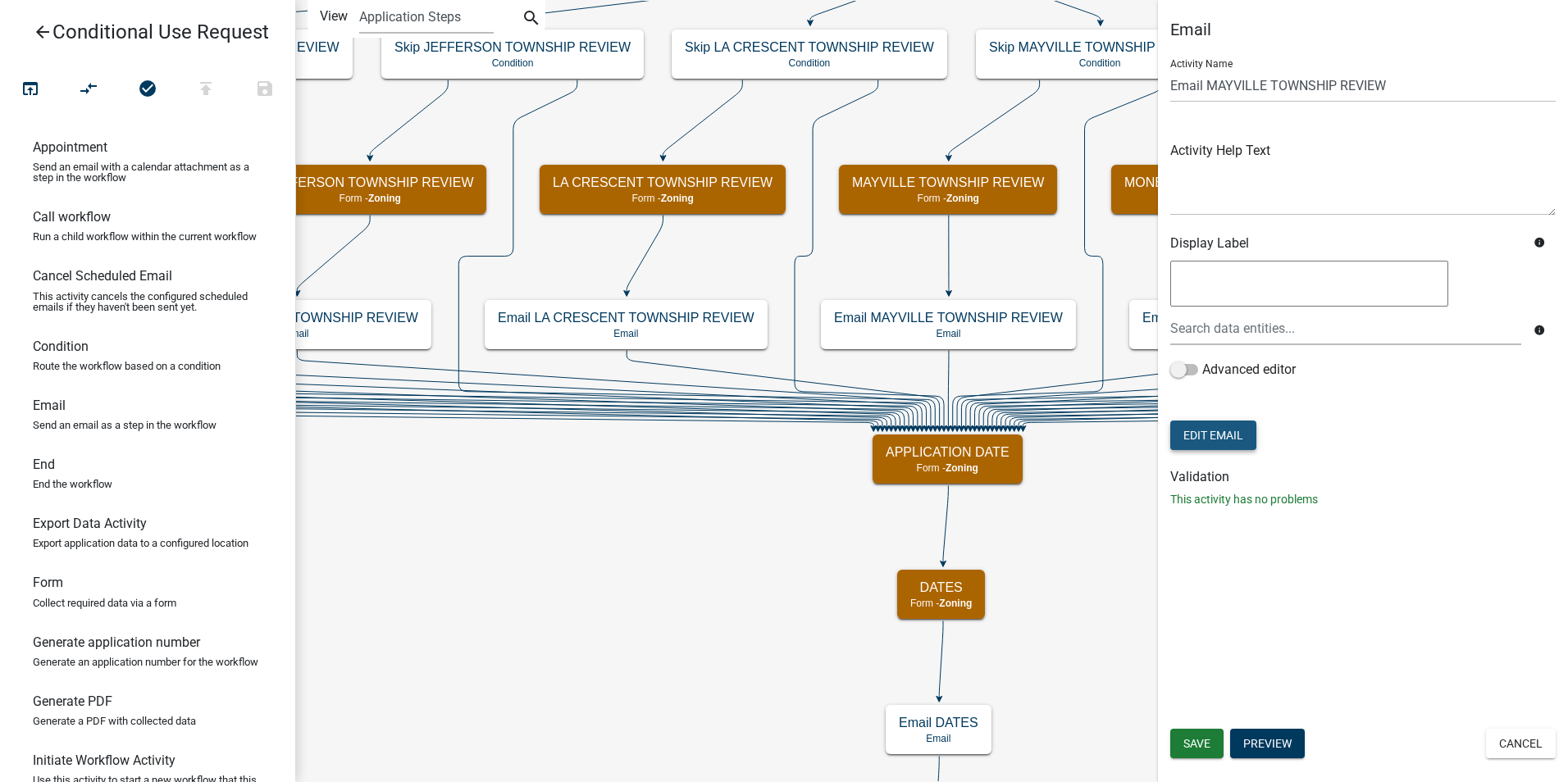
click at [1225, 439] on button "Edit Email" at bounding box center [1213, 435] width 86 height 30
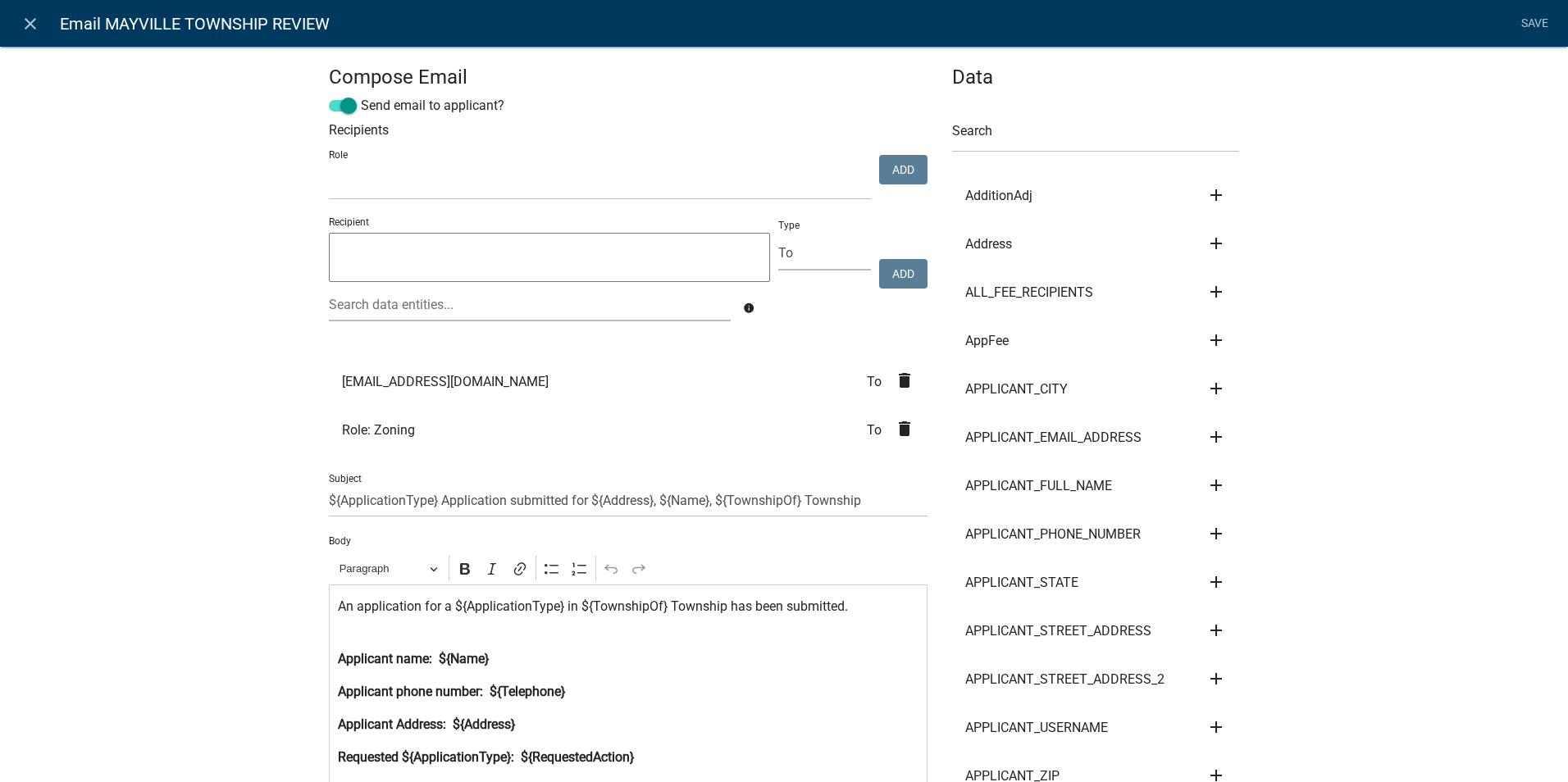
select select
click at [402, 260] on textarea at bounding box center [549, 258] width 441 height 50
type textarea "[EMAIL_ADDRESS][DOMAIN_NAME]"
click at [896, 277] on button "Add" at bounding box center [903, 273] width 49 height 30
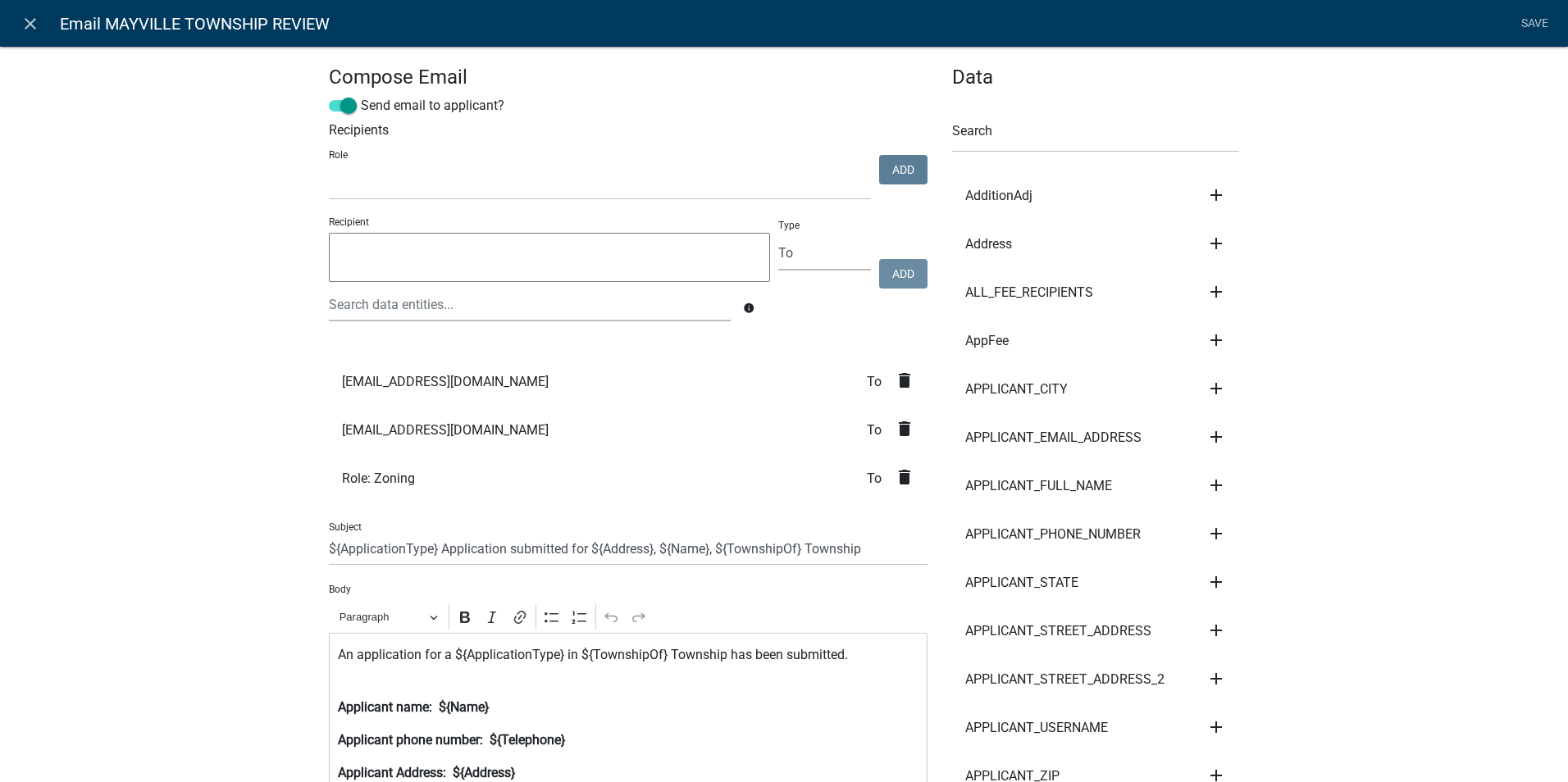
click at [439, 260] on textarea at bounding box center [549, 258] width 441 height 50
type textarea "[EMAIL_ADDRESS][DOMAIN_NAME]"
click at [893, 271] on button "Add" at bounding box center [903, 273] width 49 height 30
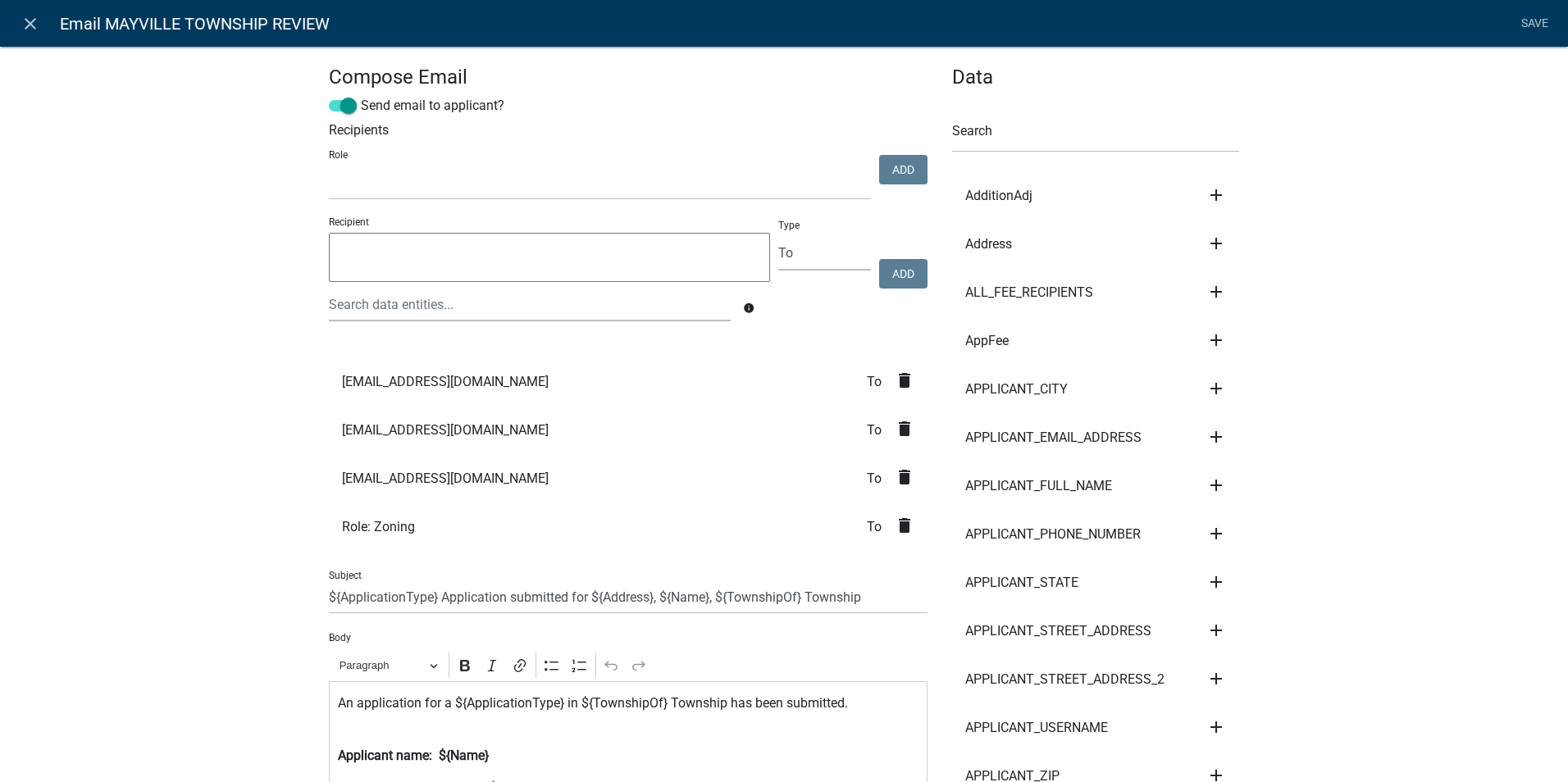
click at [513, 268] on textarea at bounding box center [549, 258] width 441 height 50
type textarea "[EMAIL_ADDRESS][DOMAIN_NAME]"
click at [915, 271] on button "Add" at bounding box center [903, 273] width 49 height 30
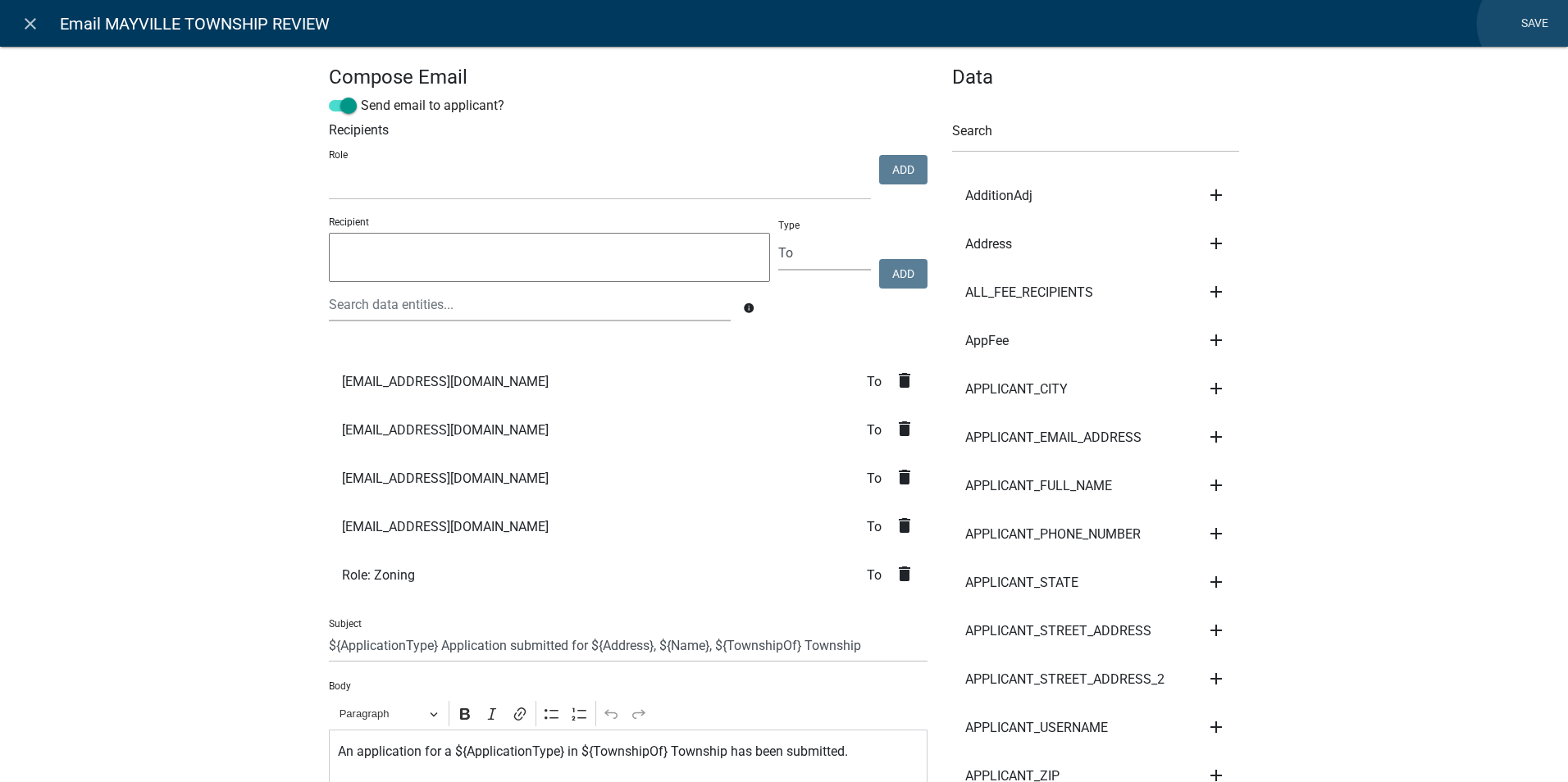
click at [1529, 24] on link "Save" at bounding box center [1534, 24] width 41 height 31
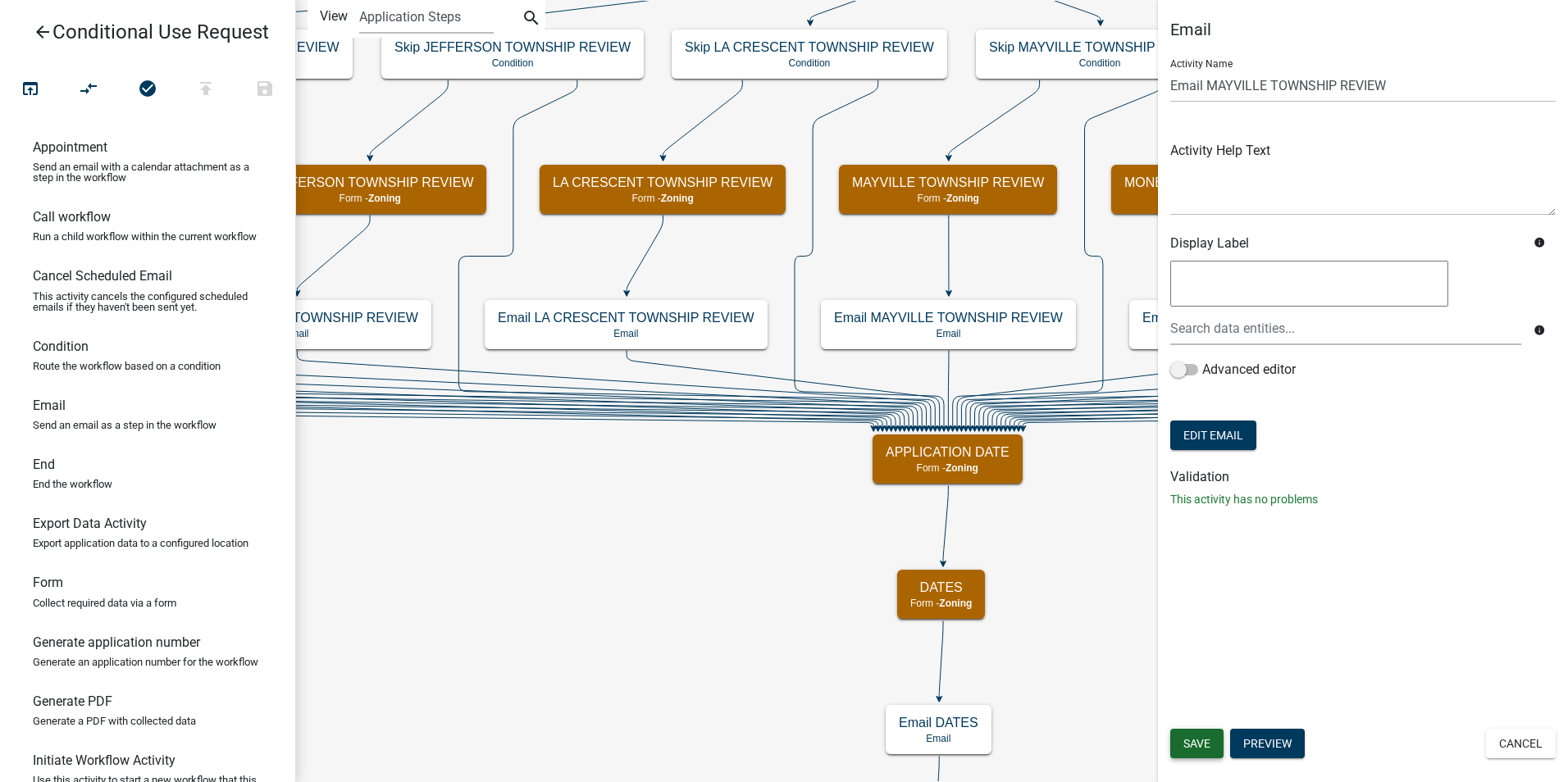
click at [1203, 734] on button "Save" at bounding box center [1196, 743] width 53 height 30
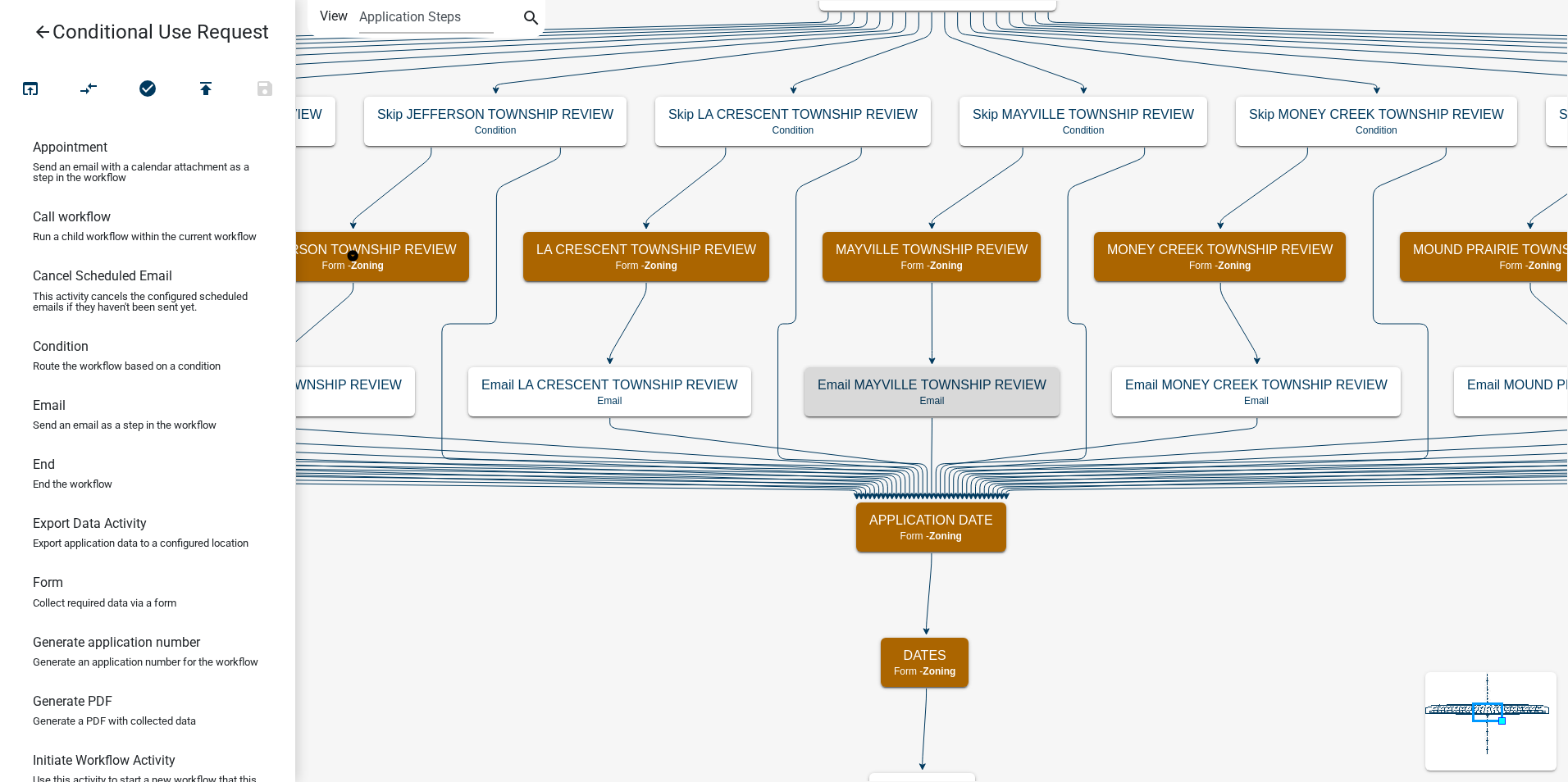
click at [36, 27] on icon "arrow_back" at bounding box center [42, 33] width 20 height 23
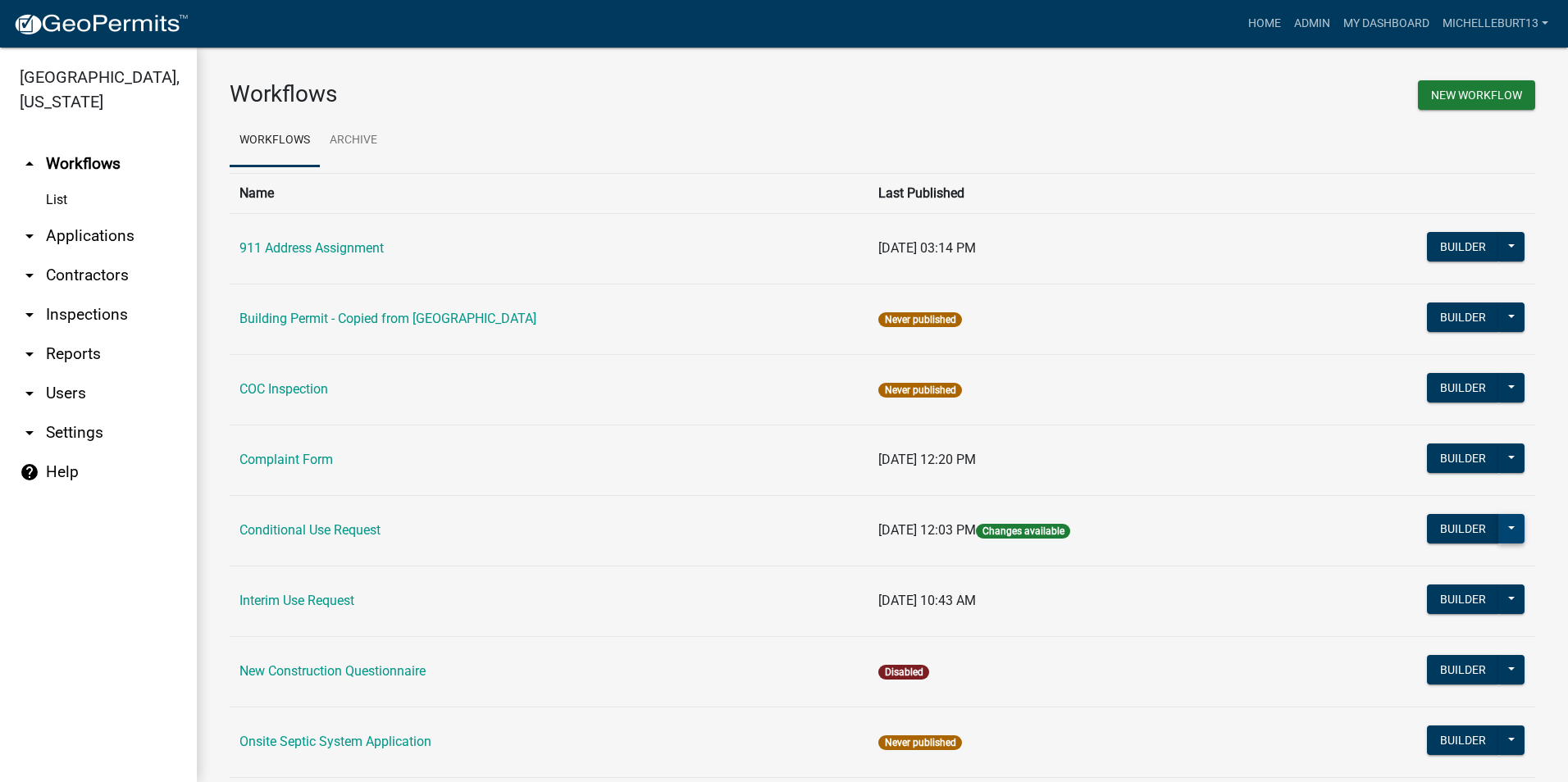
click at [1510, 531] on button at bounding box center [1511, 528] width 26 height 30
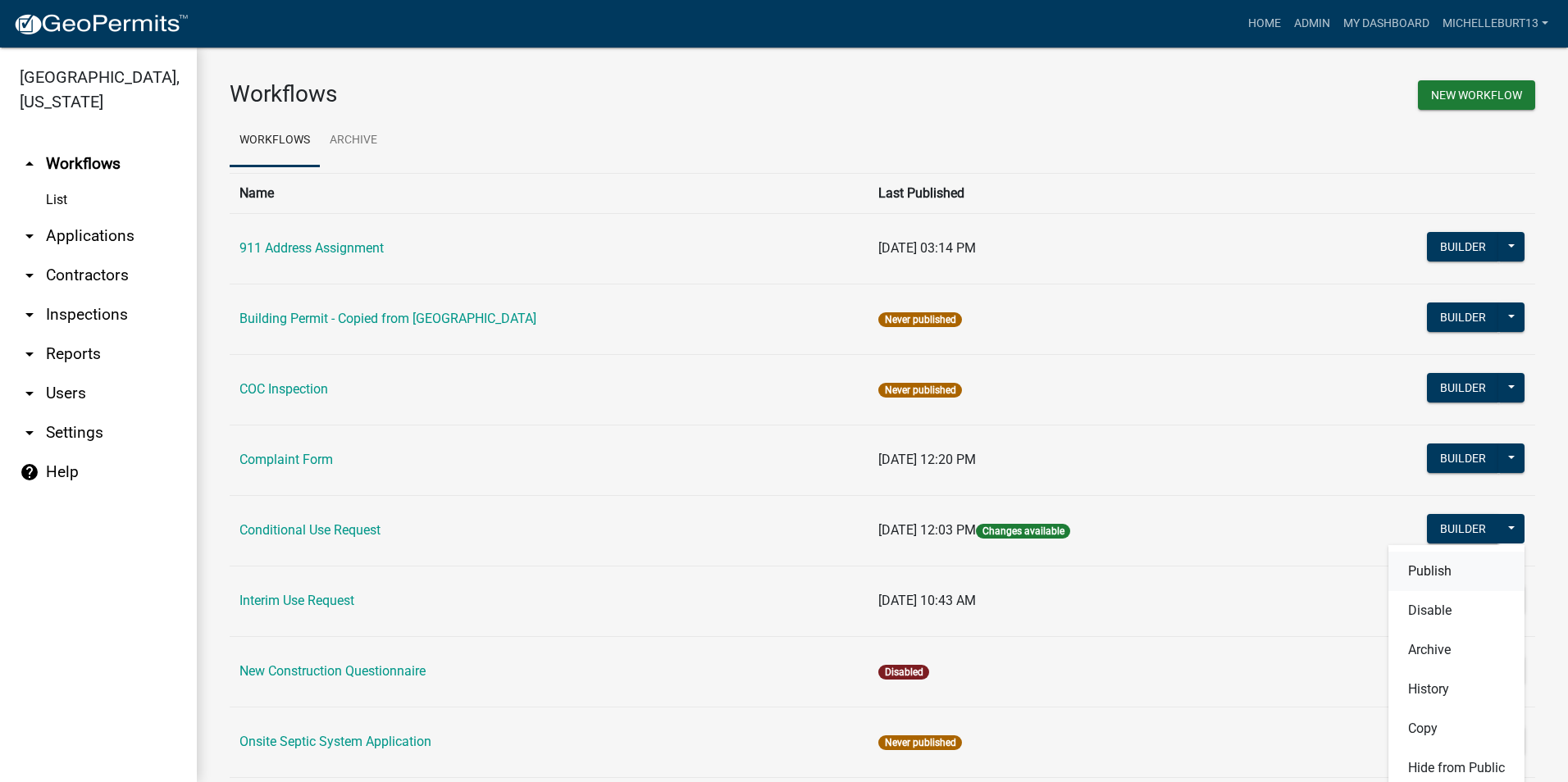
click at [1445, 569] on button "Publish" at bounding box center [1455, 571] width 136 height 39
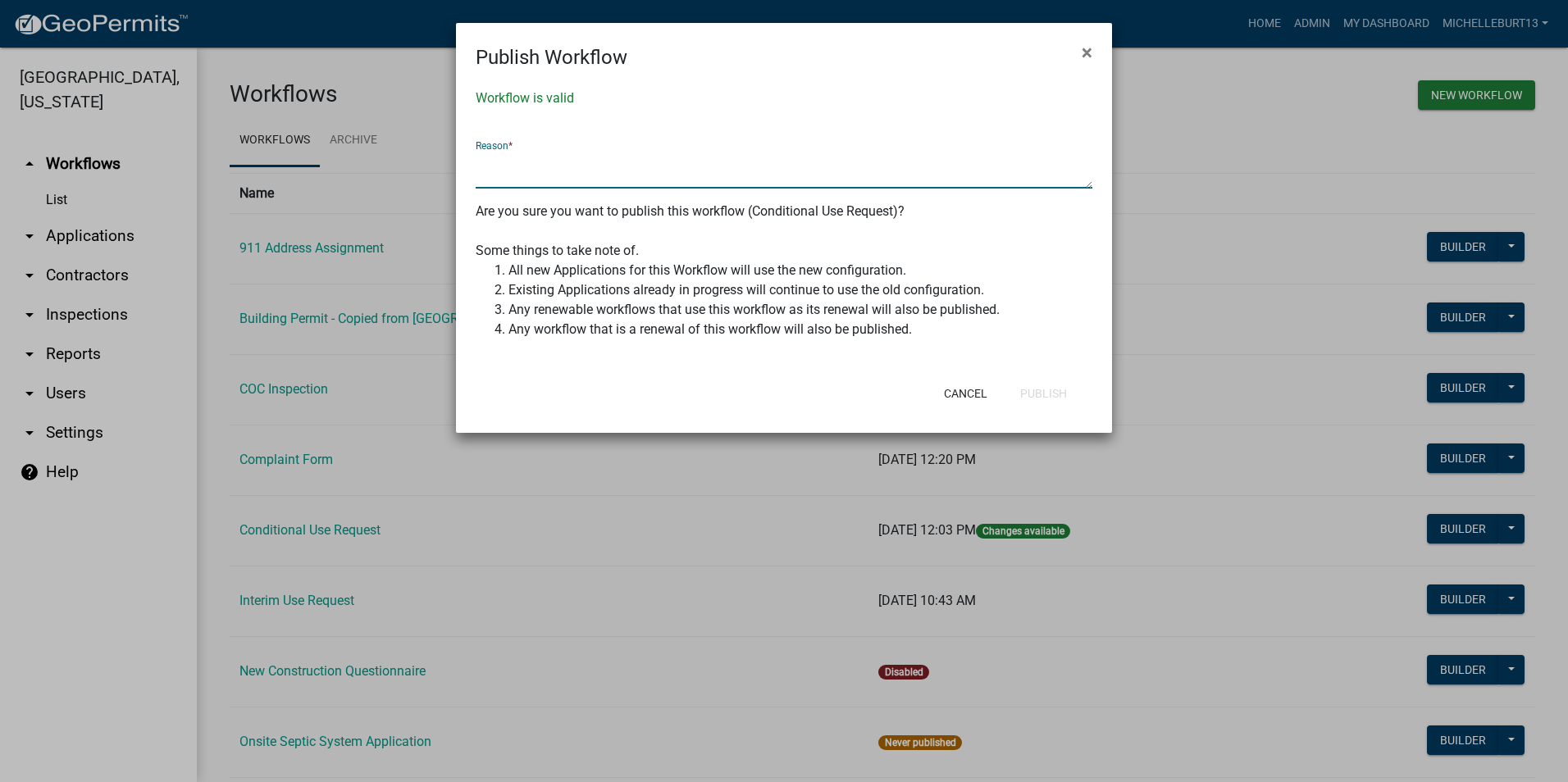
click at [593, 182] on textarea at bounding box center [784, 170] width 617 height 38
type textarea "Updated Mayville Twp emails"
click at [1046, 395] on button "Publish" at bounding box center [1043, 394] width 73 height 30
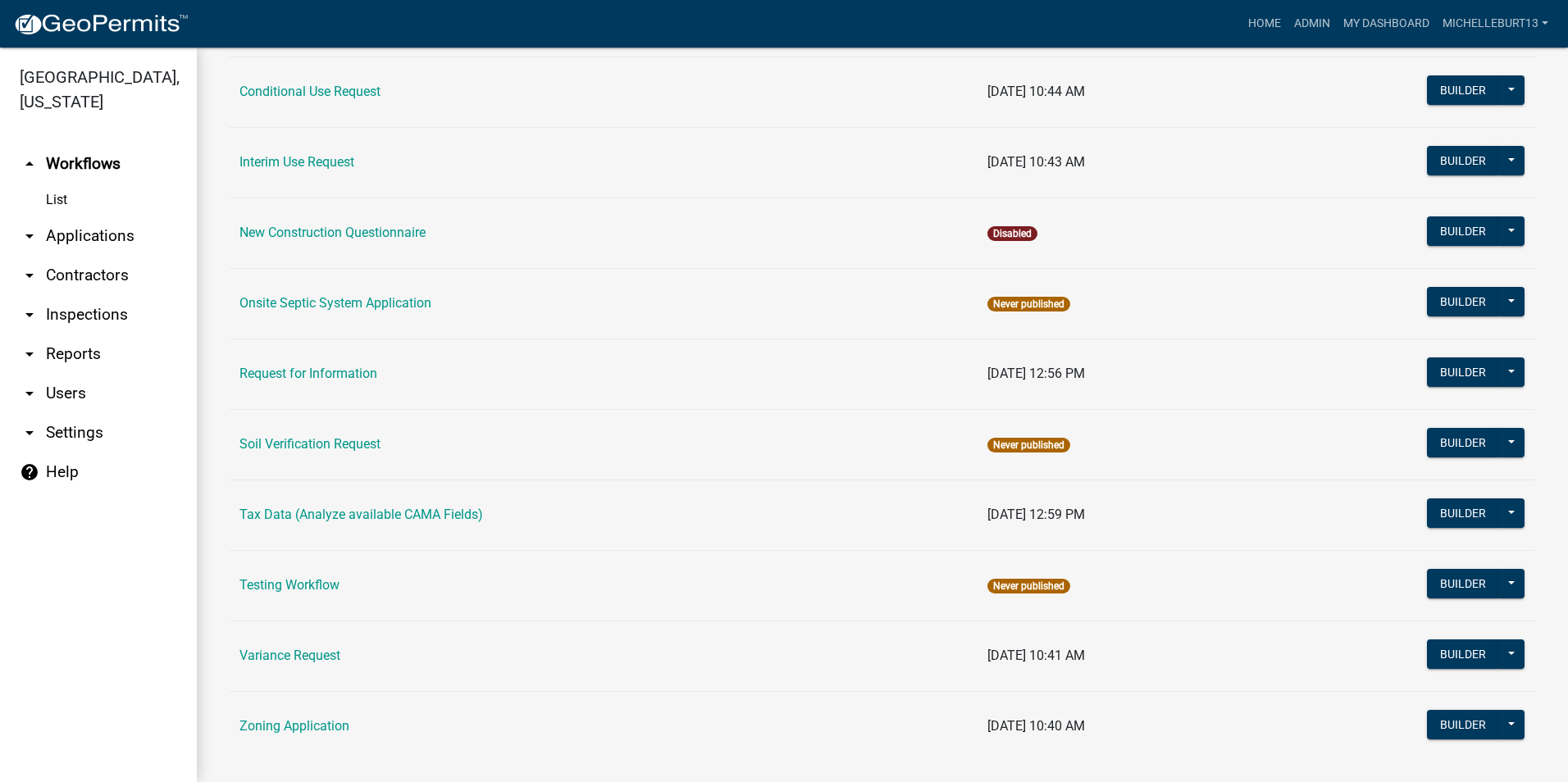
scroll to position [464, 0]
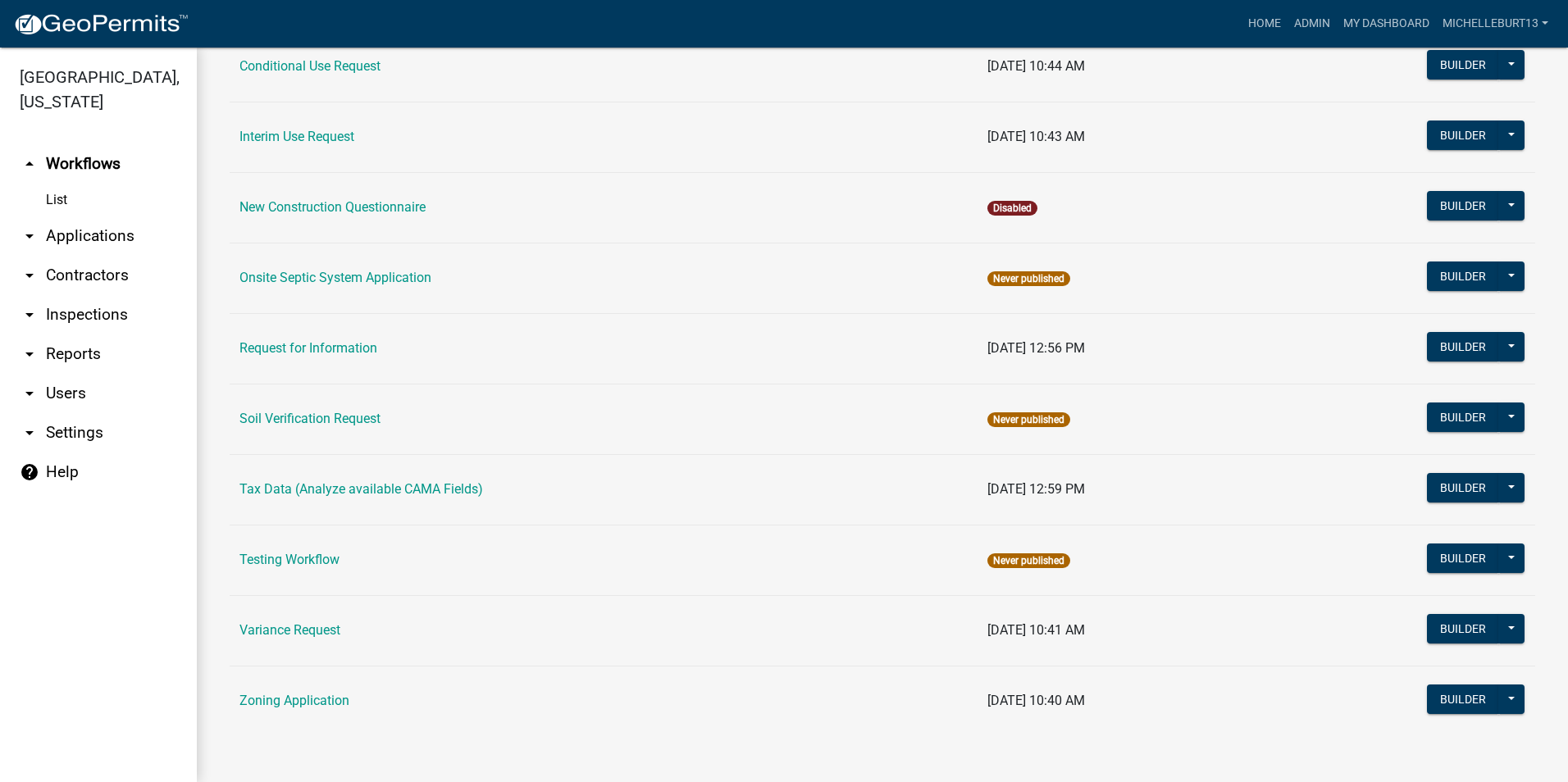
click at [111, 236] on link "arrow_drop_down Applications" at bounding box center [98, 236] width 196 height 39
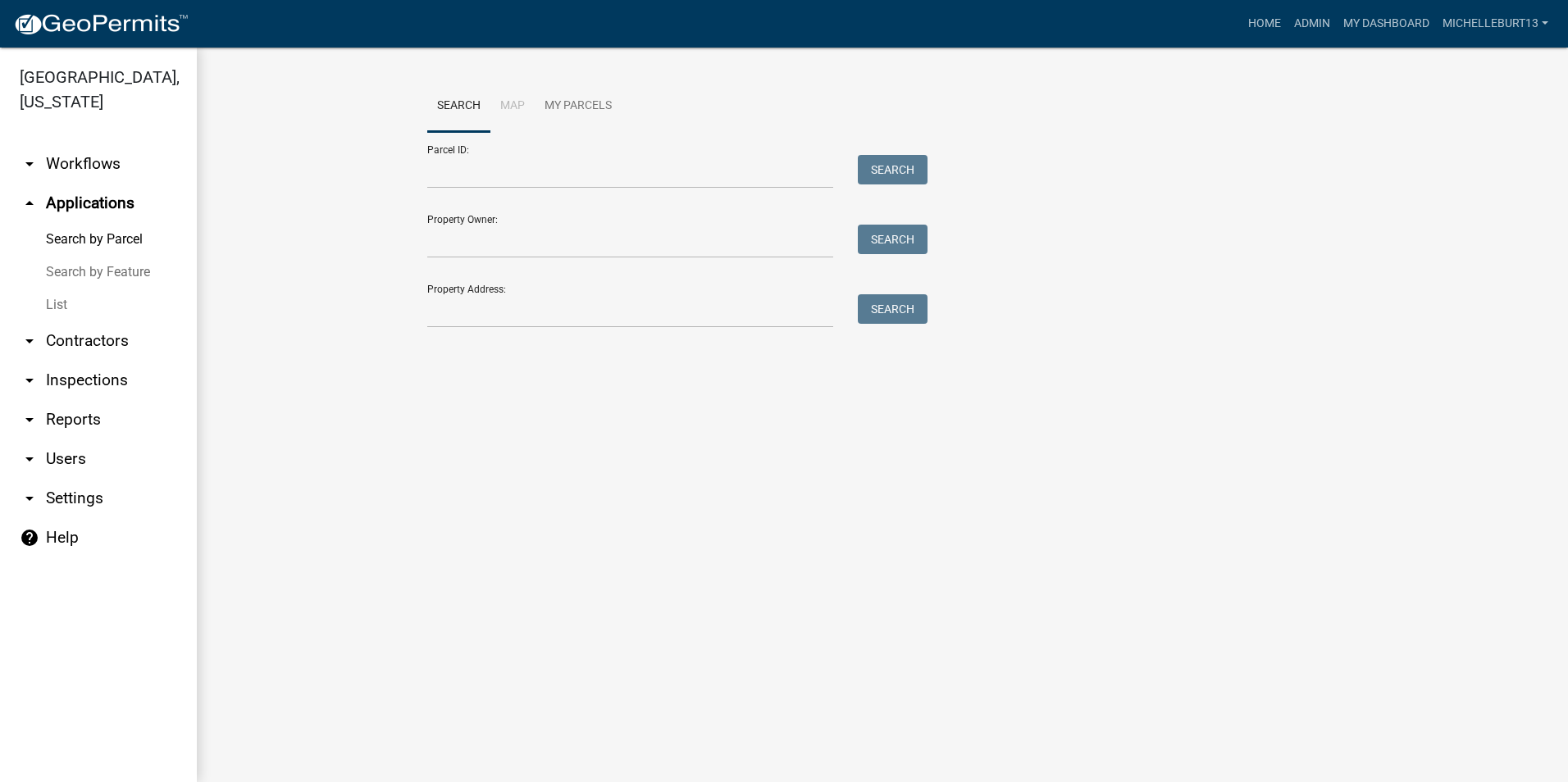
click at [67, 306] on link "List" at bounding box center [98, 305] width 196 height 32
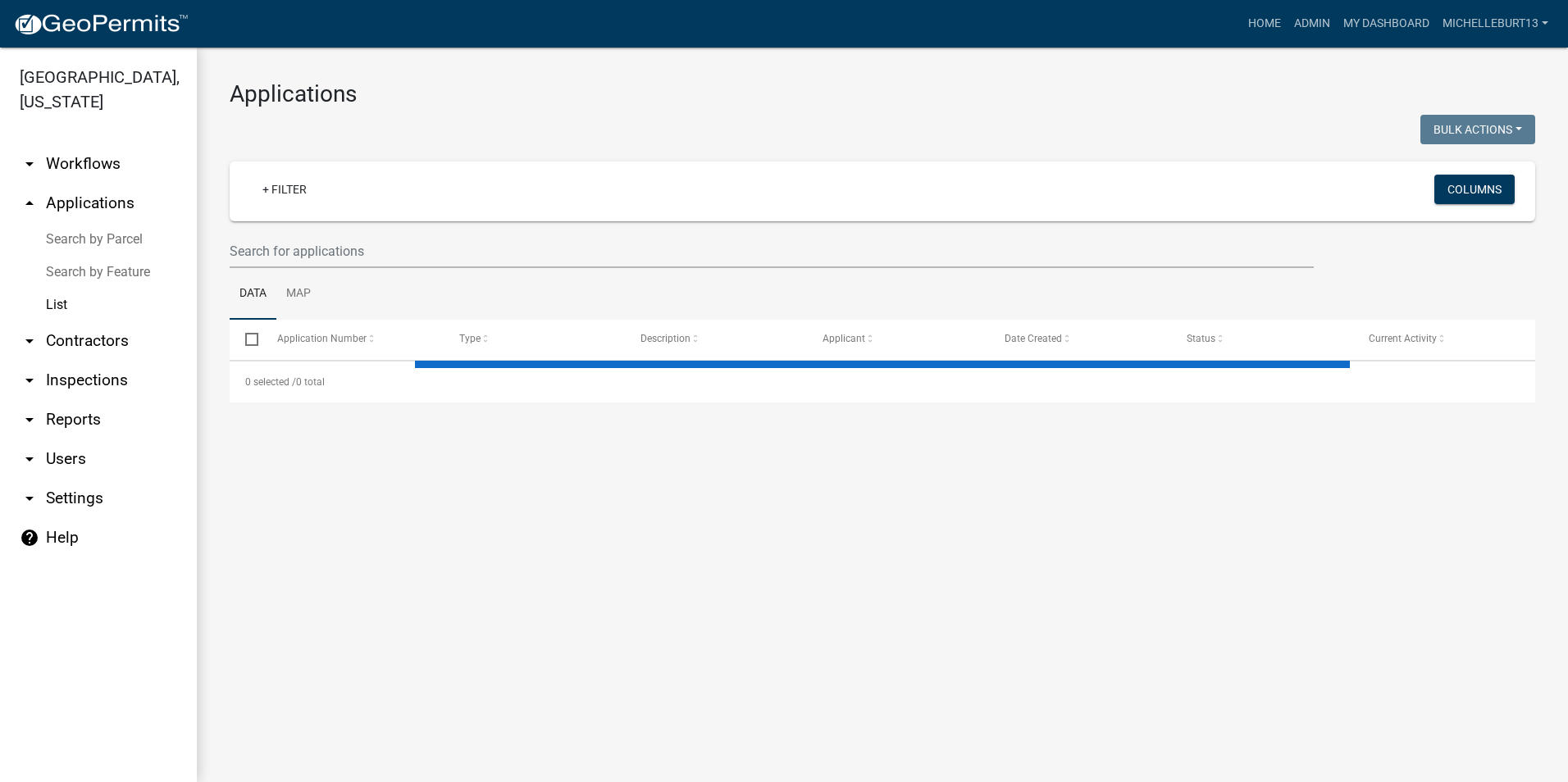
select select "3: 100"
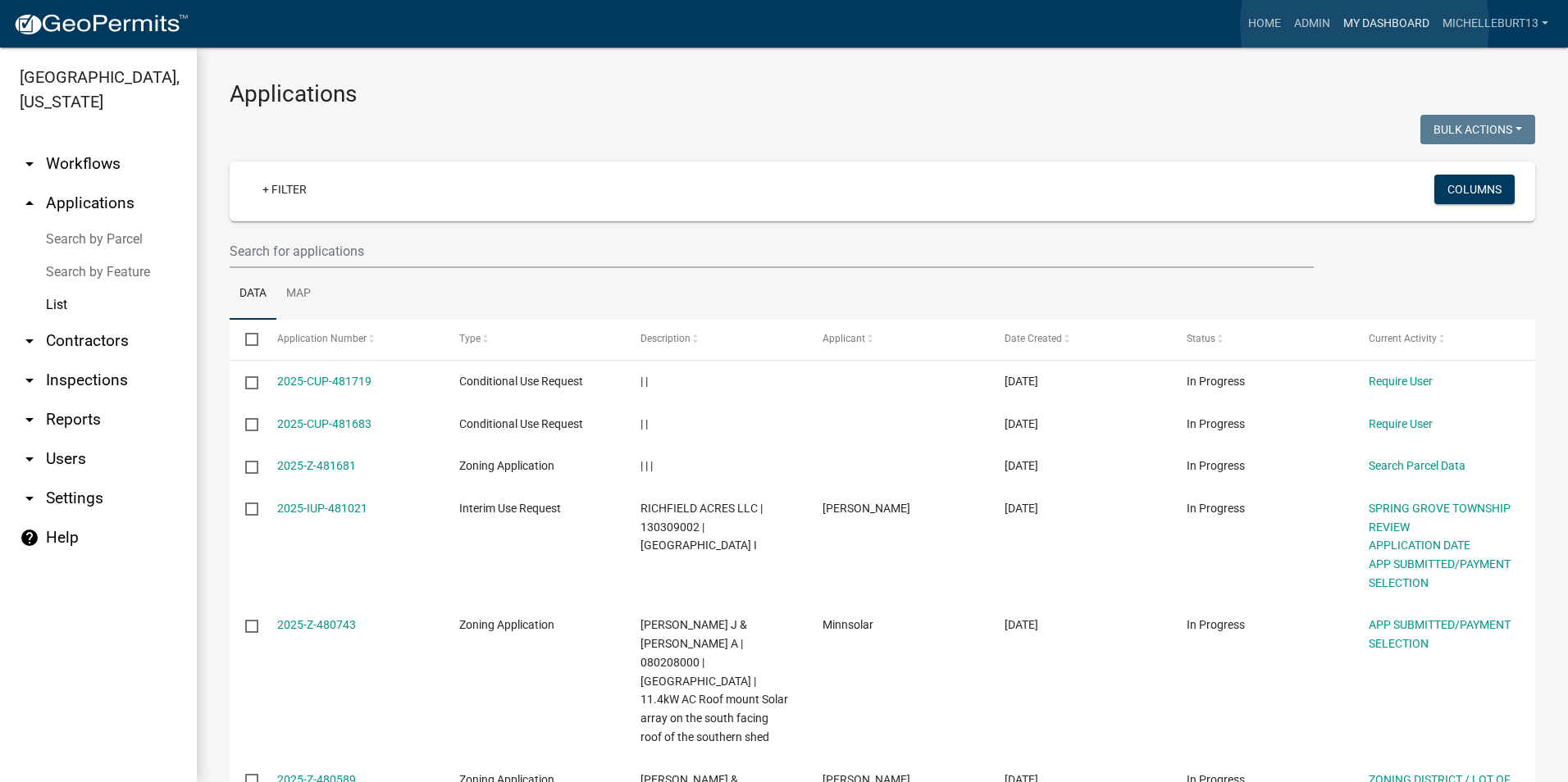
click at [1364, 25] on link "My Dashboard" at bounding box center [1386, 24] width 99 height 31
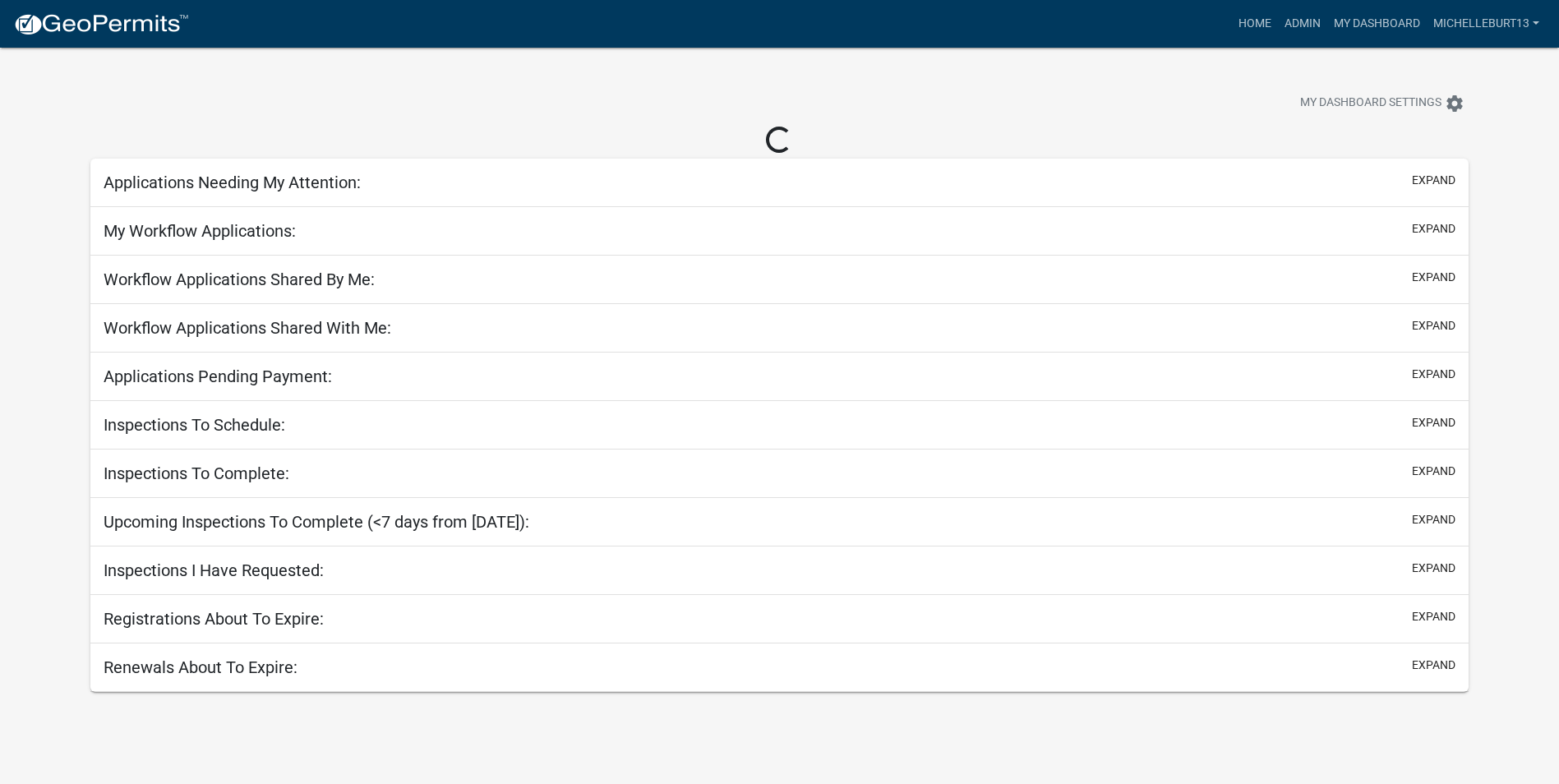
select select "3: 100"
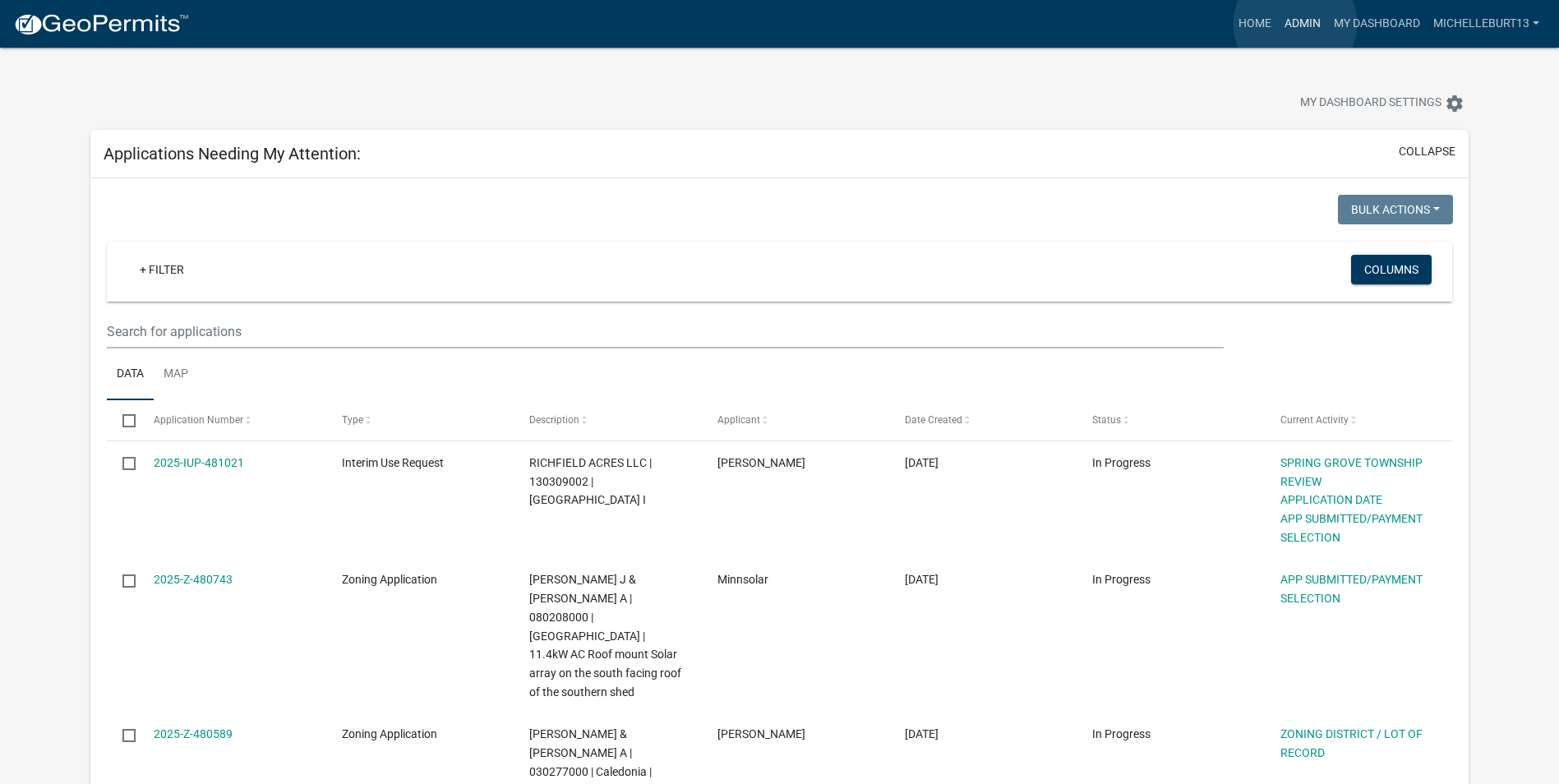
click at [1295, 24] on link "Admin" at bounding box center [1303, 24] width 50 height 31
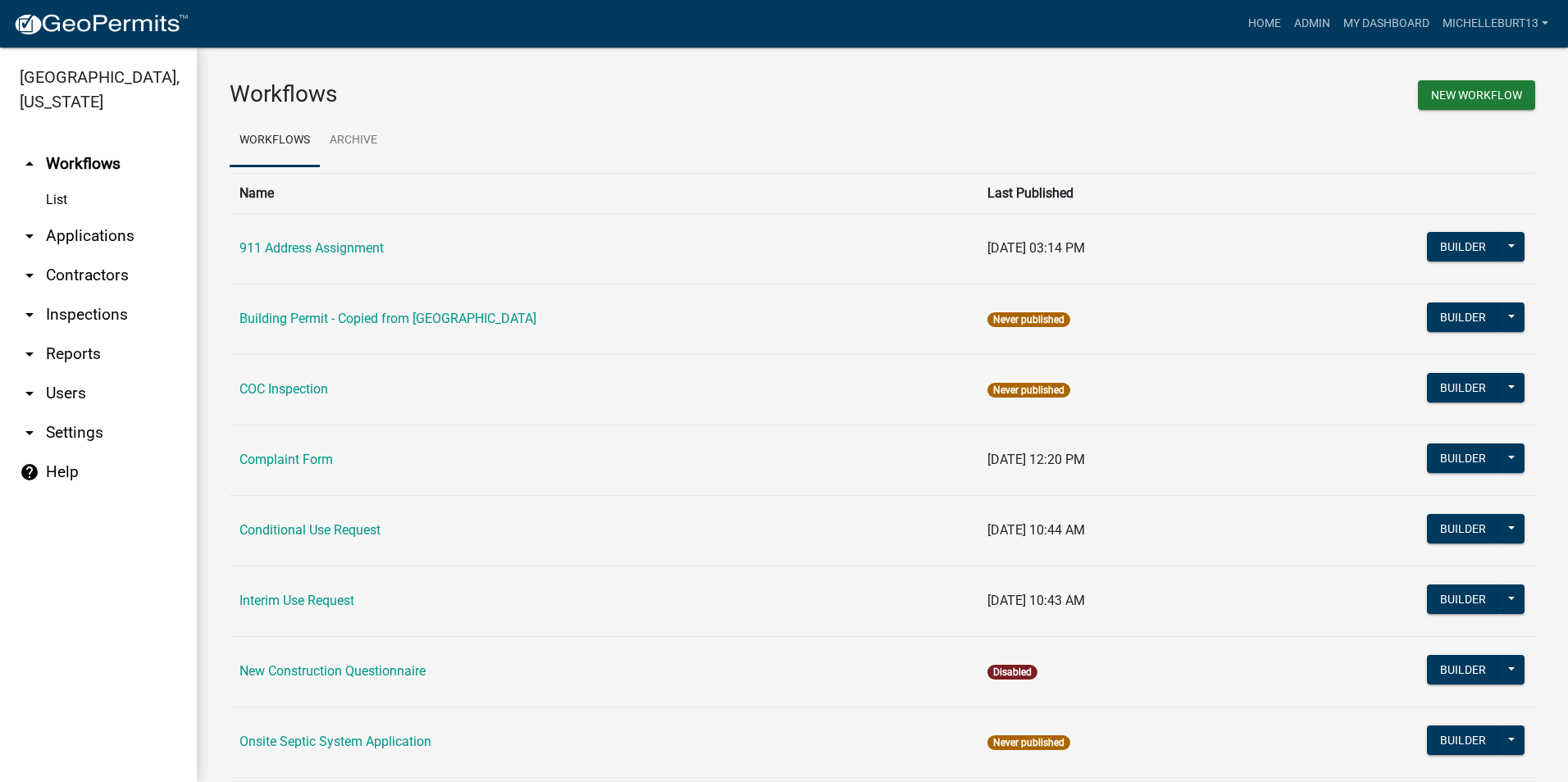
click at [109, 233] on link "arrow_drop_down Applications" at bounding box center [98, 236] width 196 height 39
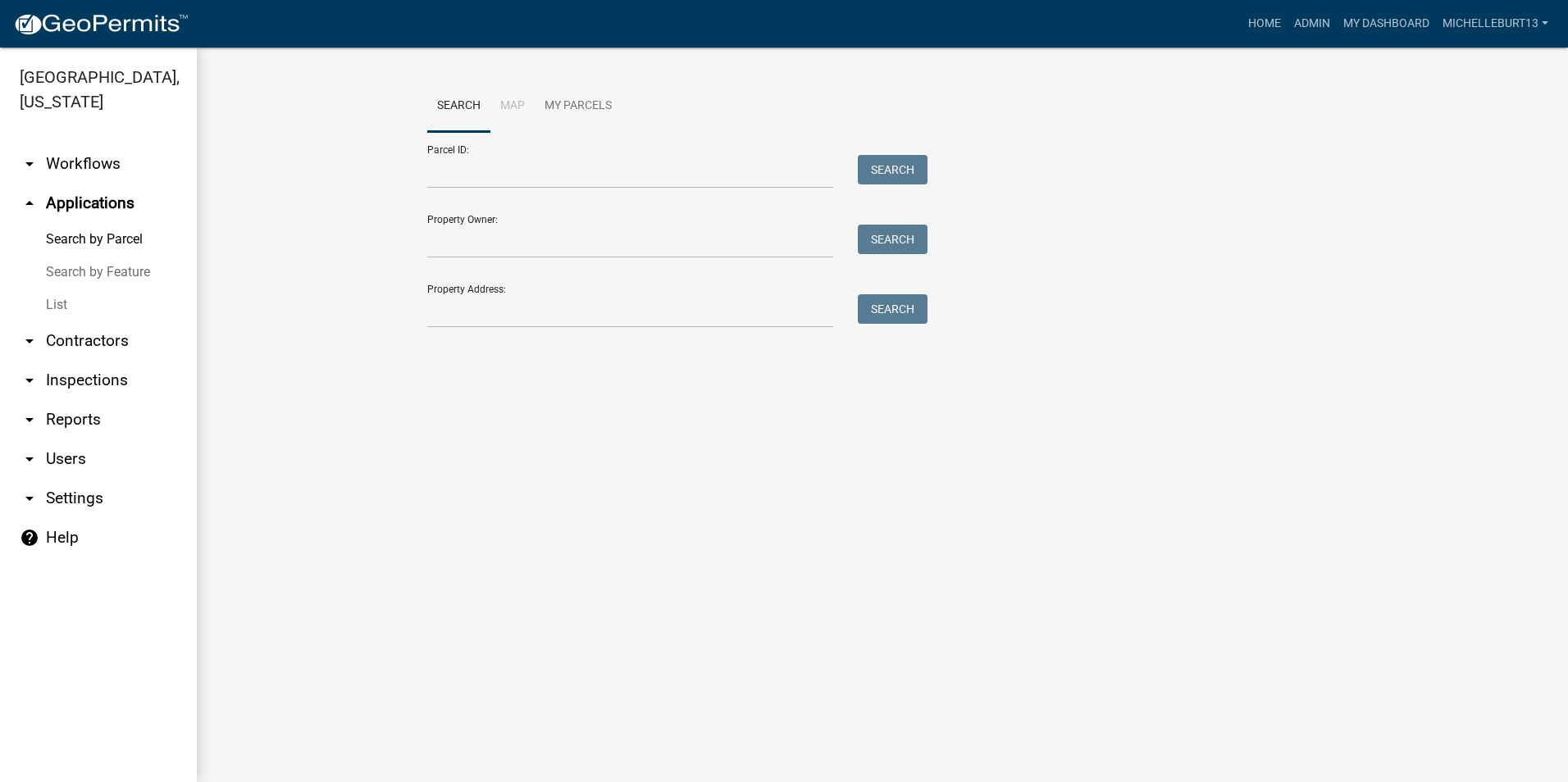
click at [45, 304] on link "List" at bounding box center [98, 305] width 196 height 32
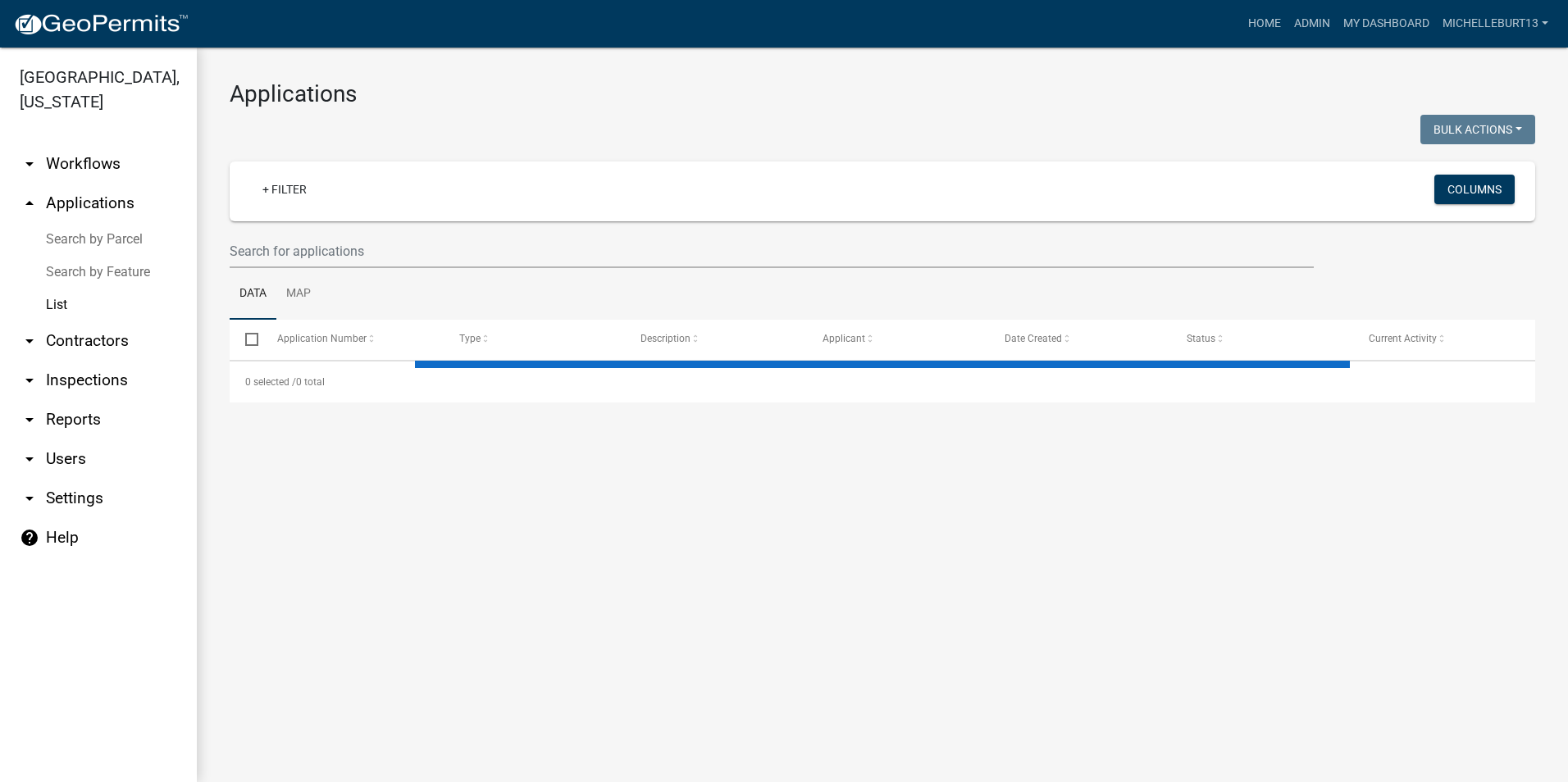
select select "3: 100"
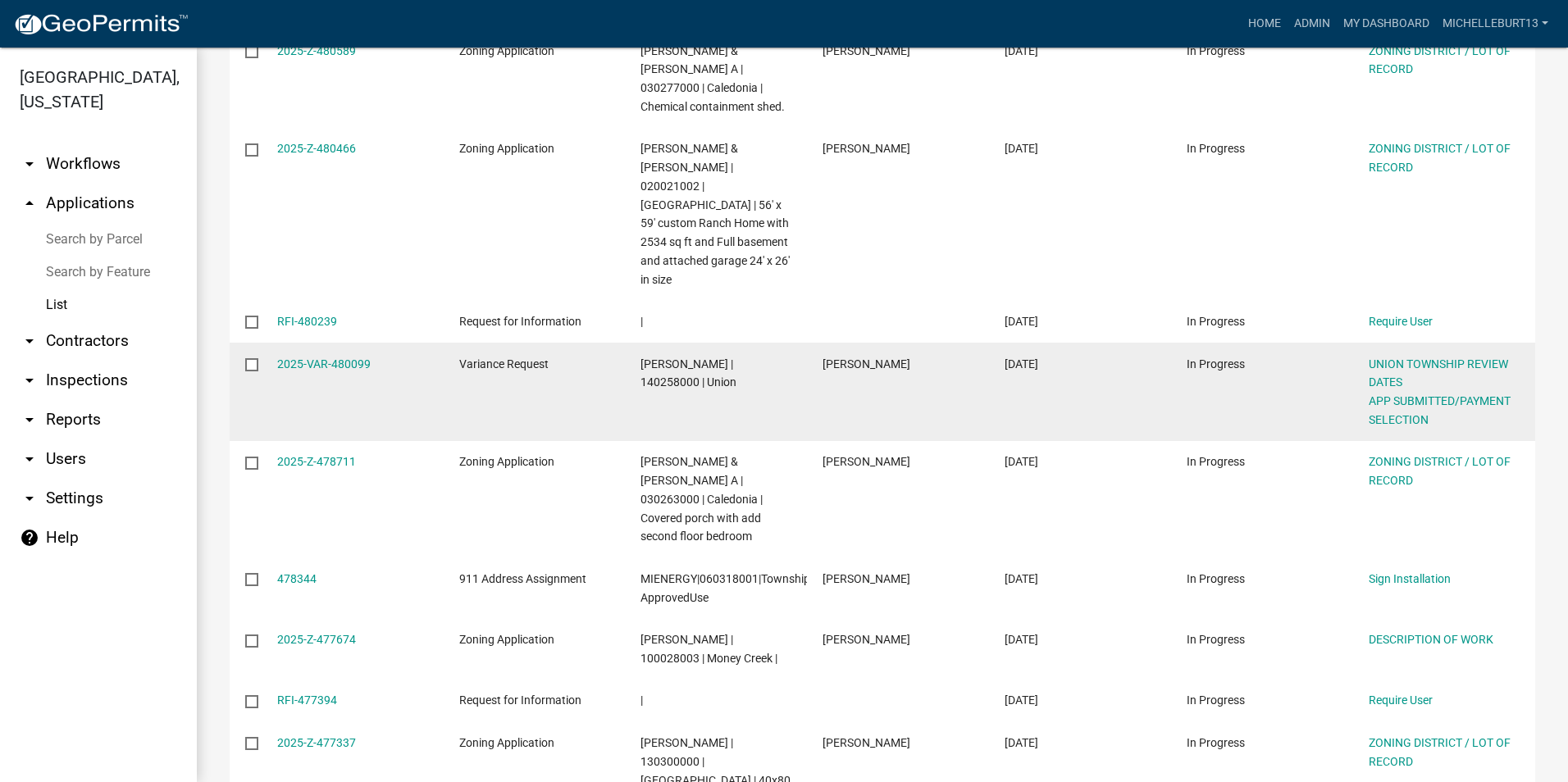
scroll to position [738, 0]
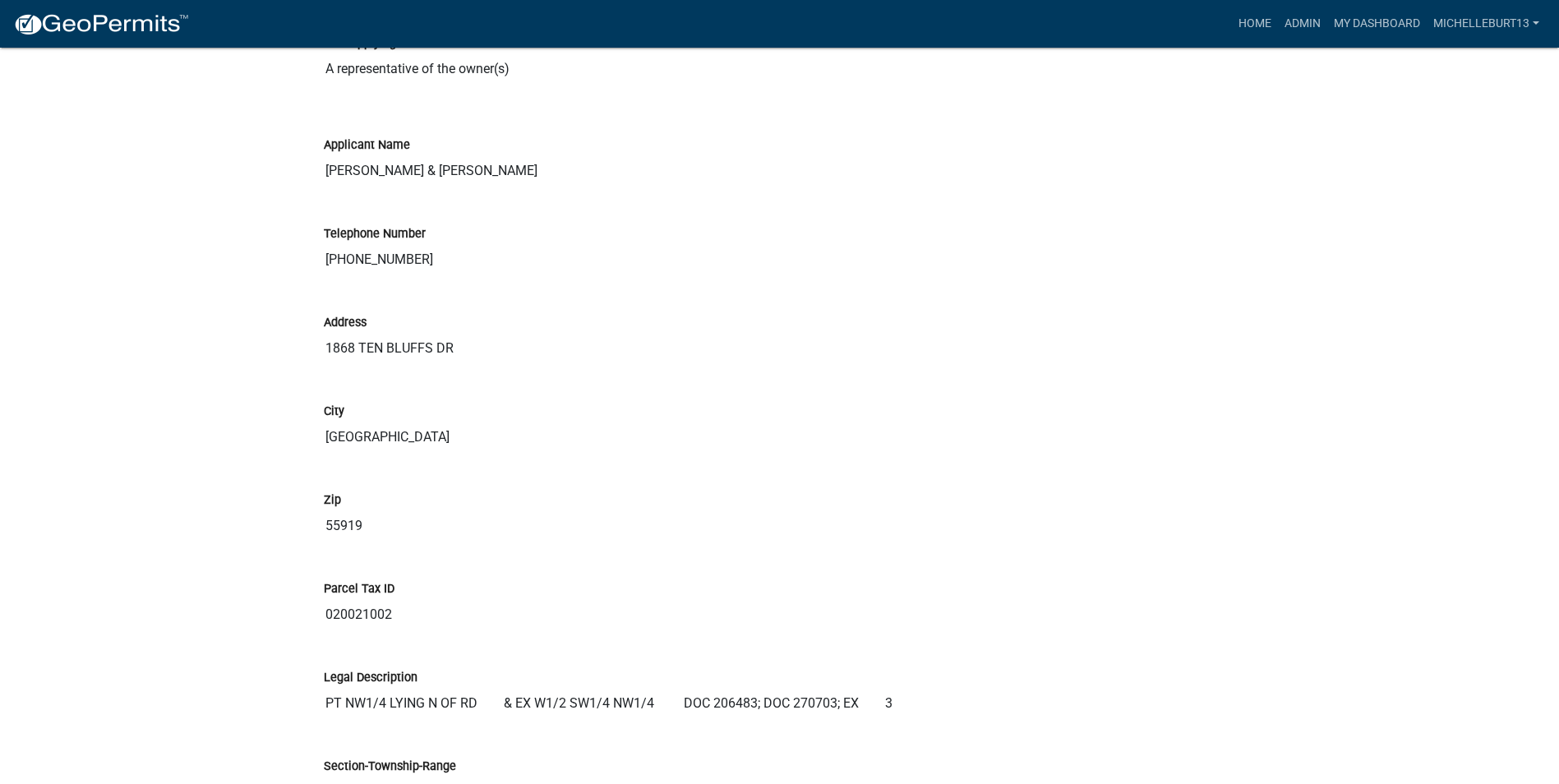
scroll to position [986, 0]
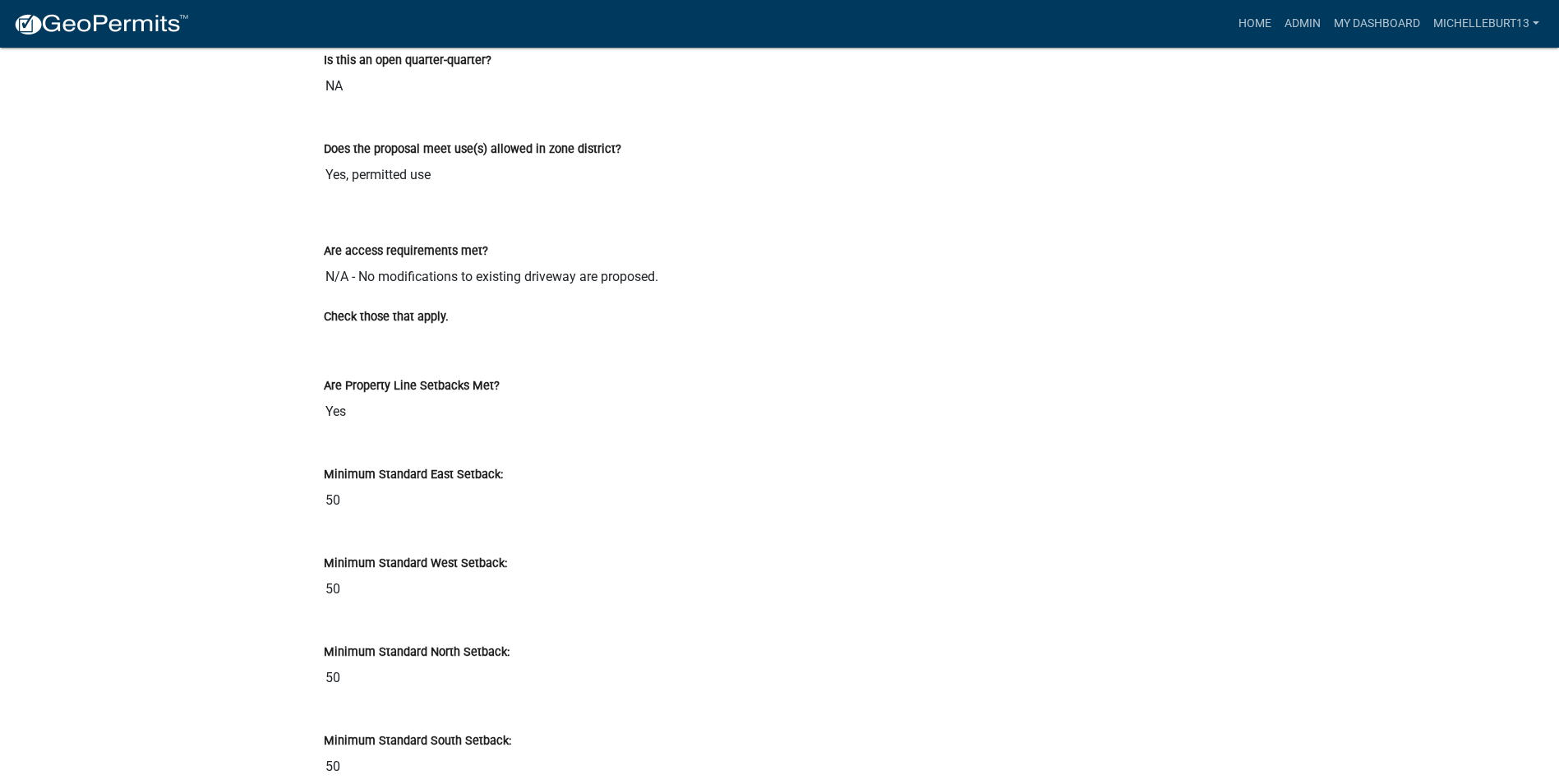
scroll to position [10928, 0]
